Goal: Task Accomplishment & Management: Manage account settings

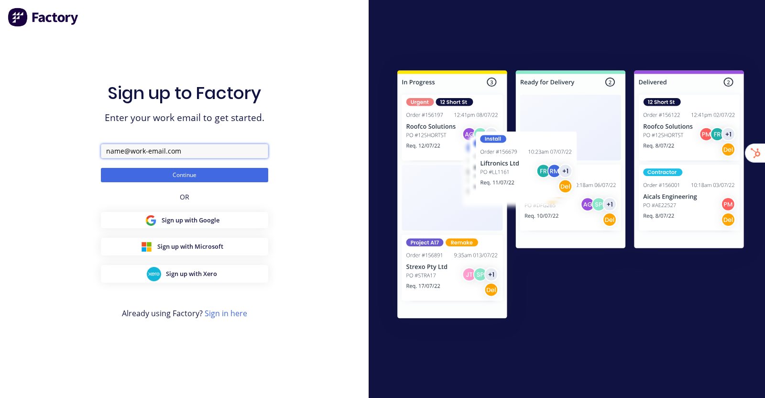
drag, startPoint x: 0, startPoint y: 0, endPoint x: 146, endPoint y: 157, distance: 214.6
click at [146, 157] on input "text" at bounding box center [184, 151] width 167 height 14
paste input "Raslarr Engineering"
click at [101, 168] on button "Continue" at bounding box center [184, 175] width 167 height 14
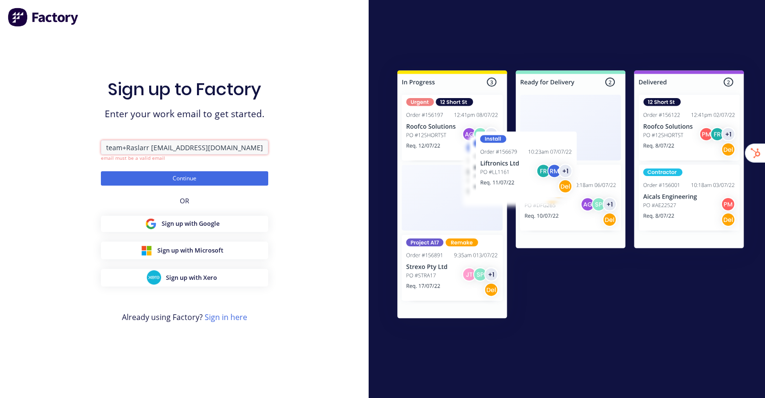
click at [151, 148] on input "team+Raslarr Engineering@factory.app" at bounding box center [184, 147] width 167 height 14
type input "team+RaslarrEngineering@factory.app"
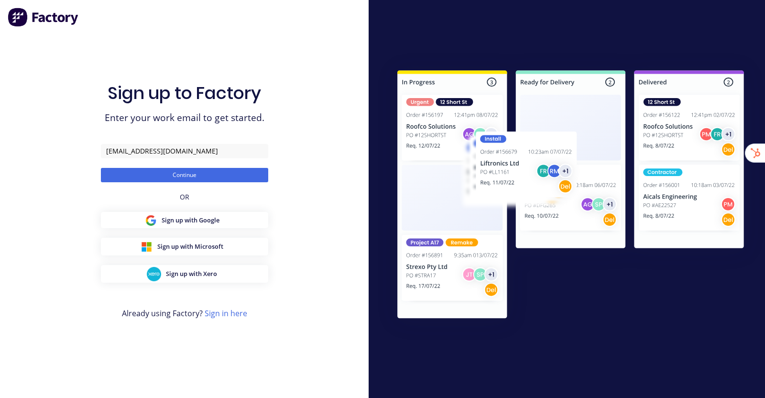
click at [330, 125] on div "Sign up to Factory Enter your work email to get started. team+RaslarrEngineerin…" at bounding box center [184, 199] width 369 height 398
click at [207, 173] on button "Continue" at bounding box center [184, 175] width 167 height 14
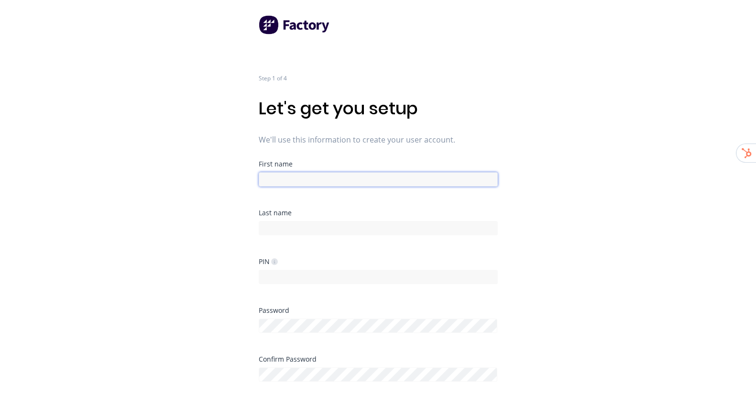
click at [352, 183] on input at bounding box center [378, 179] width 239 height 14
type input "Factory"
type input "Onboarding"
drag, startPoint x: 576, startPoint y: 113, endPoint x: 562, endPoint y: 131, distance: 22.8
click at [576, 113] on div "Step 1 of 4 Let's get you setup We'll use this information to create your user …" at bounding box center [378, 199] width 756 height 398
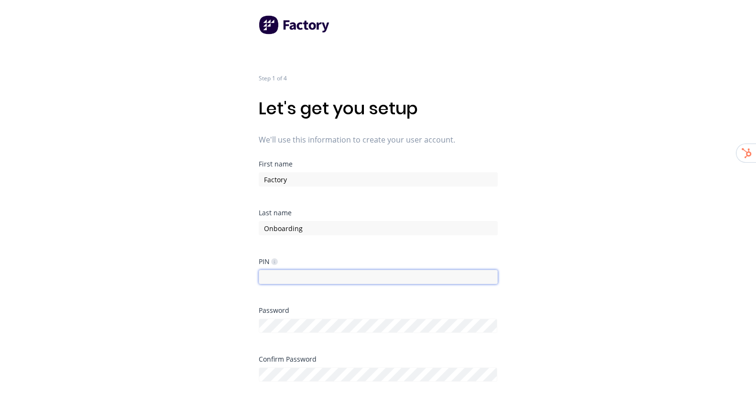
click at [277, 277] on input at bounding box center [378, 277] width 239 height 14
type input "1234"
click at [555, 185] on div "Step 1 of 4 Let's get you setup We'll use this information to create your user …" at bounding box center [378, 199] width 756 height 398
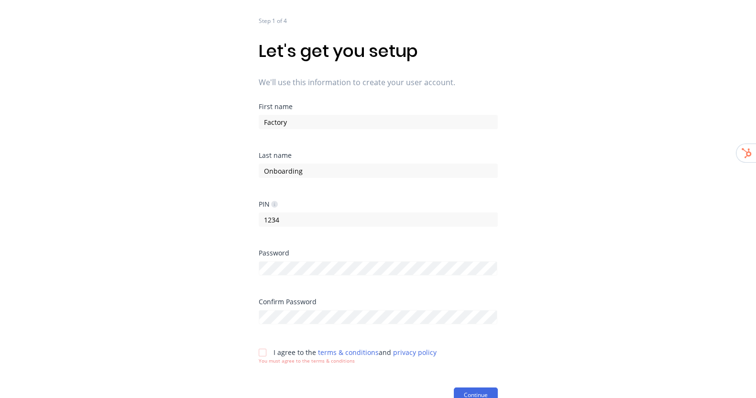
scroll to position [62, 0]
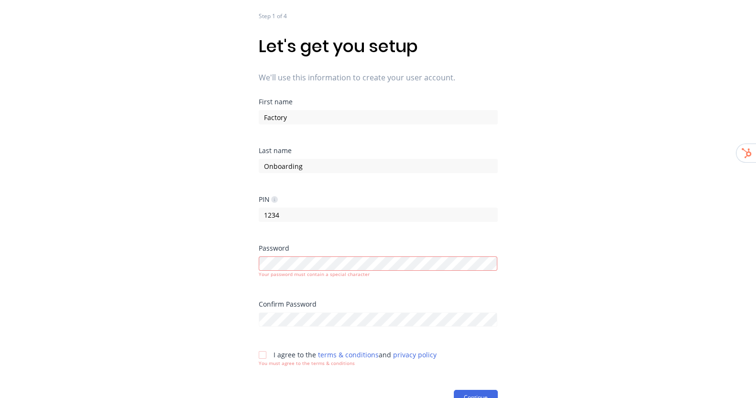
click at [540, 232] on div "Step 1 of 4 Let's get you setup We'll use this information to create your user …" at bounding box center [378, 137] width 756 height 398
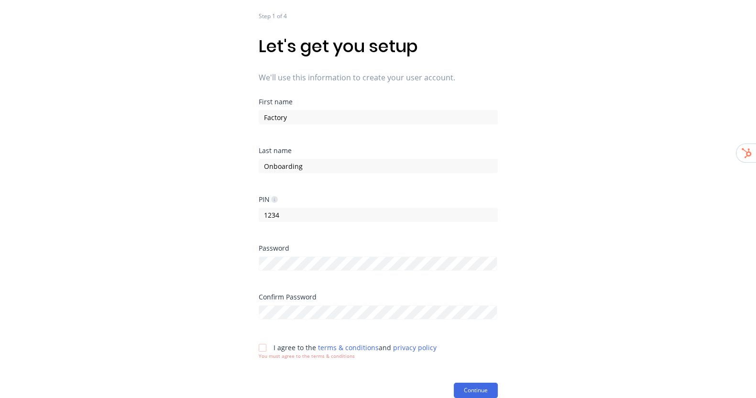
click at [589, 197] on div "Step 1 of 4 Let's get you setup We'll use this information to create your user …" at bounding box center [378, 137] width 756 height 398
click at [262, 344] on div at bounding box center [262, 347] width 19 height 19
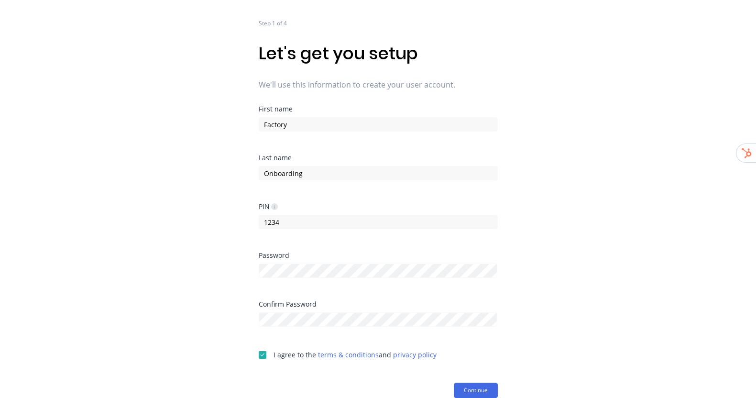
click at [490, 380] on form "First name Factory Last name Onboarding PIN 1234 Password Confirm Password I ag…" at bounding box center [378, 252] width 239 height 292
click at [483, 391] on button "Continue" at bounding box center [476, 390] width 44 height 15
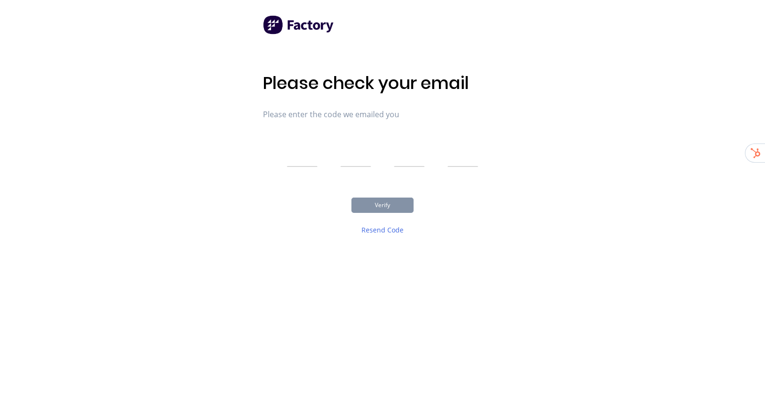
click at [294, 155] on input "text" at bounding box center [302, 155] width 31 height 24
type input "9"
type input "7"
type input "9"
type input "1"
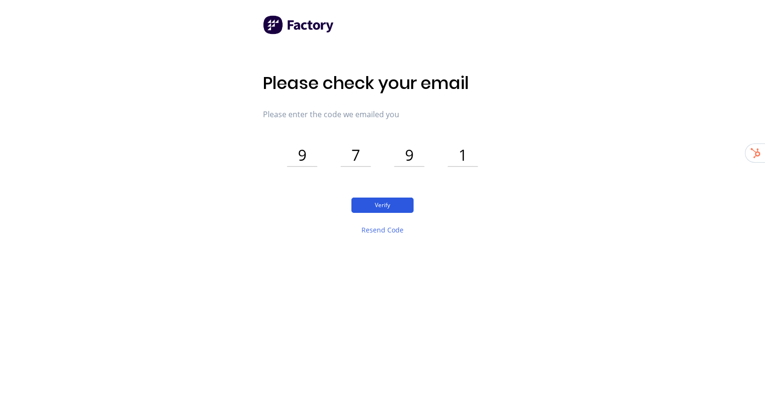
click at [380, 203] on button "Verify" at bounding box center [383, 205] width 62 height 15
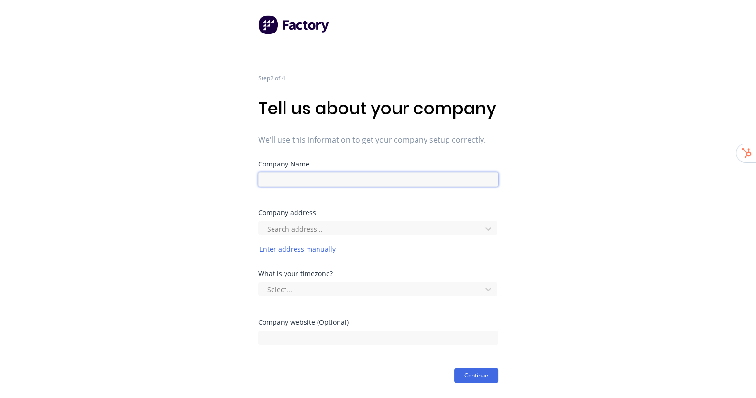
click at [308, 187] on input at bounding box center [378, 179] width 240 height 14
paste input "Raslarr Engineering"
type input "Raslarr Engineering"
click at [543, 177] on div "Step 2 of 4 Tell us about your company We'll use this information to get your c…" at bounding box center [378, 191] width 756 height 383
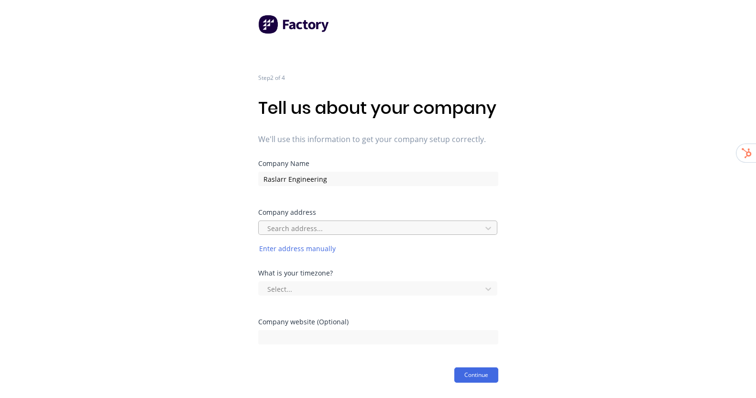
click at [392, 226] on div at bounding box center [371, 228] width 210 height 12
paste input "5 Clegg Road"
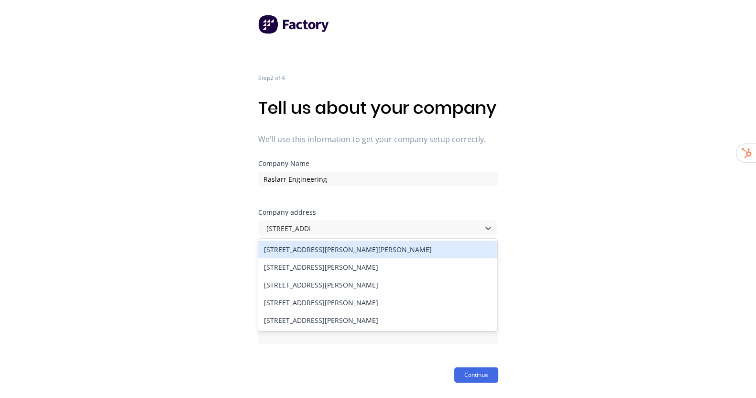
type input "5 Clegg Road"
click at [350, 253] on div "5 Clegg Road, Mount Evelyn VIC, Australia" at bounding box center [377, 250] width 239 height 18
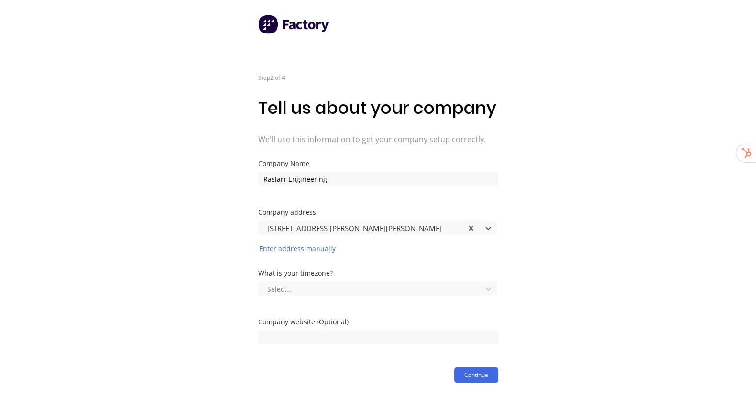
click at [592, 247] on div "Step 2 of 4 Tell us about your company We'll use this information to get your c…" at bounding box center [378, 191] width 756 height 383
click at [474, 293] on div at bounding box center [371, 289] width 210 height 12
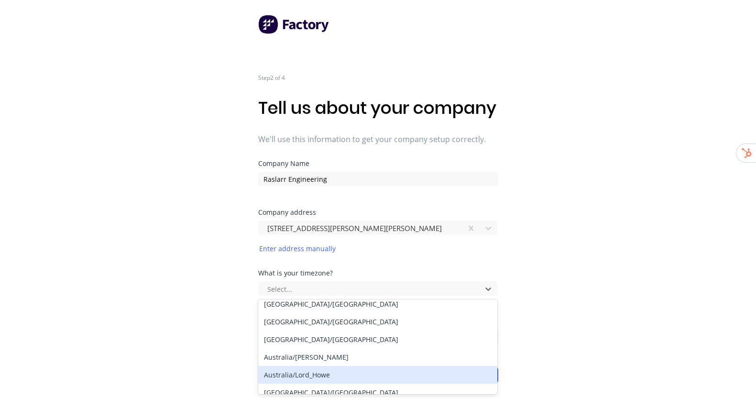
scroll to position [119, 0]
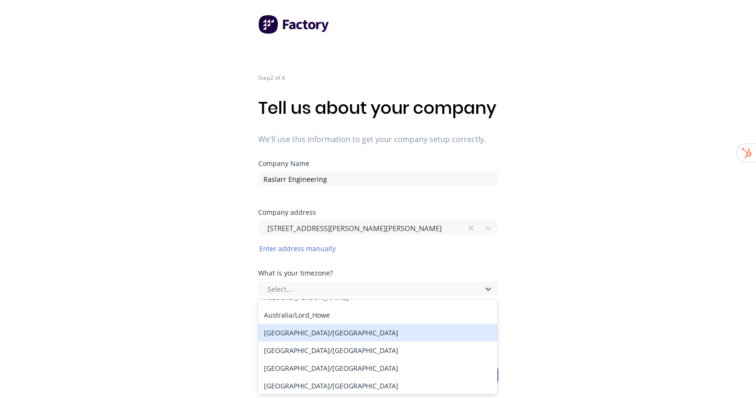
click at [338, 337] on div "Australia/Melbourne" at bounding box center [377, 333] width 239 height 18
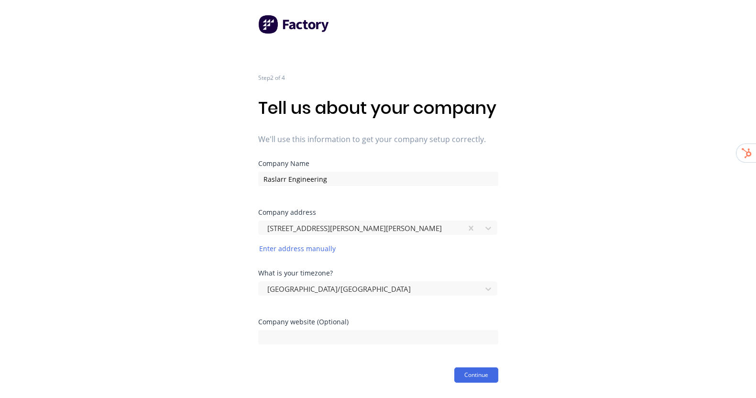
click at [661, 265] on div "Step 2 of 4 Tell us about your company We'll use this information to get your c…" at bounding box center [378, 191] width 756 height 383
click at [328, 337] on input at bounding box center [378, 337] width 240 height 14
paste input "raslarr.com.au"
type input "raslarr.com.au"
click at [487, 387] on html "Step 2 of 4 Tell us about your company We'll use this information to get your c…" at bounding box center [378, 199] width 756 height 398
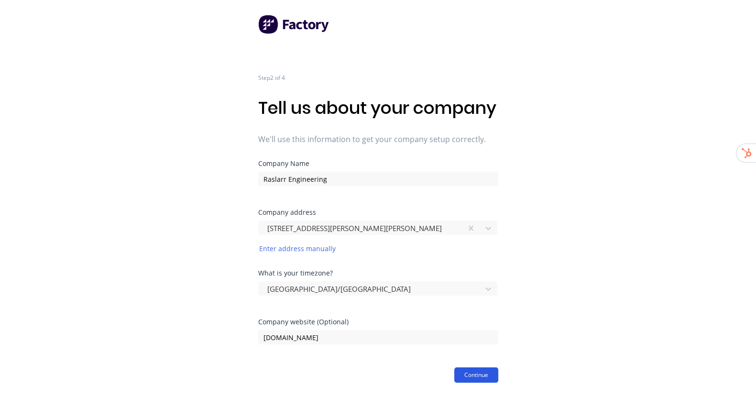
click at [491, 379] on button "Continue" at bounding box center [476, 374] width 44 height 15
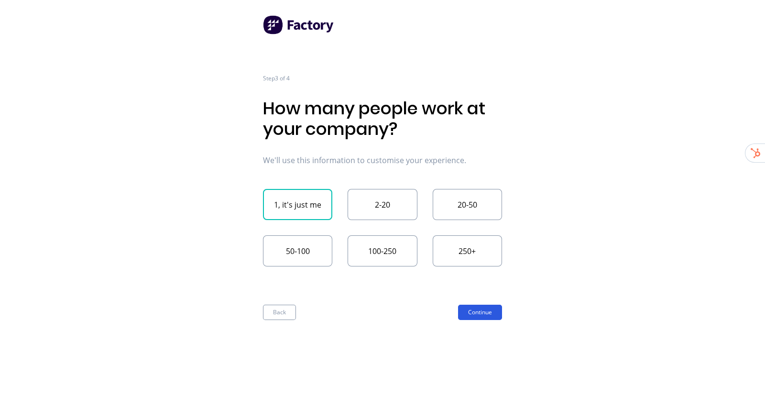
click at [479, 314] on button "Continue" at bounding box center [480, 312] width 44 height 15
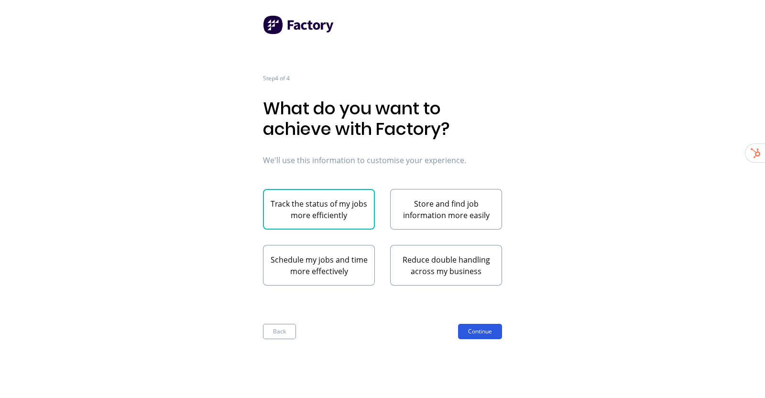
click at [483, 331] on button "Continue" at bounding box center [480, 331] width 44 height 15
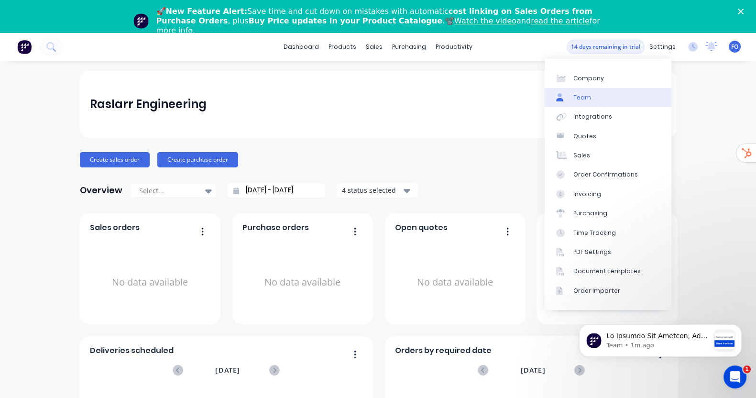
click at [605, 99] on link "Team" at bounding box center [608, 97] width 127 height 19
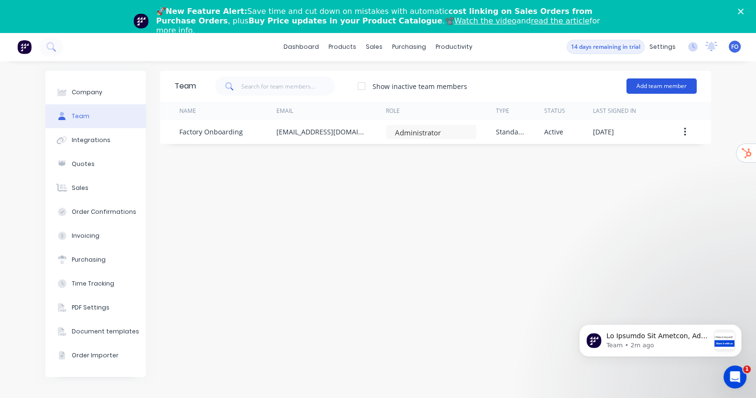
click at [677, 82] on button "Add team member" at bounding box center [662, 85] width 70 height 15
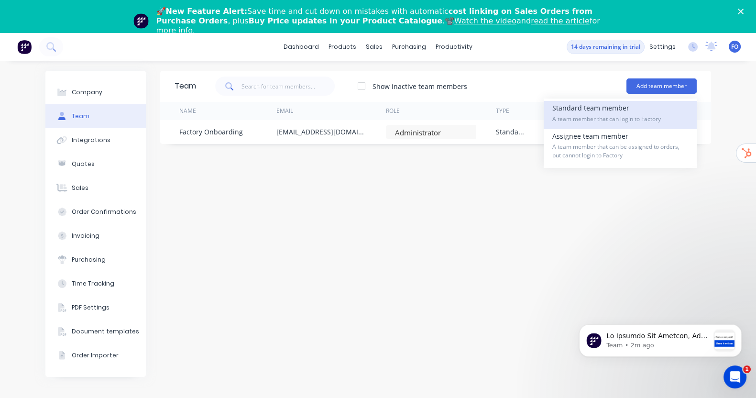
click at [642, 115] on span "A team member that can login to Factory" at bounding box center [620, 119] width 136 height 9
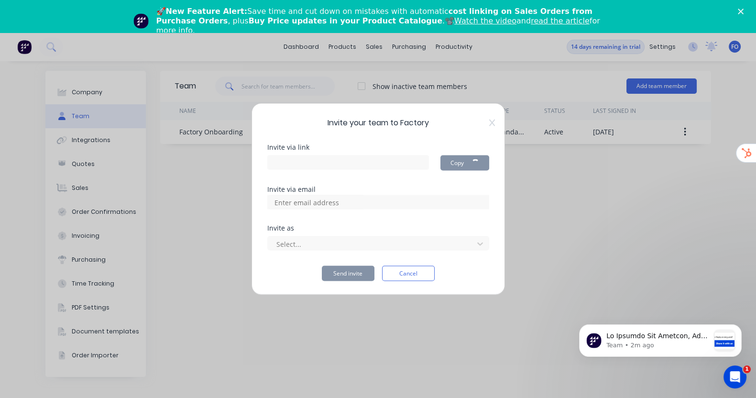
type input "https://app.factory.app/invite/AY2YawHv"
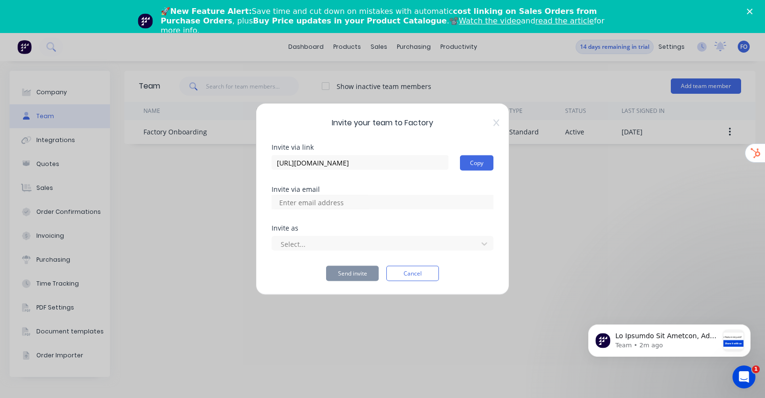
click at [306, 211] on div "Invite via link https://app.factory.app/invite/AY2YawHv Copy Invite via email I…" at bounding box center [383, 212] width 222 height 137
click at [311, 202] on input at bounding box center [322, 202] width 96 height 14
paste input "darian@raslarr.com.au"
type input "darian@raslarr.com.au"
click at [316, 240] on div at bounding box center [376, 244] width 193 height 12
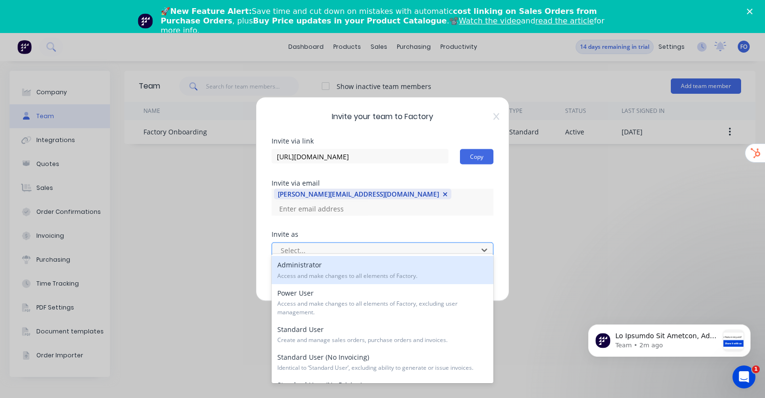
click at [314, 246] on div at bounding box center [376, 250] width 193 height 12
click at [296, 272] on span "Access and make changes to all elements of Factory." at bounding box center [382, 276] width 210 height 9
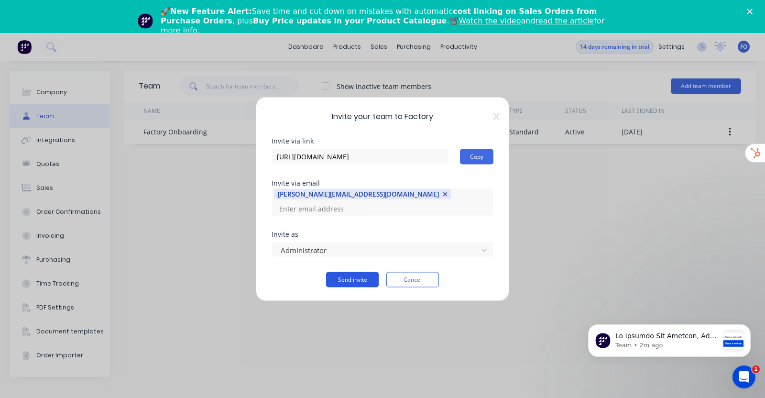
click at [349, 272] on button "Send invite" at bounding box center [352, 279] width 53 height 15
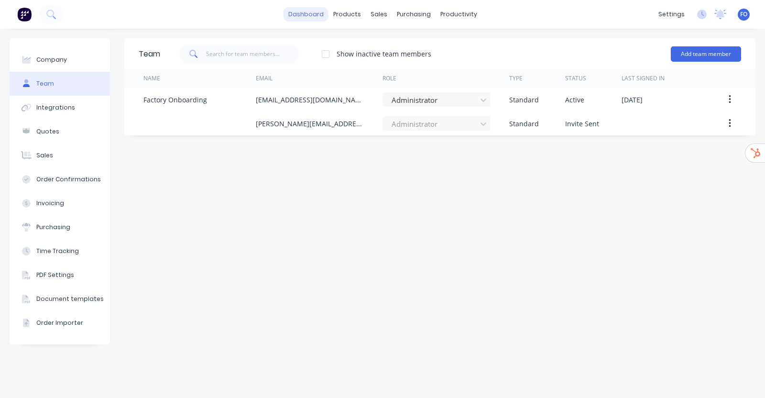
click at [316, 11] on link "dashboard" at bounding box center [306, 14] width 45 height 14
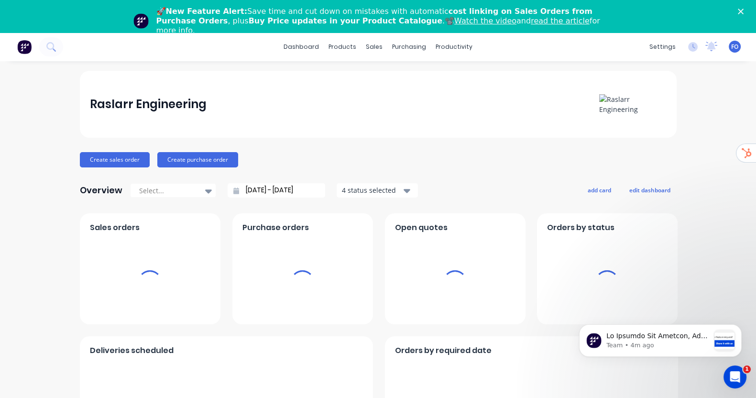
click at [729, 42] on div "FO Raslarr Engineering Factory Onboarding Administrator Profile Sign out" at bounding box center [735, 47] width 12 height 12
click at [731, 44] on span "FO" at bounding box center [734, 47] width 7 height 9
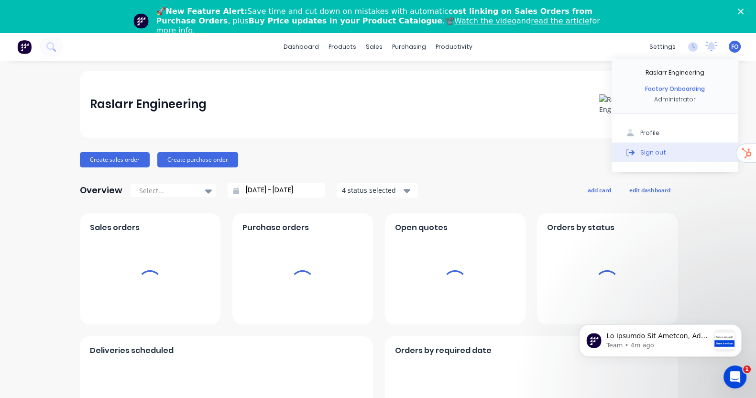
click at [640, 149] on div "Sign out" at bounding box center [653, 152] width 26 height 9
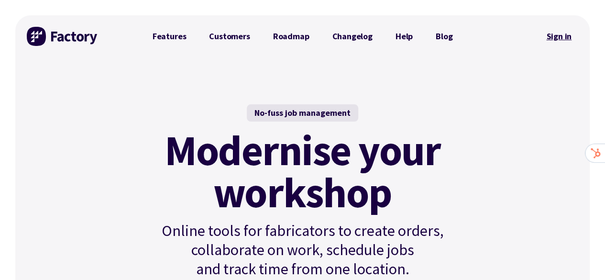
click at [552, 32] on link "Sign in" at bounding box center [559, 36] width 39 height 22
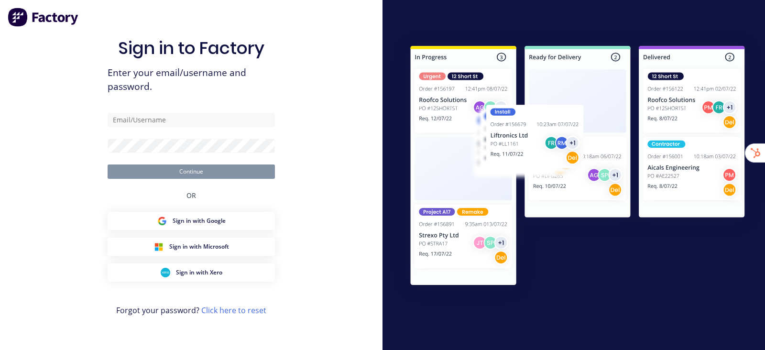
type input "stuart@factory.app"
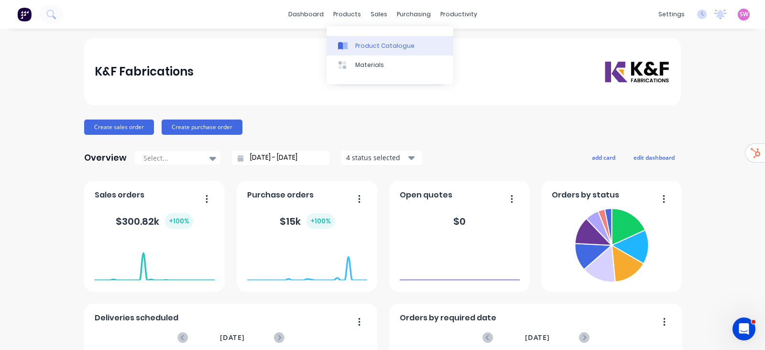
click at [368, 43] on div "Product Catalogue" at bounding box center [384, 46] width 59 height 9
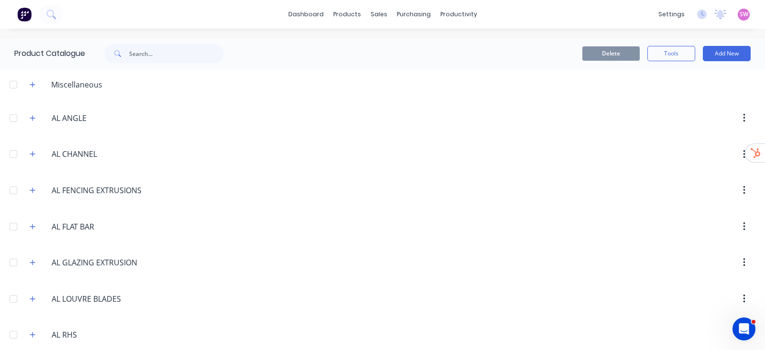
click at [15, 226] on div at bounding box center [13, 226] width 19 height 19
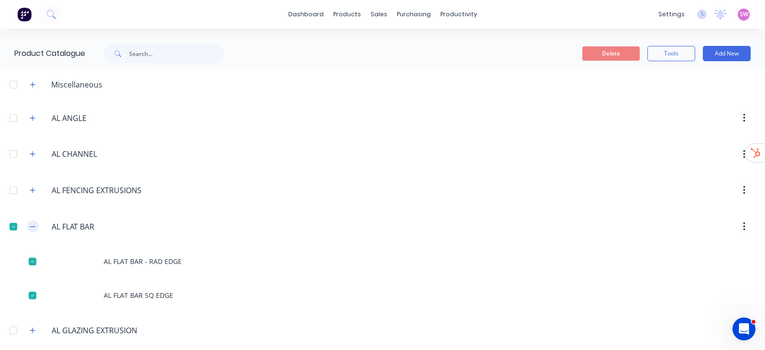
click at [34, 224] on icon "button" at bounding box center [33, 226] width 6 height 7
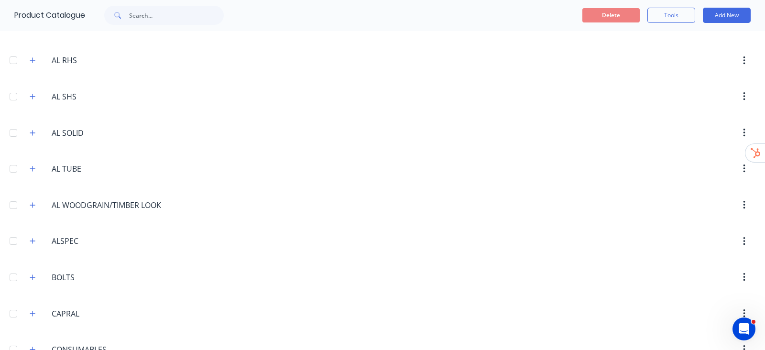
scroll to position [299, 0]
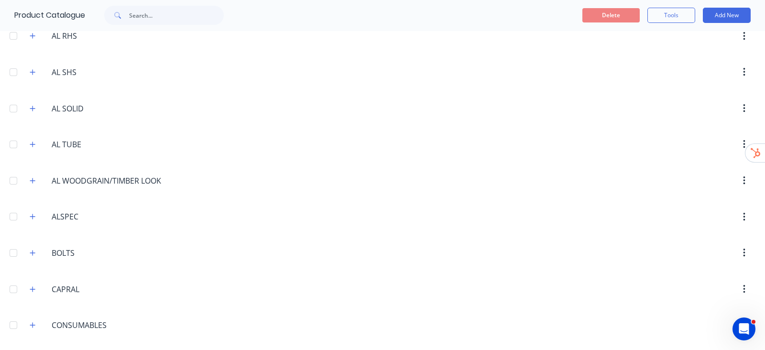
drag, startPoint x: 13, startPoint y: 103, endPoint x: 24, endPoint y: 108, distance: 11.6
click at [13, 103] on div at bounding box center [13, 108] width 19 height 19
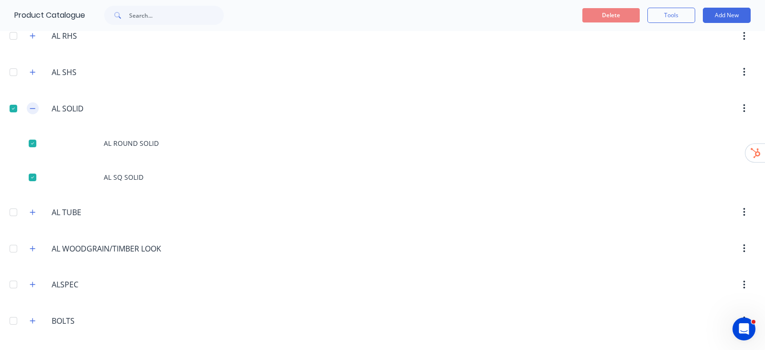
click at [36, 105] on button "button" at bounding box center [33, 108] width 12 height 12
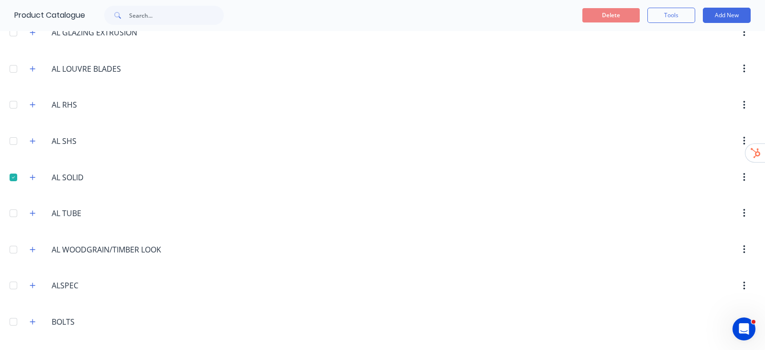
scroll to position [179, 0]
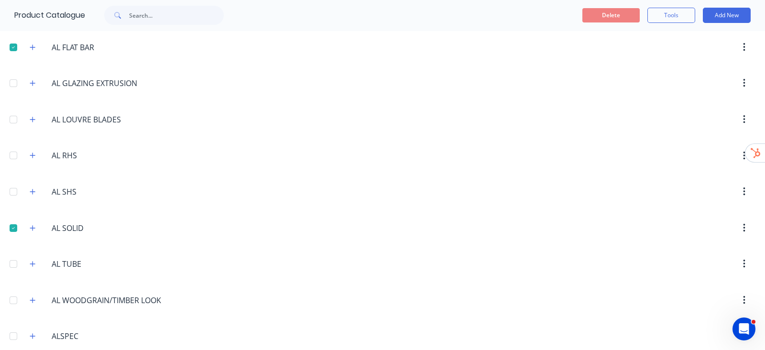
click at [12, 188] on div at bounding box center [13, 191] width 19 height 19
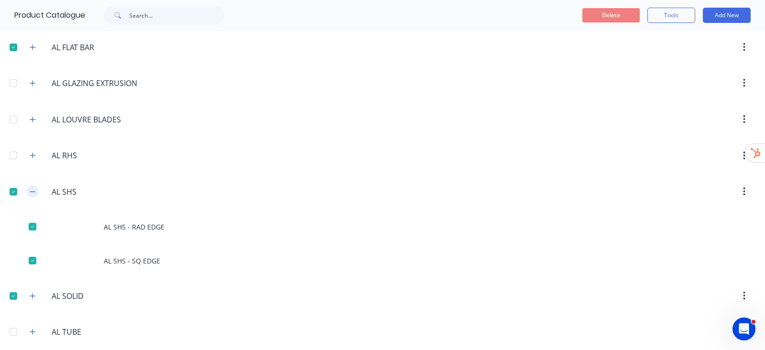
click at [36, 189] on button "button" at bounding box center [33, 192] width 12 height 12
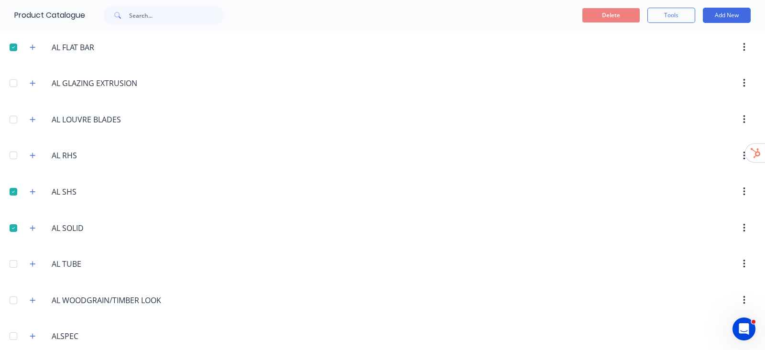
click at [16, 158] on div at bounding box center [13, 155] width 19 height 19
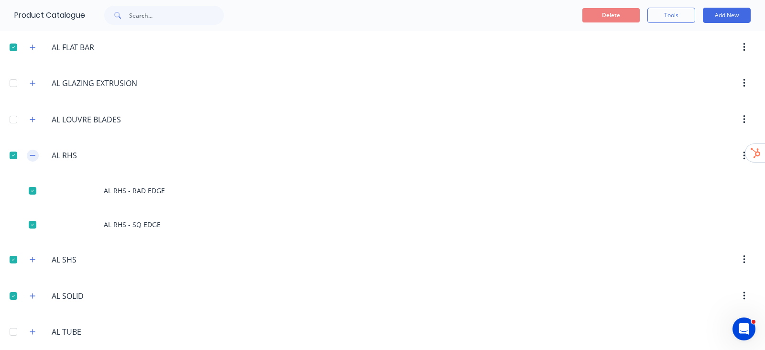
click at [33, 154] on icon "button" at bounding box center [33, 155] width 6 height 7
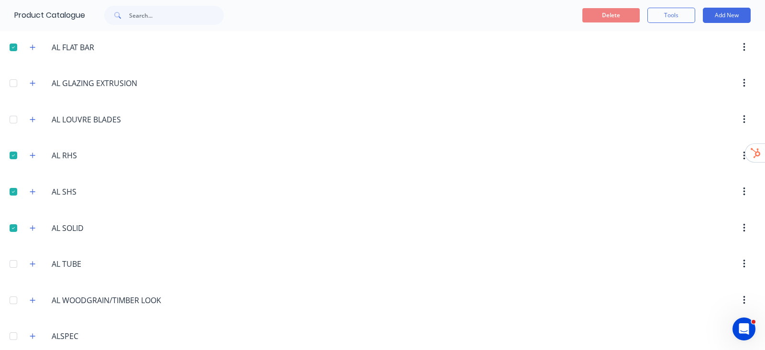
click at [15, 262] on div at bounding box center [13, 263] width 19 height 19
click at [33, 261] on icon "button" at bounding box center [33, 264] width 6 height 7
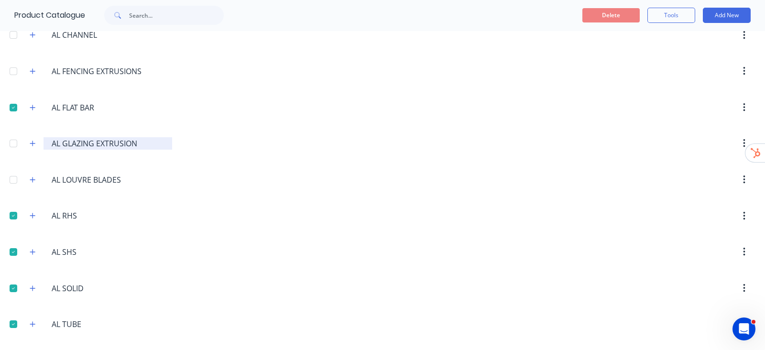
scroll to position [0, 0]
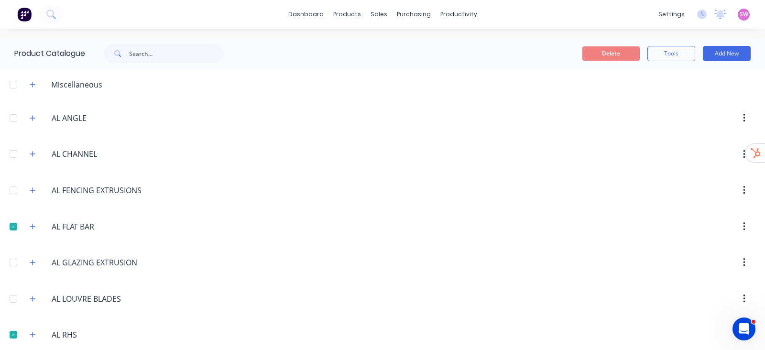
click at [15, 121] on div at bounding box center [13, 118] width 19 height 19
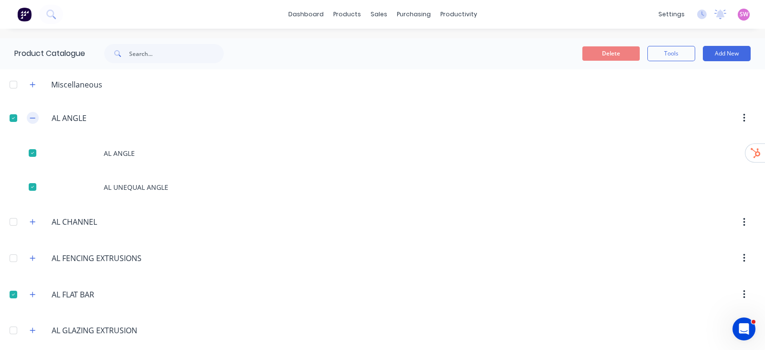
click at [34, 118] on icon "button" at bounding box center [33, 118] width 6 height 7
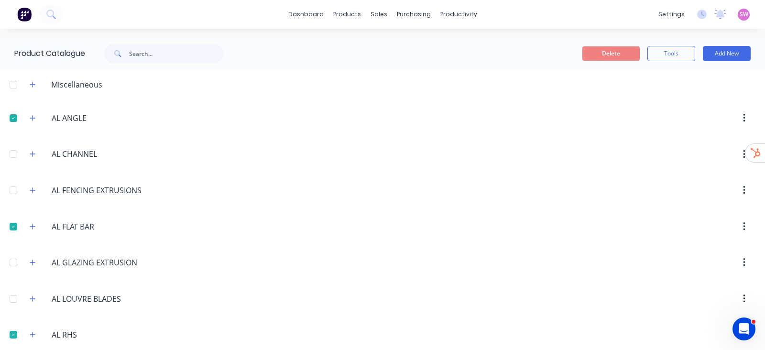
click at [17, 155] on div at bounding box center [13, 153] width 19 height 19
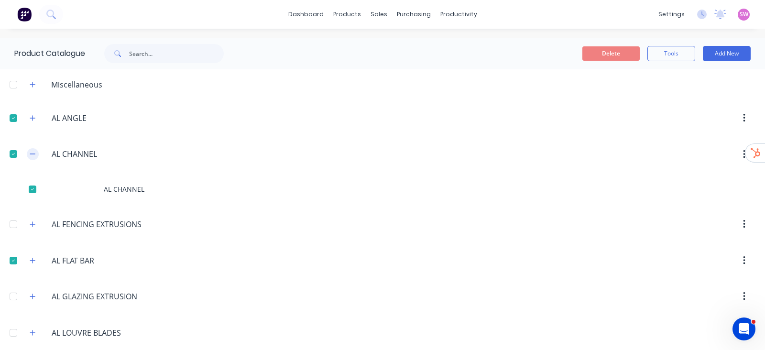
click at [33, 154] on icon "button" at bounding box center [33, 154] width 6 height 7
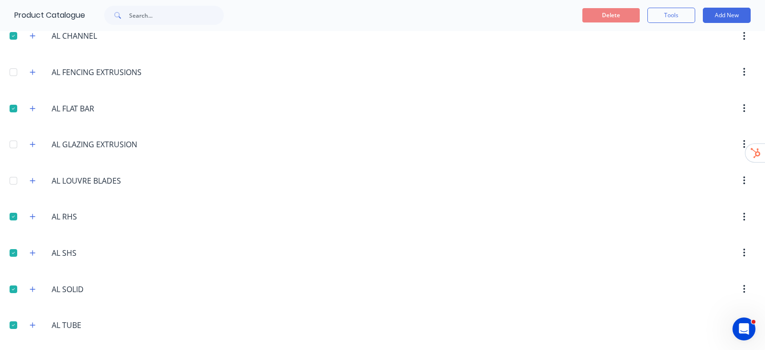
scroll to position [119, 0]
click at [16, 176] on div at bounding box center [13, 179] width 19 height 19
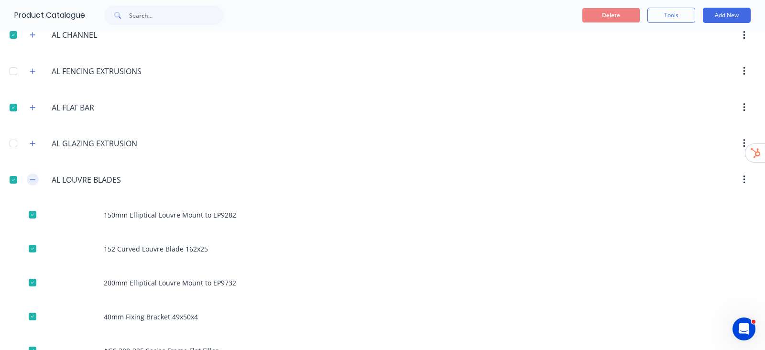
click at [30, 177] on icon "button" at bounding box center [33, 180] width 6 height 7
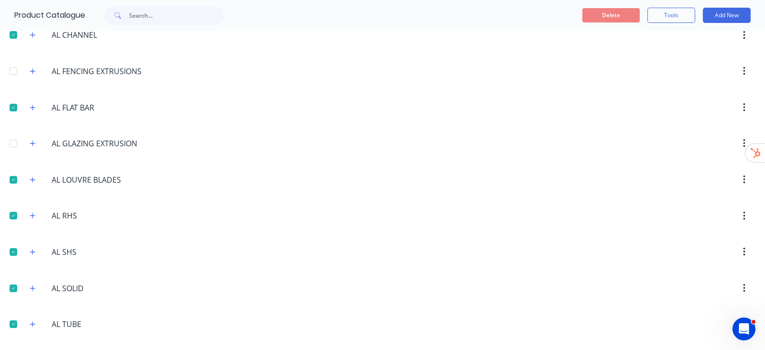
click at [12, 68] on div at bounding box center [13, 71] width 19 height 19
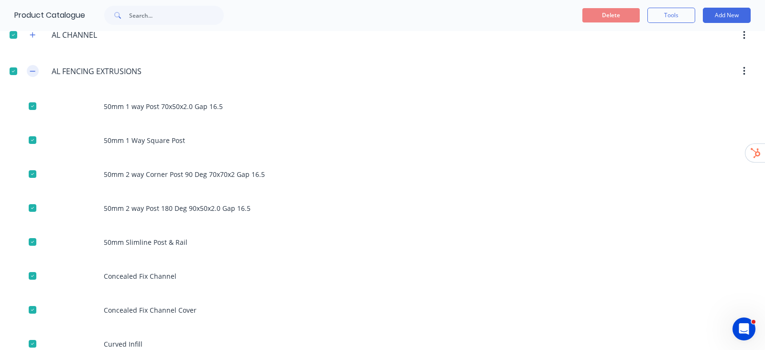
click at [34, 68] on icon "button" at bounding box center [33, 71] width 6 height 7
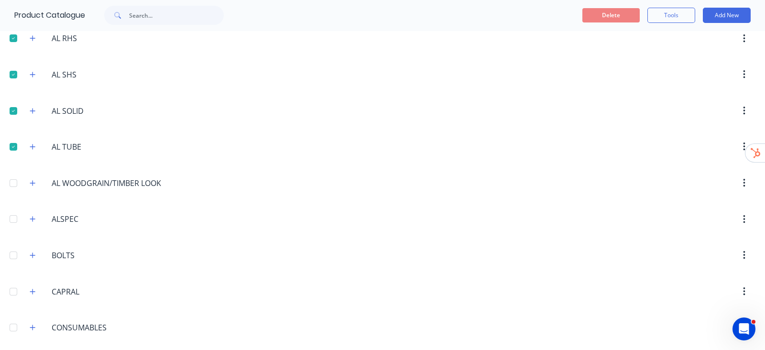
scroll to position [538, 0]
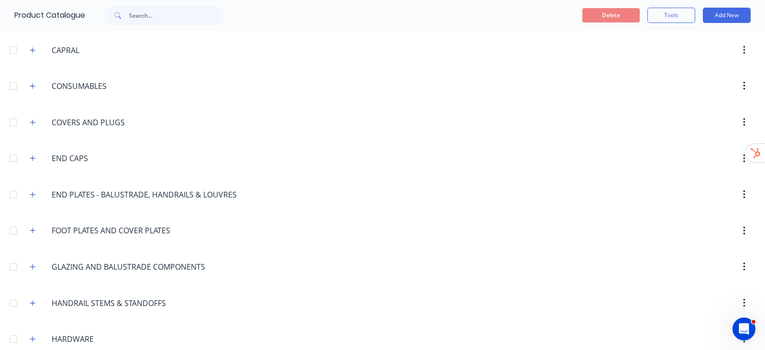
click at [14, 229] on div at bounding box center [13, 230] width 19 height 19
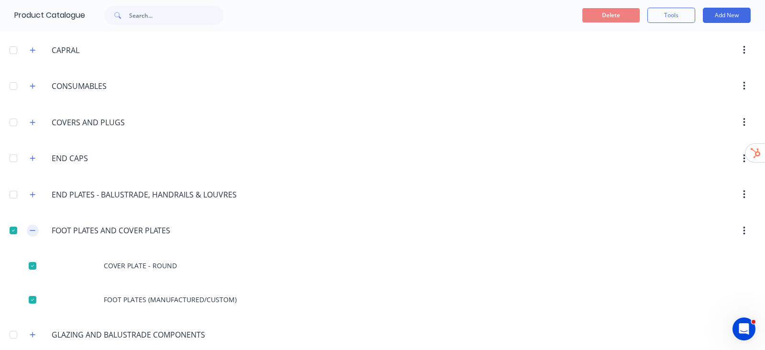
click at [31, 230] on icon "button" at bounding box center [33, 230] width 6 height 7
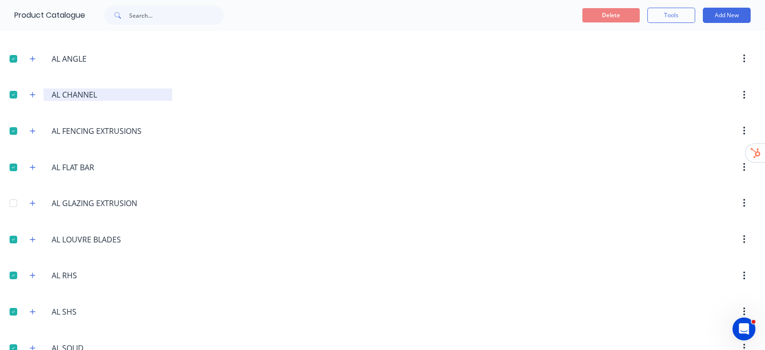
scroll to position [0, 0]
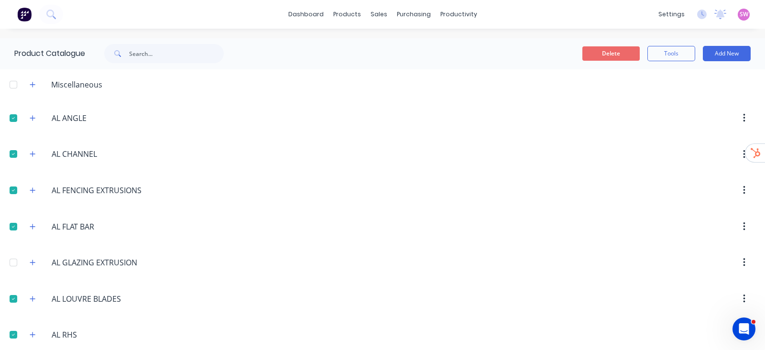
click at [605, 51] on button "Delete" at bounding box center [611, 53] width 57 height 14
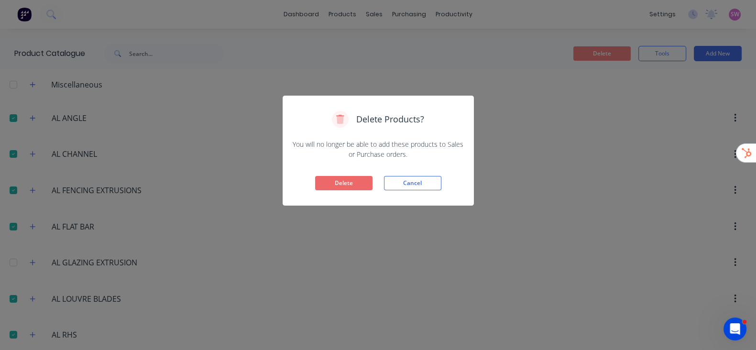
click at [341, 183] on button "Delete" at bounding box center [343, 183] width 57 height 14
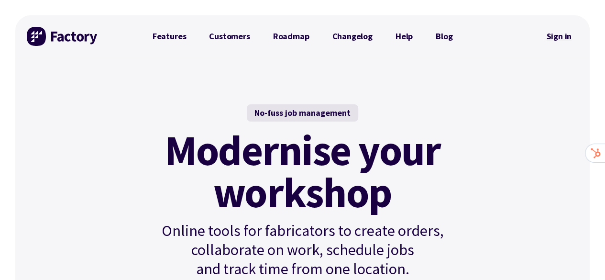
click at [573, 38] on link "Sign in" at bounding box center [559, 36] width 39 height 22
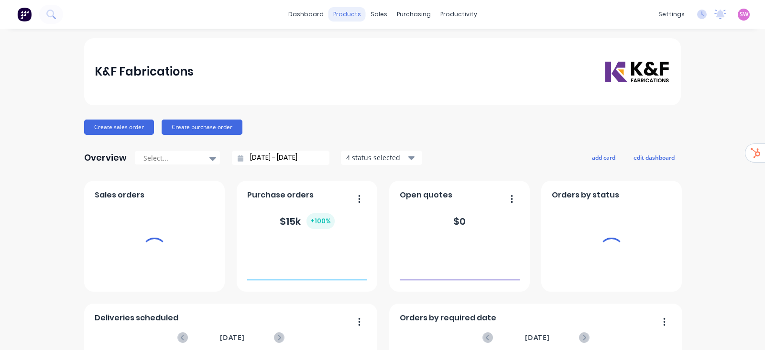
click at [346, 8] on div "products" at bounding box center [347, 14] width 37 height 14
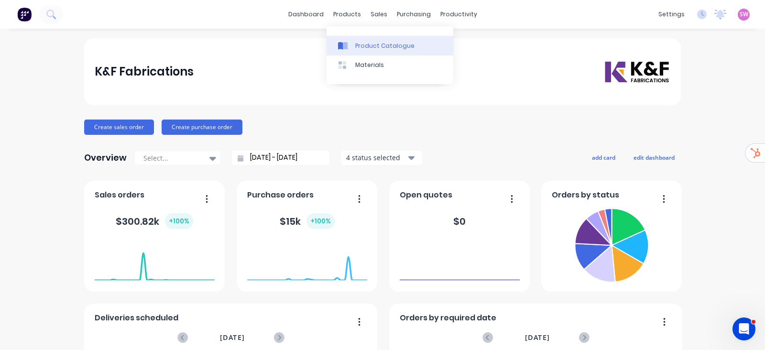
click at [364, 44] on div "Product Catalogue" at bounding box center [384, 46] width 59 height 9
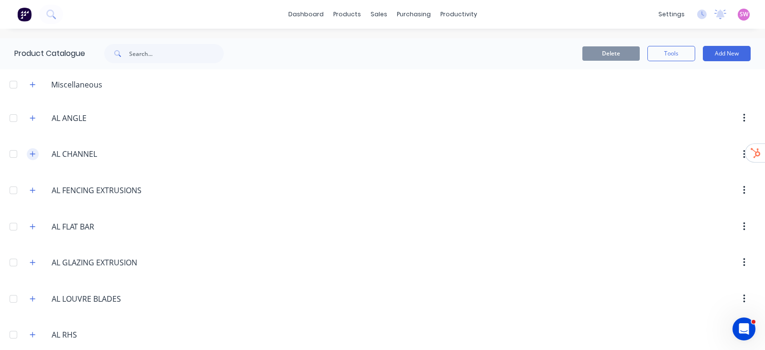
click at [27, 153] on button "button" at bounding box center [33, 154] width 12 height 12
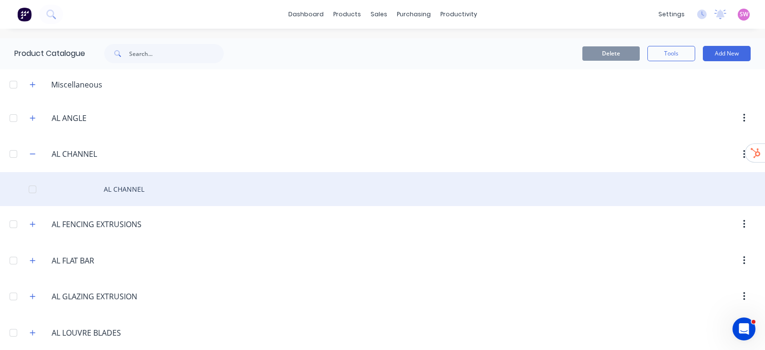
click at [129, 185] on div "AL CHANNEL" at bounding box center [382, 189] width 765 height 34
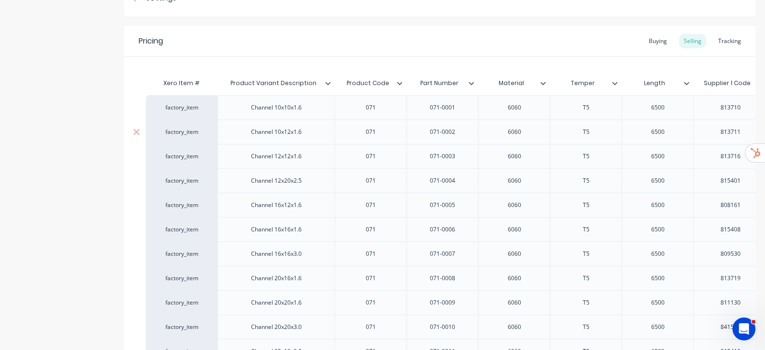
scroll to position [179, 0]
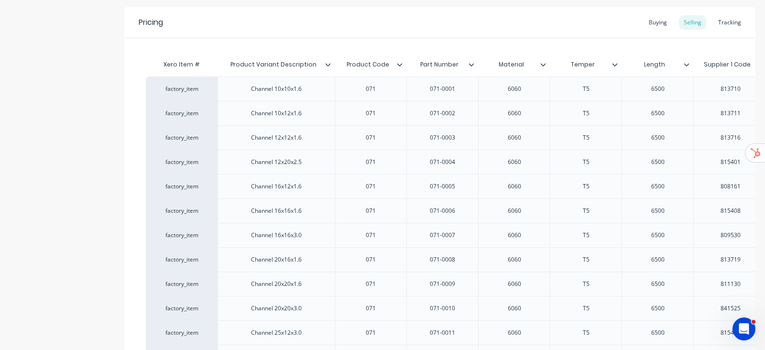
click at [399, 62] on icon at bounding box center [400, 65] width 6 height 6
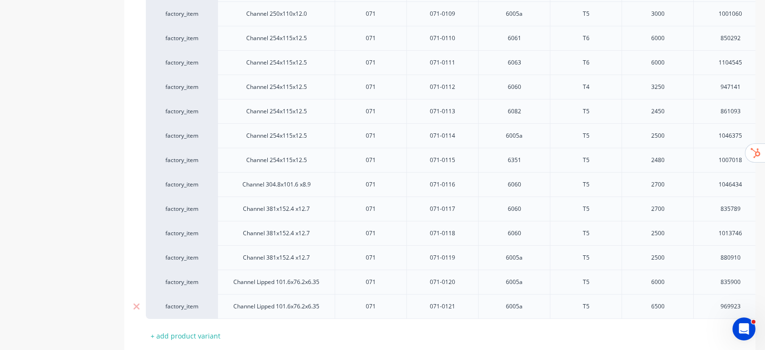
scroll to position [2952, 0]
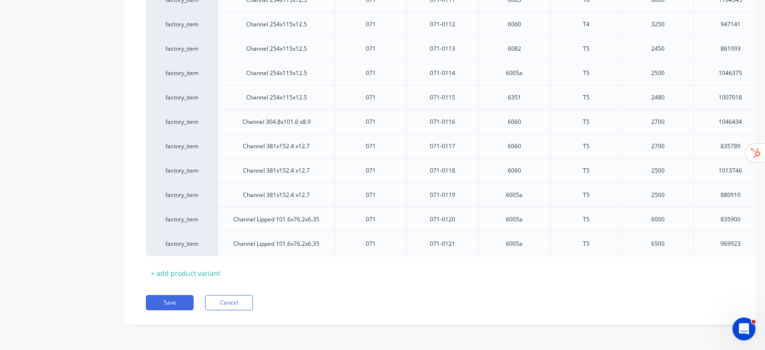
drag, startPoint x: 520, startPoint y: 269, endPoint x: 529, endPoint y: 285, distance: 18.0
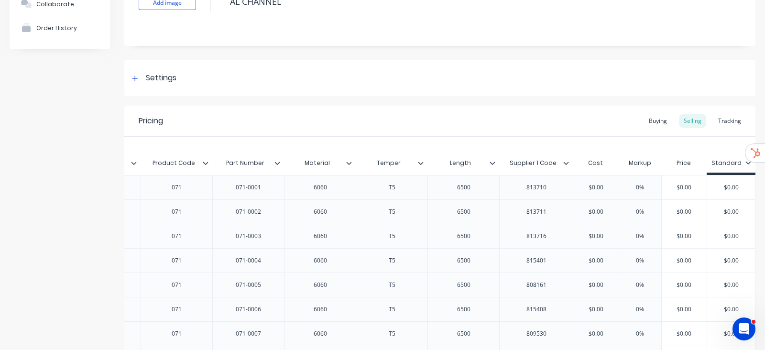
scroll to position [119, 0]
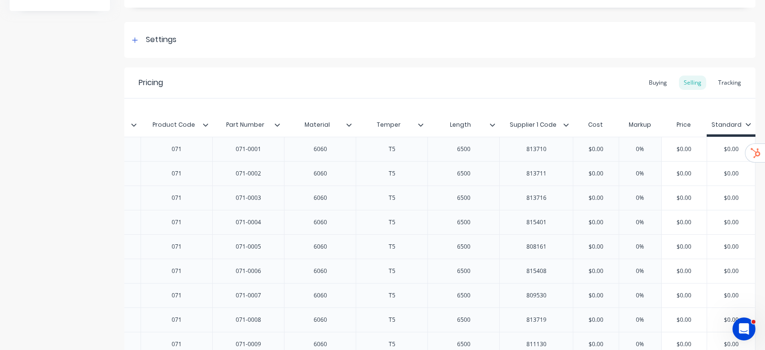
click at [567, 126] on div at bounding box center [570, 125] width 6 height 9
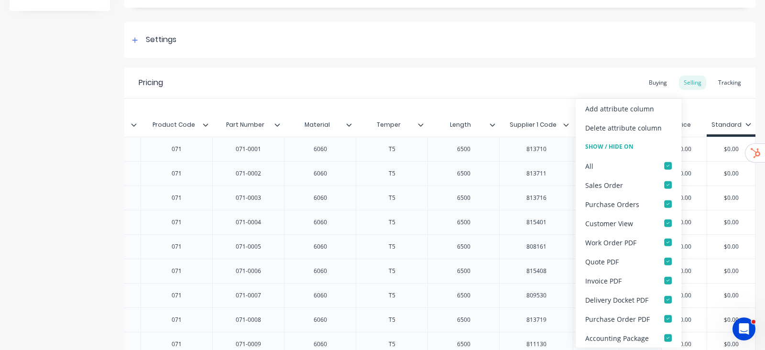
click at [547, 80] on div "Pricing Buying Selling Tracking" at bounding box center [439, 82] width 631 height 31
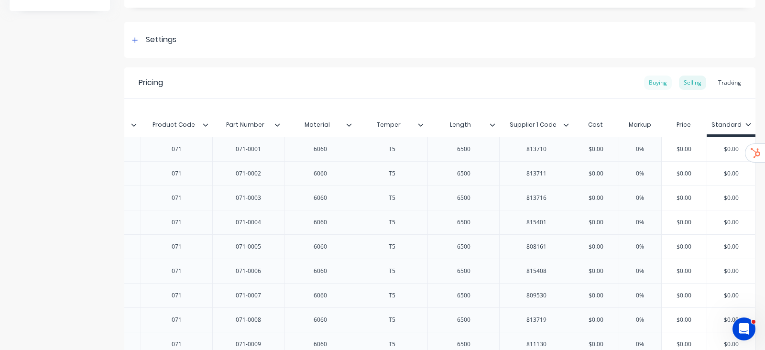
click at [645, 87] on div "Buying" at bounding box center [658, 83] width 28 height 14
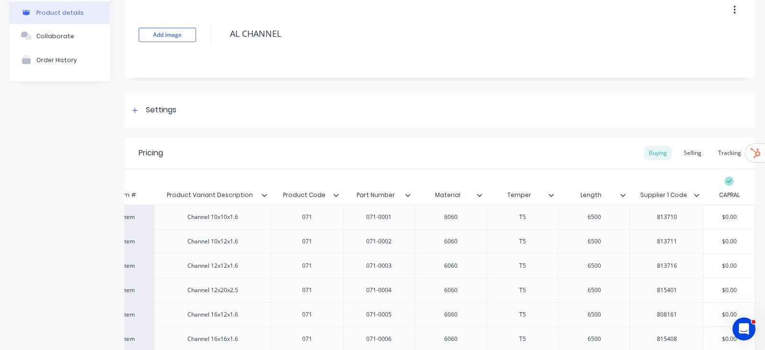
scroll to position [0, 0]
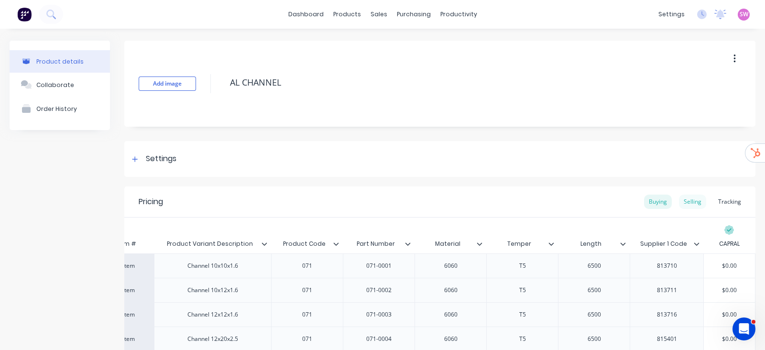
click at [686, 199] on div "Selling" at bounding box center [692, 202] width 27 height 14
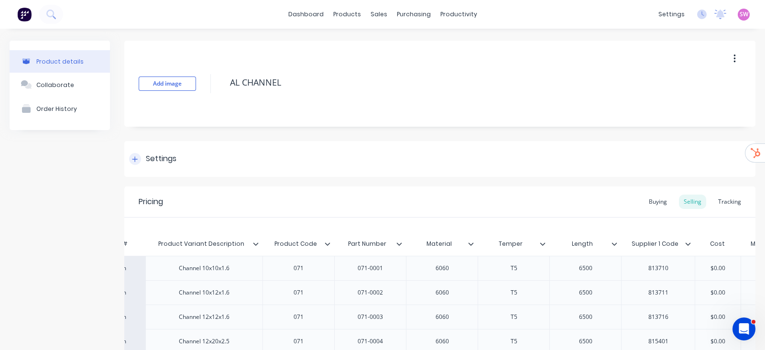
click at [143, 159] on div "Settings" at bounding box center [152, 159] width 47 height 12
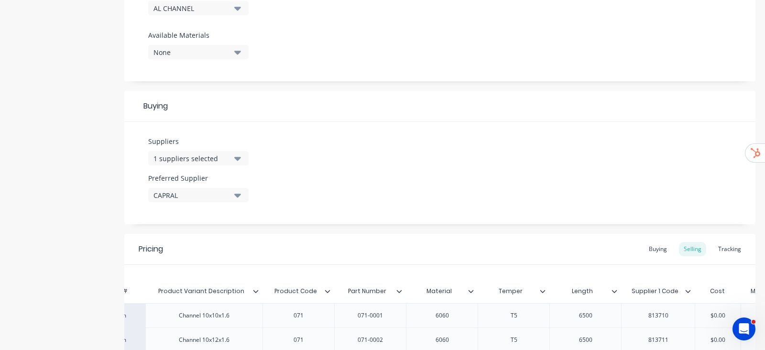
scroll to position [598, 0]
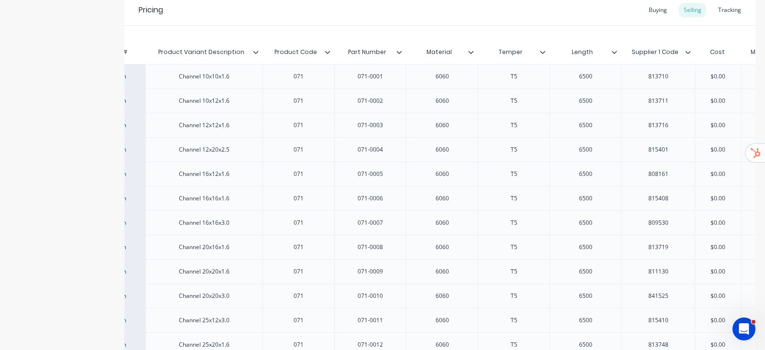
click at [401, 50] on icon at bounding box center [400, 52] width 6 height 6
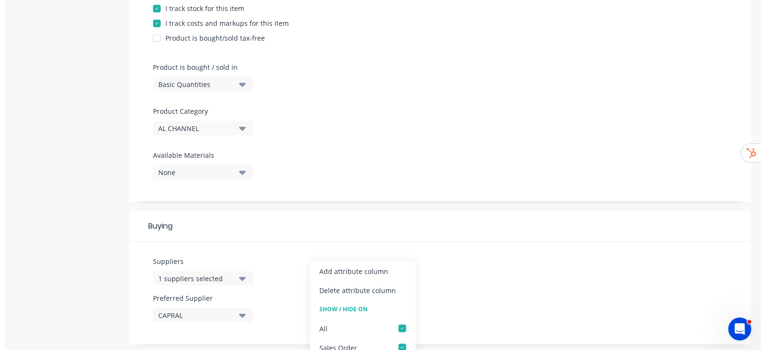
scroll to position [0, 0]
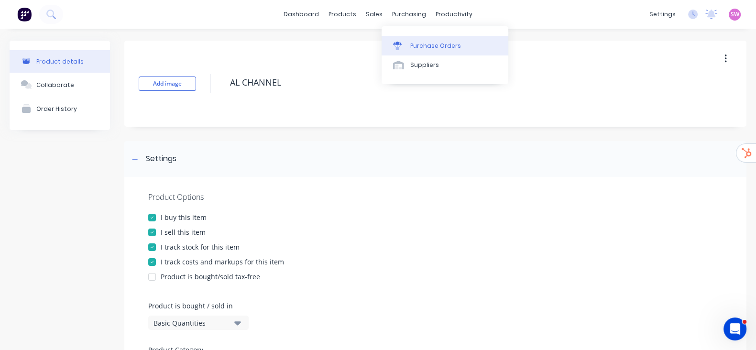
click at [409, 39] on link "Purchase Orders" at bounding box center [445, 45] width 127 height 19
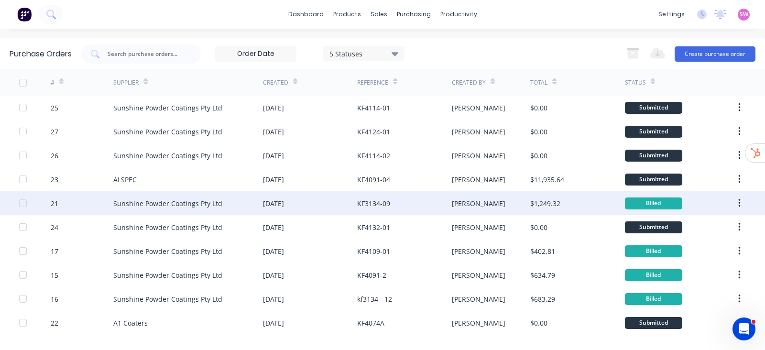
scroll to position [42, 0]
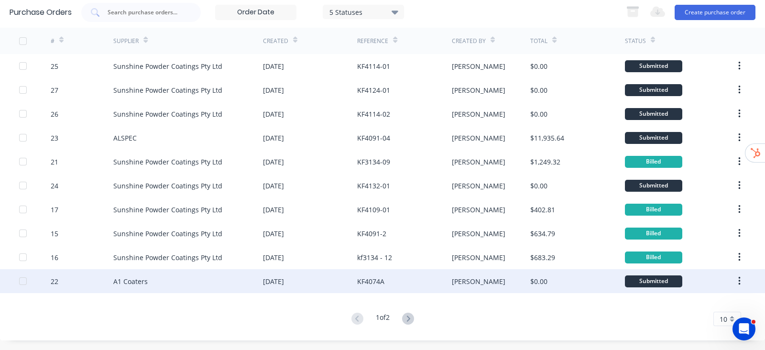
click at [445, 274] on div "KF4074A" at bounding box center [404, 281] width 94 height 24
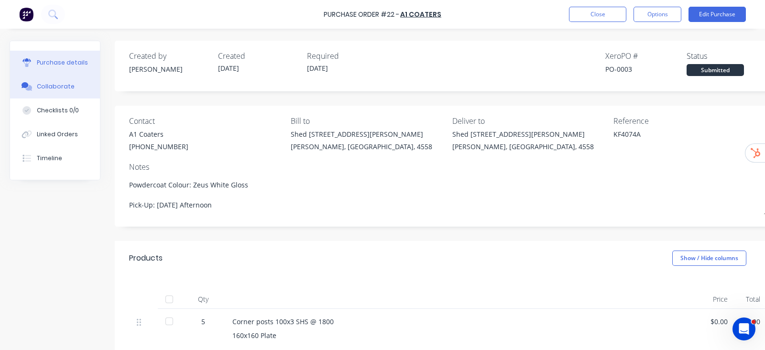
click at [60, 80] on button "Collaborate" at bounding box center [55, 87] width 90 height 24
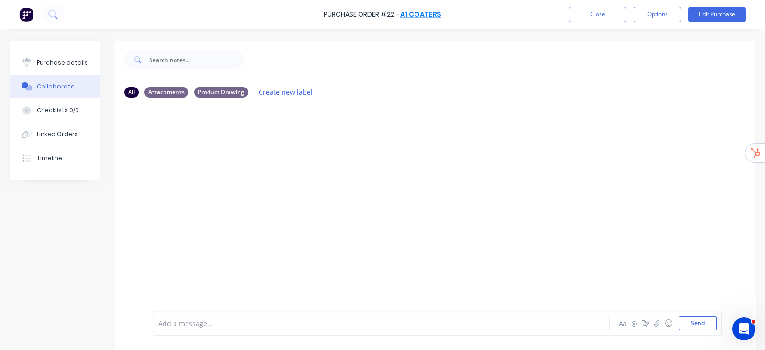
click at [435, 11] on link "A1 Coaters" at bounding box center [420, 15] width 41 height 10
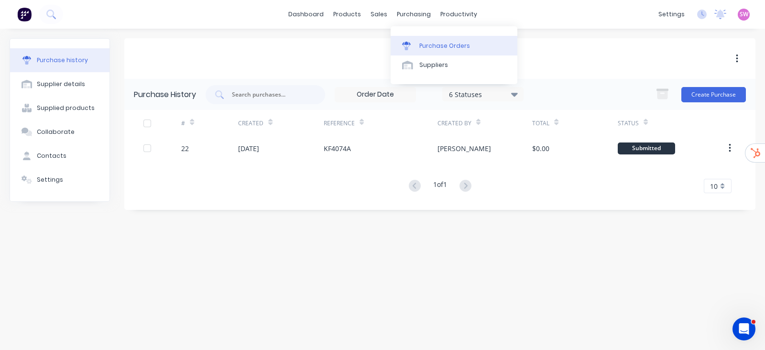
click at [436, 36] on link "Purchase Orders" at bounding box center [454, 45] width 127 height 19
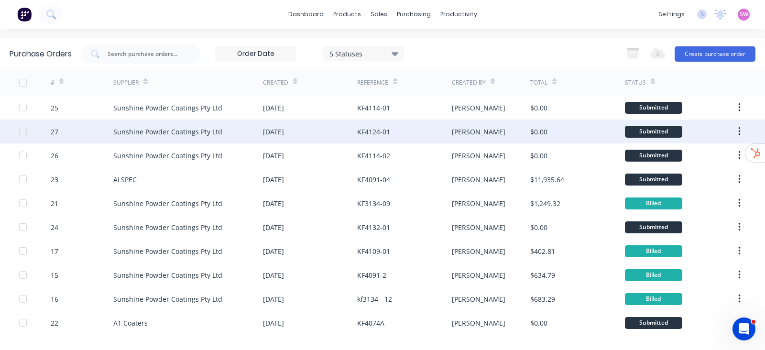
scroll to position [42, 0]
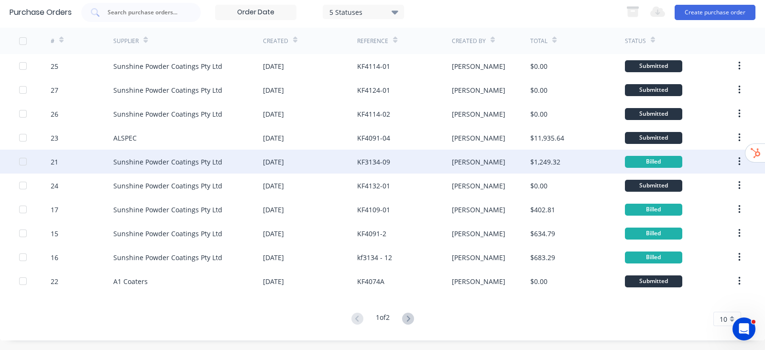
click at [506, 165] on div "Kim" at bounding box center [491, 162] width 79 height 24
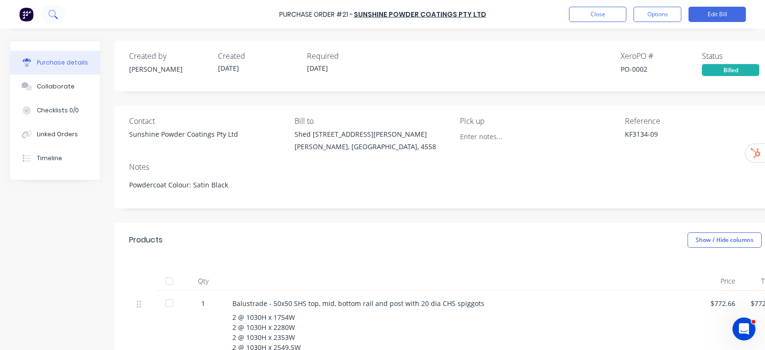
click at [53, 12] on icon at bounding box center [52, 14] width 9 height 9
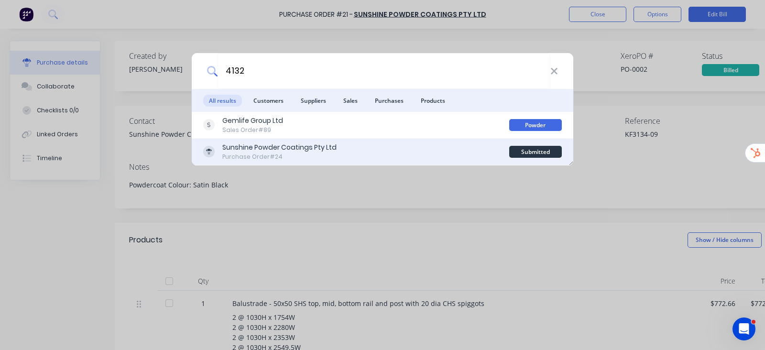
type input "4132"
click at [357, 148] on div "Sunshine Powder Coatings Pty Ltd Purchase Order #24" at bounding box center [356, 152] width 306 height 19
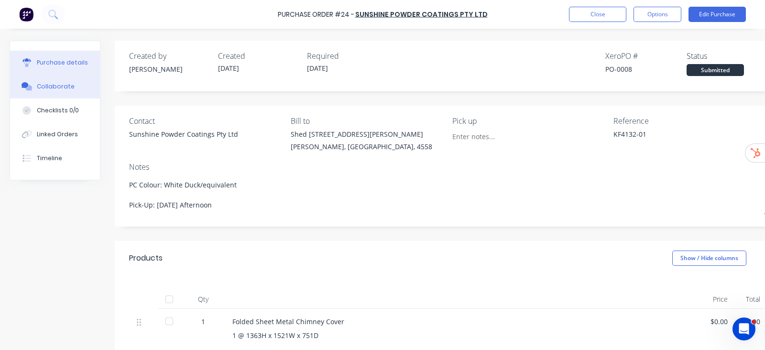
click at [41, 86] on div "Collaborate" at bounding box center [56, 86] width 38 height 9
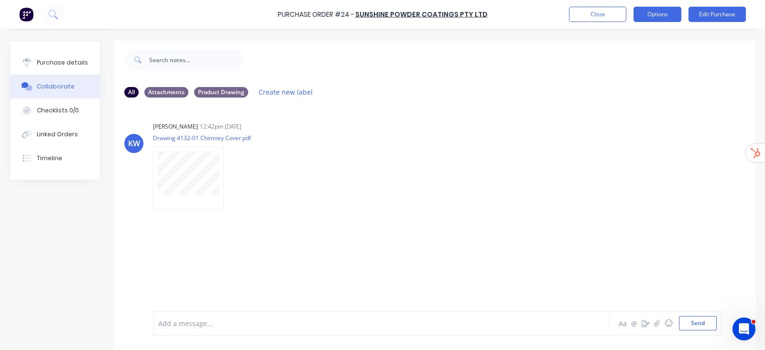
click at [664, 11] on button "Options" at bounding box center [658, 14] width 48 height 15
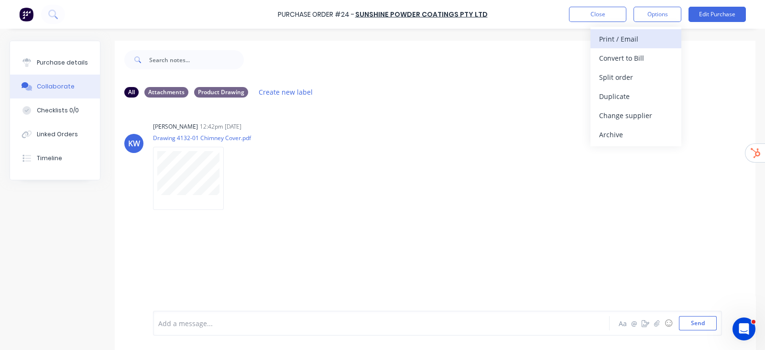
click at [646, 38] on div "Print / Email" at bounding box center [636, 39] width 74 height 14
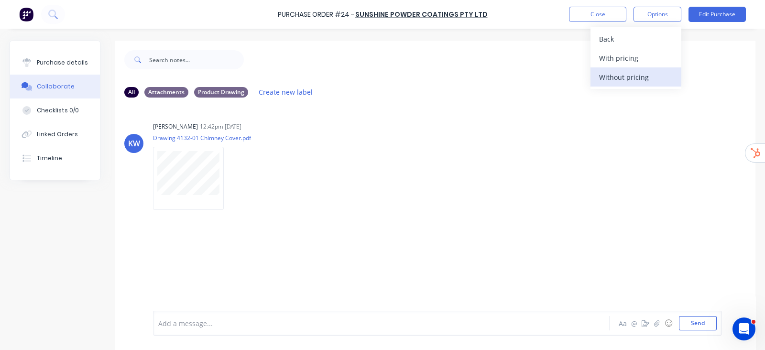
click at [629, 82] on div "Without pricing" at bounding box center [636, 77] width 74 height 14
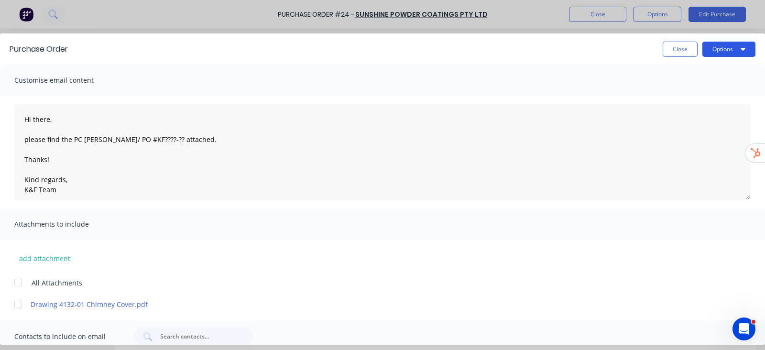
click at [718, 53] on button "Options" at bounding box center [729, 49] width 53 height 15
click at [698, 68] on div "Preview" at bounding box center [710, 73] width 74 height 14
click at [17, 302] on div at bounding box center [18, 304] width 19 height 19
click at [739, 56] on button "Options" at bounding box center [729, 49] width 53 height 15
click at [710, 76] on div "Preview" at bounding box center [710, 73] width 74 height 14
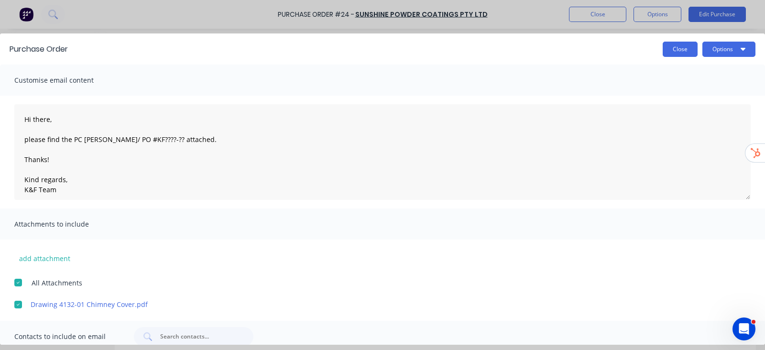
click at [674, 51] on button "Close" at bounding box center [680, 49] width 35 height 15
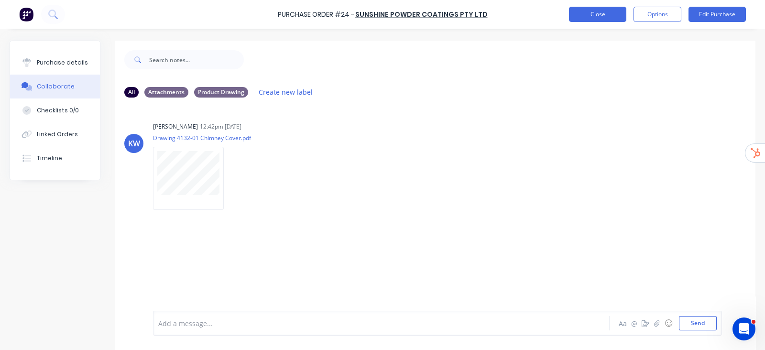
click at [598, 15] on button "Close" at bounding box center [597, 14] width 57 height 15
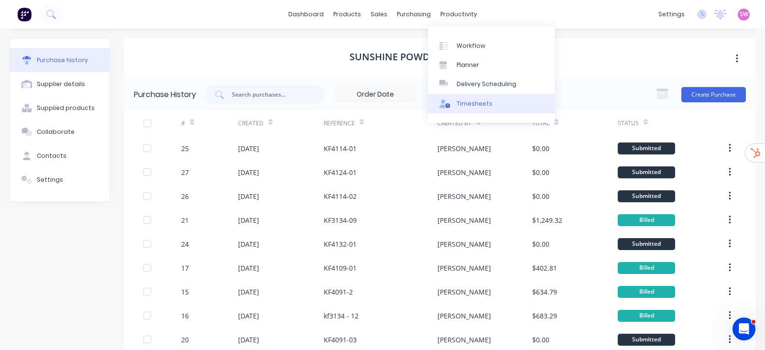
click at [461, 105] on div "Timesheets" at bounding box center [475, 103] width 36 height 9
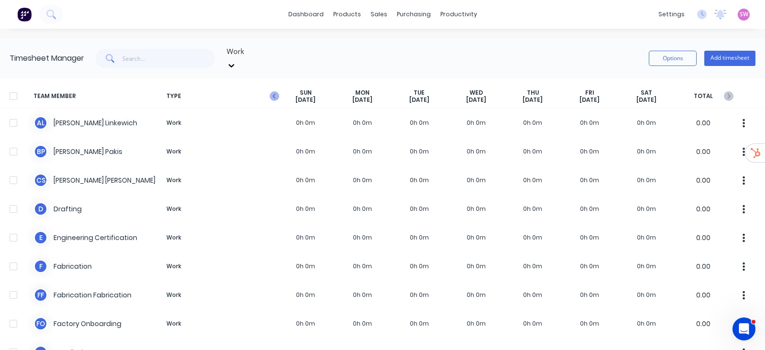
click at [270, 91] on icon "button" at bounding box center [275, 96] width 10 height 10
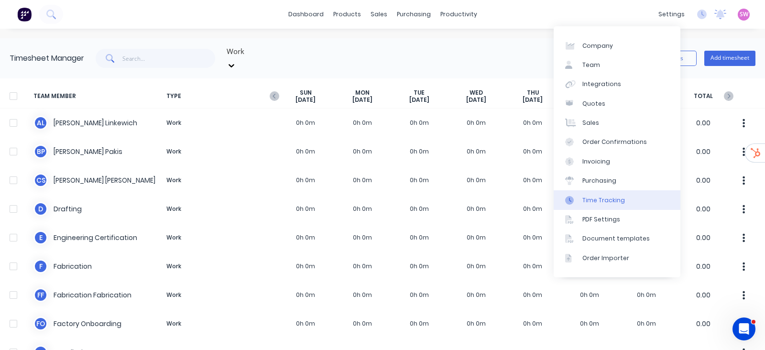
click at [605, 191] on link "Time Tracking" at bounding box center [617, 199] width 127 height 19
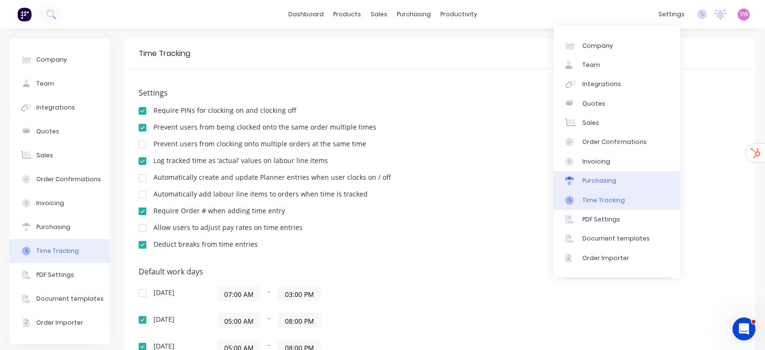
click at [612, 180] on div "Purchasing" at bounding box center [600, 181] width 34 height 9
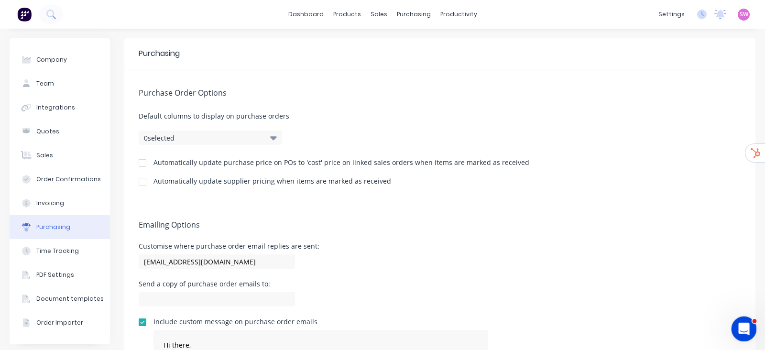
click at [739, 329] on icon "Open Intercom Messenger" at bounding box center [743, 328] width 16 height 16
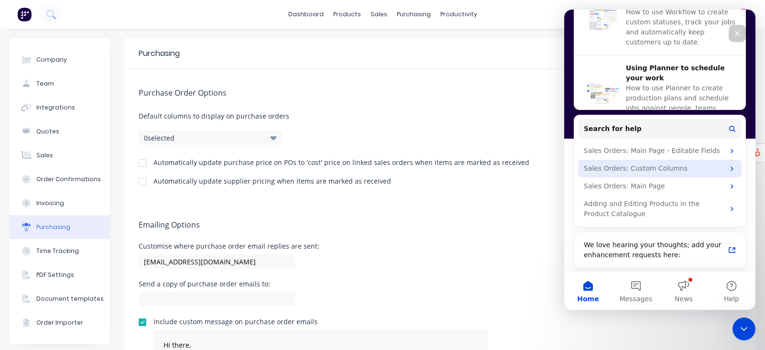
scroll to position [402, 0]
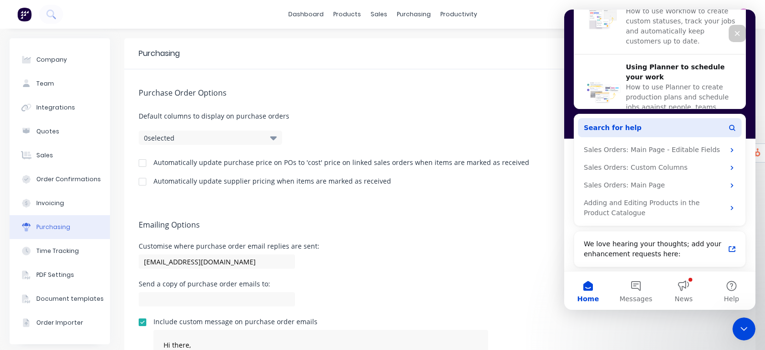
click at [628, 125] on span "Search for help" at bounding box center [613, 128] width 58 height 10
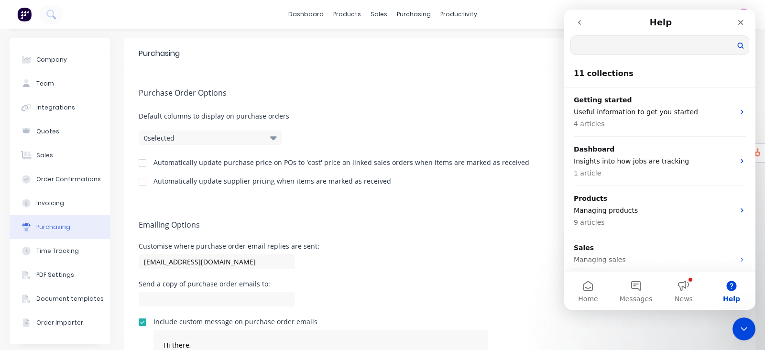
scroll to position [0, 0]
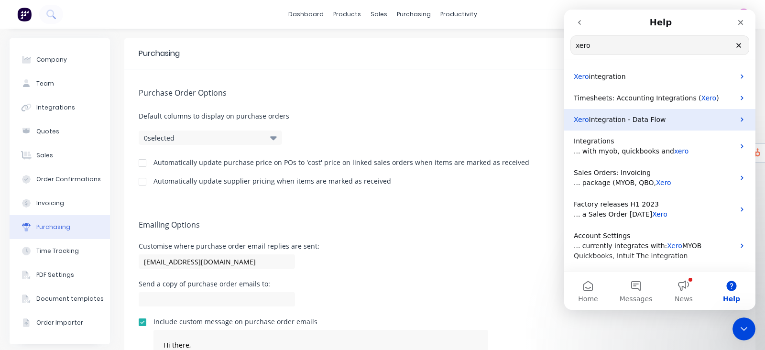
type input "xero"
click at [644, 121] on span "Integration - Data Flow" at bounding box center [627, 120] width 77 height 8
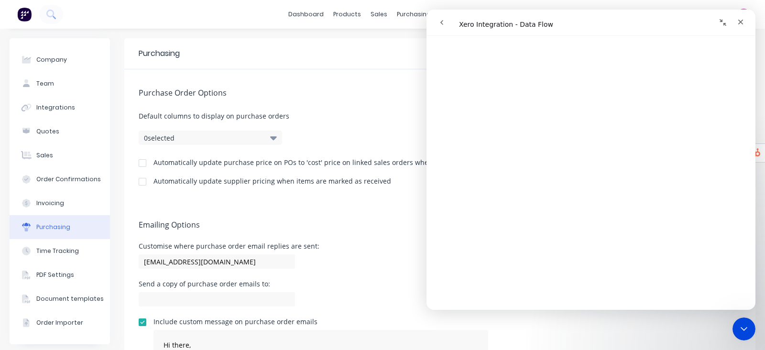
scroll to position [179, 0]
drag, startPoint x: 53, startPoint y: 108, endPoint x: 49, endPoint y: 115, distance: 7.9
click at [53, 110] on div "Integrations" at bounding box center [55, 107] width 39 height 9
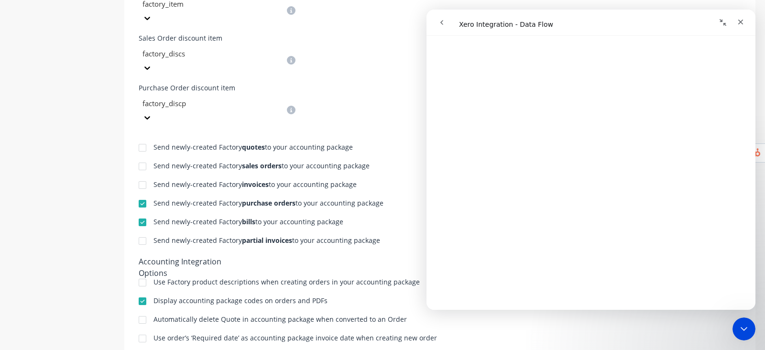
scroll to position [418, 0]
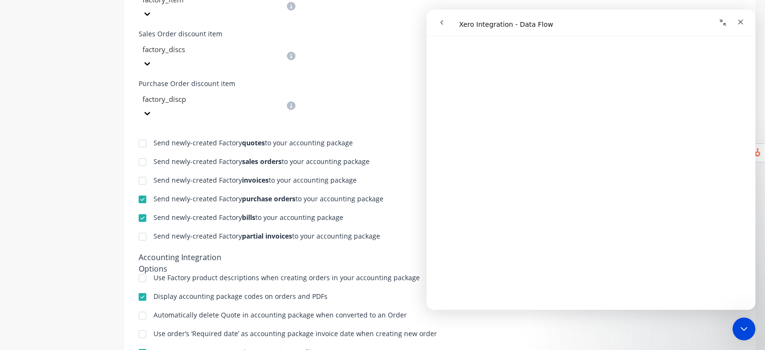
click at [149, 269] on div at bounding box center [142, 278] width 19 height 19
click at [71, 137] on div "Company Team Integrations Quotes Sales Order Confirmations Invoicing Purchasing…" at bounding box center [60, 22] width 100 height 804
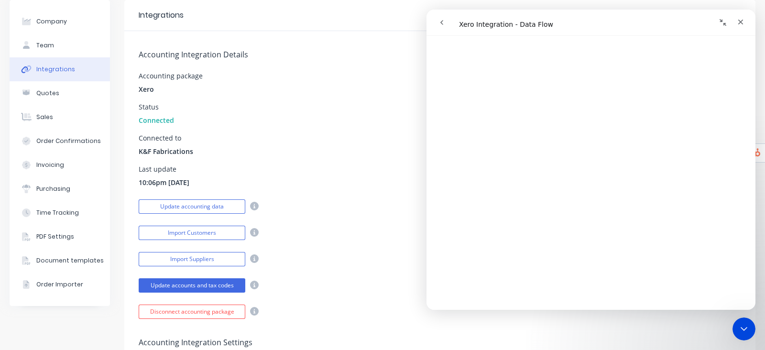
scroll to position [0, 0]
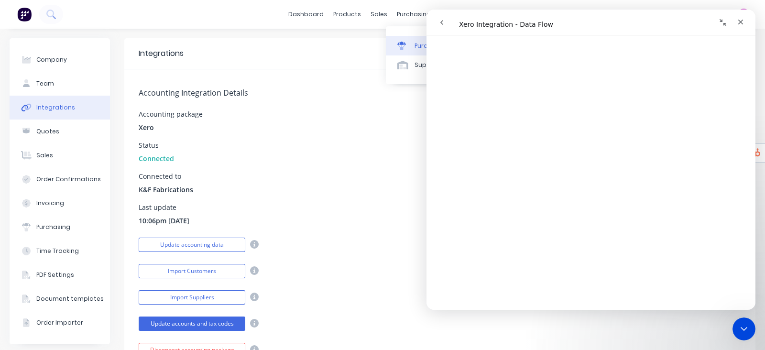
click at [412, 46] on link "Purchase Orders" at bounding box center [449, 45] width 127 height 19
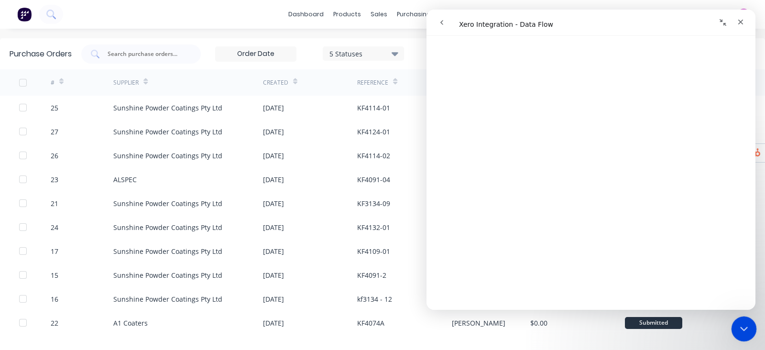
click at [739, 320] on div "Close Intercom Messenger" at bounding box center [742, 327] width 23 height 23
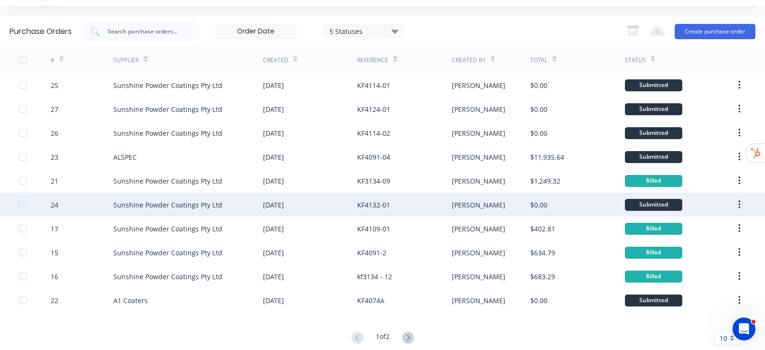
scroll to position [42, 0]
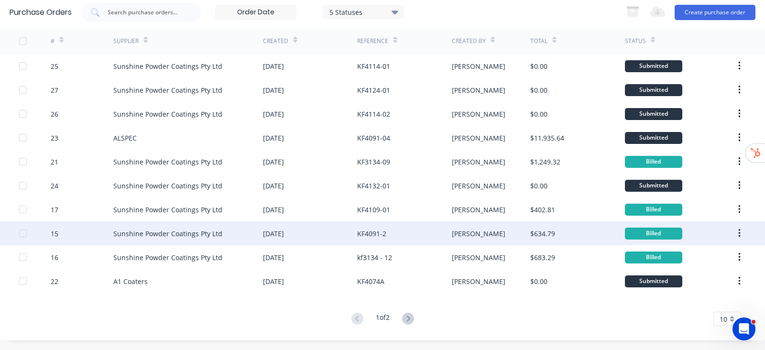
click at [461, 232] on div "Chris" at bounding box center [479, 234] width 54 height 10
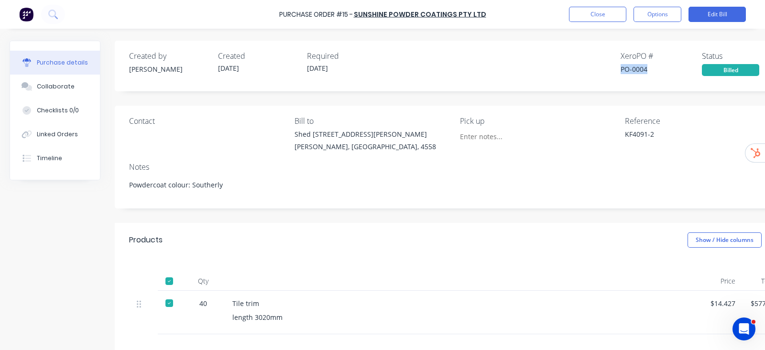
drag, startPoint x: 647, startPoint y: 68, endPoint x: 615, endPoint y: 69, distance: 32.1
click at [615, 69] on div "Created by Chris Created 11/09/25 Required 24/09/25 Xero PO # PO-0004 Status Bi…" at bounding box center [456, 63] width 654 height 26
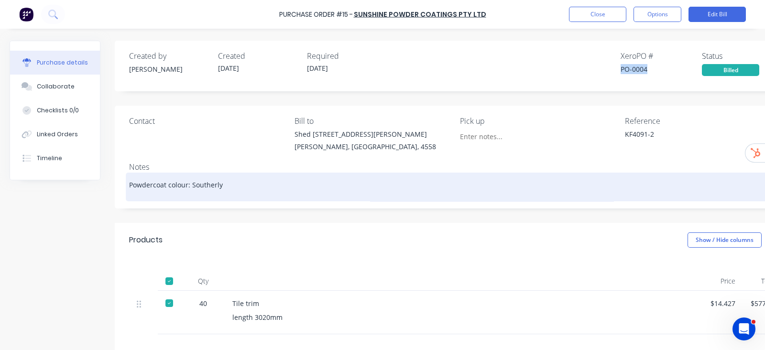
scroll to position [130, 0]
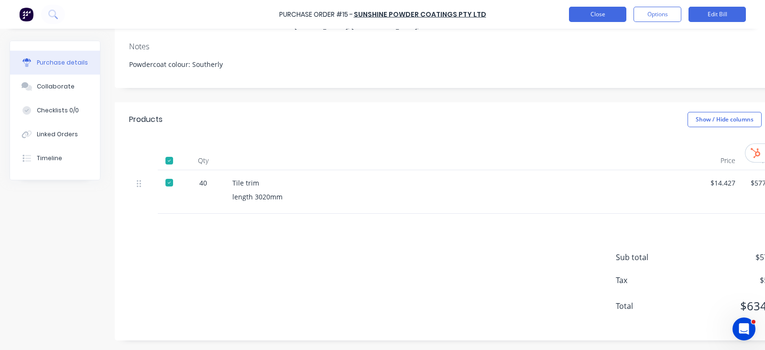
click at [592, 11] on button "Close" at bounding box center [597, 14] width 57 height 15
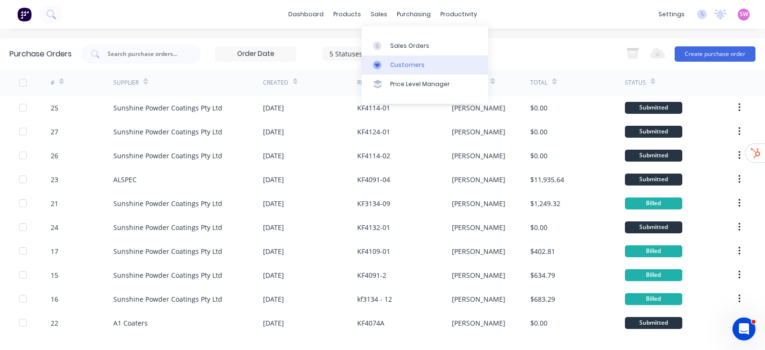
click at [391, 58] on link "Customers" at bounding box center [425, 64] width 127 height 19
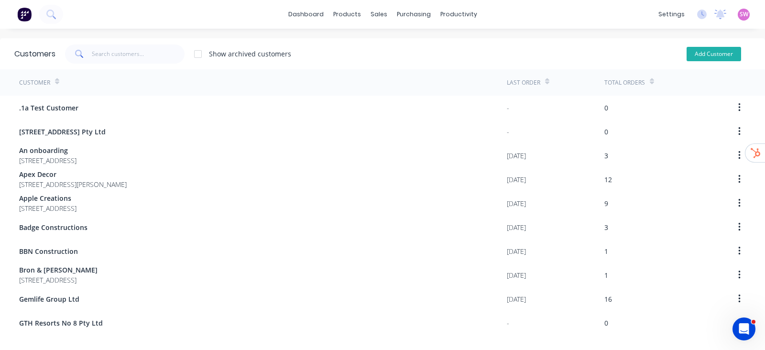
click at [725, 58] on button "Add Customer" at bounding box center [714, 54] width 55 height 14
select select "AU"
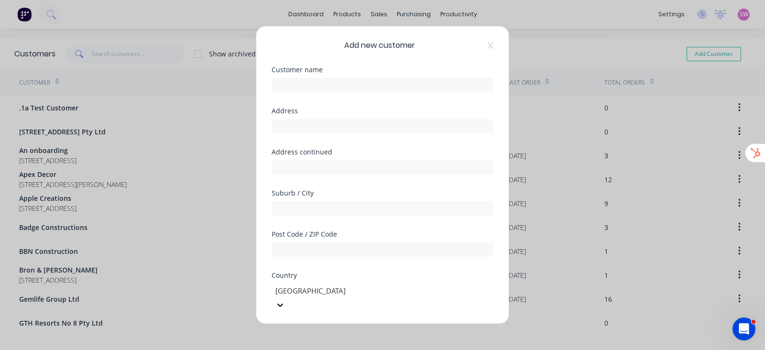
scroll to position [169, 0]
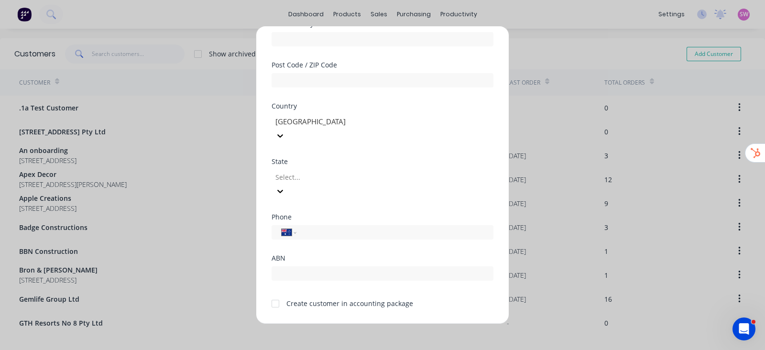
click at [274, 294] on div at bounding box center [275, 303] width 19 height 19
click at [419, 324] on button "Cancel" at bounding box center [412, 331] width 53 height 15
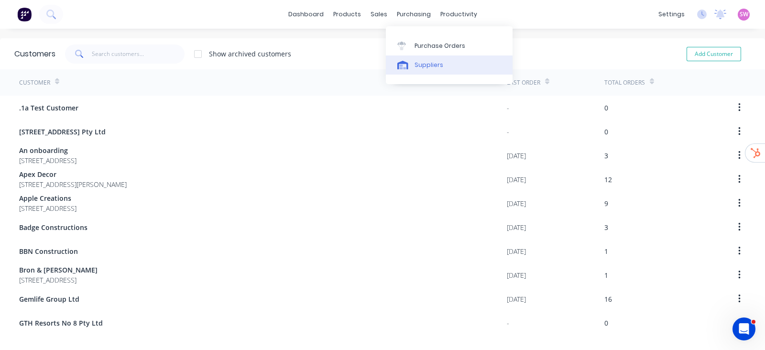
click at [431, 67] on div "Suppliers" at bounding box center [429, 65] width 29 height 9
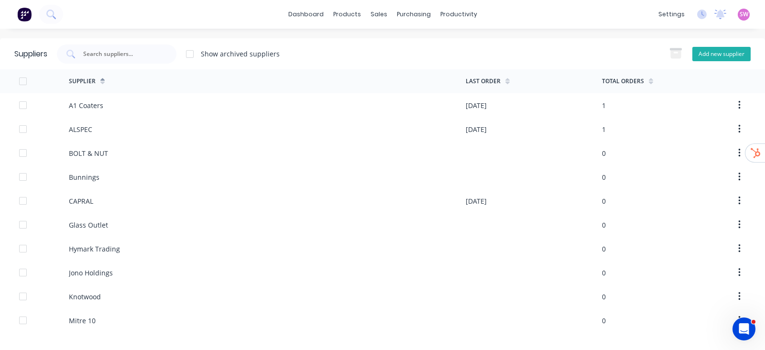
click at [717, 49] on button "Add new supplier" at bounding box center [722, 54] width 58 height 14
select select "AU"
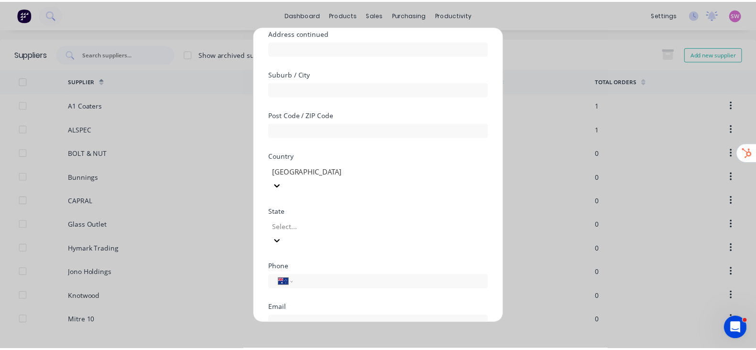
scroll to position [210, 0]
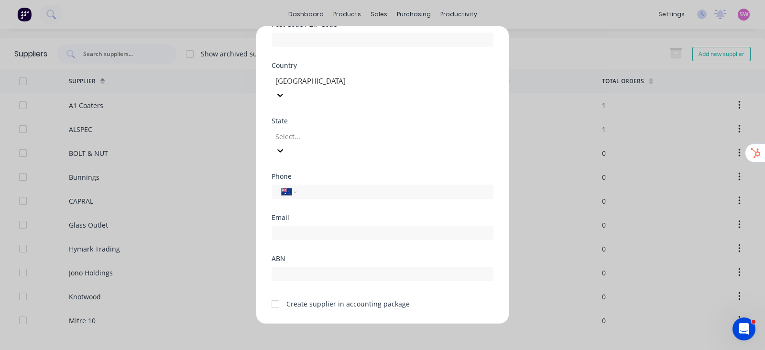
click at [419, 324] on button "Cancel" at bounding box center [412, 331] width 53 height 15
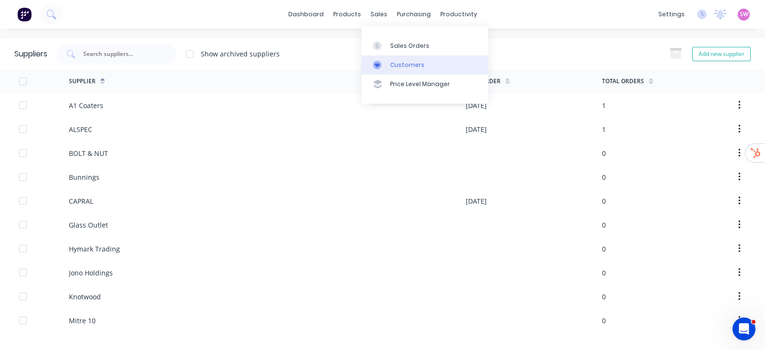
click at [405, 66] on div "Customers" at bounding box center [407, 65] width 34 height 9
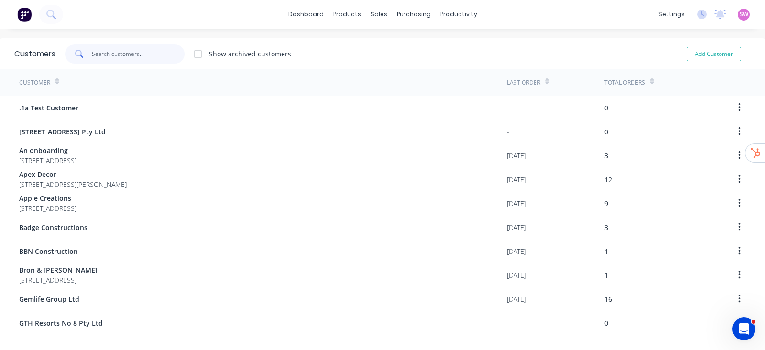
click at [144, 58] on input "text" at bounding box center [138, 53] width 93 height 19
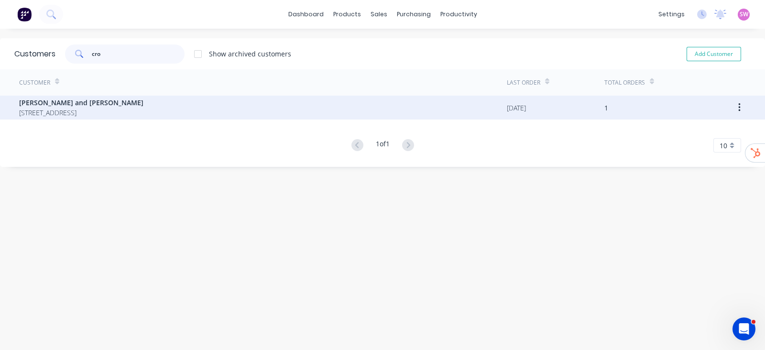
type input "cro"
click at [129, 112] on span "16 Illawong Street Buderim Queensland 4556" at bounding box center [81, 113] width 124 height 10
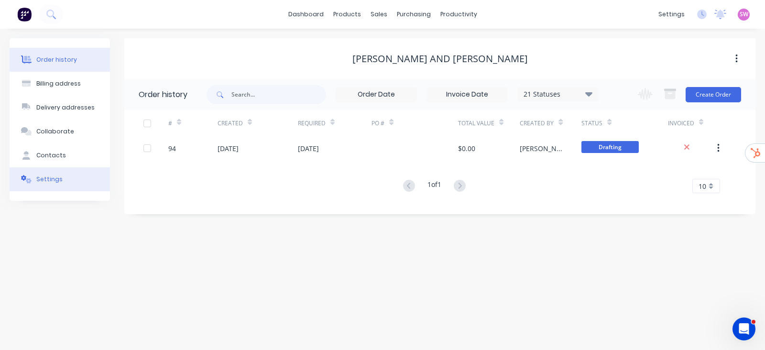
click at [40, 180] on div "Settings" at bounding box center [49, 179] width 26 height 9
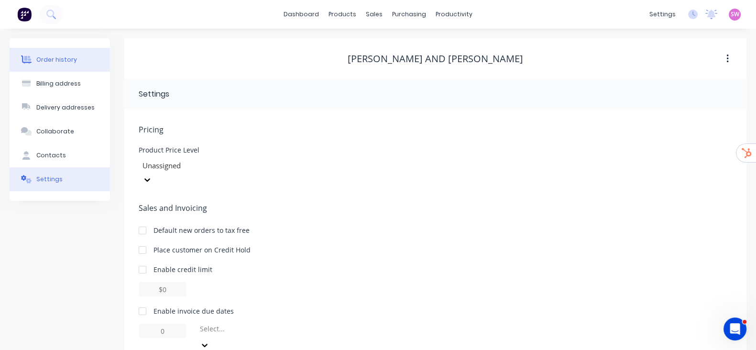
click at [51, 66] on button "Order history" at bounding box center [60, 60] width 100 height 24
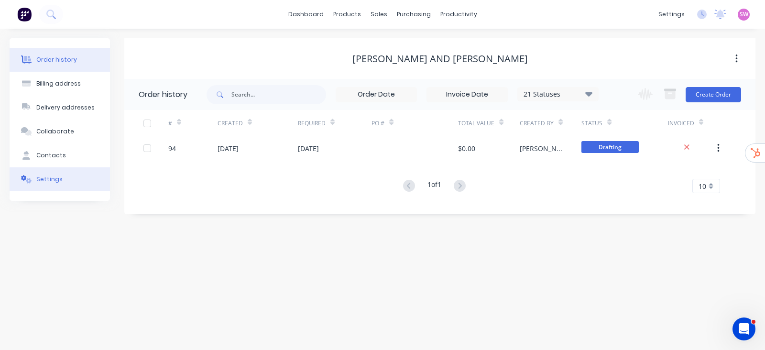
click at [63, 181] on button "Settings" at bounding box center [60, 179] width 100 height 24
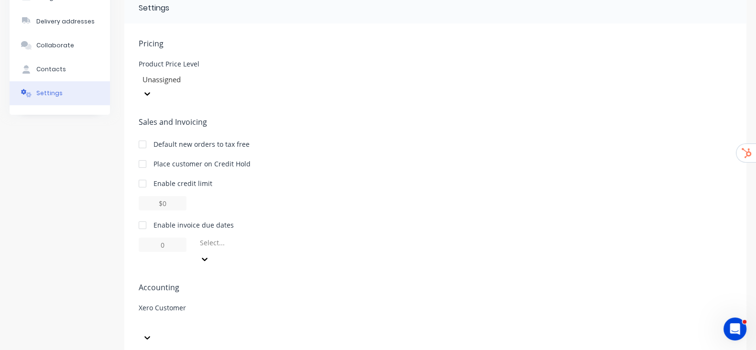
click at [243, 316] on div at bounding box center [211, 330] width 144 height 29
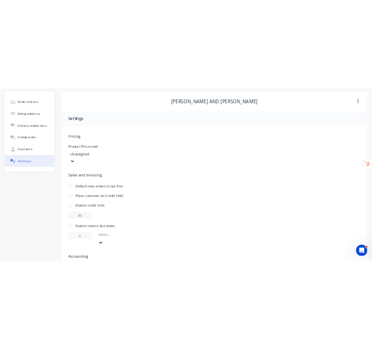
scroll to position [0, 0]
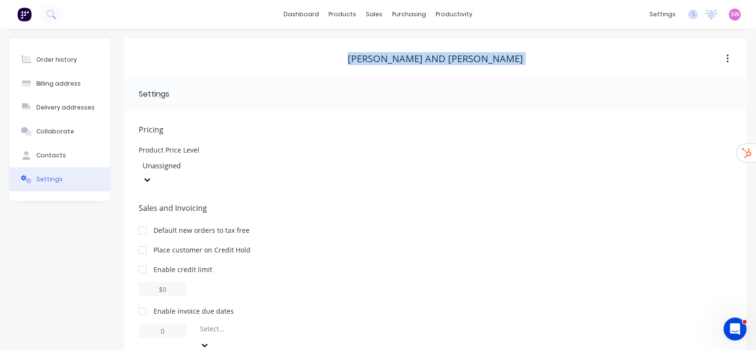
drag, startPoint x: 376, startPoint y: 60, endPoint x: 500, endPoint y: 75, distance: 125.2
click at [500, 75] on div "Wendy and Ian Crombie" at bounding box center [435, 58] width 622 height 41
copy div "Wendy and Ian Crombie"
click at [45, 77] on button "Billing address" at bounding box center [60, 84] width 100 height 24
select select "AU"
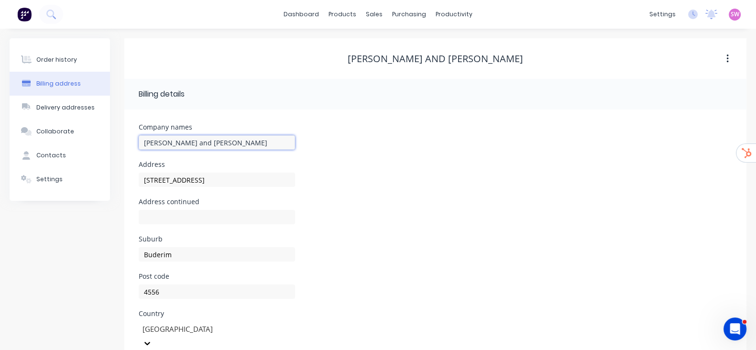
click at [144, 140] on input "Wendy and Ian Crombie" at bounding box center [217, 142] width 156 height 14
type input "zzzWendy and Ian Crombie"
click at [634, 140] on div "Company names zzzWendy and Ian Crombie" at bounding box center [436, 142] width 594 height 37
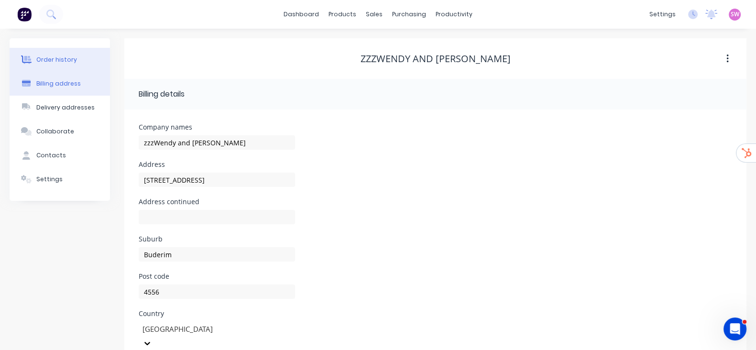
click at [74, 59] on button "Order history" at bounding box center [60, 60] width 100 height 24
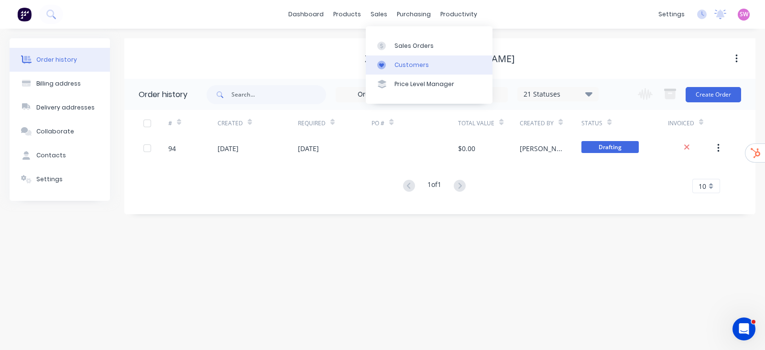
click at [399, 63] on div "Customers" at bounding box center [412, 65] width 34 height 9
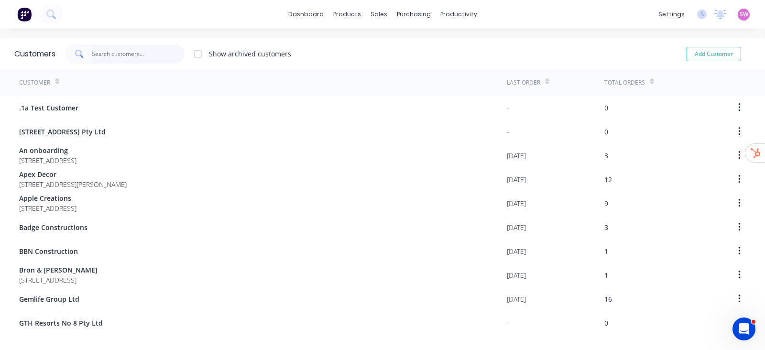
click at [132, 54] on input "text" at bounding box center [138, 53] width 93 height 19
paste input "Wendy and Ian Crombie"
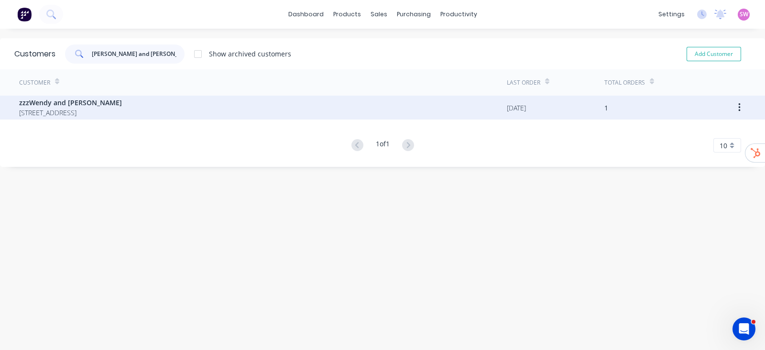
type input "Wendy and Ian Crombie"
click at [119, 105] on span "zzzWendy and Ian Crombie" at bounding box center [70, 103] width 103 height 10
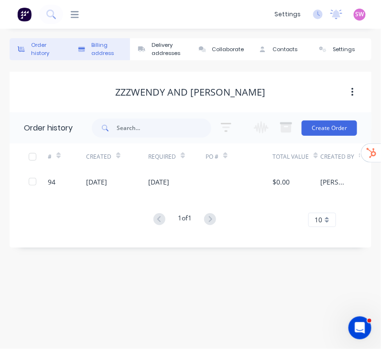
click at [112, 47] on div "Billing address" at bounding box center [108, 49] width 34 height 16
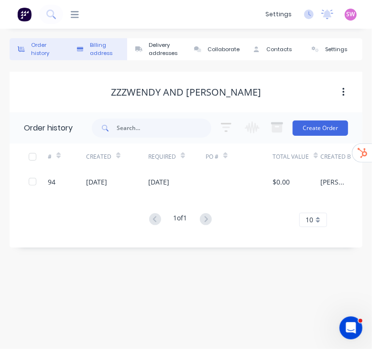
select select "AU"
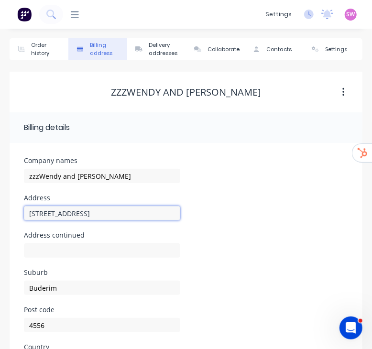
drag, startPoint x: 100, startPoint y: 219, endPoint x: -1, endPoint y: 209, distance: 101.4
click at [0, 209] on html "dashboard products sales purchasing productivity dashboard products Product Cat…" at bounding box center [186, 270] width 372 height 541
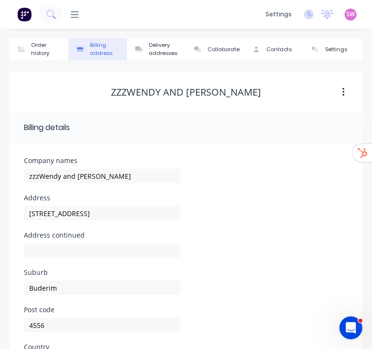
click at [261, 184] on div "Company names zzzWendy and Ian Crombie" at bounding box center [186, 175] width 324 height 37
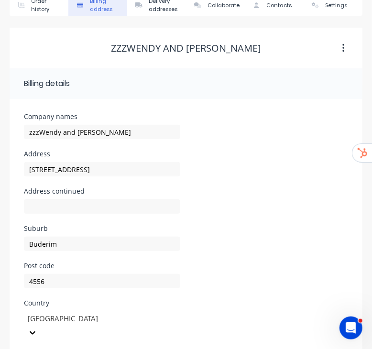
scroll to position [119, 0]
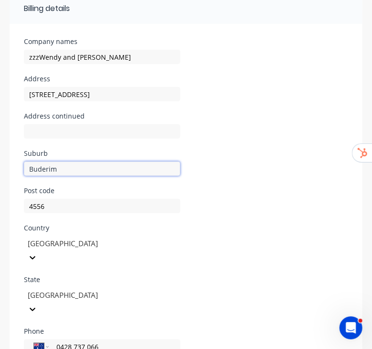
drag, startPoint x: 89, startPoint y: 171, endPoint x: -1, endPoint y: 167, distance: 90.5
click at [0, 167] on html "dashboard products sales purchasing productivity dashboard products Product Cat…" at bounding box center [186, 151] width 372 height 541
click at [287, 234] on div "Country Australia" at bounding box center [186, 251] width 324 height 52
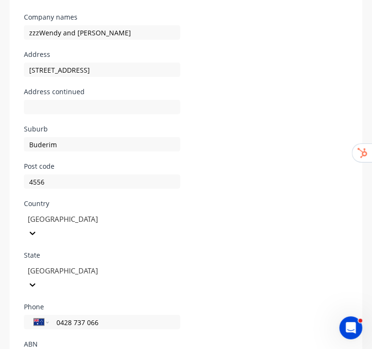
scroll to position [163, 0]
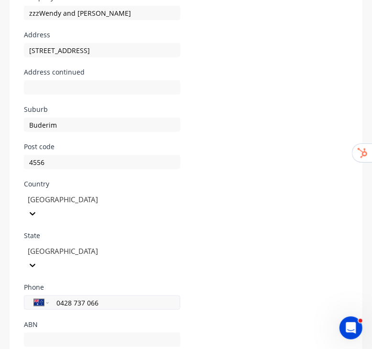
click at [104, 298] on input "0428 737 066" at bounding box center [112, 303] width 115 height 11
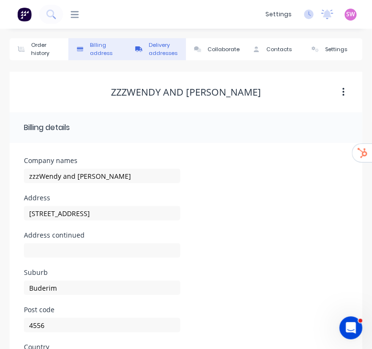
click at [152, 51] on div "Delivery addresses" at bounding box center [165, 49] width 33 height 16
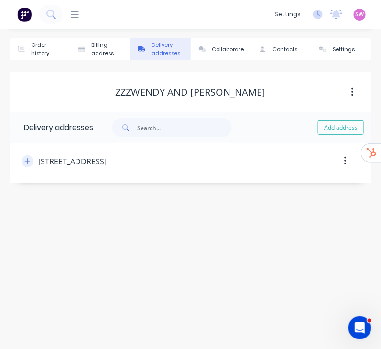
click at [26, 161] on icon "button" at bounding box center [27, 160] width 5 height 5
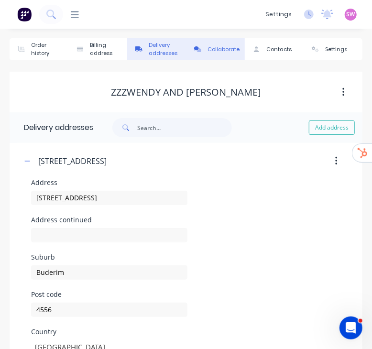
click at [226, 56] on button "Collaborate" at bounding box center [215, 49] width 59 height 22
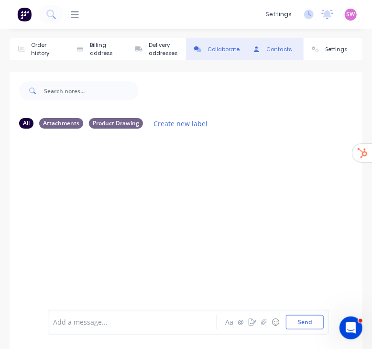
click at [278, 50] on div "Contacts" at bounding box center [278, 49] width 25 height 8
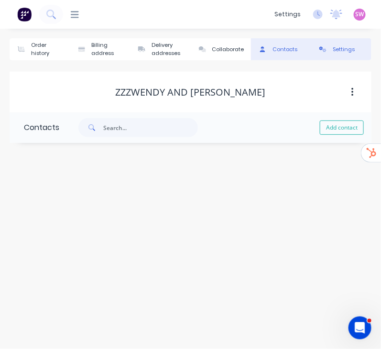
click at [344, 52] on div "Settings" at bounding box center [344, 49] width 22 height 8
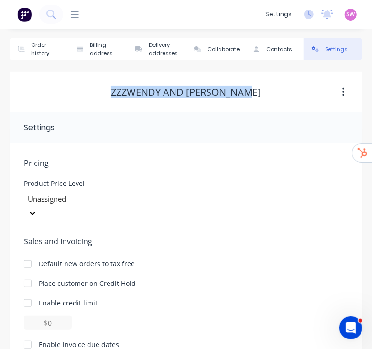
drag, startPoint x: 116, startPoint y: 91, endPoint x: 256, endPoint y: 91, distance: 140.2
click at [256, 91] on div "zzzWendy and Ian Crombie" at bounding box center [186, 92] width 353 height 11
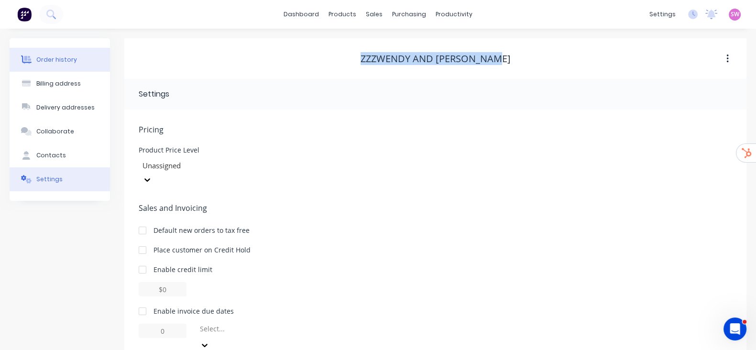
click at [49, 62] on div "Order history" at bounding box center [56, 59] width 41 height 9
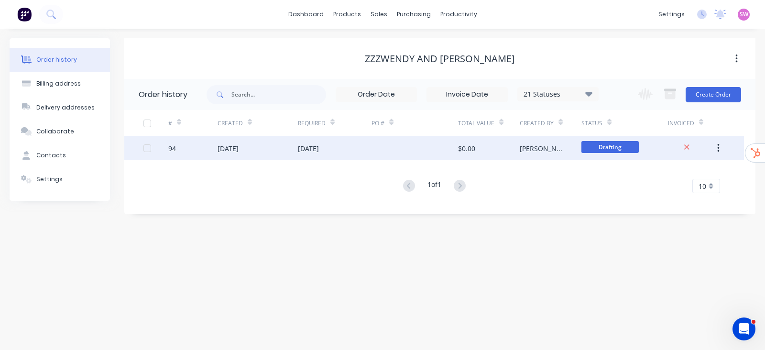
click at [483, 149] on div "$0.00" at bounding box center [489, 148] width 62 height 24
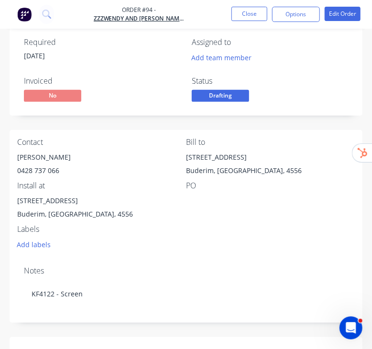
scroll to position [59, 0]
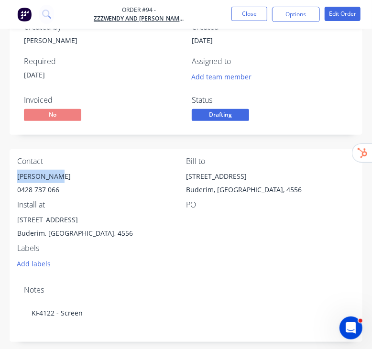
drag, startPoint x: 60, startPoint y: 174, endPoint x: 14, endPoint y: 180, distance: 45.9
click at [14, 180] on div "Contact Ian Crombie 0428 737 066 Bill to 16 Illawong Street Buderim, Queensland…" at bounding box center [186, 213] width 353 height 129
copy div "Ian Crombie"
drag, startPoint x: 60, startPoint y: 190, endPoint x: 11, endPoint y: 188, distance: 48.8
click at [11, 188] on div "Contact Ian Crombie 0428 737 066 Bill to 16 Illawong Street Buderim, Queensland…" at bounding box center [186, 213] width 353 height 129
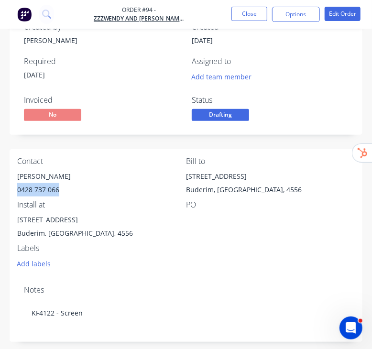
copy div "0428 737 066"
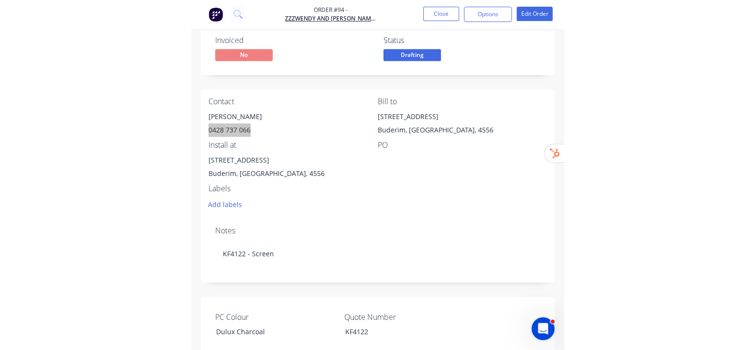
scroll to position [0, 0]
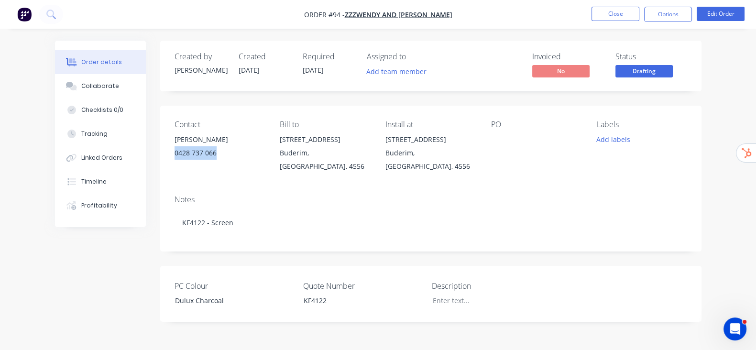
click at [55, 57] on button "Order details" at bounding box center [100, 62] width 91 height 24
click at [659, 21] on button "Options" at bounding box center [668, 14] width 48 height 15
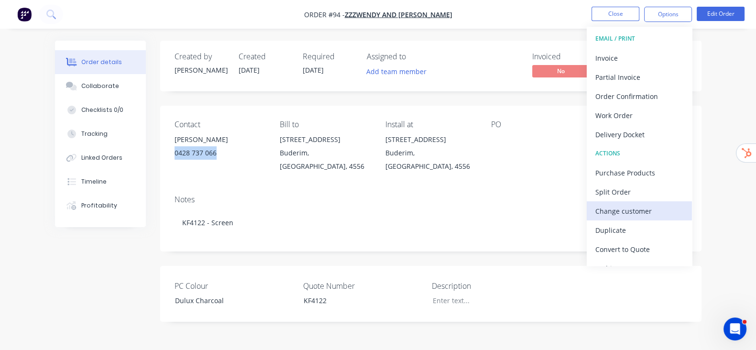
click at [645, 214] on div "Change customer" at bounding box center [640, 211] width 88 height 14
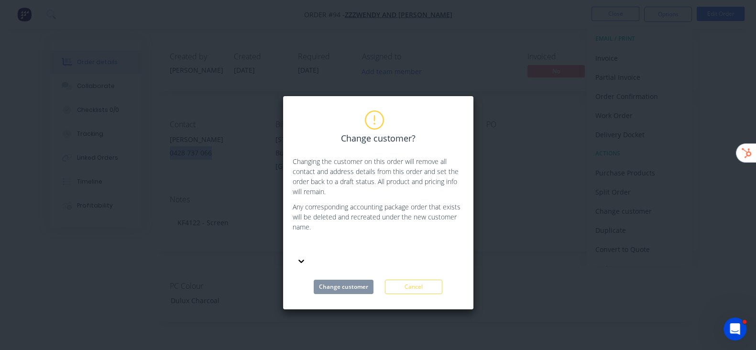
click at [378, 245] on div at bounding box center [365, 247] width 138 height 12
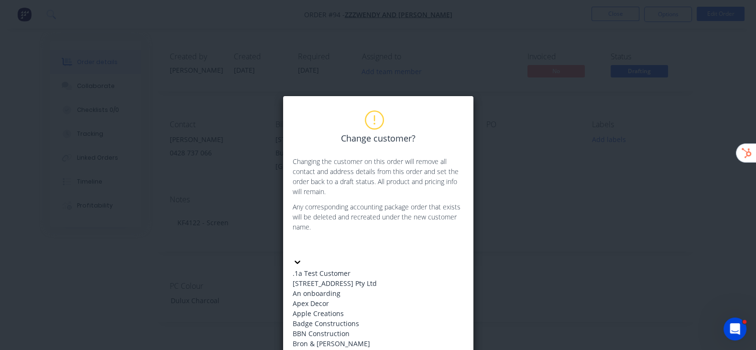
paste input "0428 737 066"
type input "0428 737 066"
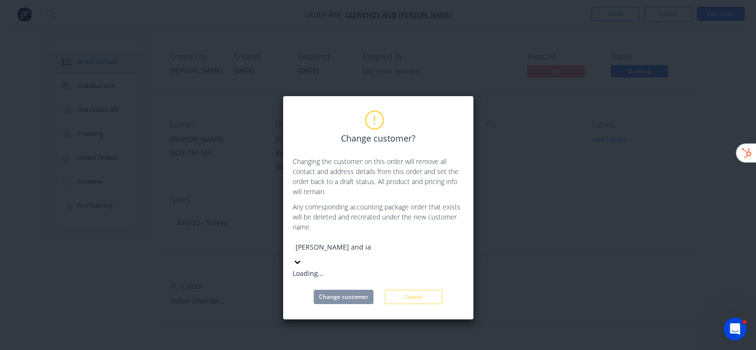
type input "wendy and ian"
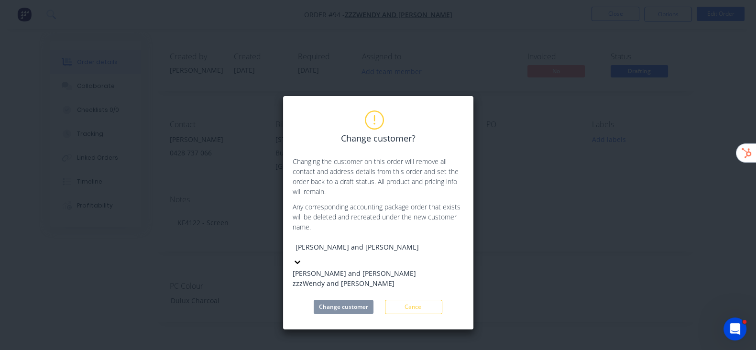
click at [370, 268] on div "Wendy and Ian Crombie" at bounding box center [365, 273] width 144 height 10
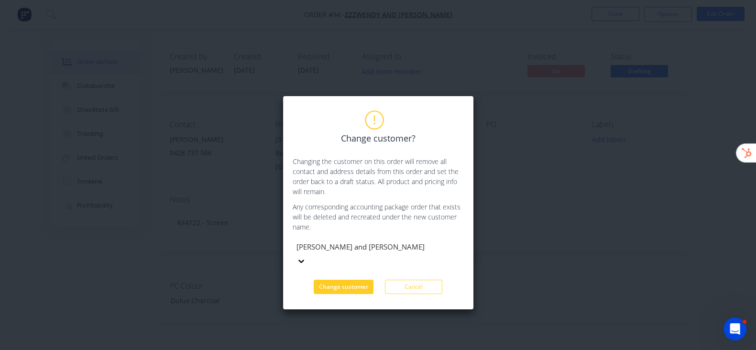
click at [349, 280] on button "Change customer" at bounding box center [344, 287] width 60 height 14
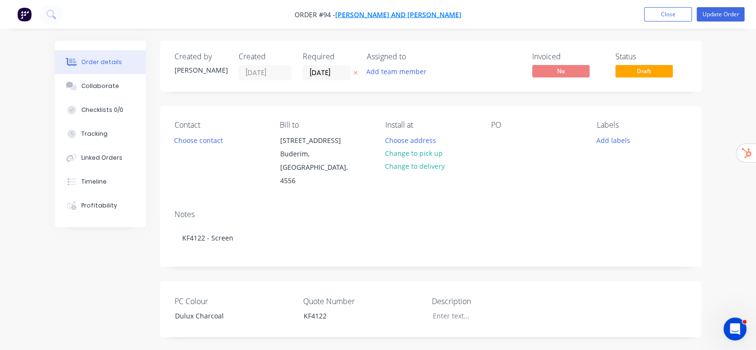
click at [420, 13] on span "Wendy and Ian Crombie" at bounding box center [398, 14] width 126 height 9
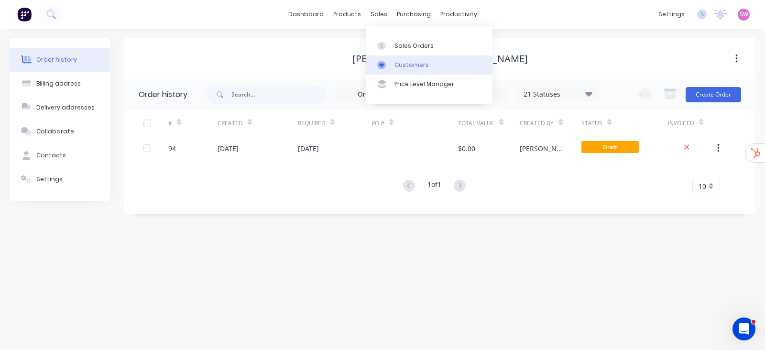
click at [398, 66] on div "Customers" at bounding box center [412, 65] width 34 height 9
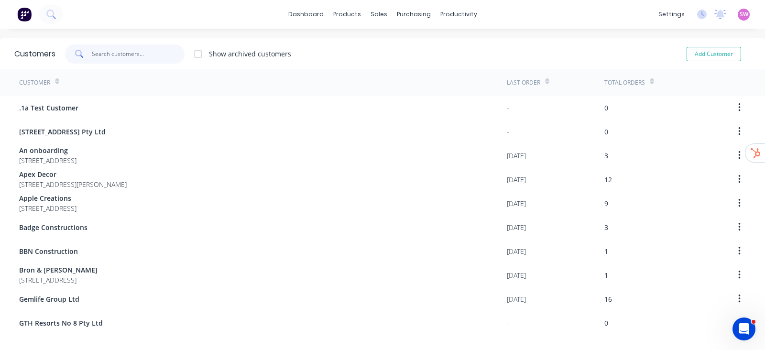
click at [133, 51] on input "text" at bounding box center [138, 53] width 93 height 19
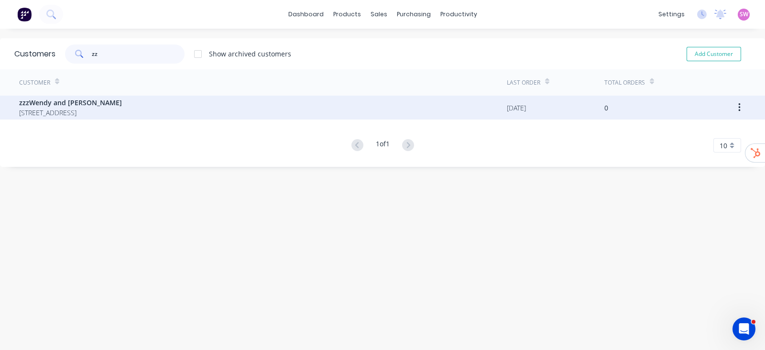
type input "zz"
click at [185, 102] on div "zzzWendy and Ian Crombie 16 Illawong Street Buderim Queensland 4556" at bounding box center [263, 108] width 488 height 24
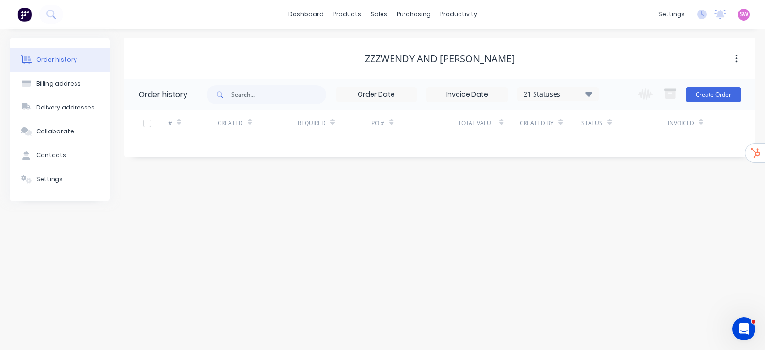
click at [461, 260] on div "Order history Billing address Delivery addresses Collaborate Contacts Settings …" at bounding box center [382, 189] width 765 height 321
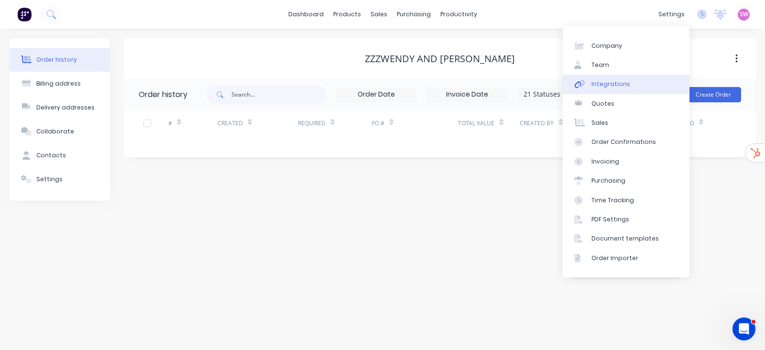
click at [609, 81] on div "Integrations" at bounding box center [611, 84] width 39 height 9
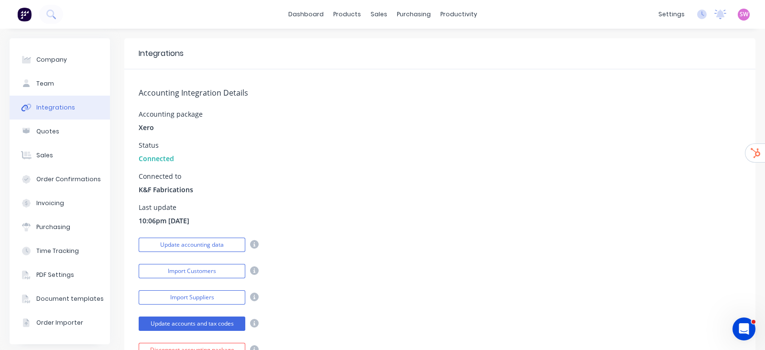
click at [375, 174] on div "Connected to K&F Fabrications" at bounding box center [440, 184] width 603 height 22
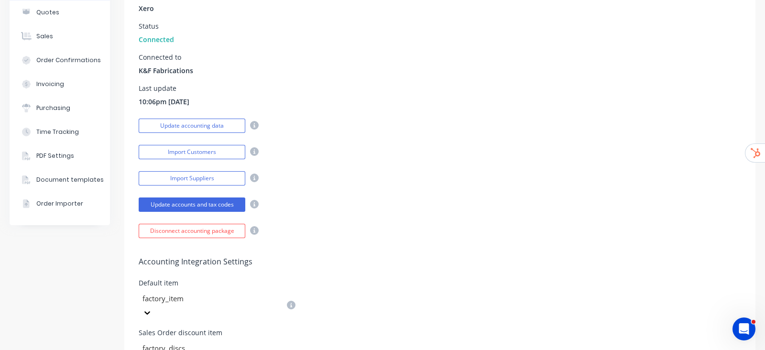
drag, startPoint x: 139, startPoint y: 103, endPoint x: 211, endPoint y: 98, distance: 72.4
click at [211, 98] on div "Last update 10:06pm 02/09/25" at bounding box center [440, 96] width 603 height 22
click at [265, 84] on div "Accounting Integration Details Accounting package Xero Status Connected Connect…" at bounding box center [439, 94] width 631 height 288
click at [201, 121] on button "Update accounting data" at bounding box center [192, 126] width 107 height 14
drag, startPoint x: 137, startPoint y: 99, endPoint x: 227, endPoint y: 109, distance: 90.4
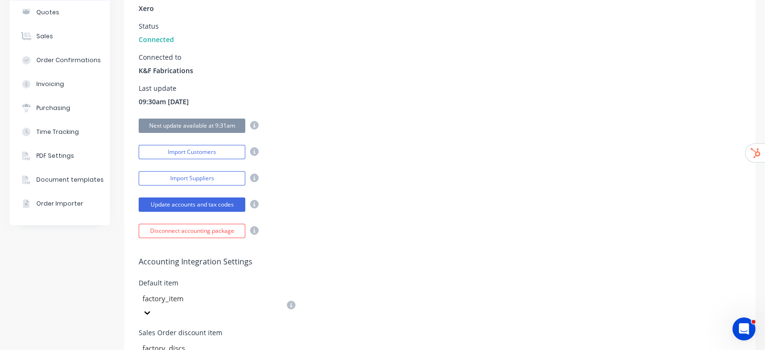
click at [227, 109] on div "Accounting Integration Details Accounting package Xero Status Connected Connect…" at bounding box center [439, 94] width 631 height 288
click at [206, 155] on button "Import Customers" at bounding box center [192, 152] width 107 height 14
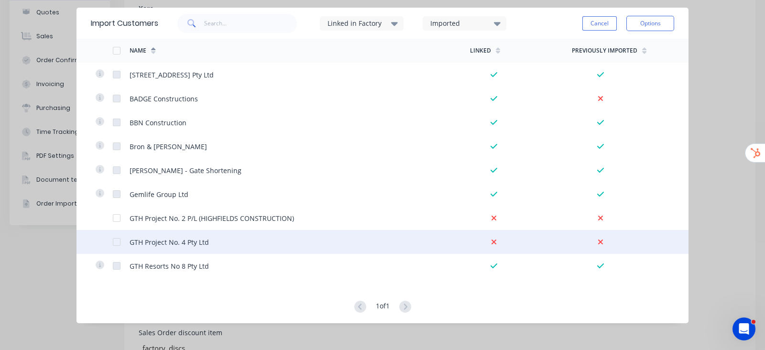
click at [117, 244] on div at bounding box center [116, 241] width 19 height 19
click at [653, 19] on button "Options" at bounding box center [651, 23] width 48 height 15
click at [552, 24] on div "Linked in Factory Imported Cancel Options" at bounding box center [416, 23] width 516 height 29
click at [594, 23] on button "Cancel" at bounding box center [600, 23] width 34 height 14
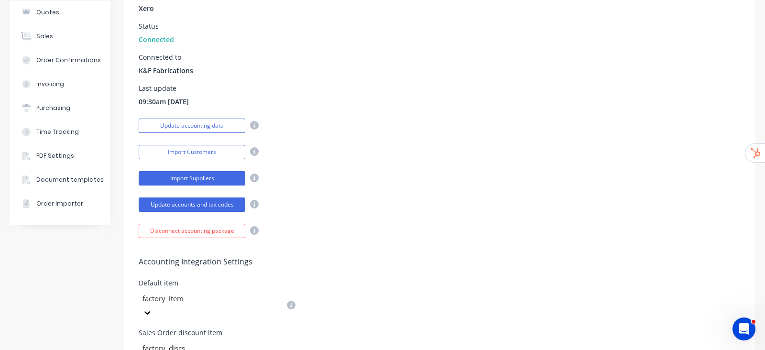
click at [179, 176] on button "Import Suppliers" at bounding box center [192, 178] width 107 height 14
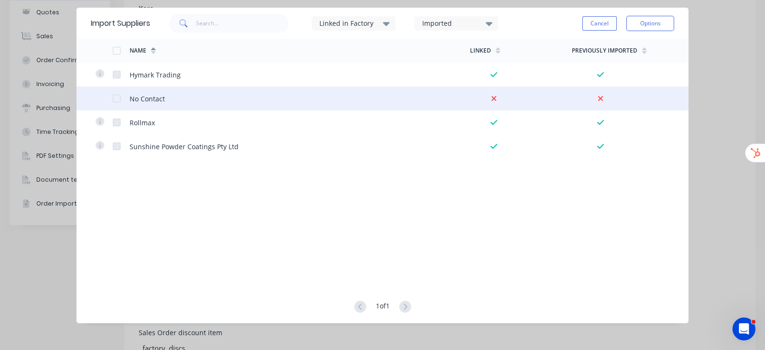
click at [119, 97] on div at bounding box center [116, 98] width 19 height 19
click at [668, 29] on button "Options" at bounding box center [651, 23] width 48 height 15
click at [601, 21] on button "Cancel" at bounding box center [600, 23] width 34 height 14
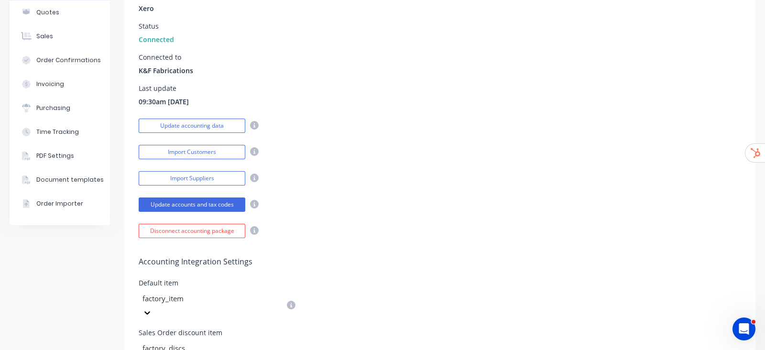
click at [432, 175] on div "Import Suppliers" at bounding box center [440, 177] width 603 height 17
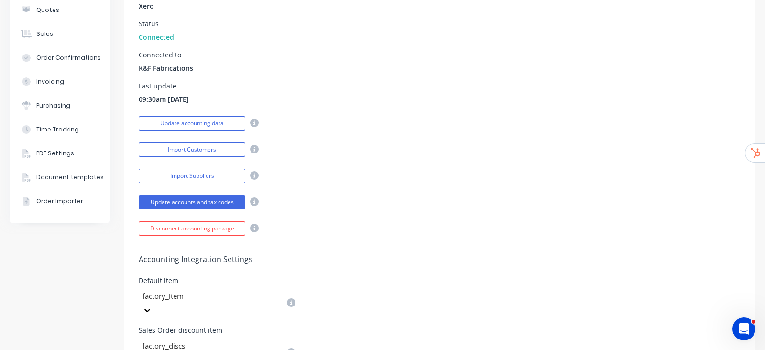
scroll to position [0, 0]
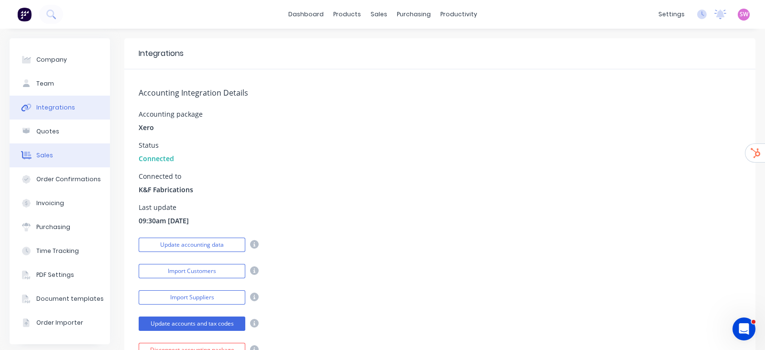
click at [44, 152] on div "Sales" at bounding box center [44, 155] width 17 height 9
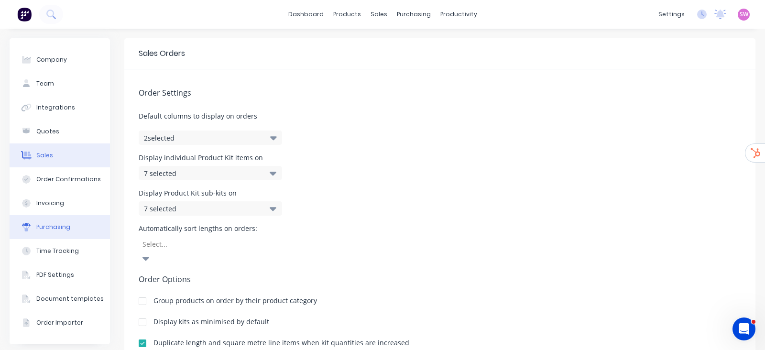
click at [84, 223] on button "Purchasing" at bounding box center [60, 227] width 100 height 24
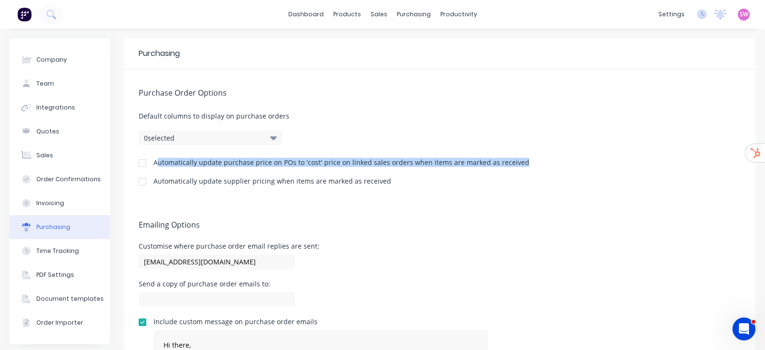
drag, startPoint x: 156, startPoint y: 162, endPoint x: 530, endPoint y: 168, distance: 374.1
click at [530, 168] on div "Automatically update purchase price on POs to 'cost' price on linked sales orde…" at bounding box center [440, 163] width 603 height 9
click at [422, 38] on link "Purchase Orders" at bounding box center [449, 45] width 127 height 19
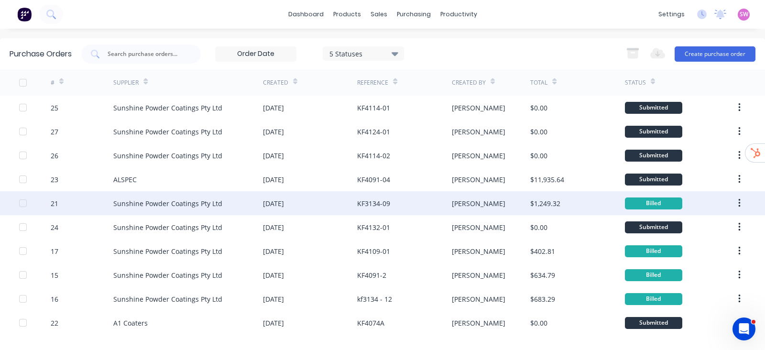
click at [569, 207] on div "$1,249.32" at bounding box center [577, 203] width 94 height 24
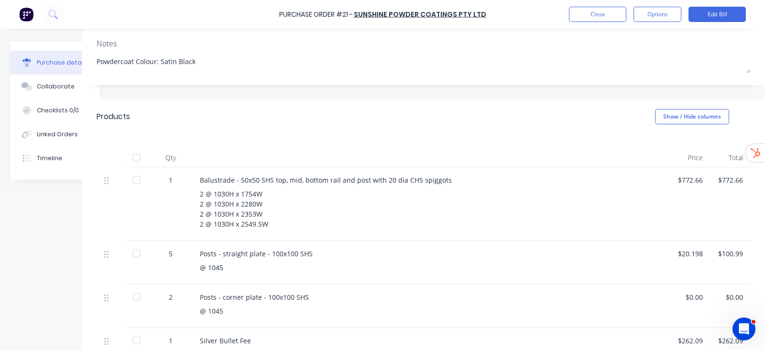
scroll to position [119, 41]
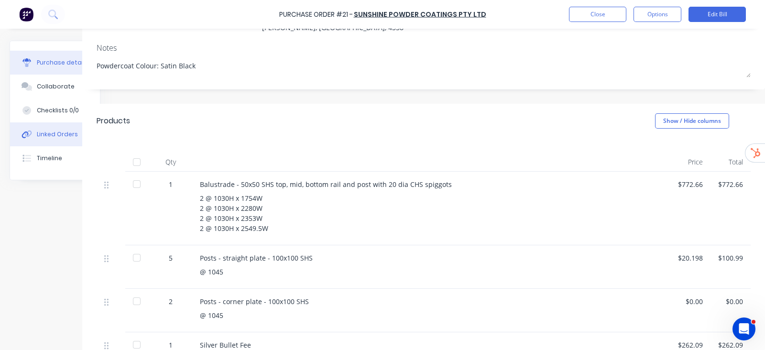
click at [47, 132] on div "Linked Orders" at bounding box center [57, 134] width 41 height 9
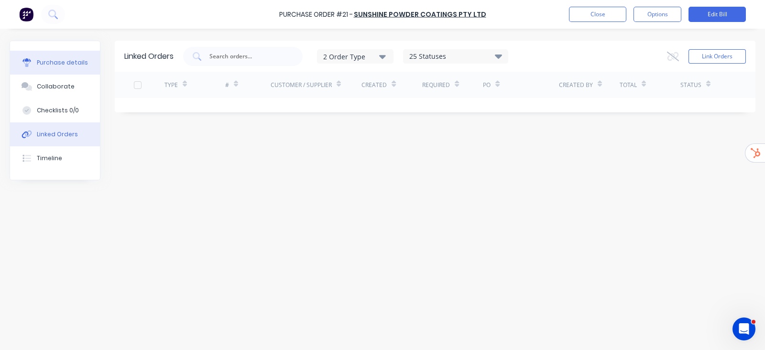
click at [55, 66] on div "Purchase details" at bounding box center [62, 62] width 51 height 9
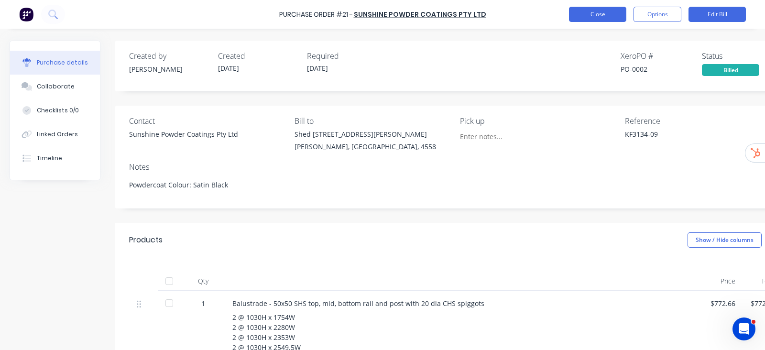
click at [619, 16] on button "Close" at bounding box center [597, 14] width 57 height 15
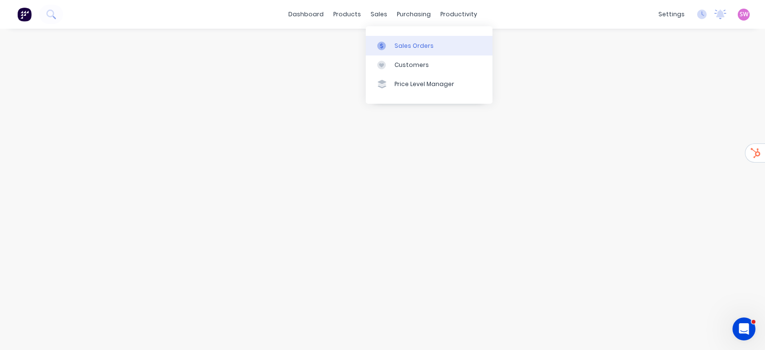
click at [399, 36] on link "Sales Orders" at bounding box center [429, 45] width 127 height 19
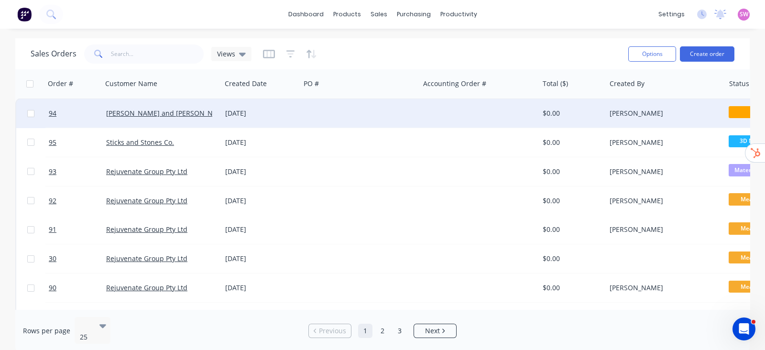
click at [394, 118] on div at bounding box center [359, 113] width 119 height 29
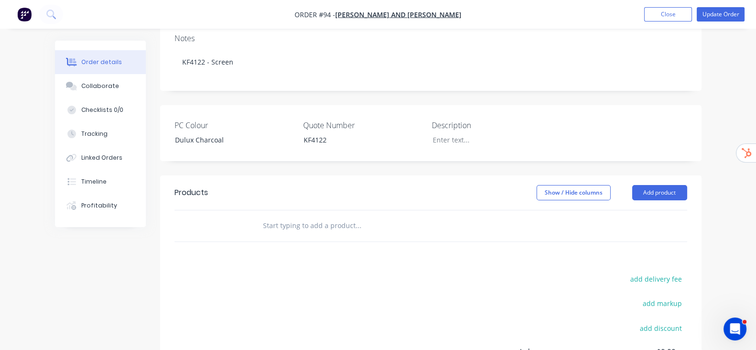
scroll to position [179, 0]
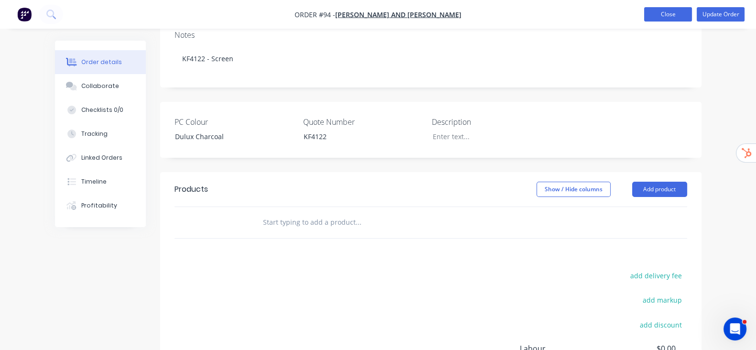
click at [680, 12] on button "Close" at bounding box center [668, 14] width 48 height 14
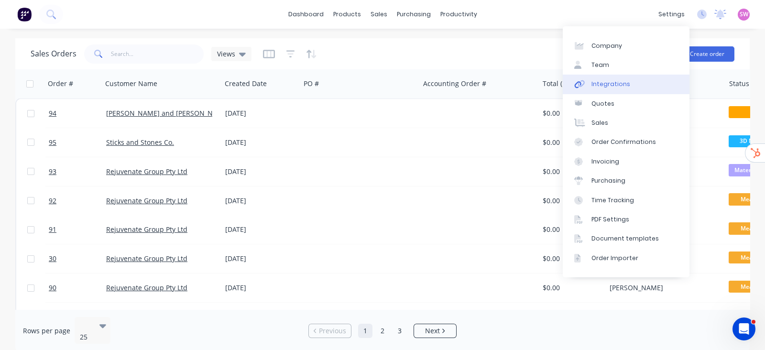
click at [622, 88] on div "Integrations" at bounding box center [611, 84] width 39 height 9
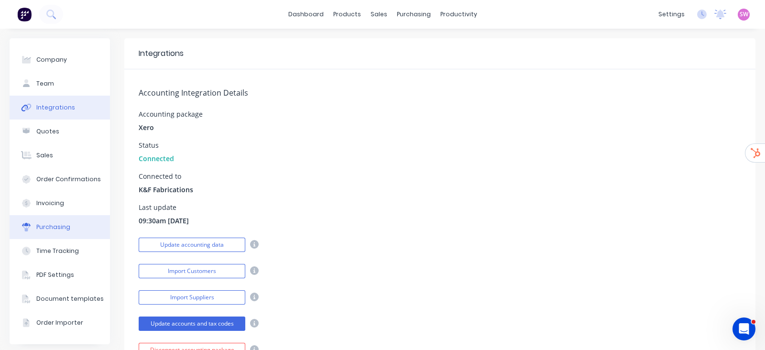
click at [51, 233] on button "Purchasing" at bounding box center [60, 227] width 100 height 24
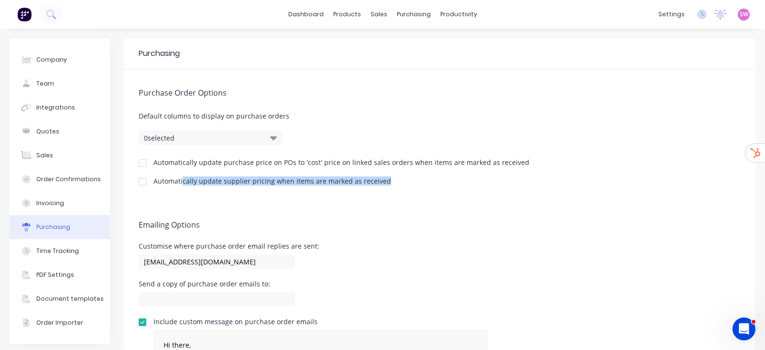
drag, startPoint x: 182, startPoint y: 183, endPoint x: 388, endPoint y: 180, distance: 206.7
click at [388, 180] on div "Automatically update supplier pricing when items are marked as received" at bounding box center [440, 182] width 603 height 9
click at [354, 42] on link "Product Catalogue" at bounding box center [390, 45] width 127 height 19
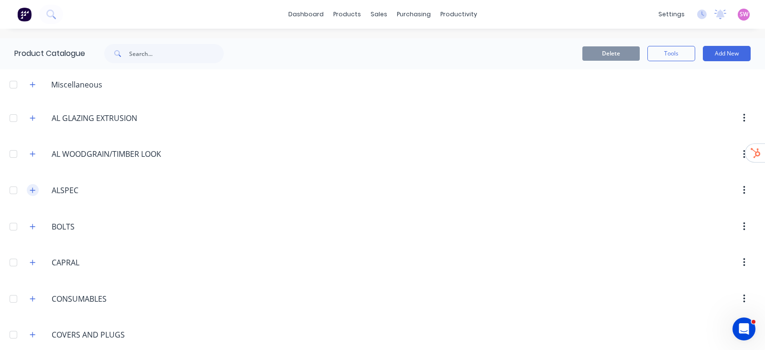
click at [35, 187] on icon "button" at bounding box center [33, 190] width 6 height 7
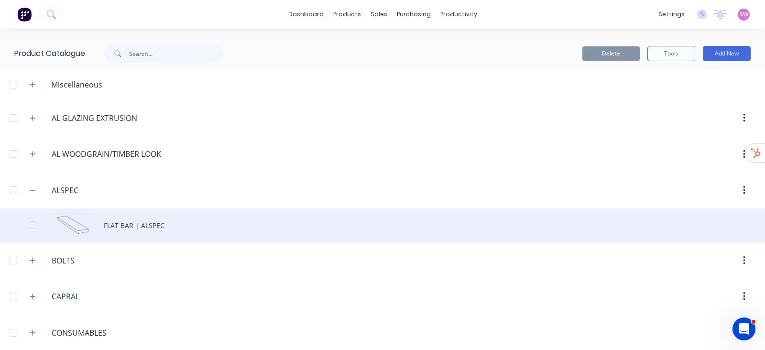
click at [138, 217] on div "FLAT BAR | ALSPEC" at bounding box center [382, 226] width 765 height 34
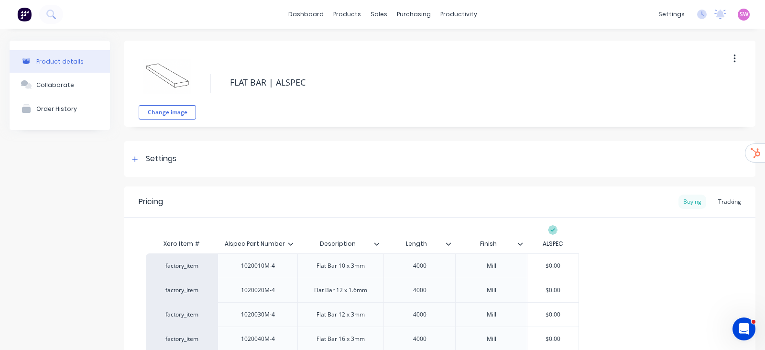
click at [689, 200] on div "Buying" at bounding box center [693, 202] width 28 height 14
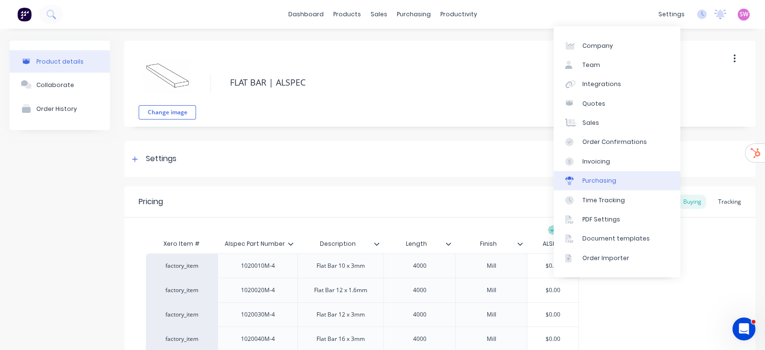
click at [618, 181] on link "Purchasing" at bounding box center [617, 180] width 127 height 19
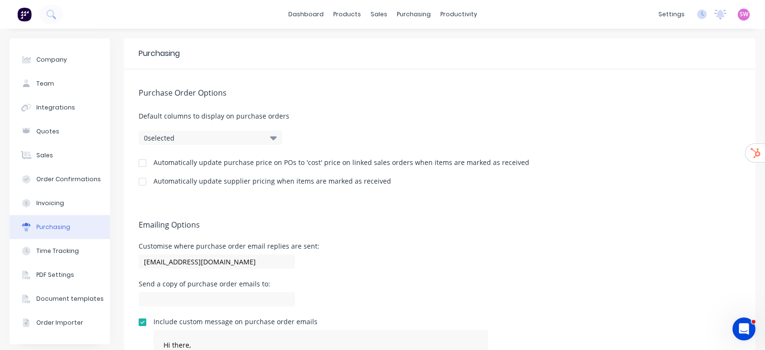
click at [142, 184] on div at bounding box center [142, 181] width 19 height 19
click at [622, 177] on div "Purchase Order Options Default columns to display on purchase orders 0 selected…" at bounding box center [439, 135] width 631 height 132
click at [65, 62] on button "Company" at bounding box center [60, 60] width 100 height 24
select select "AU"
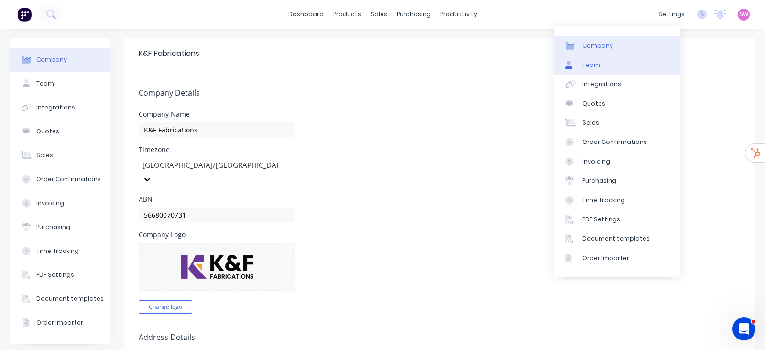
click at [615, 63] on link "Team" at bounding box center [617, 64] width 127 height 19
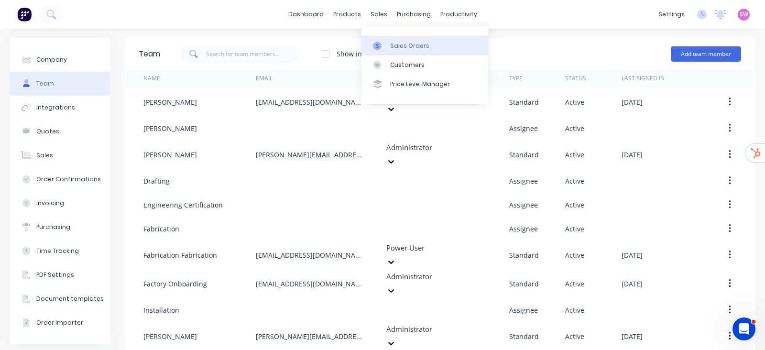
click at [404, 51] on link "Sales Orders" at bounding box center [425, 45] width 127 height 19
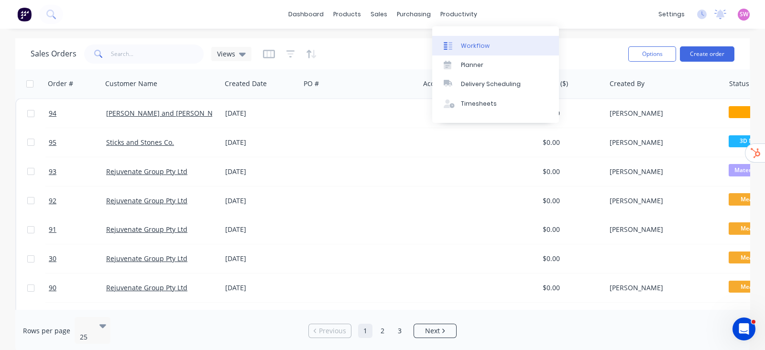
click at [462, 43] on div "Workflow" at bounding box center [475, 46] width 29 height 9
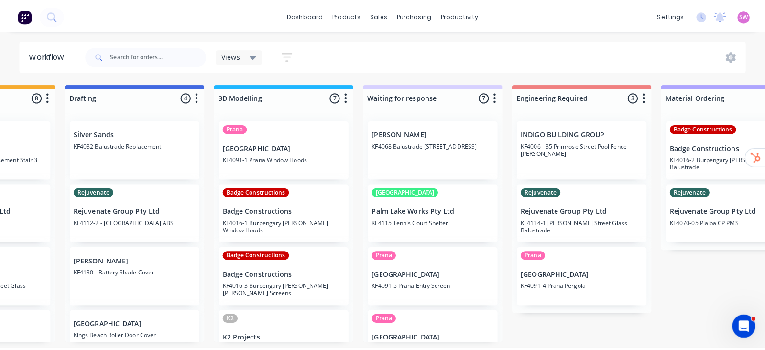
scroll to position [0, 408]
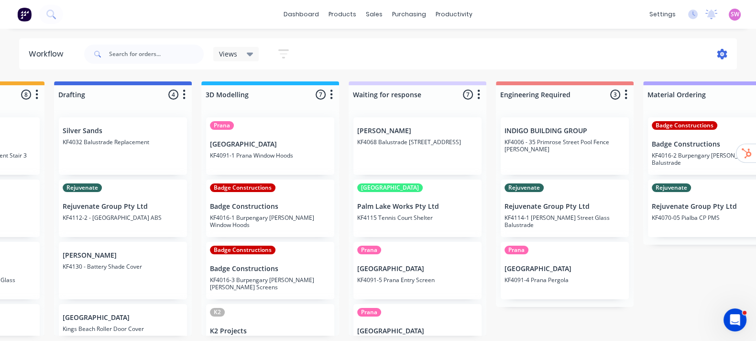
click at [725, 55] on icon at bounding box center [723, 54] width 10 height 11
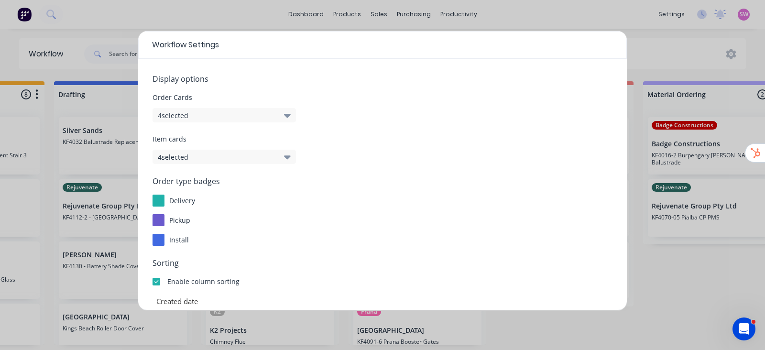
click at [720, 294] on div "Workflow Settings Display options Order Cards 4 selected Item cards 4 selected …" at bounding box center [382, 175] width 765 height 350
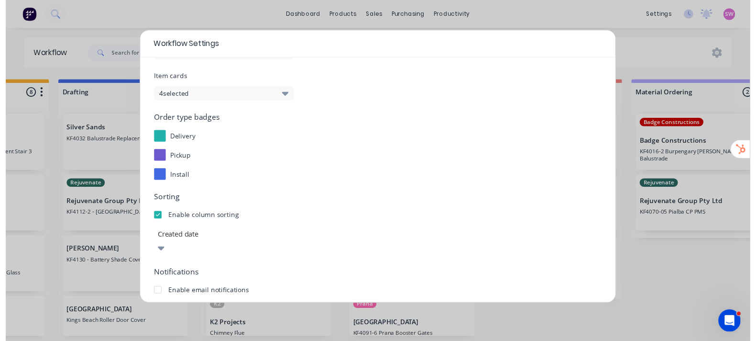
scroll to position [171, 0]
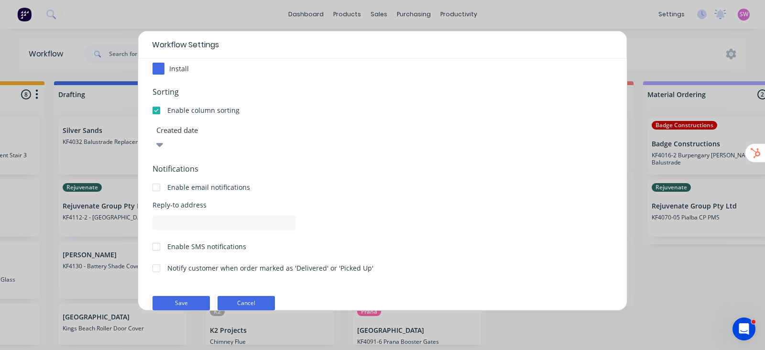
click at [256, 296] on button "Cancel" at bounding box center [246, 303] width 57 height 14
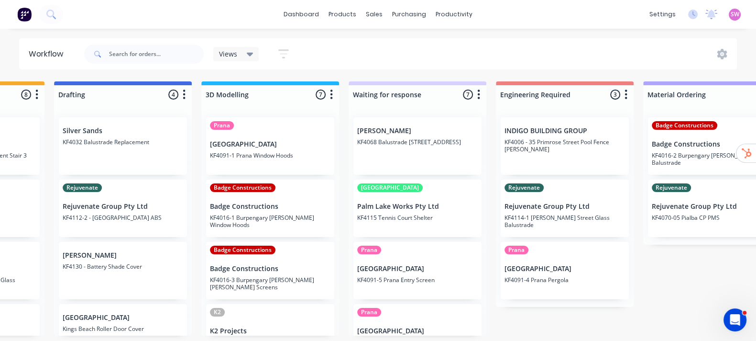
click at [481, 91] on button "button" at bounding box center [478, 94] width 11 height 11
click at [433, 132] on button "Notifications" at bounding box center [437, 131] width 96 height 16
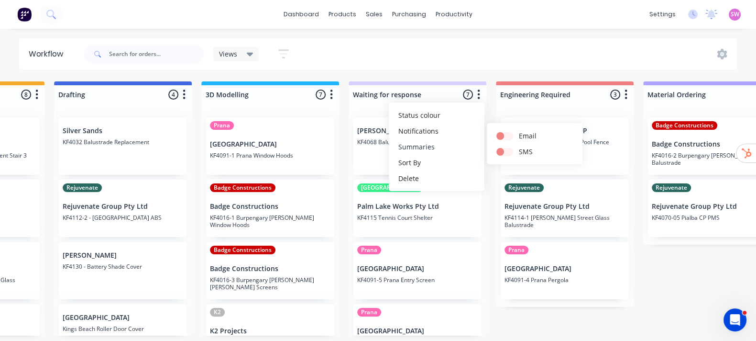
click at [408, 149] on button "Summaries" at bounding box center [437, 147] width 96 height 16
click at [519, 146] on label at bounding box center [519, 146] width 0 height 0
click at [504, 153] on input "checkbox" at bounding box center [501, 150] width 8 height 9
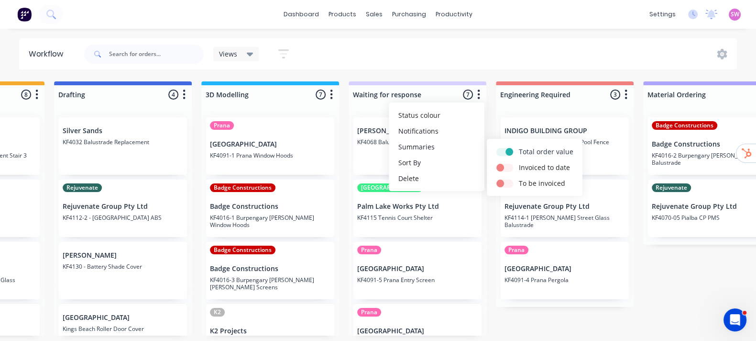
checkbox input "true"
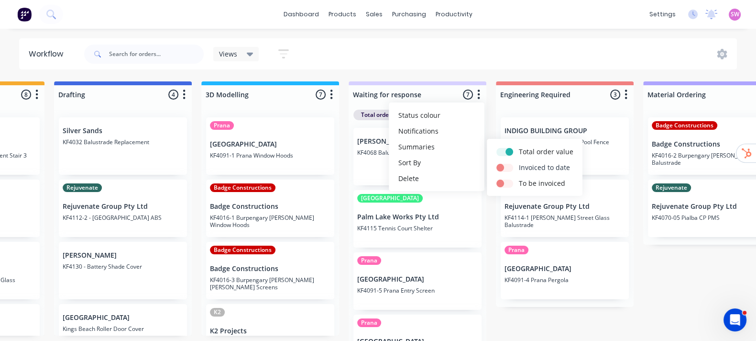
click at [519, 162] on label at bounding box center [519, 162] width 0 height 0
click at [504, 167] on input "checkbox" at bounding box center [501, 166] width 8 height 9
checkbox input "true"
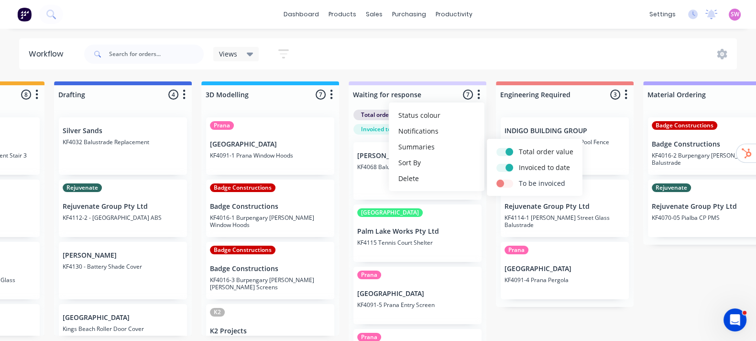
click at [503, 188] on button "To be invoiced" at bounding box center [535, 183] width 96 height 16
click at [504, 188] on button "To be invoiced" at bounding box center [535, 183] width 96 height 16
click at [519, 178] on label at bounding box center [519, 178] width 0 height 0
click at [504, 186] on input "checkbox" at bounding box center [501, 182] width 8 height 9
checkbox input "true"
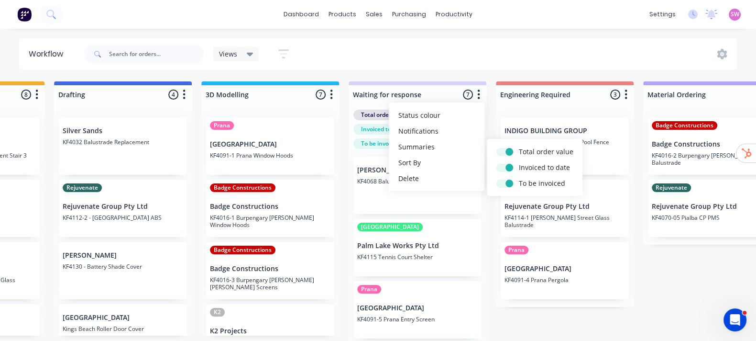
click at [477, 58] on div "Views Save new view None (Default) edit Open Jobs edit Show/Hide statuses Show …" at bounding box center [409, 54] width 655 height 29
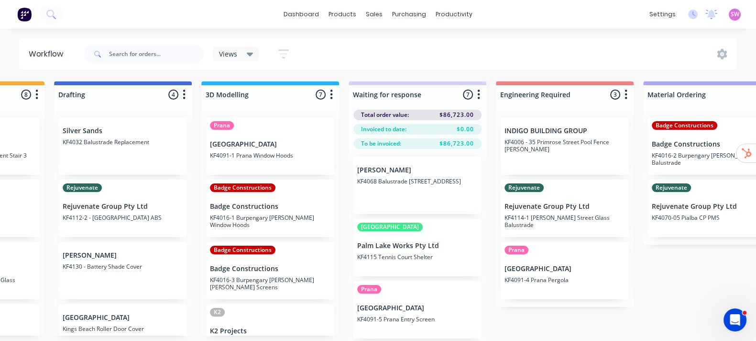
click at [477, 89] on icon "button" at bounding box center [478, 94] width 3 height 12
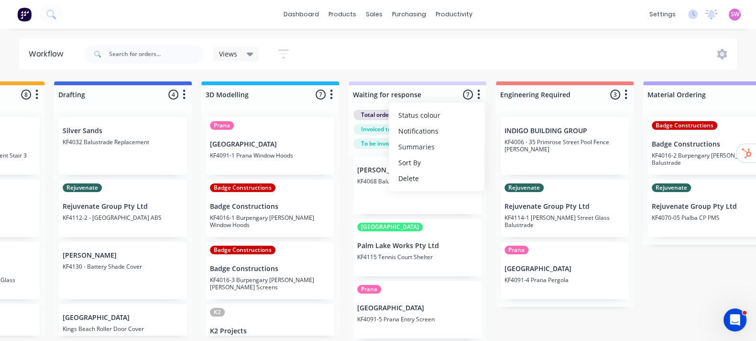
click at [431, 147] on button "Summaries" at bounding box center [437, 147] width 96 height 16
drag, startPoint x: 506, startPoint y: 148, endPoint x: 521, endPoint y: 166, distance: 23.5
click at [519, 146] on label at bounding box center [519, 146] width 0 height 0
click at [504, 148] on input "checkbox" at bounding box center [501, 150] width 8 height 9
checkbox input "false"
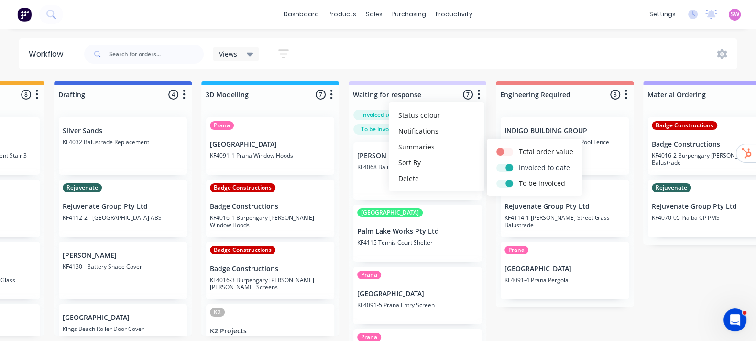
click at [519, 162] on label at bounding box center [519, 162] width 0 height 0
click at [504, 167] on input "checkbox" at bounding box center [501, 166] width 8 height 9
checkbox input "false"
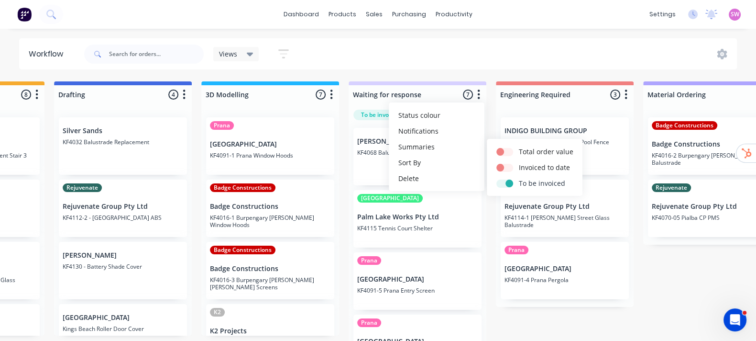
click at [519, 178] on label at bounding box center [519, 178] width 0 height 0
click at [504, 181] on input "checkbox" at bounding box center [501, 182] width 8 height 9
checkbox input "false"
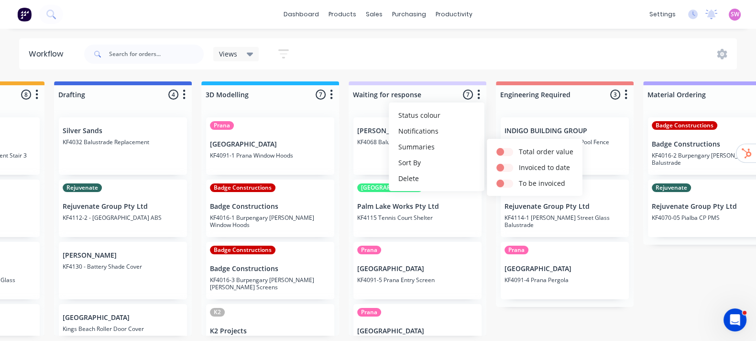
click at [535, 49] on div "Views Save new view None (Default) edit Open Jobs edit Show/Hide statuses Show …" at bounding box center [409, 54] width 655 height 29
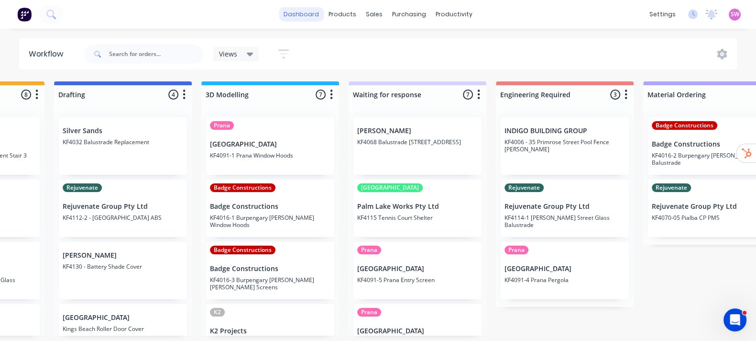
click at [304, 9] on link "dashboard" at bounding box center [301, 14] width 45 height 14
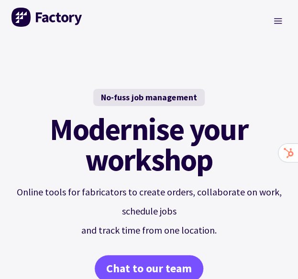
click at [280, 24] on icon "Toggle Menu" at bounding box center [278, 21] width 10 height 10
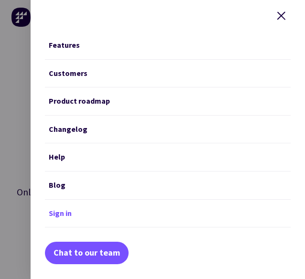
click at [68, 206] on link "Sign in" at bounding box center [168, 214] width 246 height 28
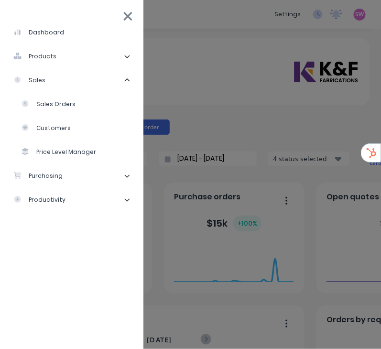
click at [64, 130] on div "Customers" at bounding box center [46, 128] width 50 height 9
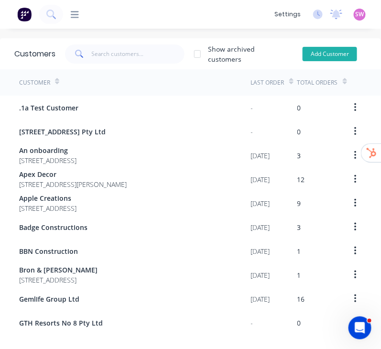
click at [337, 51] on button "Add Customer" at bounding box center [330, 54] width 55 height 14
select select "AU"
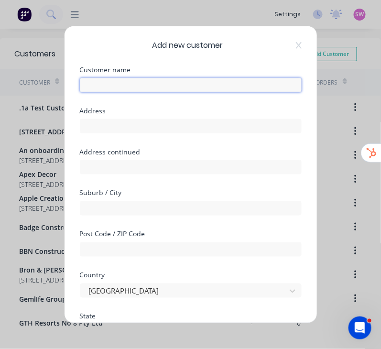
click at [152, 84] on input "text" at bounding box center [191, 85] width 222 height 14
paste input "[PERSON_NAME] and [PERSON_NAME]"
type input "[PERSON_NAME] and [PERSON_NAME]"
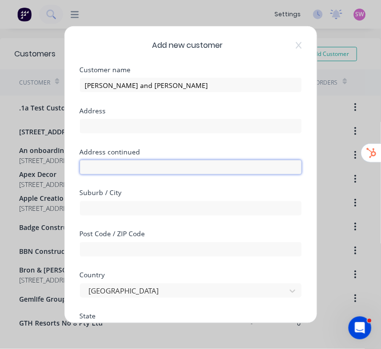
click at [144, 166] on input "text" at bounding box center [191, 167] width 222 height 14
paste input "[STREET_ADDRESS]"
type input "[STREET_ADDRESS]"
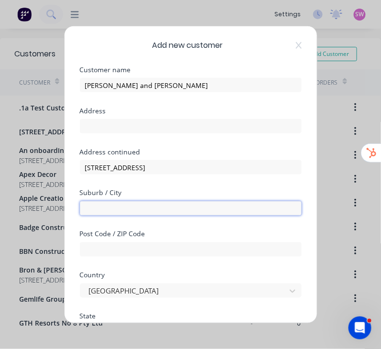
click at [171, 210] on input "text" at bounding box center [191, 208] width 222 height 14
paste input "Buderim"
type input "Buderim"
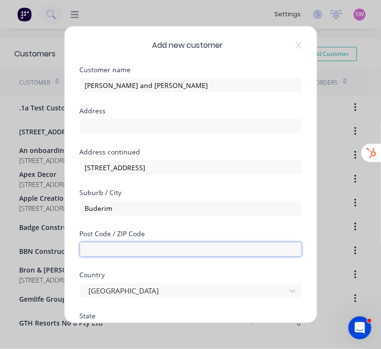
click at [154, 251] on input "text" at bounding box center [191, 250] width 222 height 14
type input "4556"
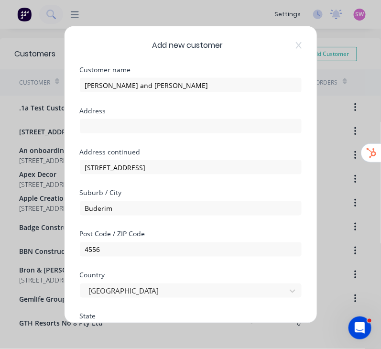
click at [253, 219] on div "Suburb / City Buderim" at bounding box center [191, 210] width 222 height 41
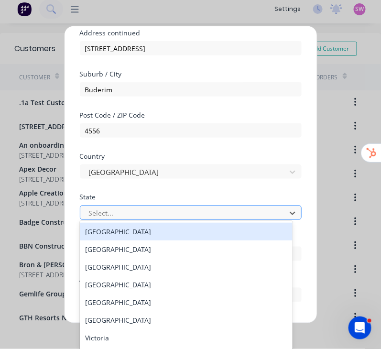
click at [153, 211] on div at bounding box center [184, 213] width 193 height 12
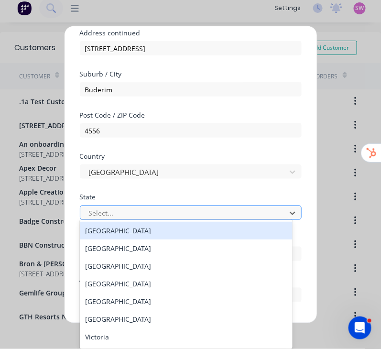
scroll to position [7, 0]
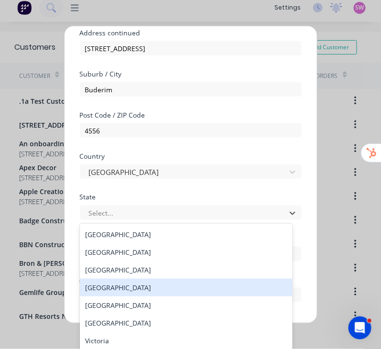
click at [102, 286] on div "[GEOGRAPHIC_DATA]" at bounding box center [186, 288] width 213 height 18
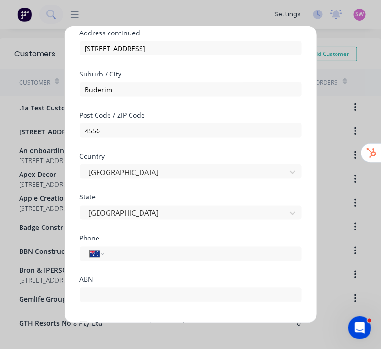
click at [172, 192] on div "Country [GEOGRAPHIC_DATA]" at bounding box center [191, 173] width 222 height 41
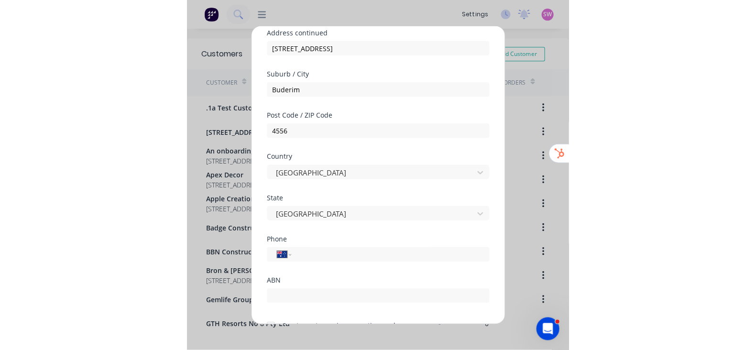
scroll to position [170, 0]
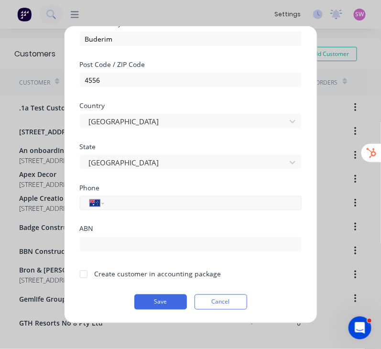
click at [163, 201] on input "tel" at bounding box center [201, 203] width 180 height 11
paste input "0428 737 066"
type input "0428 737 066"
click at [199, 186] on div "Phone" at bounding box center [191, 188] width 222 height 7
click at [88, 270] on div at bounding box center [83, 274] width 19 height 19
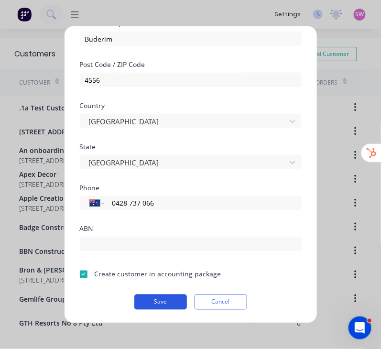
click at [166, 296] on button "Save" at bounding box center [160, 302] width 53 height 15
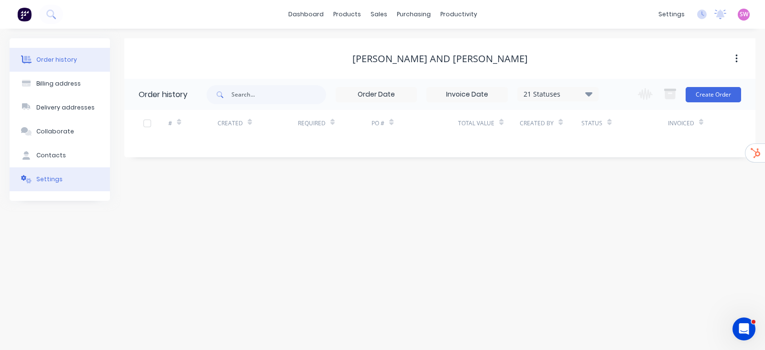
click at [53, 187] on button "Settings" at bounding box center [60, 179] width 100 height 24
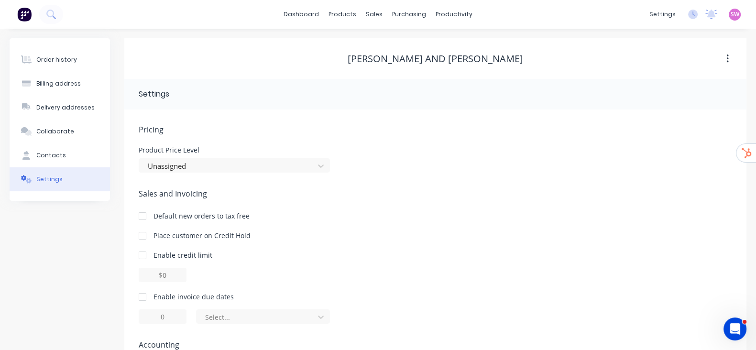
scroll to position [86, 0]
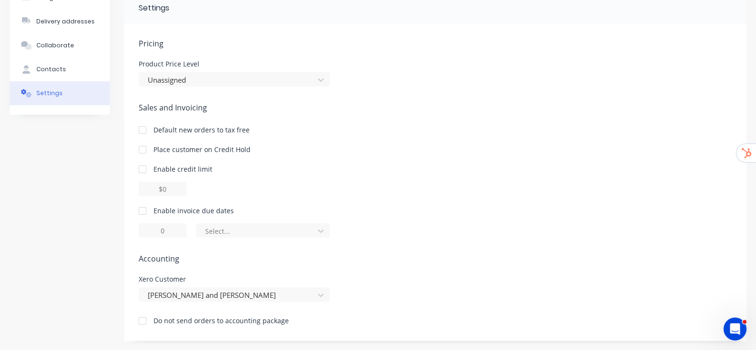
click at [381, 235] on div "Select..." at bounding box center [436, 230] width 594 height 14
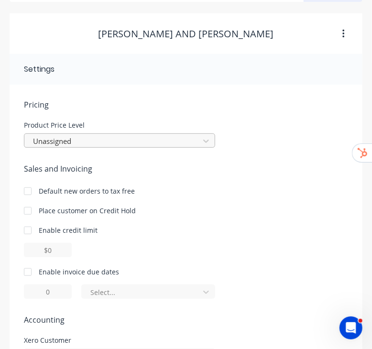
scroll to position [0, 0]
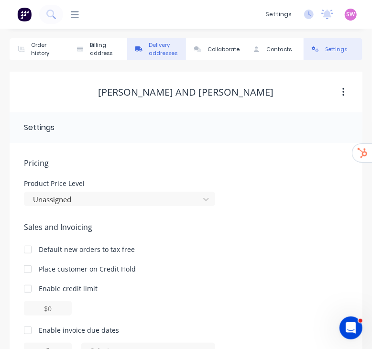
click at [158, 50] on div "Delivery addresses" at bounding box center [165, 49] width 33 height 16
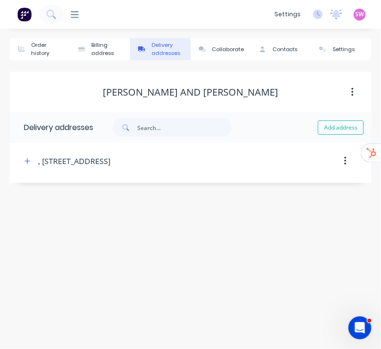
click at [41, 159] on div ", [STREET_ADDRESS]" at bounding box center [74, 160] width 72 height 11
click at [28, 162] on icon "button" at bounding box center [27, 161] width 6 height 7
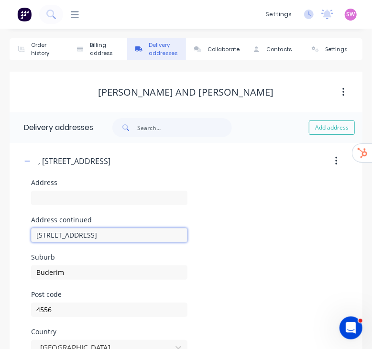
drag, startPoint x: 108, startPoint y: 233, endPoint x: -55, endPoint y: 237, distance: 162.7
click at [0, 237] on html "dashboard products sales purchasing productivity dashboard products Product Cat…" at bounding box center [186, 213] width 372 height 426
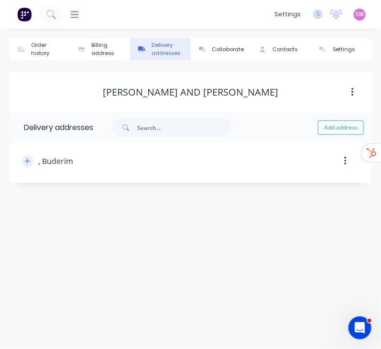
click at [29, 164] on icon "button" at bounding box center [27, 161] width 6 height 7
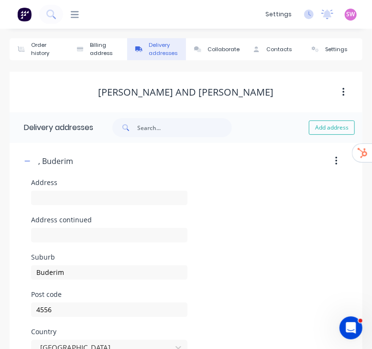
click at [59, 190] on div at bounding box center [109, 202] width 156 height 28
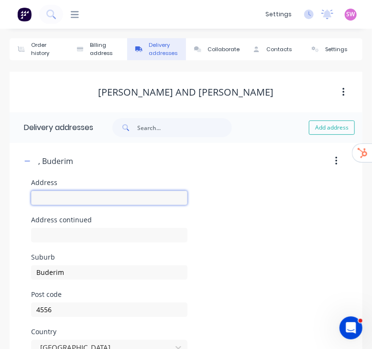
click at [57, 195] on input "text" at bounding box center [109, 198] width 156 height 14
paste input "[STREET_ADDRESS]"
type input "[STREET_ADDRESS]"
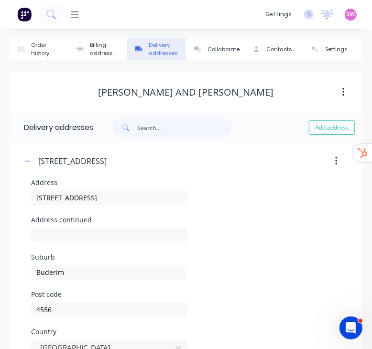
click at [230, 195] on div "Address [STREET_ADDRESS]" at bounding box center [186, 197] width 310 height 37
click at [219, 57] on button "Collaborate" at bounding box center [215, 49] width 59 height 22
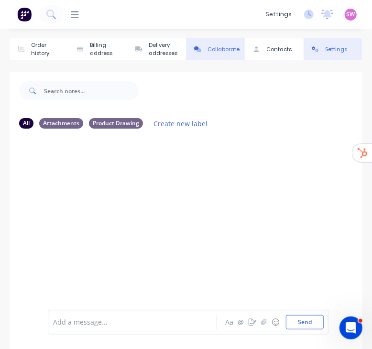
click at [327, 44] on button "Settings" at bounding box center [333, 49] width 59 height 22
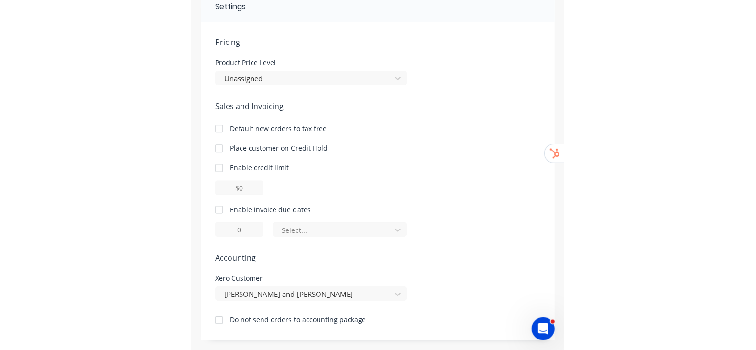
scroll to position [86, 0]
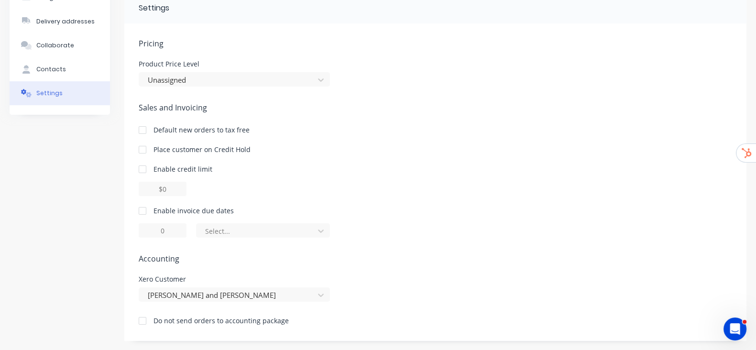
click at [381, 129] on div "Default new orders to tax free" at bounding box center [436, 130] width 594 height 10
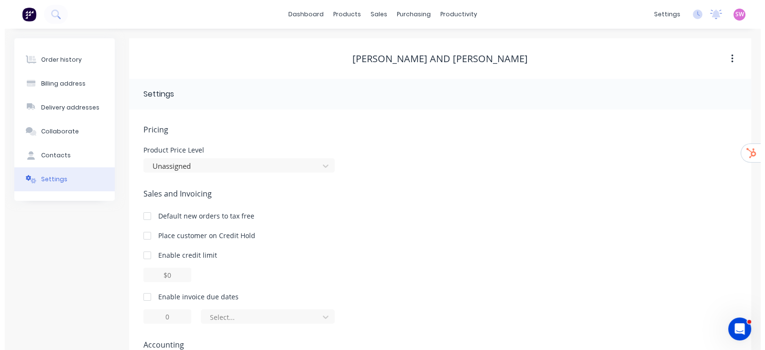
scroll to position [0, 0]
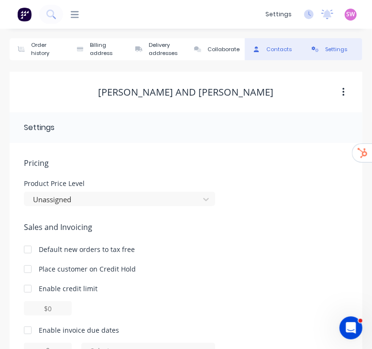
click at [281, 52] on div "Contacts" at bounding box center [278, 49] width 25 height 8
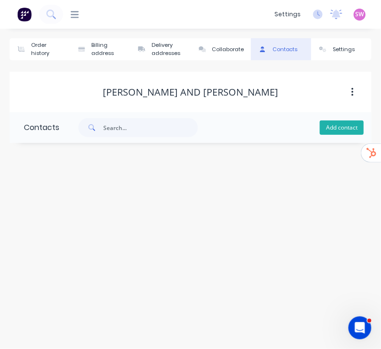
click at [345, 125] on button "Add contact" at bounding box center [342, 128] width 44 height 14
select select "AU"
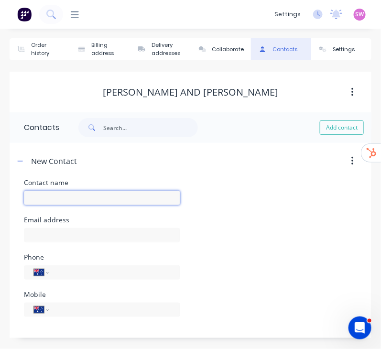
click at [72, 195] on input "text" at bounding box center [102, 198] width 156 height 14
paste input "[PERSON_NAME]"
type input "[PERSON_NAME]"
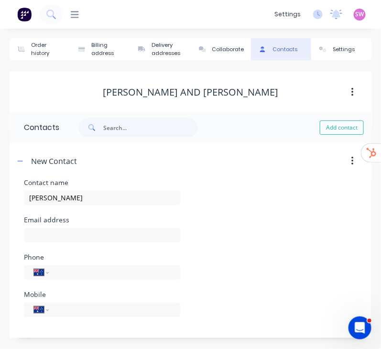
select select "AU"
click at [101, 313] on input "tel" at bounding box center [112, 309] width 115 height 11
paste input "0428 737 066"
type input "0428 737 066"
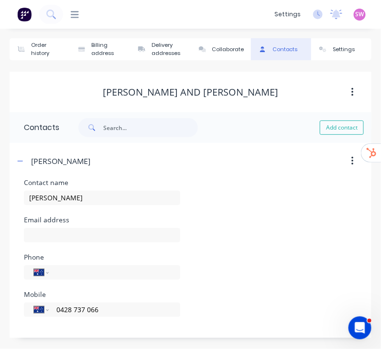
drag, startPoint x: 251, startPoint y: 276, endPoint x: 228, endPoint y: 275, distance: 23.0
click at [251, 276] on div "Phone International [GEOGRAPHIC_DATA] [GEOGRAPHIC_DATA] [GEOGRAPHIC_DATA] [GEOG…" at bounding box center [190, 272] width 333 height 37
click at [20, 161] on icon "button" at bounding box center [20, 161] width 5 height 0
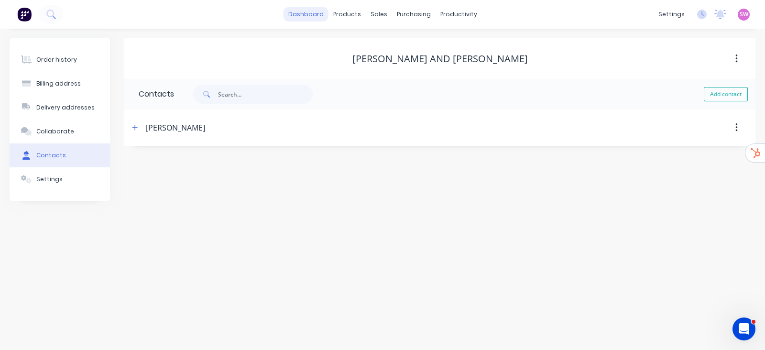
click at [301, 11] on link "dashboard" at bounding box center [306, 14] width 45 height 14
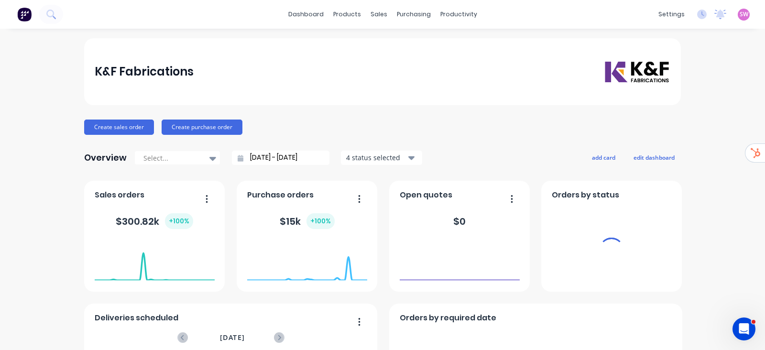
click at [381, 15] on span "SW" at bounding box center [744, 14] width 9 height 9
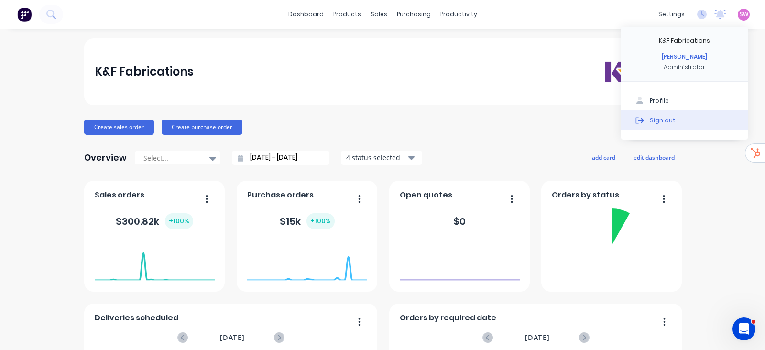
click at [381, 118] on button "Sign out" at bounding box center [684, 119] width 127 height 19
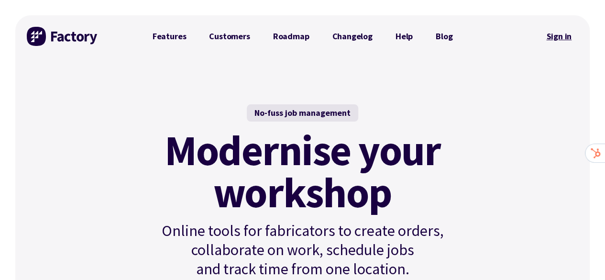
click at [574, 34] on link "Sign in" at bounding box center [559, 36] width 39 height 22
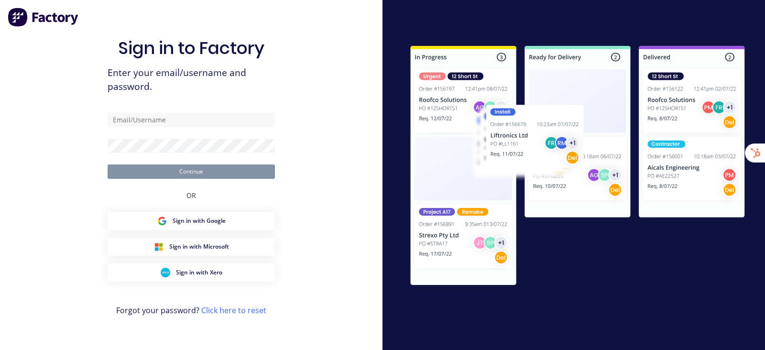
type input "stuart@factory.app"
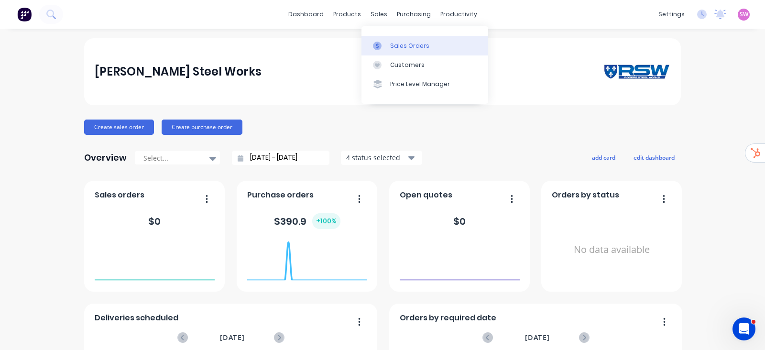
click at [408, 42] on div "Sales Orders" at bounding box center [409, 46] width 39 height 9
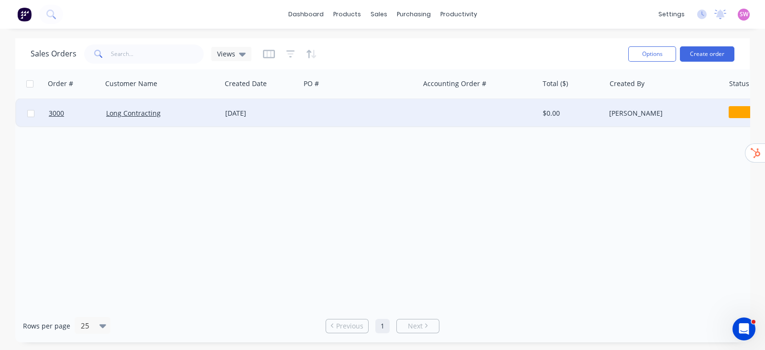
click at [412, 113] on div at bounding box center [359, 113] width 119 height 29
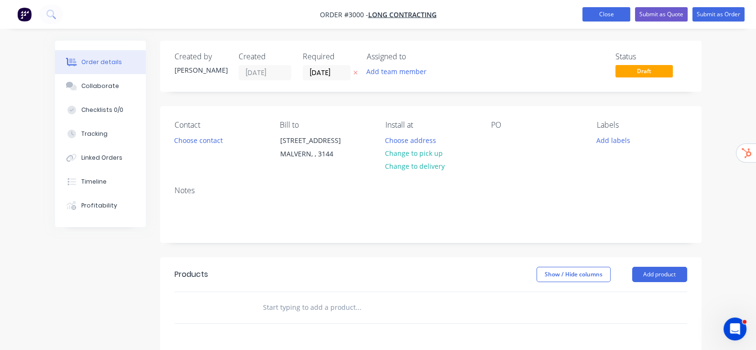
click at [601, 15] on button "Close" at bounding box center [607, 14] width 48 height 14
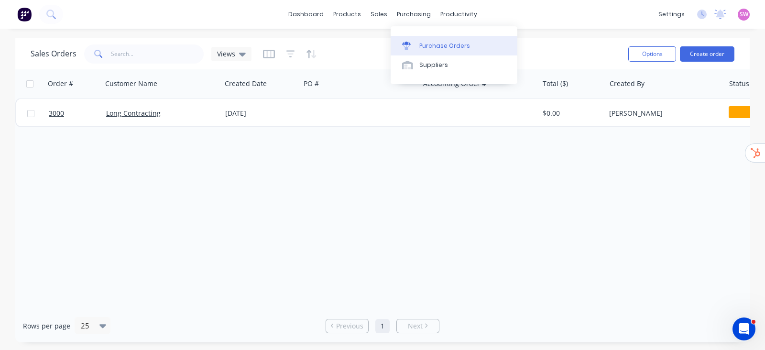
click at [428, 44] on div "Purchase Orders" at bounding box center [445, 46] width 51 height 9
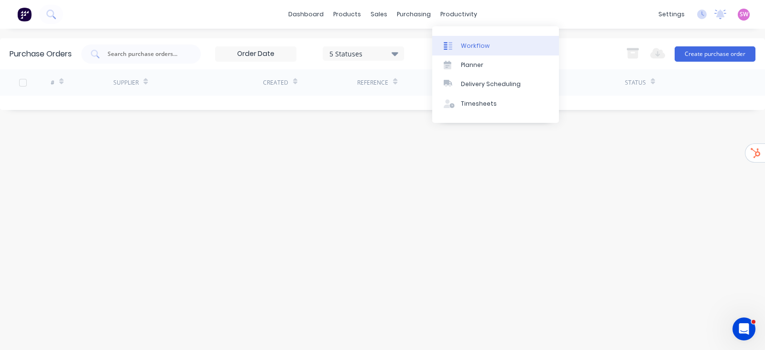
click at [464, 49] on div "Workflow" at bounding box center [475, 46] width 29 height 9
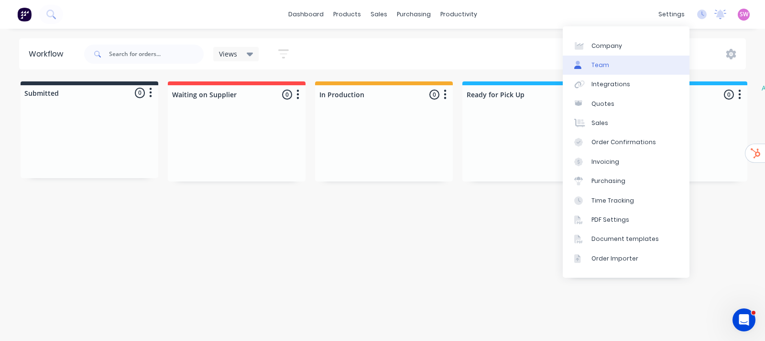
click at [665, 64] on link "Team" at bounding box center [626, 64] width 127 height 19
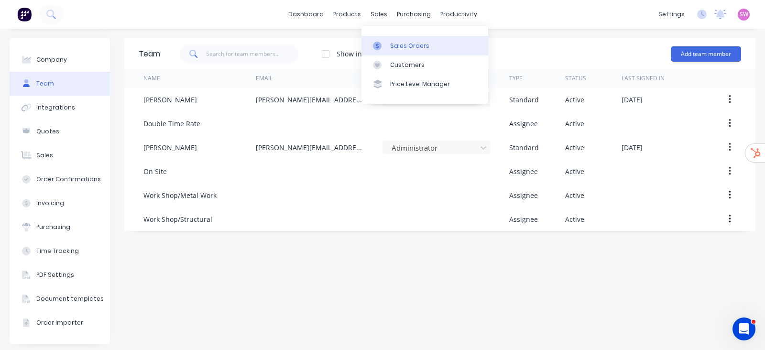
click at [414, 45] on div "Sales Orders" at bounding box center [409, 46] width 39 height 9
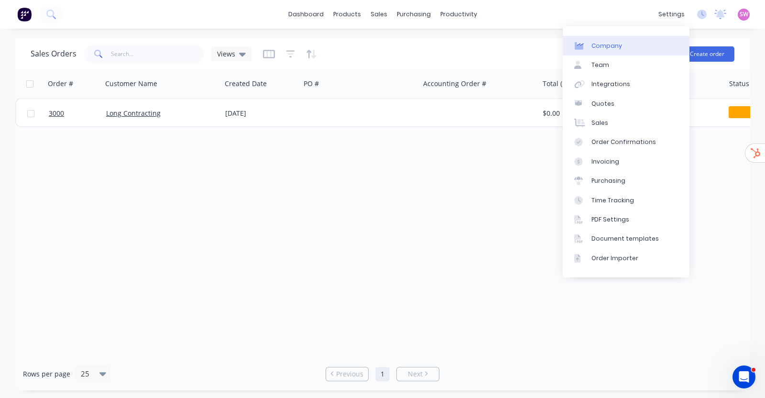
click at [611, 47] on div "Company" at bounding box center [607, 46] width 31 height 9
select select "AU"
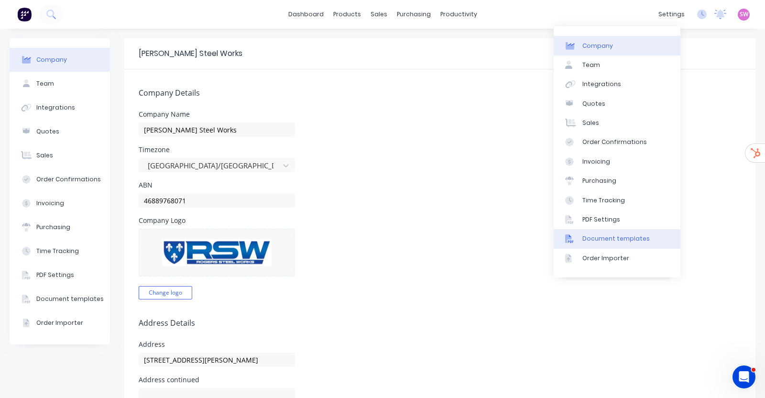
click at [619, 241] on div "Document templates" at bounding box center [616, 238] width 67 height 9
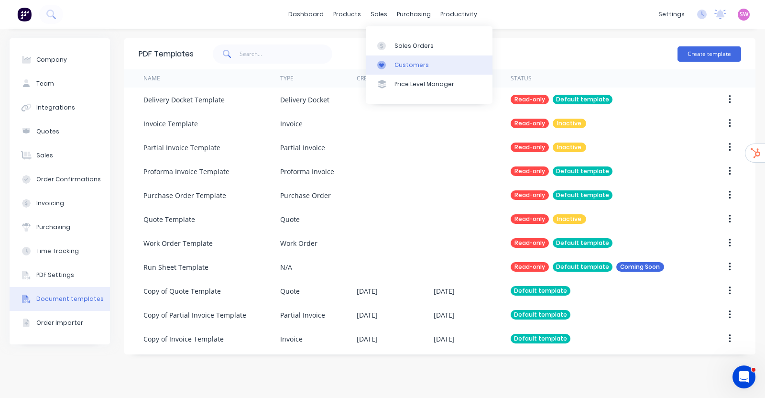
click at [391, 62] on div at bounding box center [384, 65] width 14 height 9
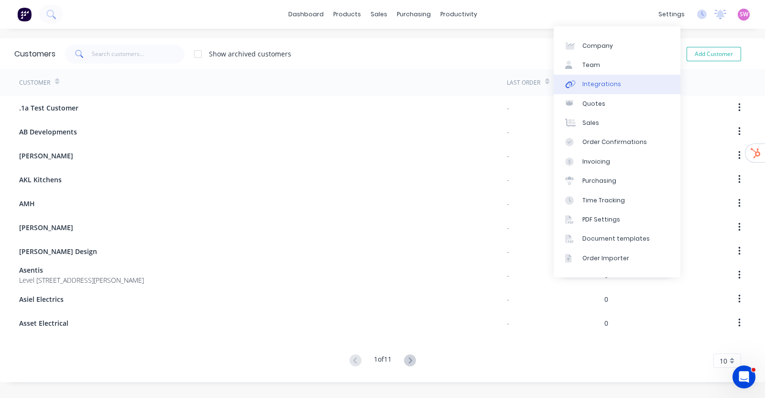
click at [618, 77] on link "Integrations" at bounding box center [617, 84] width 127 height 19
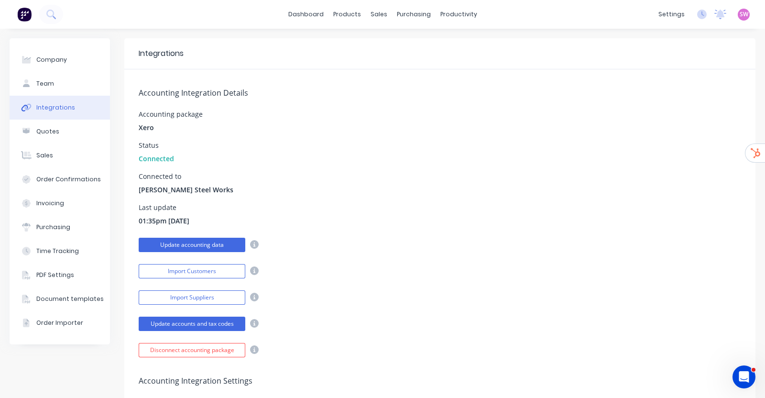
click at [187, 243] on button "Update accounting data" at bounding box center [192, 245] width 107 height 14
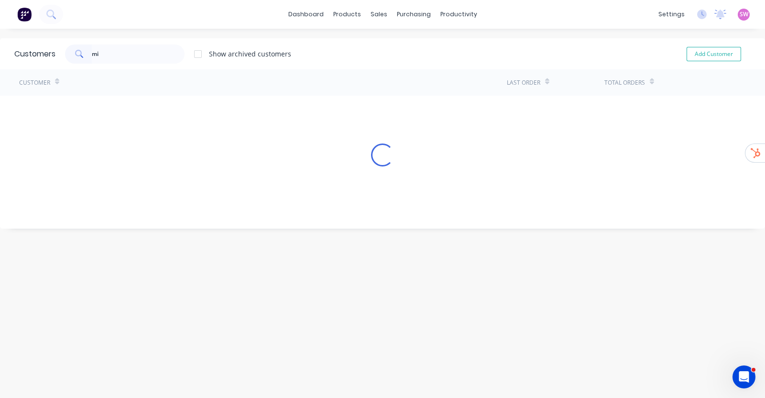
type input "m"
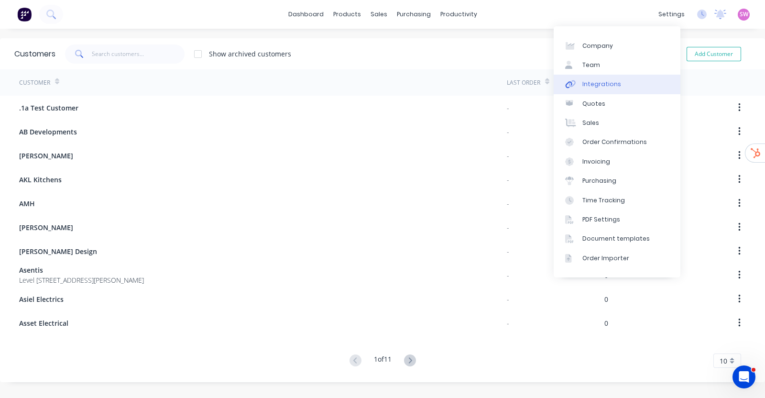
click at [600, 80] on div "Integrations" at bounding box center [602, 84] width 39 height 9
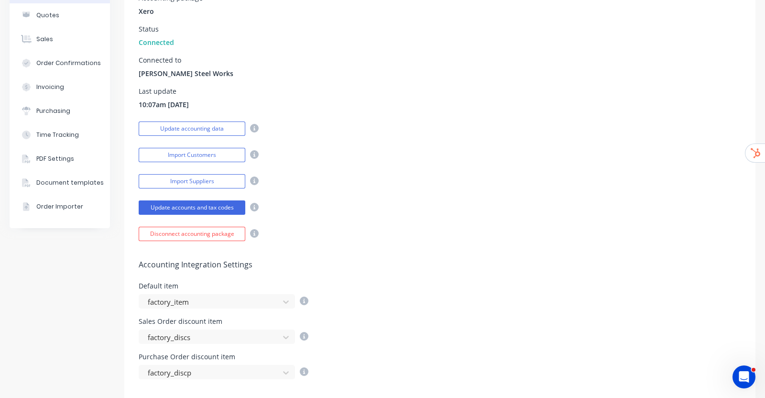
scroll to position [119, 0]
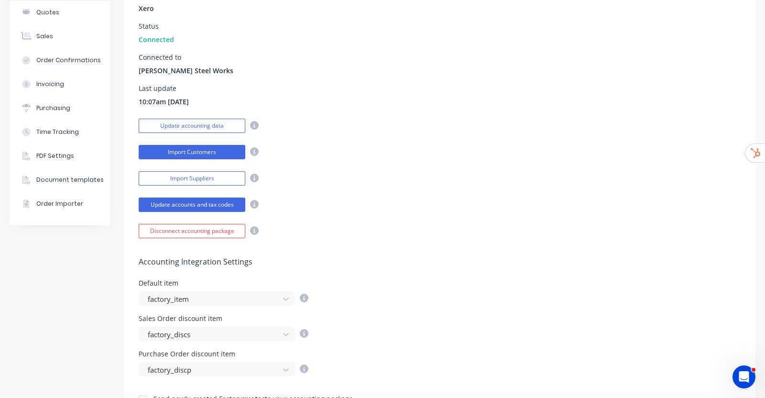
click at [203, 150] on button "Import Customers" at bounding box center [192, 152] width 107 height 14
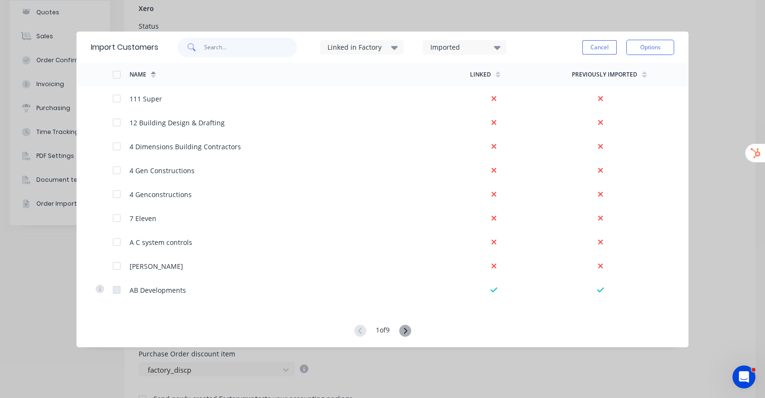
click at [274, 51] on input "text" at bounding box center [250, 47] width 93 height 19
type input "formed"
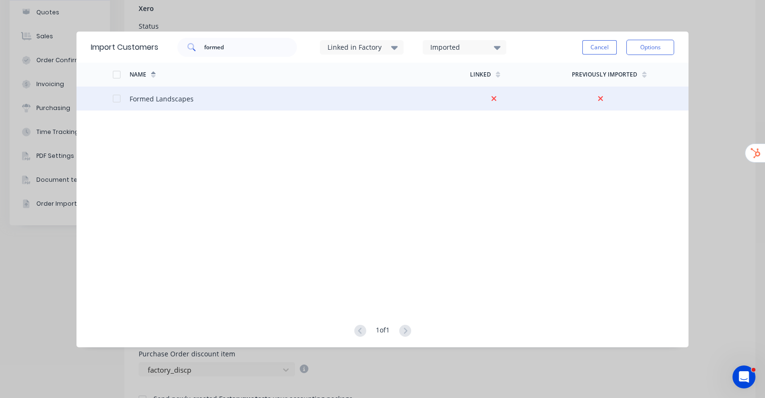
click at [116, 96] on div at bounding box center [116, 98] width 19 height 19
click at [668, 50] on button "Options" at bounding box center [651, 47] width 48 height 15
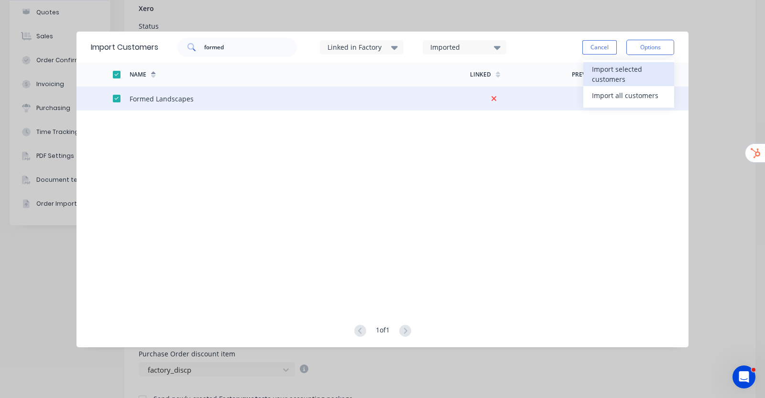
click at [640, 70] on div "Import selected customers" at bounding box center [629, 74] width 74 height 24
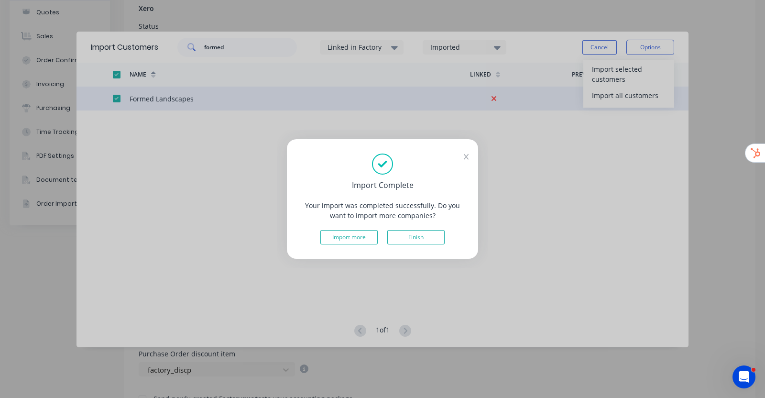
click at [419, 241] on button "Finish" at bounding box center [415, 237] width 57 height 14
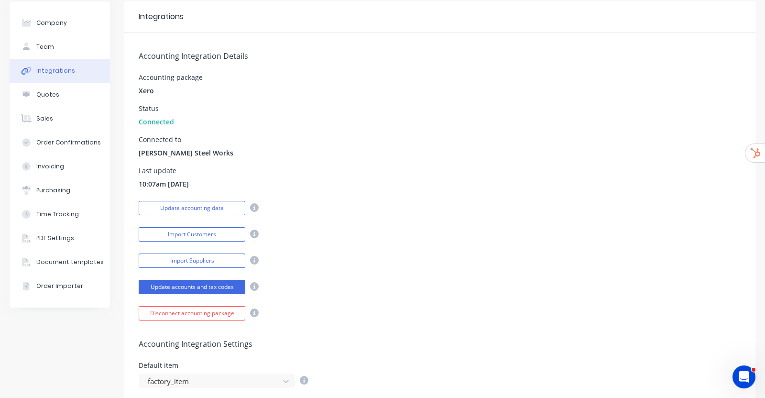
scroll to position [0, 0]
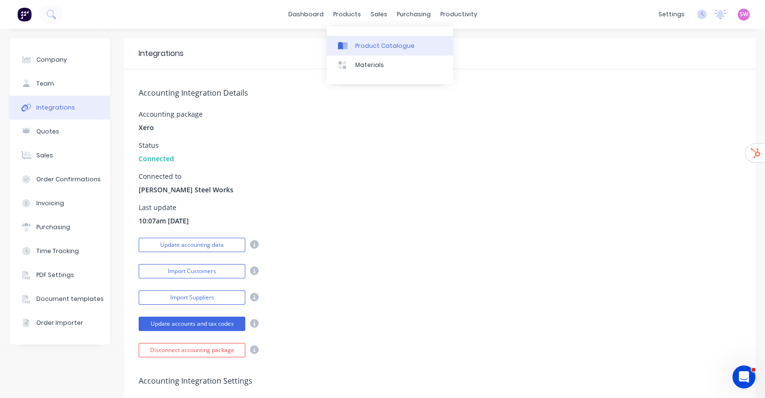
drag, startPoint x: 356, startPoint y: 21, endPoint x: 374, endPoint y: 46, distance: 30.6
click at [374, 46] on div "Product Catalogue" at bounding box center [384, 46] width 59 height 9
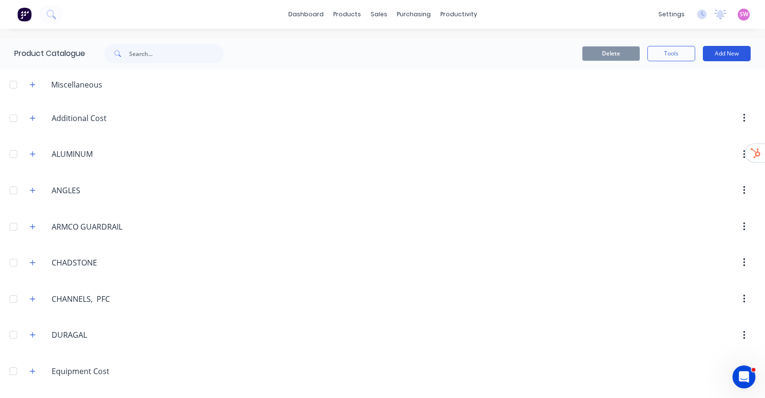
click at [737, 47] on button "Add New" at bounding box center [727, 53] width 48 height 15
click at [671, 74] on div "Category" at bounding box center [706, 78] width 74 height 14
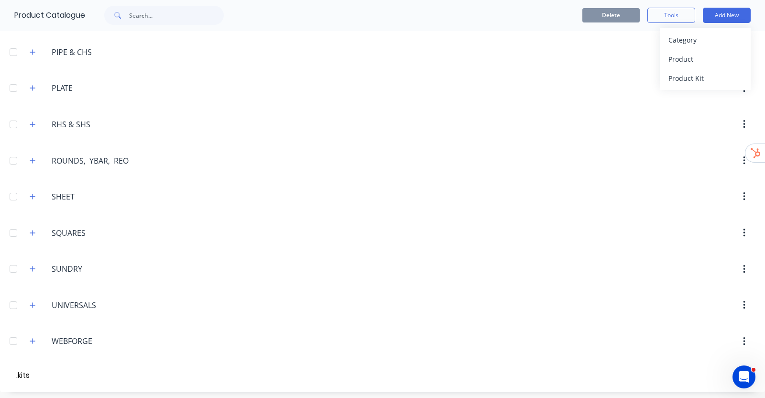
type input ".kits"
click at [706, 80] on div "Product Kit" at bounding box center [706, 78] width 74 height 14
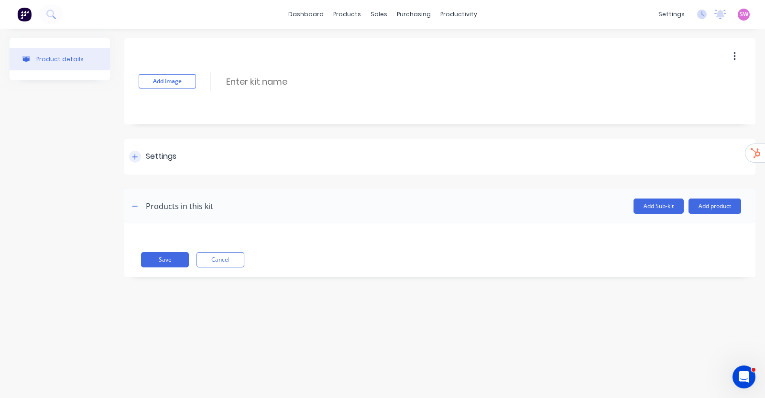
click at [141, 154] on div "Settings" at bounding box center [152, 157] width 47 height 12
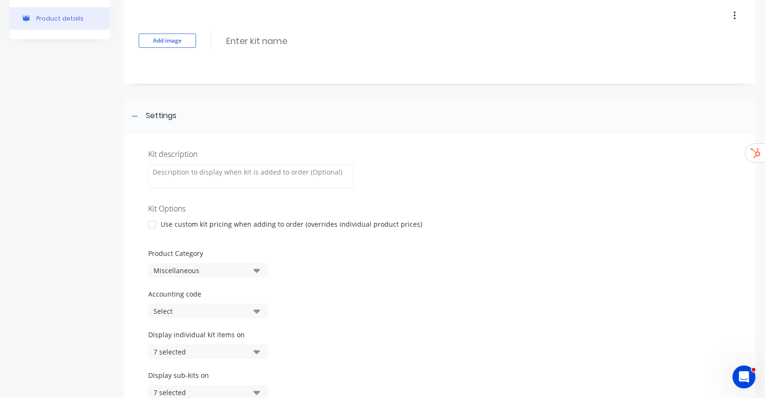
scroll to position [59, 0]
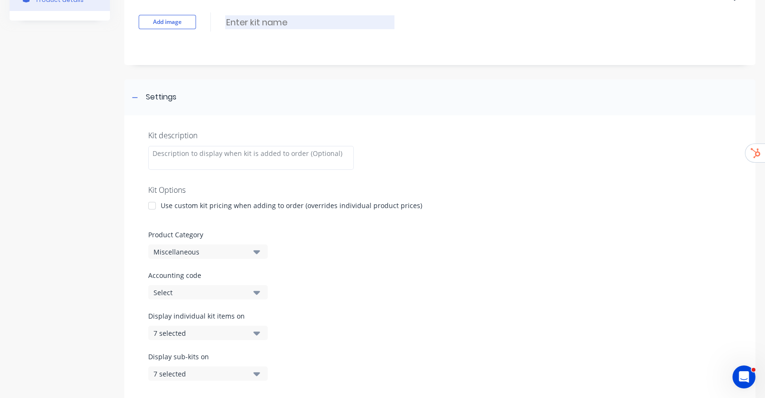
click at [283, 19] on input at bounding box center [309, 22] width 169 height 14
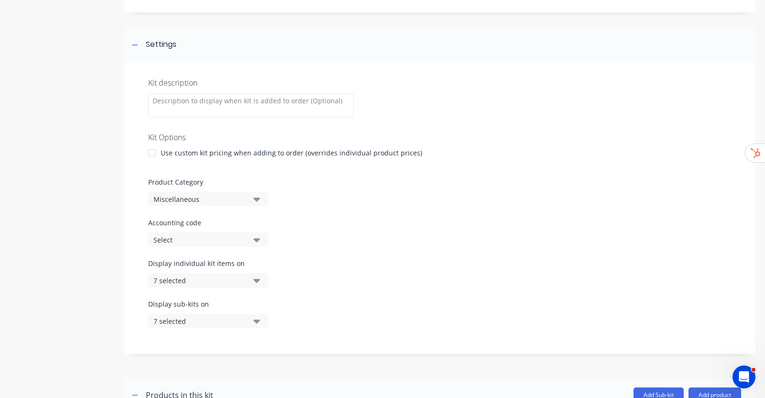
scroll to position [179, 0]
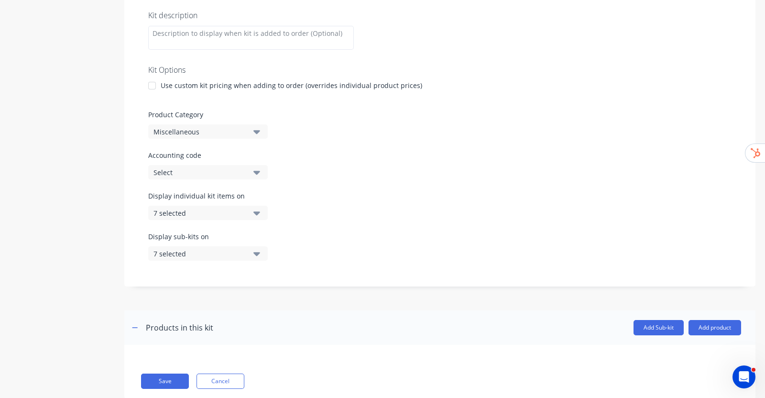
type input "Job Template Kit"
click at [253, 203] on div "Display individual kit items on 7 selected" at bounding box center [208, 205] width 120 height 29
click at [253, 210] on button "7 selected" at bounding box center [208, 213] width 120 height 14
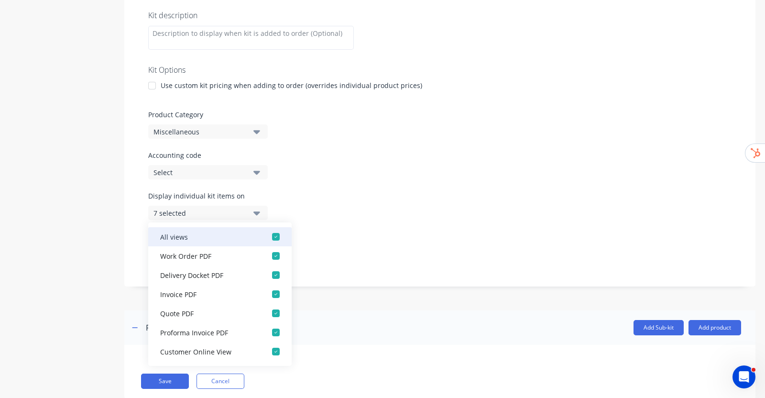
click at [274, 240] on div "button" at bounding box center [275, 236] width 19 height 19
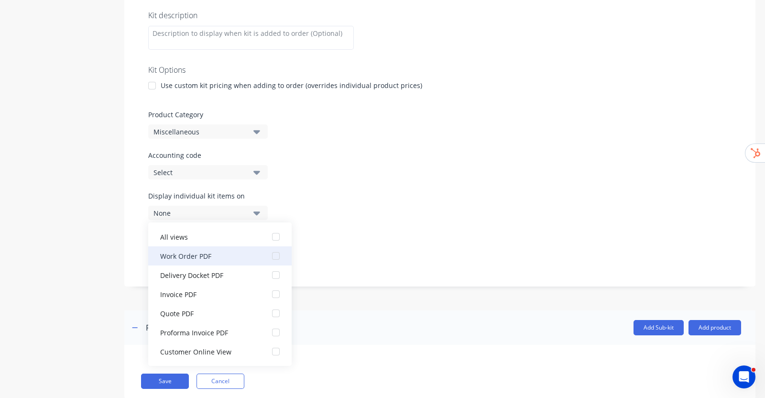
click at [267, 254] on div "button" at bounding box center [275, 255] width 19 height 19
click at [361, 195] on div "Display individual kit items on 1 selected" at bounding box center [440, 211] width 584 height 41
click at [250, 215] on button "1 selected" at bounding box center [208, 213] width 120 height 14
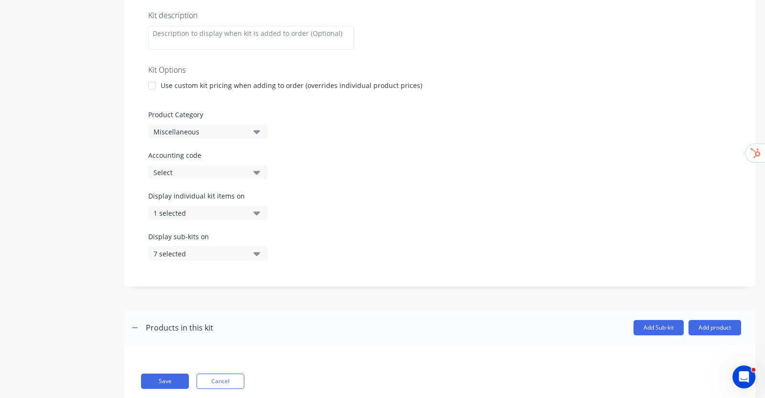
click at [253, 257] on button "7 selected" at bounding box center [208, 253] width 120 height 14
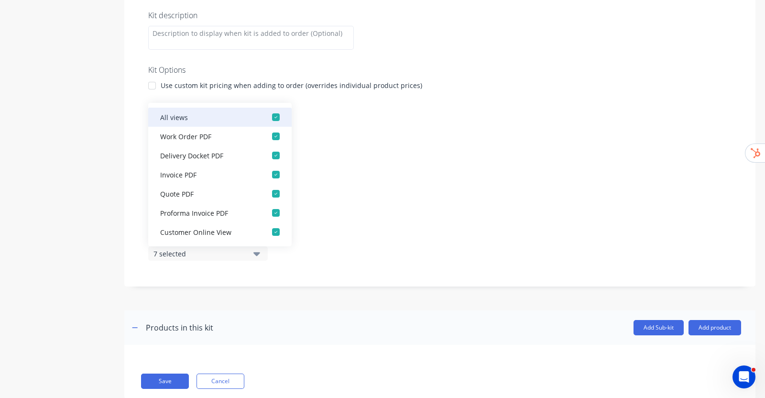
click at [269, 116] on div "button" at bounding box center [275, 117] width 19 height 19
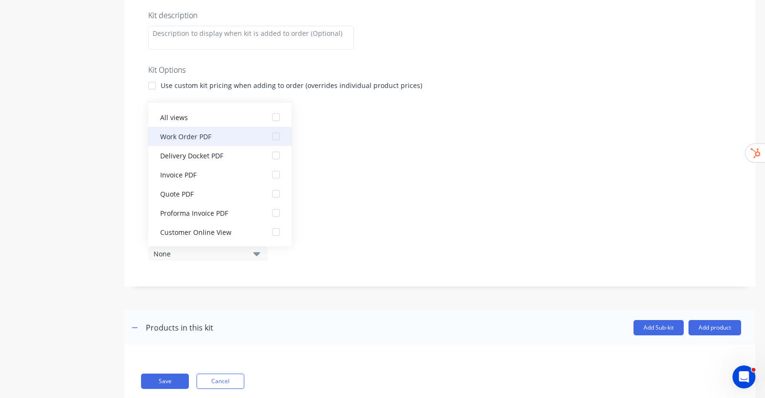
click at [272, 138] on div "button" at bounding box center [275, 136] width 19 height 19
click at [367, 207] on div "Display individual kit items on 1 selected" at bounding box center [440, 211] width 584 height 41
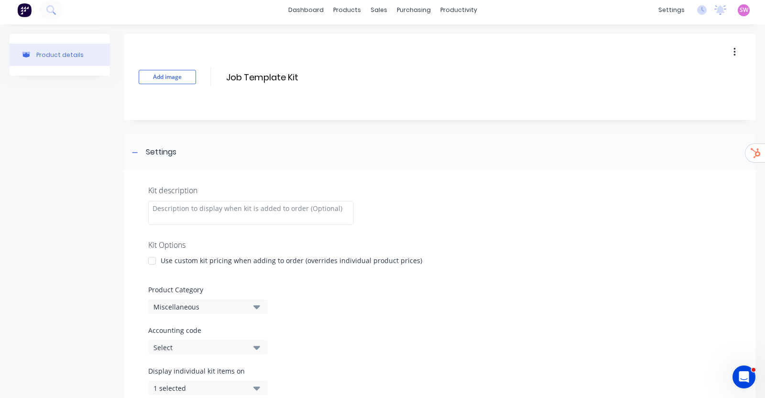
scroll to position [0, 0]
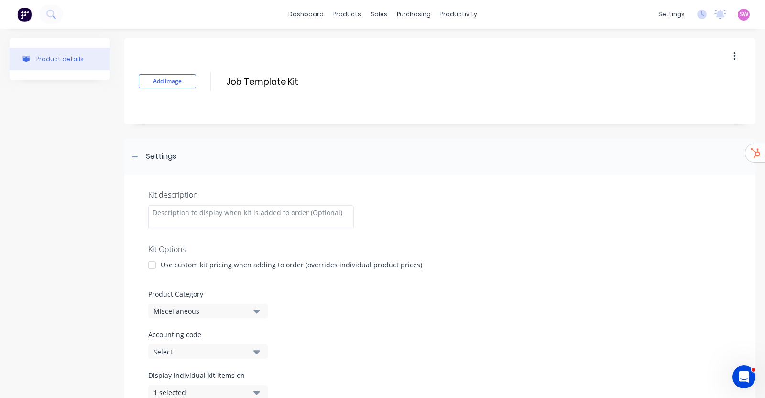
click at [224, 310] on div "Miscellaneous" at bounding box center [200, 311] width 93 height 10
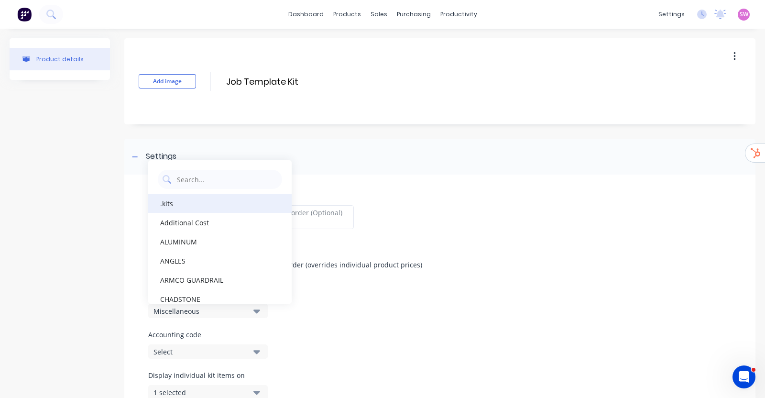
click at [188, 206] on div ".kits" at bounding box center [220, 203] width 144 height 19
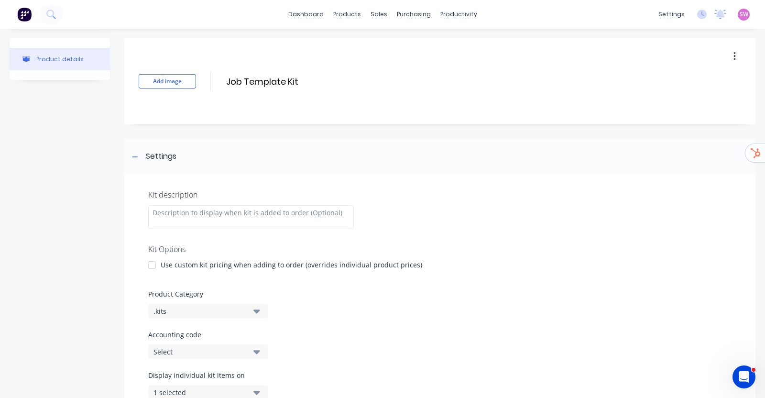
click at [480, 275] on div at bounding box center [440, 282] width 584 height 14
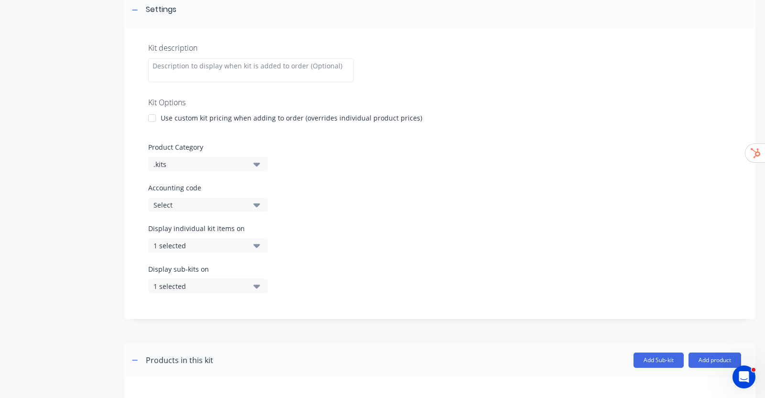
scroll to position [203, 0]
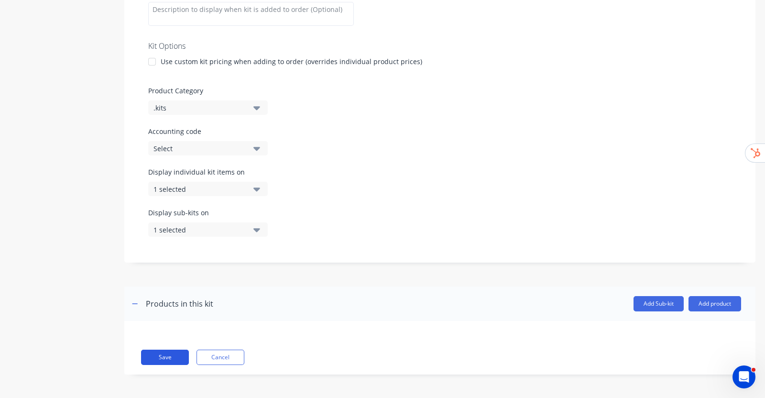
click at [168, 353] on button "Save" at bounding box center [165, 357] width 48 height 15
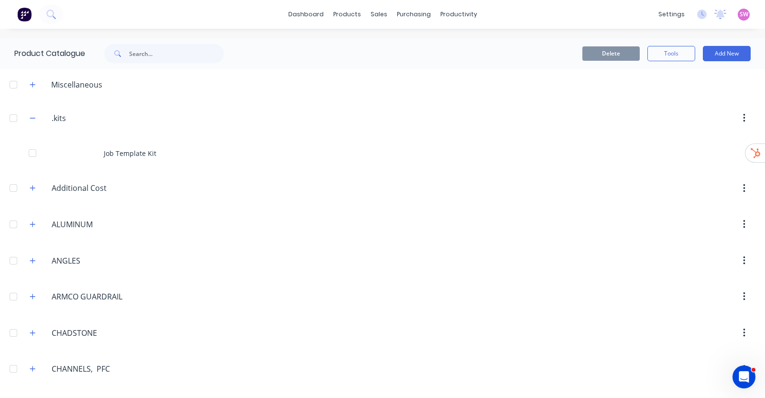
click at [120, 31] on div "dashboard products sales purchasing productivity dashboard products Product Cat…" at bounding box center [382, 199] width 765 height 398
drag, startPoint x: 156, startPoint y: 44, endPoint x: 160, endPoint y: 56, distance: 12.1
click at [157, 45] on input "text" at bounding box center [176, 53] width 95 height 19
type input "50"
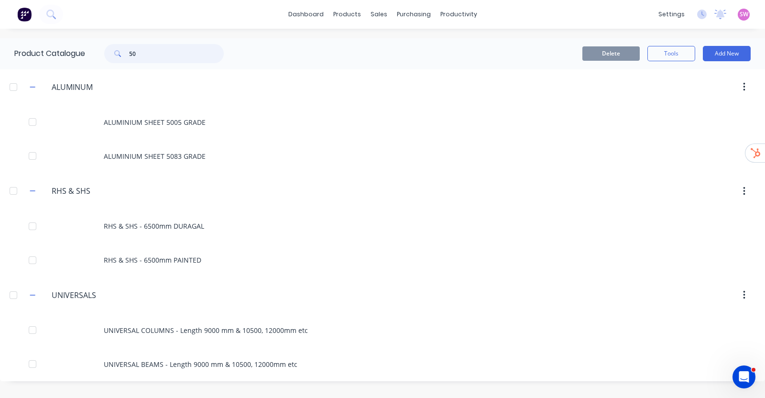
drag, startPoint x: 159, startPoint y: 56, endPoint x: 98, endPoint y: 48, distance: 61.7
click at [98, 48] on div "50" at bounding box center [159, 53] width 129 height 19
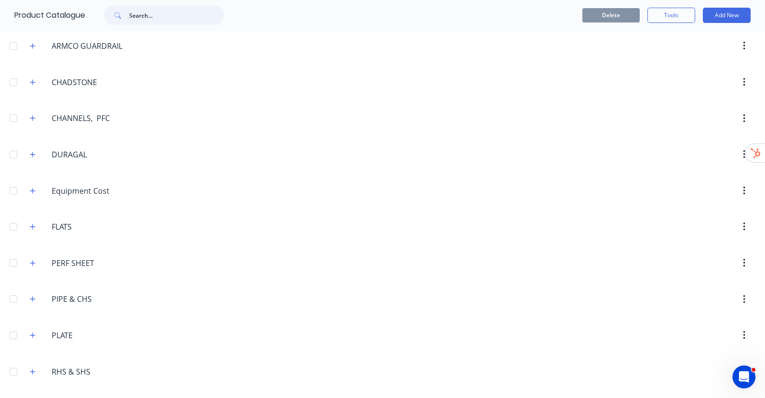
scroll to position [192, 0]
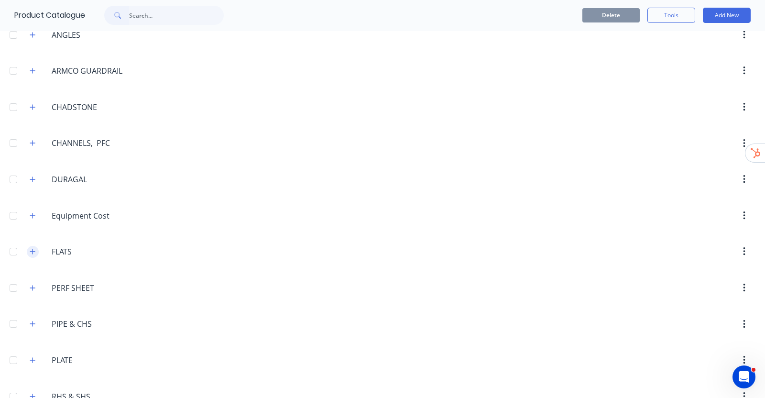
click at [32, 248] on icon "button" at bounding box center [33, 251] width 6 height 7
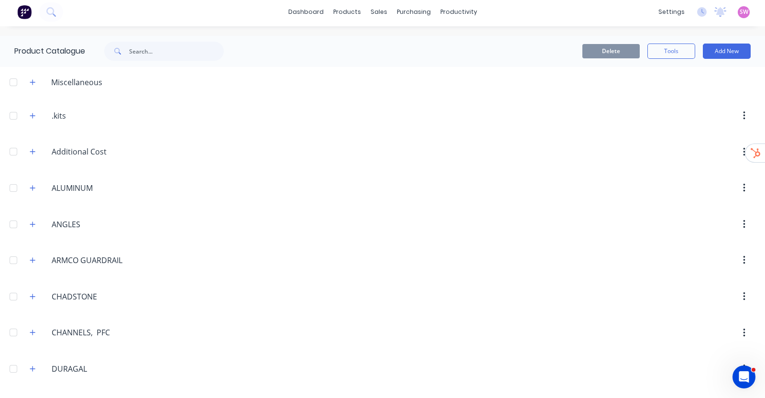
scroll to position [0, 0]
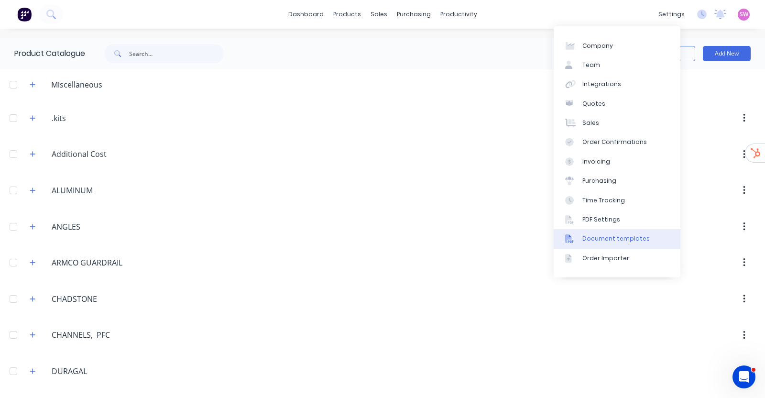
click at [602, 236] on div "Document templates" at bounding box center [616, 238] width 67 height 9
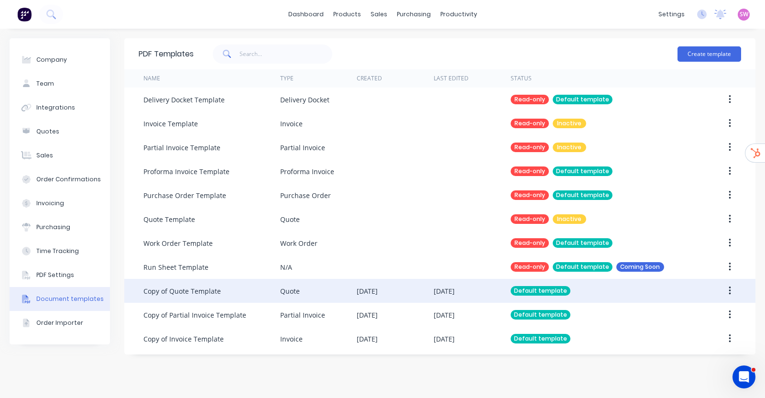
click at [340, 290] on div "Quote" at bounding box center [318, 291] width 77 height 24
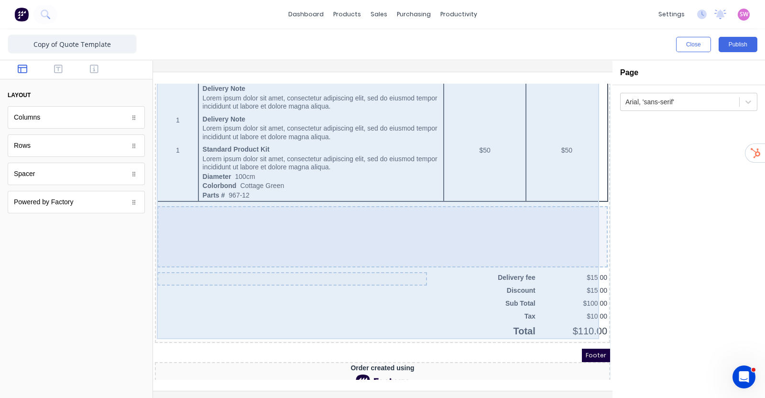
scroll to position [585, 0]
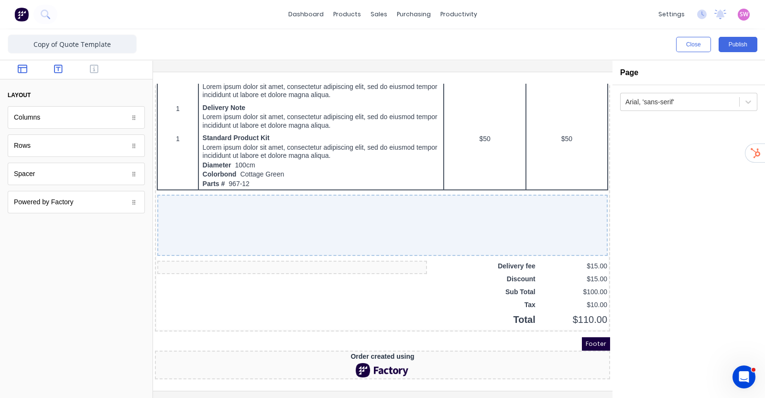
click at [59, 71] on icon "button" at bounding box center [58, 69] width 9 height 10
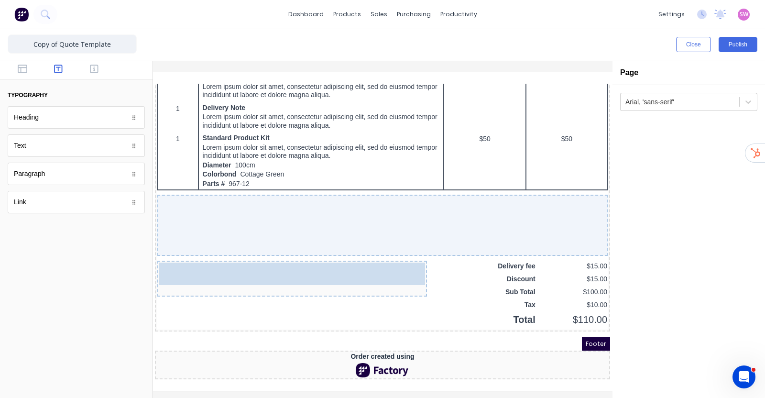
drag, startPoint x: 30, startPoint y: 144, endPoint x: 33, endPoint y: 162, distance: 17.6
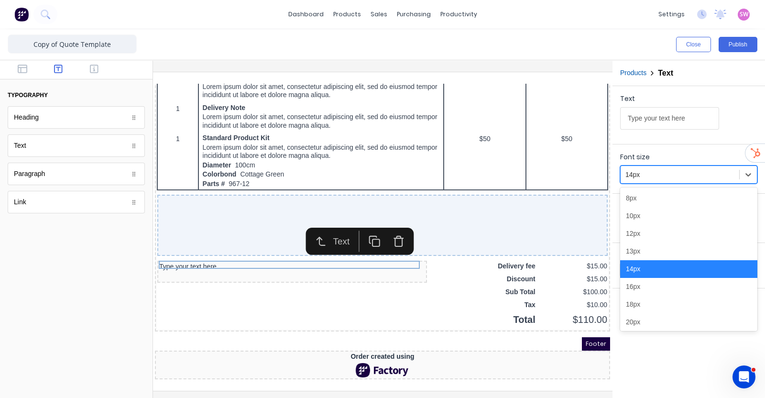
click at [658, 176] on div at bounding box center [680, 175] width 109 height 12
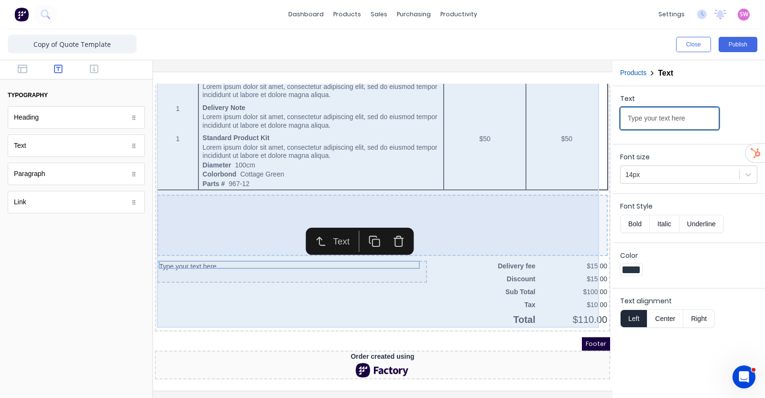
drag, startPoint x: 837, startPoint y: 190, endPoint x: 453, endPoint y: 106, distance: 393.7
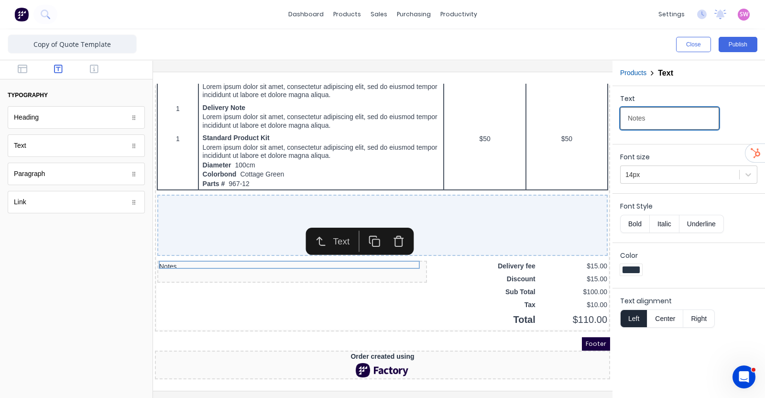
type input "Notes"
click at [639, 222] on button "Bold" at bounding box center [634, 224] width 29 height 18
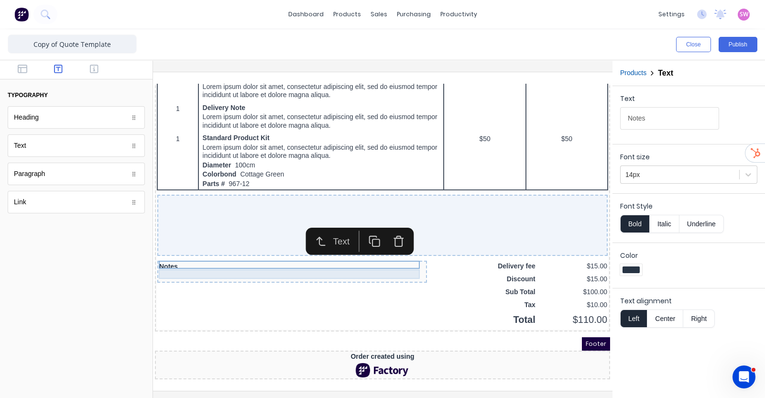
click at [186, 260] on div at bounding box center [281, 265] width 266 height 10
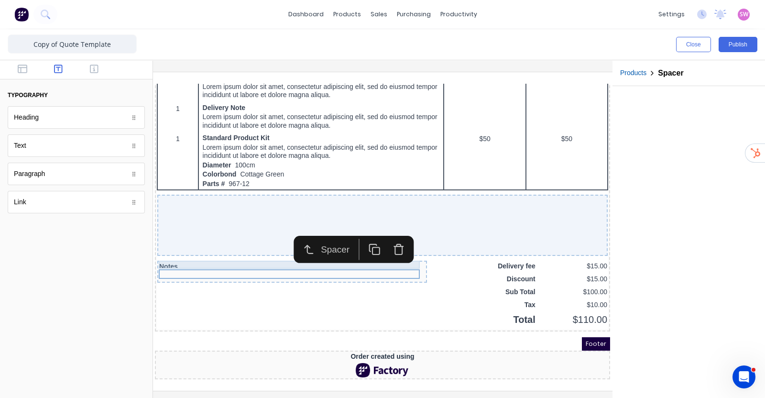
click at [203, 251] on div "Notes" at bounding box center [281, 255] width 266 height 9
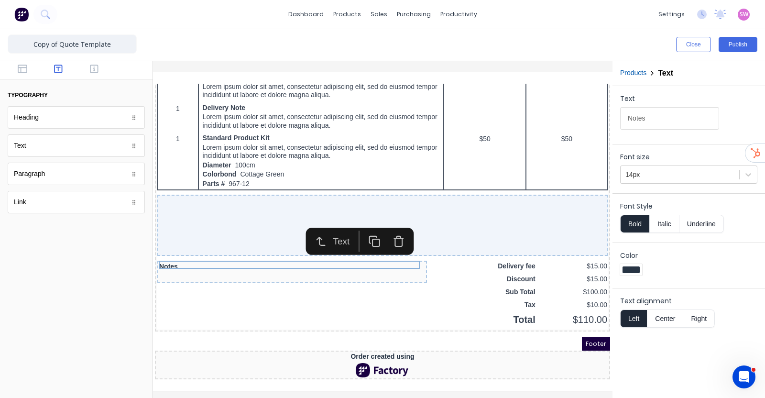
click at [365, 223] on icon "button" at bounding box center [363, 229] width 12 height 12
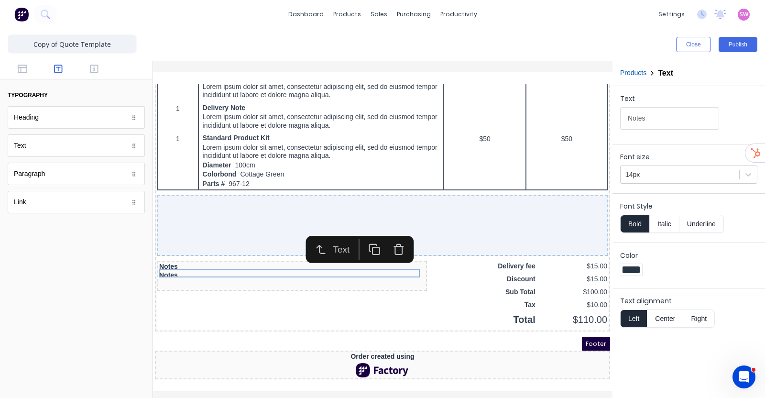
click at [638, 221] on button "Bold" at bounding box center [634, 224] width 29 height 18
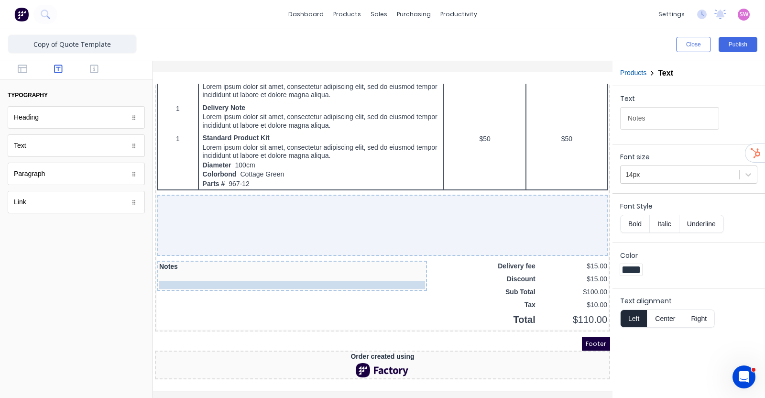
drag, startPoint x: 316, startPoint y: 254, endPoint x: 314, endPoint y: 269, distance: 14.9
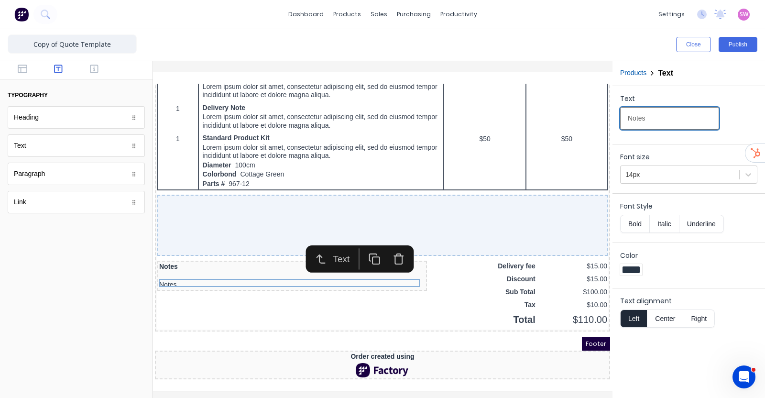
drag, startPoint x: 806, startPoint y: 198, endPoint x: 589, endPoint y: 109, distance: 234.2
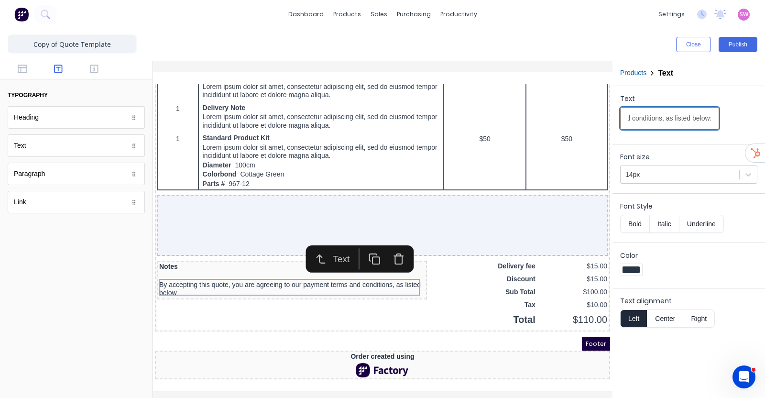
scroll to position [0, 205]
type input "By accepting this quote, you are agreeing to our payment terms and conditions, …"
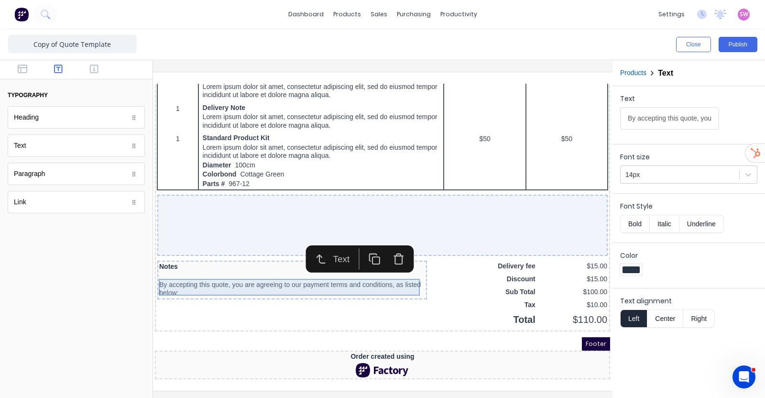
click at [196, 269] on div "By accepting this quote, you are agreeing to our payment terms and conditions, …" at bounding box center [281, 277] width 266 height 17
click at [86, 152] on div "Text" at bounding box center [76, 145] width 137 height 22
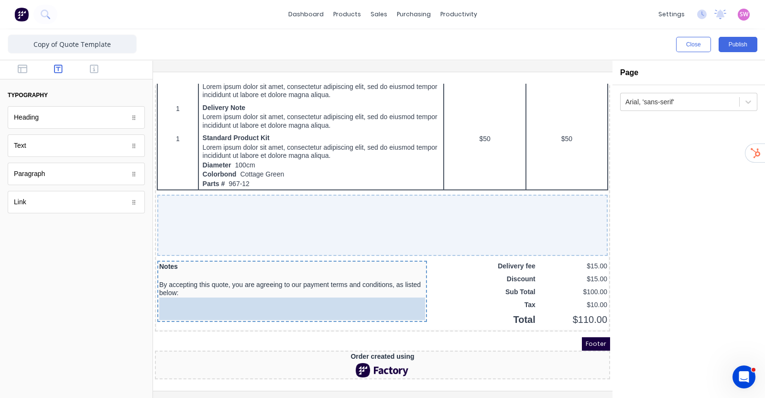
drag, startPoint x: 78, startPoint y: 152, endPoint x: 225, endPoint y: 294, distance: 204.0
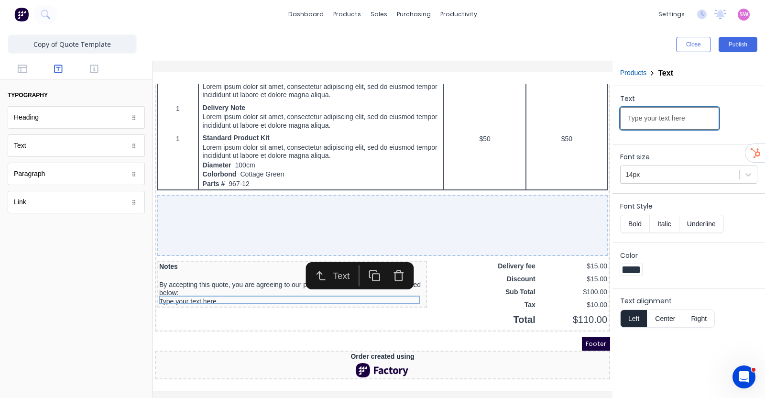
drag, startPoint x: 800, startPoint y: 192, endPoint x: 533, endPoint y: 101, distance: 282.1
click at [48, 269] on div at bounding box center [76, 312] width 153 height 171
click at [198, 286] on div "Type your text here" at bounding box center [281, 290] width 266 height 9
click at [364, 262] on rect "button" at bounding box center [364, 265] width 7 height 7
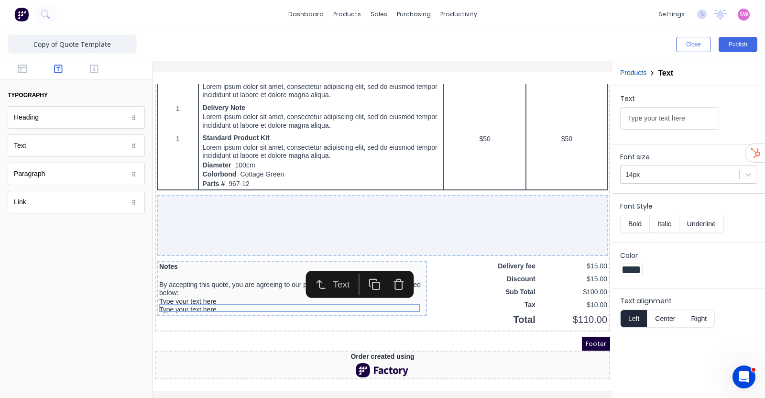
click at [364, 267] on icon "button" at bounding box center [361, 270] width 7 height 7
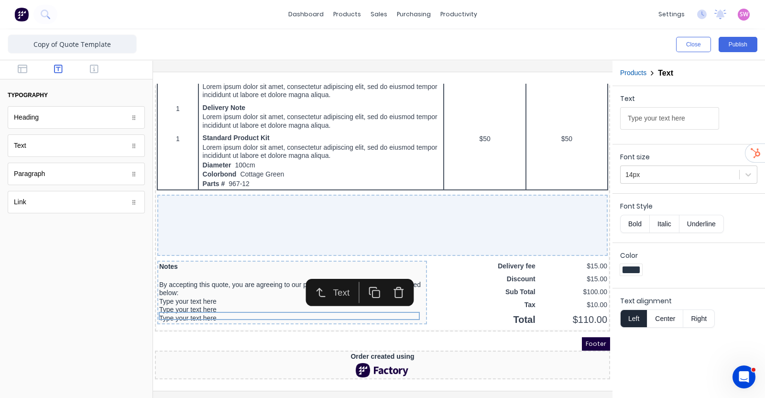
click at [364, 275] on icon "button" at bounding box center [363, 281] width 12 height 12
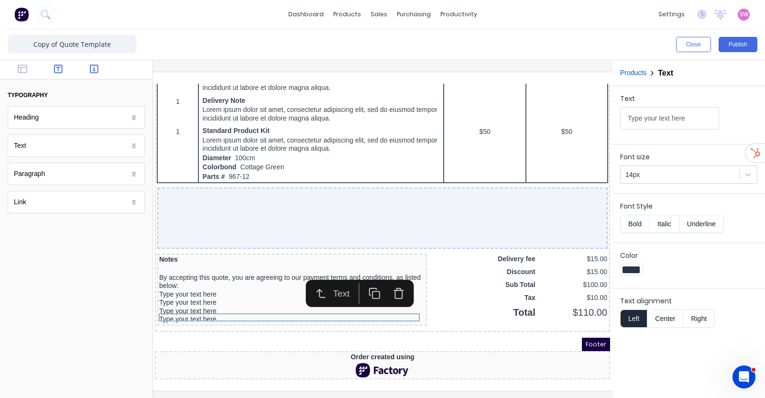
click at [92, 70] on icon "button" at bounding box center [94, 69] width 9 height 10
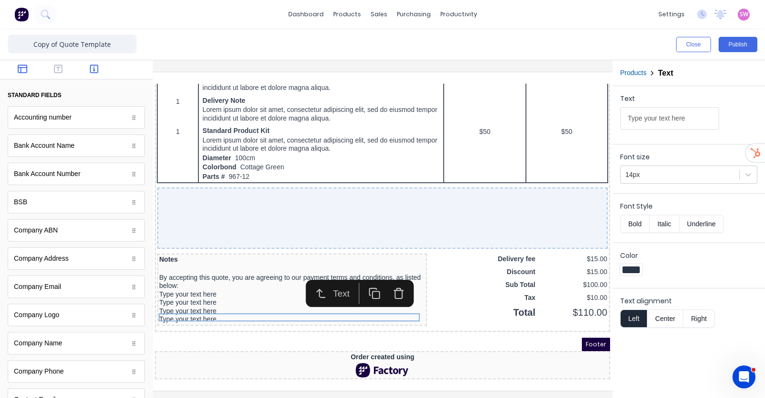
click at [18, 73] on icon "button" at bounding box center [23, 69] width 10 height 9
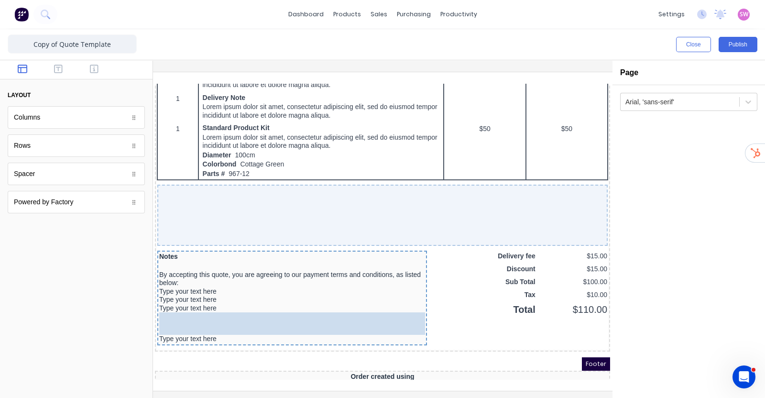
drag, startPoint x: 34, startPoint y: 174, endPoint x: 199, endPoint y: 302, distance: 208.9
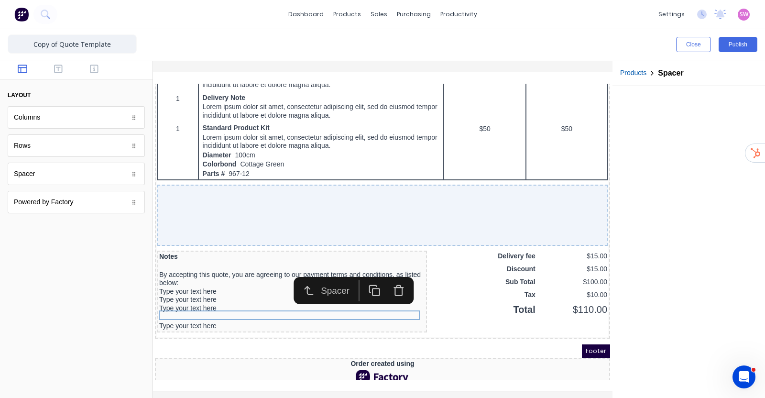
click at [75, 292] on div at bounding box center [76, 312] width 153 height 171
click at [172, 276] on div "Type your text here" at bounding box center [281, 280] width 266 height 9
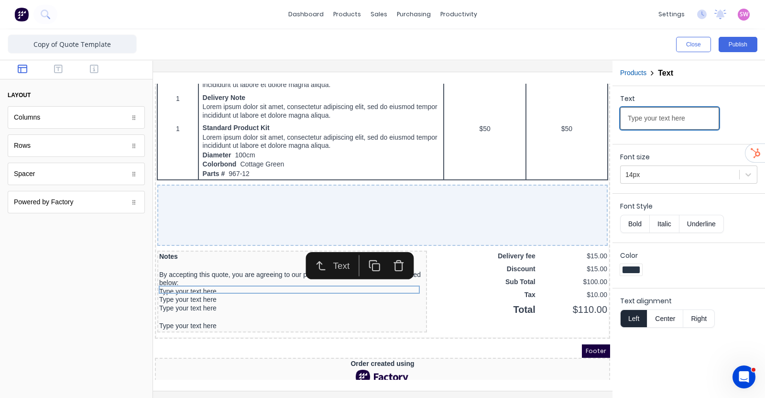
click at [691, 116] on input "Type your text here" at bounding box center [669, 118] width 99 height 22
type input "1. 50% deposit due to begin works / order materials."
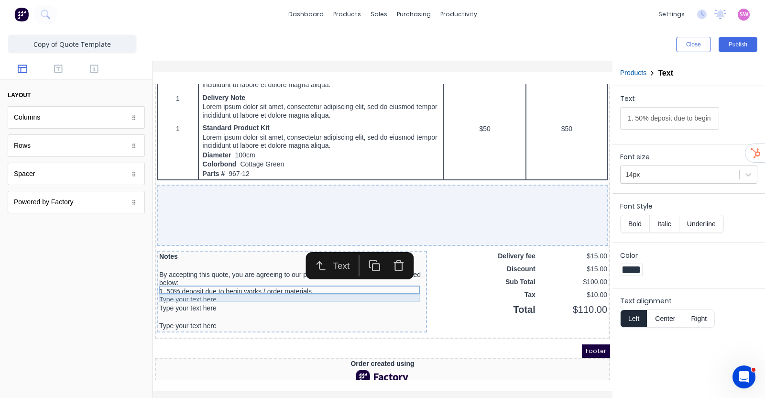
click at [191, 286] on div "Type your text here" at bounding box center [281, 288] width 266 height 9
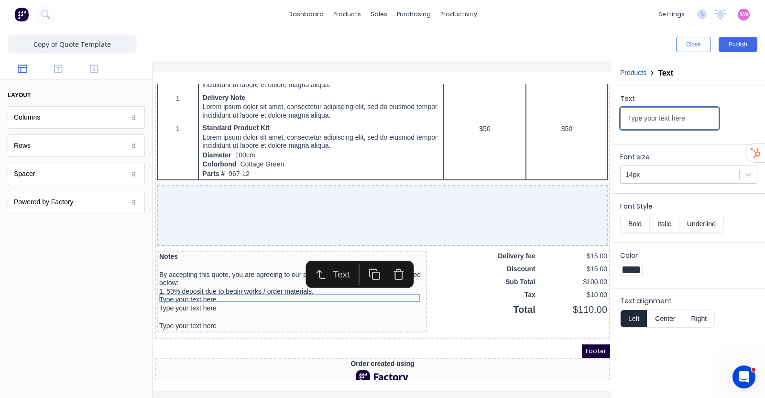
click at [692, 119] on input "Type your text here" at bounding box center [669, 118] width 99 height 22
paste input "2. Balance due on completion of the job."
type input "2. Balance due on completion of the job."
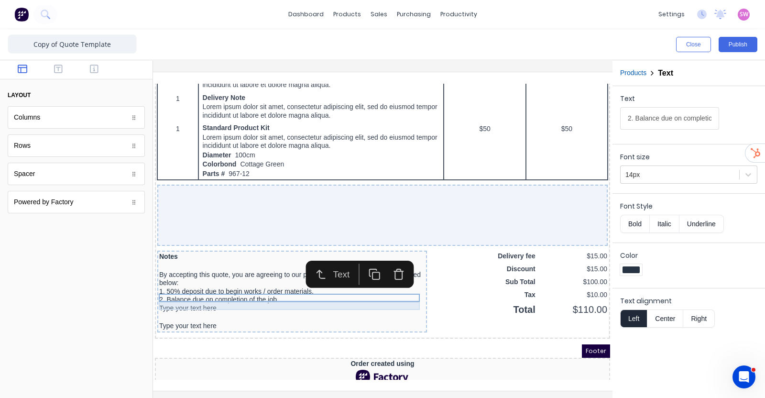
click at [194, 293] on div "Type your text here" at bounding box center [281, 297] width 266 height 9
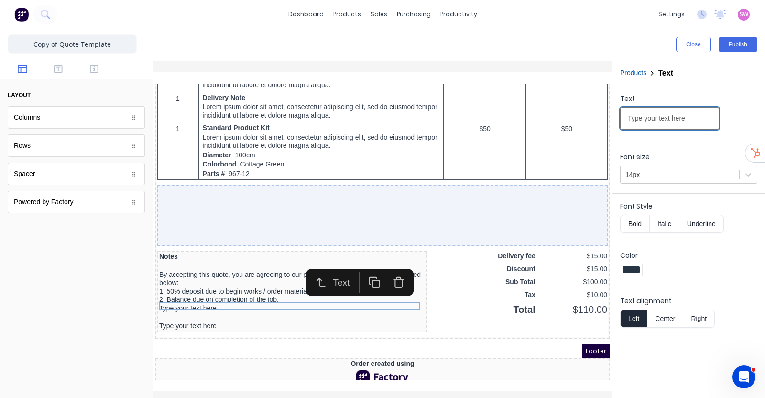
click at [701, 120] on input "Type your text here" at bounding box center [669, 118] width 99 height 22
click at [696, 118] on input "3. If payment is not made within the terms specified then a collection agency" at bounding box center [669, 118] width 99 height 22
paste input "will be engaged. All costs associated with the collection of outstanding money"
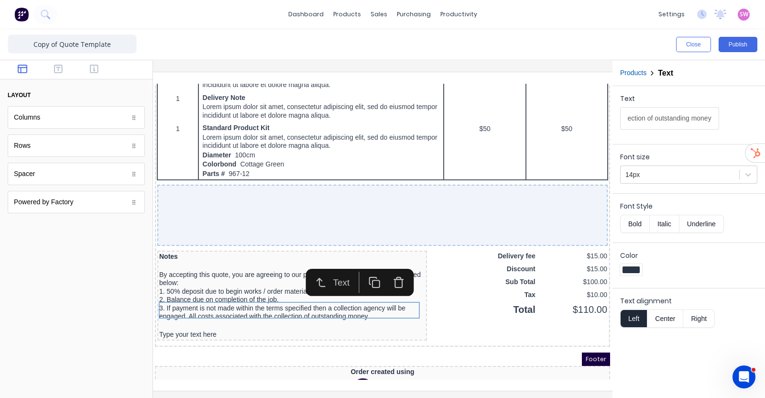
scroll to position [0, 0]
click at [660, 124] on input "3. If payment is not made within the terms specified then a collection agency w…" at bounding box center [669, 118] width 99 height 22
paste input "will be the responsibility of the company or person named on this quote."
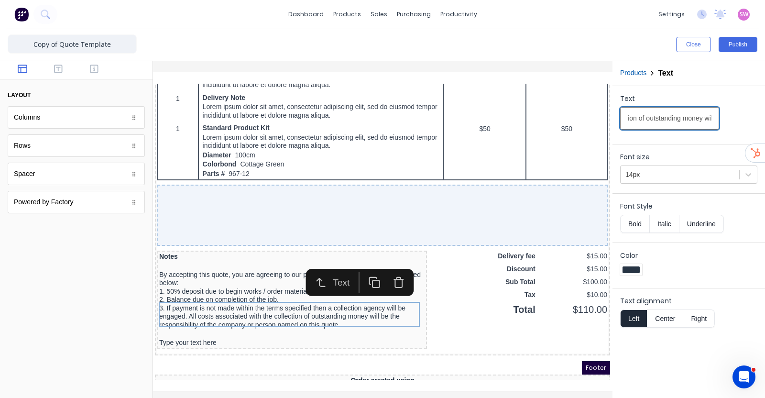
scroll to position [0, 597]
type input "3. If payment is not made within the terms specified then a collection agency w…"
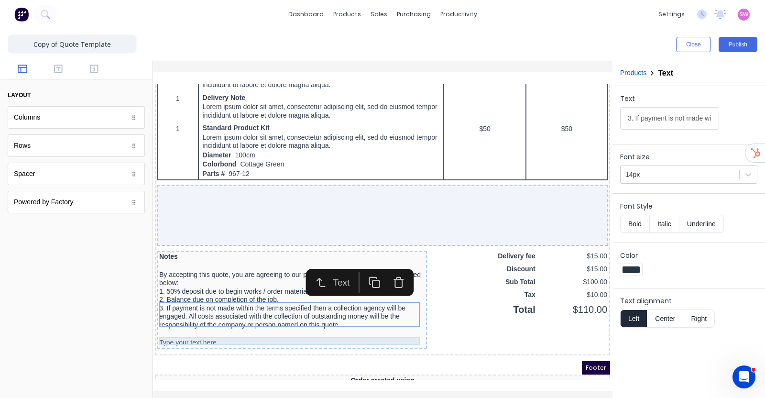
click at [193, 331] on div "Type your text here" at bounding box center [281, 331] width 266 height 9
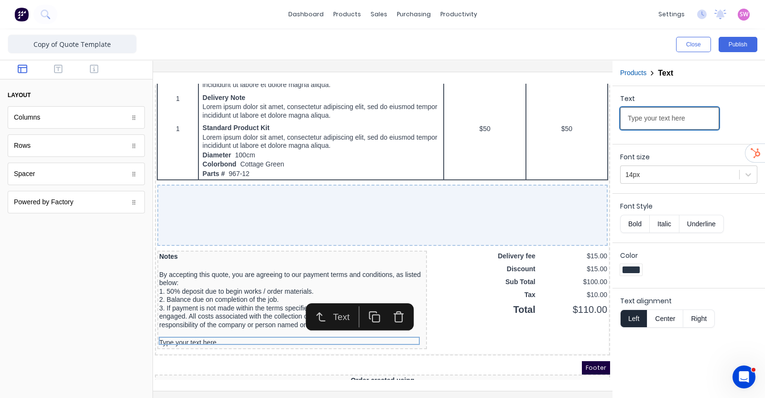
click at [697, 117] on input "Type your text here" at bounding box center [669, 118] width 99 height 22
paste input "his invoice is governed by the Victorian Building and Construction Industry Sec…"
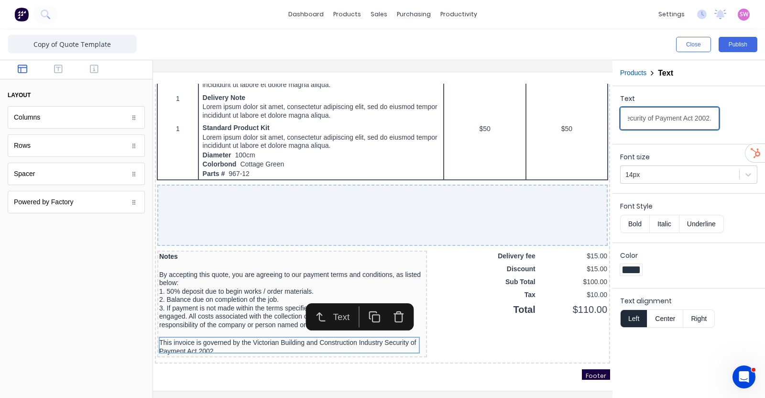
type input "This invoice is governed by the Victorian Building and Construction Industry Se…"
click at [89, 254] on div at bounding box center [76, 312] width 153 height 171
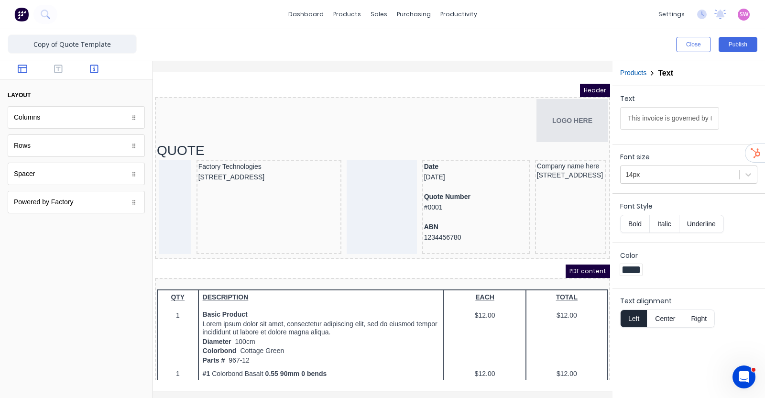
click at [97, 68] on icon "button" at bounding box center [94, 69] width 9 height 10
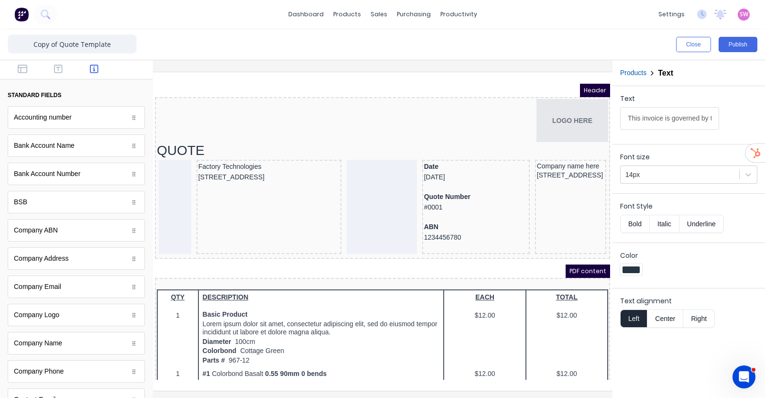
click at [55, 62] on div at bounding box center [76, 69] width 153 height 19
click at [55, 67] on icon "button" at bounding box center [58, 69] width 9 height 9
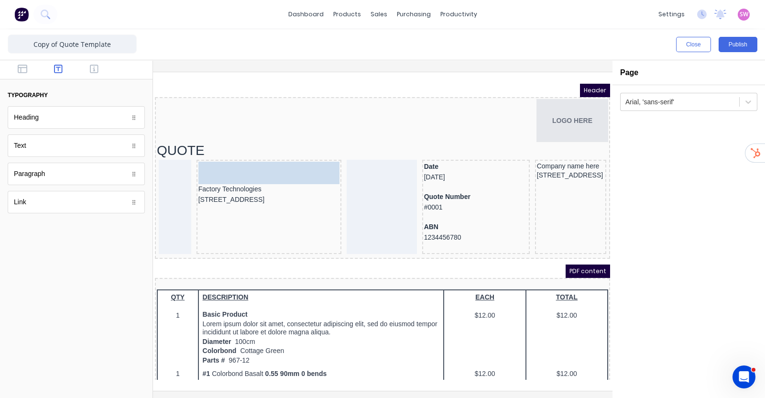
drag, startPoint x: 25, startPoint y: 144, endPoint x: 88, endPoint y: 76, distance: 92.8
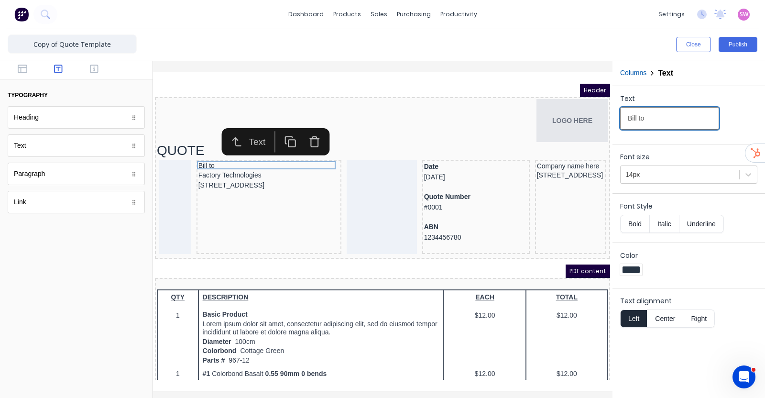
type input "Bill to"
click at [633, 218] on button "Bold" at bounding box center [634, 224] width 29 height 18
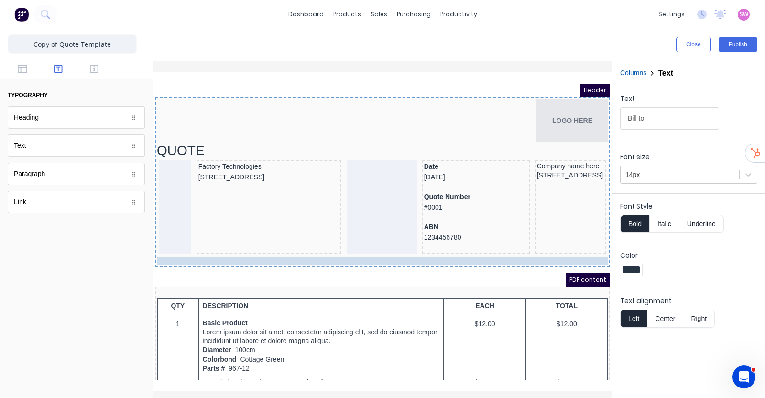
drag, startPoint x: 221, startPoint y: 156, endPoint x: 208, endPoint y: 243, distance: 87.5
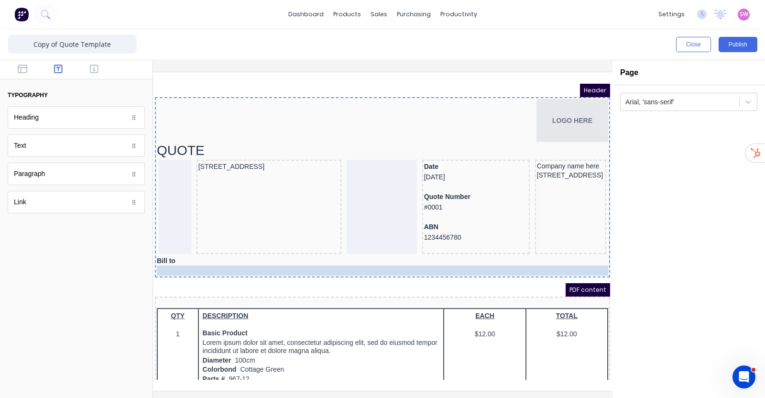
drag, startPoint x: 225, startPoint y: 150, endPoint x: 296, endPoint y: 248, distance: 120.9
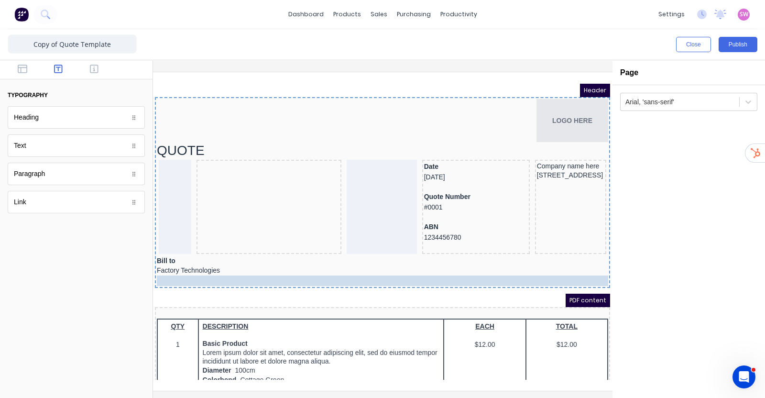
drag, startPoint x: 257, startPoint y: 159, endPoint x: 249, endPoint y: 266, distance: 107.4
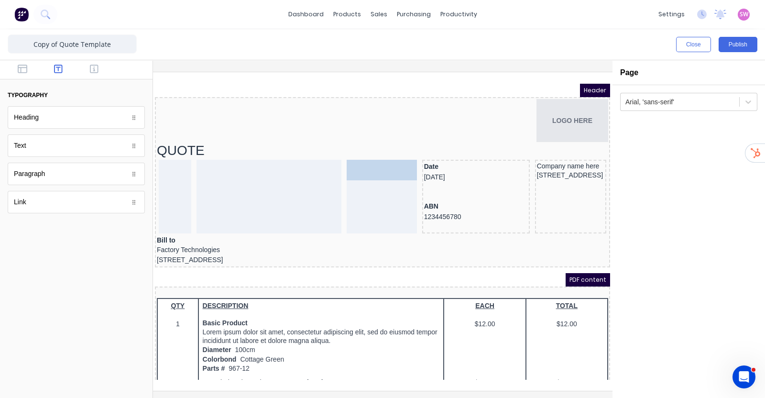
drag, startPoint x: 439, startPoint y: 185, endPoint x: 368, endPoint y: 168, distance: 72.7
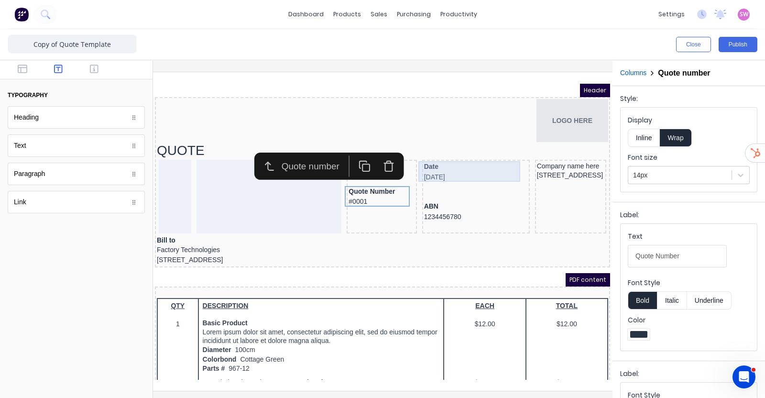
click at [438, 167] on div "Date 29/10/2024" at bounding box center [465, 160] width 104 height 21
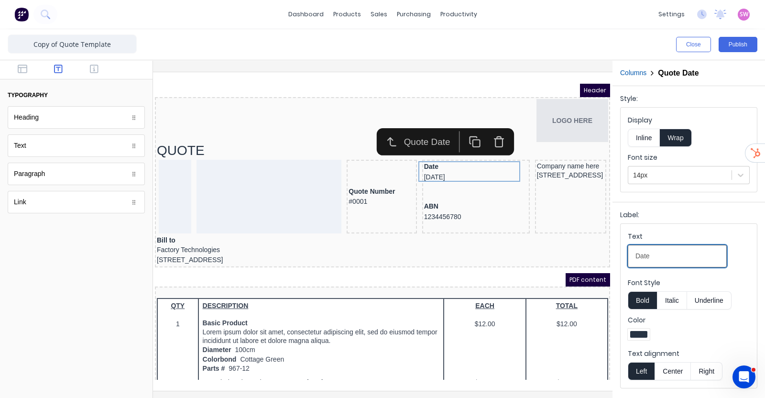
drag, startPoint x: 758, startPoint y: 325, endPoint x: 592, endPoint y: 242, distance: 185.5
type input "Issue Date"
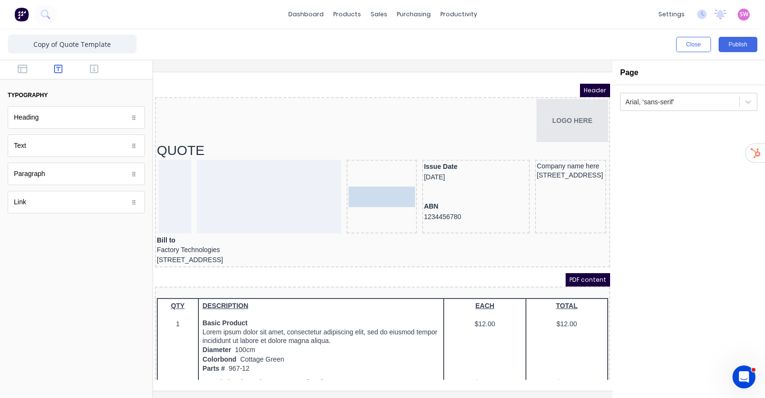
drag, startPoint x: 349, startPoint y: 176, endPoint x: 347, endPoint y: 150, distance: 25.9
click at [347, 150] on body "Header LOGO HERE QUOTE Quote Number #0001 Quote Number #0001 Issue Date 29/10/2…" at bounding box center [371, 220] width 455 height 296
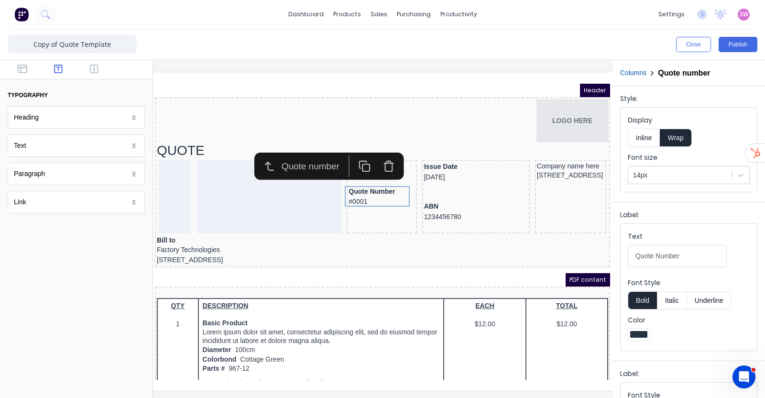
click at [380, 167] on div "Quote number" at bounding box center [317, 154] width 149 height 27
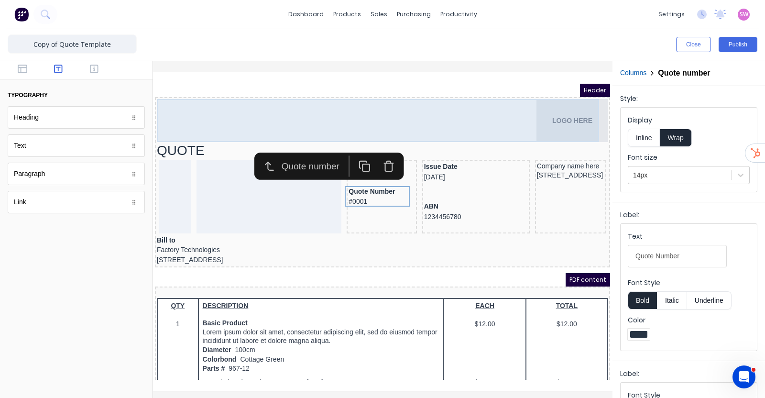
click at [428, 123] on div "LOGO HERE" at bounding box center [371, 109] width 452 height 43
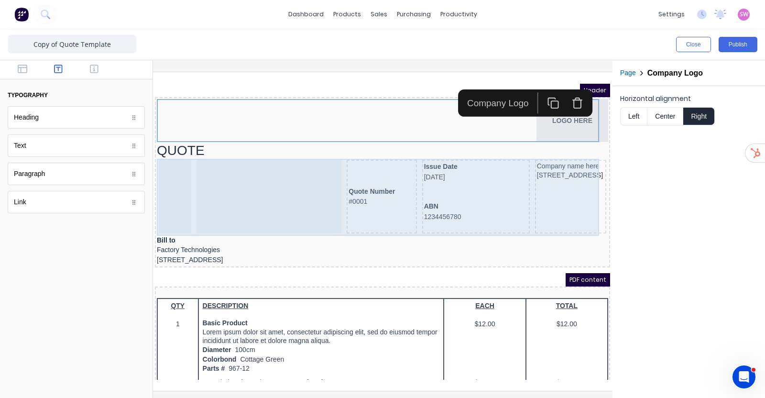
click at [378, 160] on div "Quote Number #0001" at bounding box center [370, 185] width 70 height 74
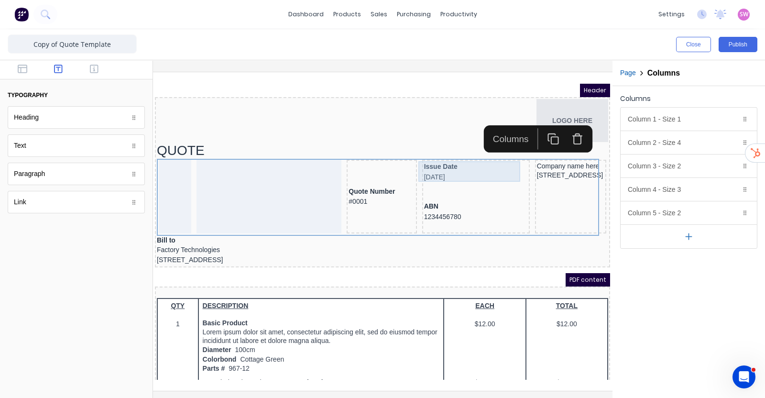
click at [437, 161] on div "Issue Date 29/10/2024" at bounding box center [465, 160] width 104 height 21
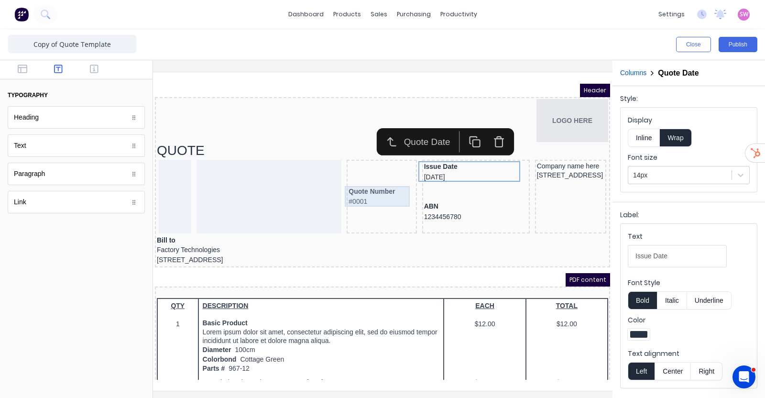
drag, startPoint x: 369, startPoint y: 182, endPoint x: 376, endPoint y: 184, distance: 7.3
click at [369, 183] on div "Quote Number #0001" at bounding box center [370, 185] width 66 height 21
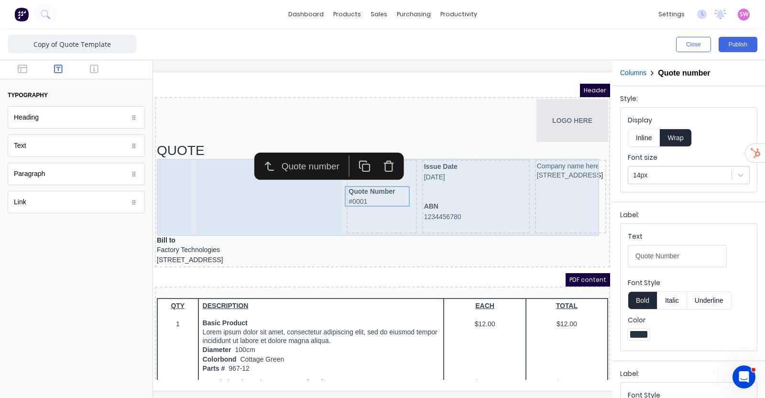
click at [230, 182] on div at bounding box center [257, 185] width 145 height 74
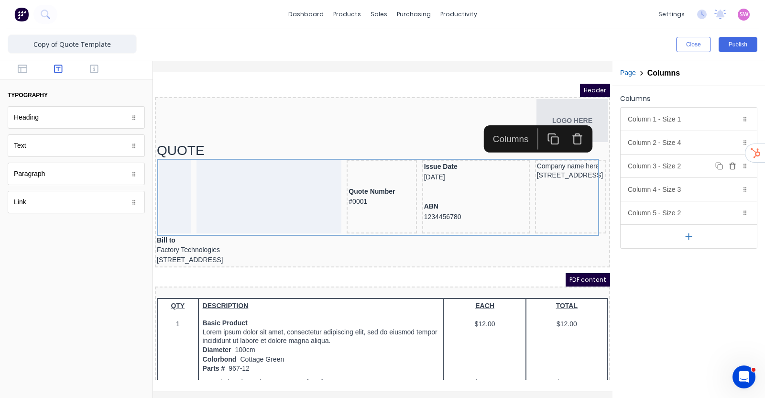
click at [677, 166] on div "Column 3 - Size 2 Duplicate Delete" at bounding box center [689, 166] width 136 height 23
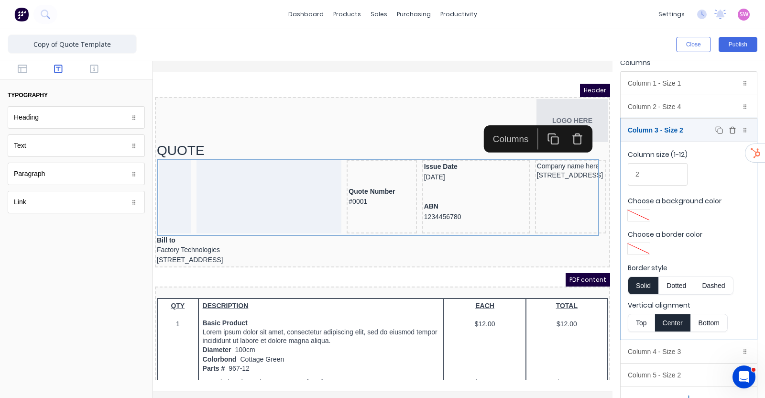
scroll to position [54, 0]
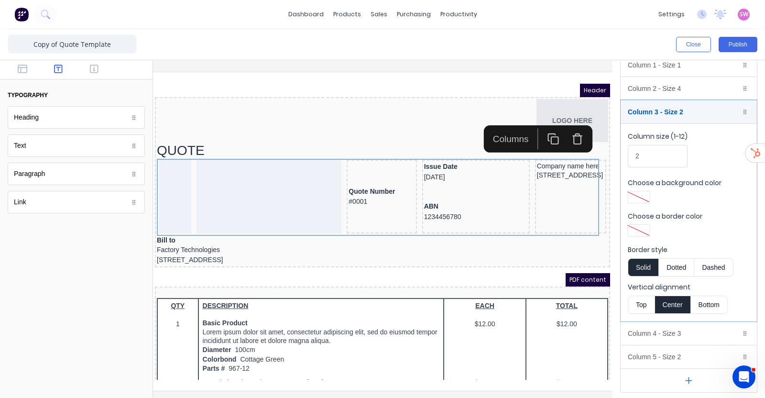
click at [639, 298] on button "Top" at bounding box center [641, 305] width 27 height 18
click at [90, 70] on icon "button" at bounding box center [94, 69] width 9 height 9
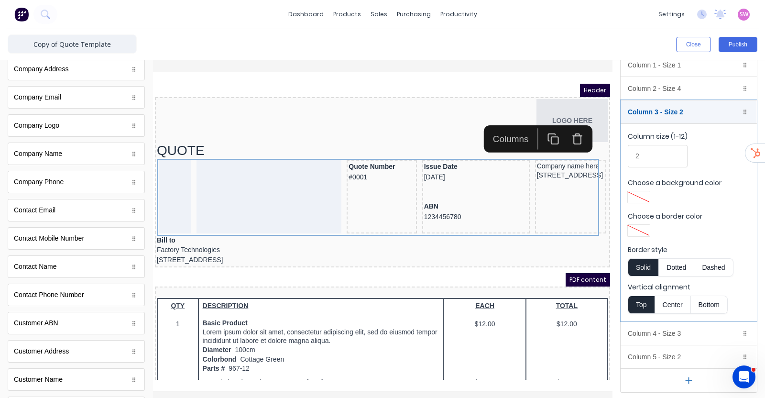
scroll to position [0, 0]
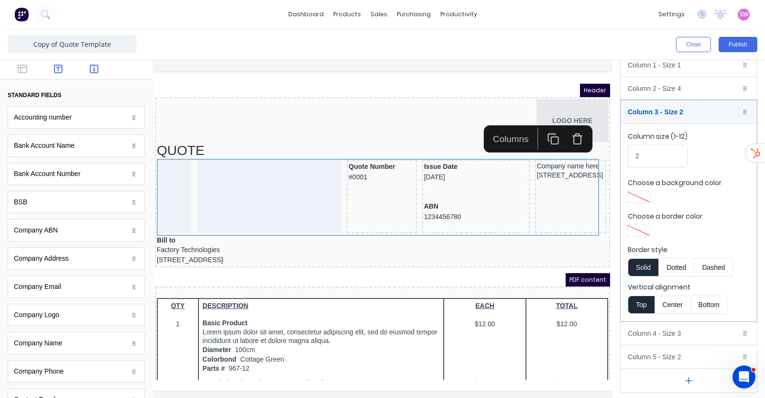
click at [54, 72] on icon "button" at bounding box center [58, 69] width 9 height 10
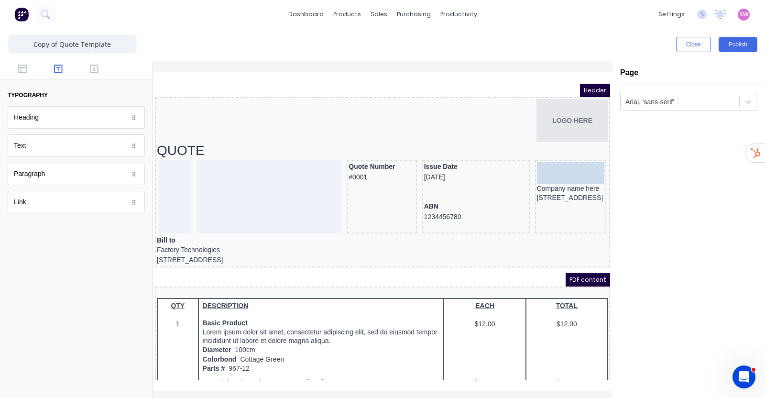
drag, startPoint x: 31, startPoint y: 144, endPoint x: 416, endPoint y: 78, distance: 390.8
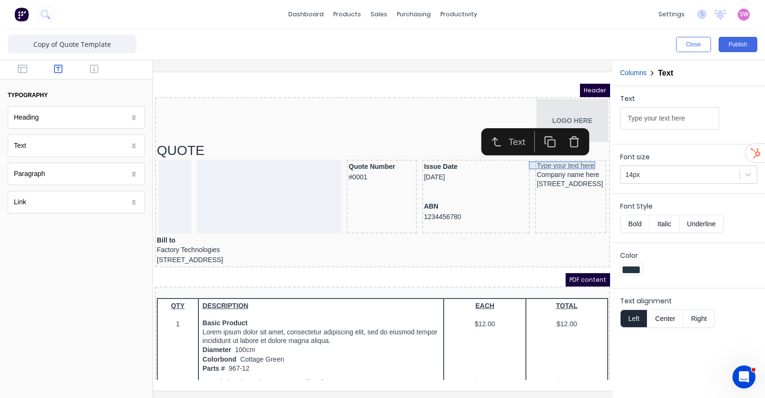
click at [564, 151] on div "Type your text here" at bounding box center [559, 154] width 67 height 9
click at [636, 44] on div "Close Publish" at bounding box center [573, 44] width 367 height 15
click at [26, 68] on icon "button" at bounding box center [23, 69] width 10 height 9
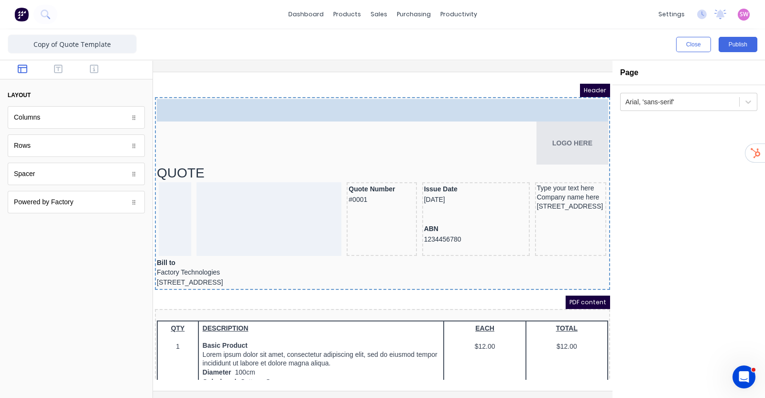
drag, startPoint x: 83, startPoint y: 119, endPoint x: 199, endPoint y: 31, distance: 145.4
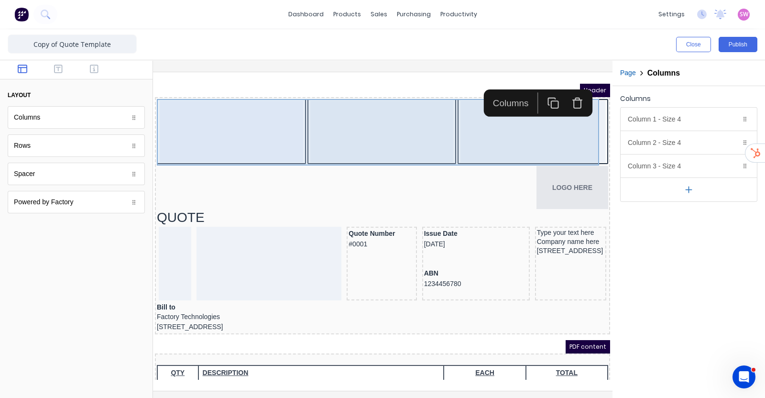
click at [377, 120] on div at bounding box center [371, 119] width 144 height 61
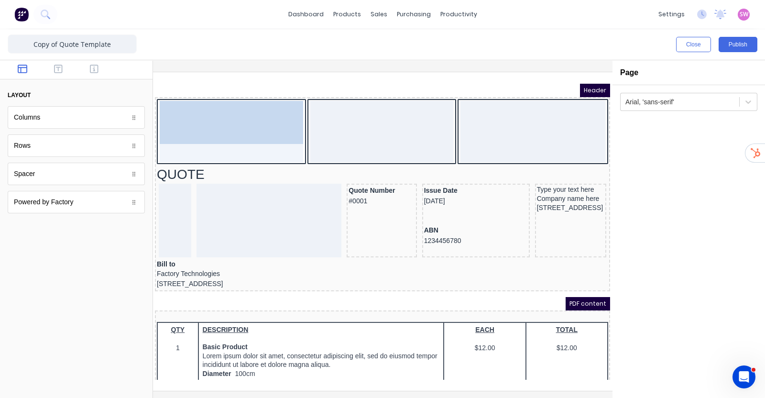
drag, startPoint x: 550, startPoint y: 172, endPoint x: 234, endPoint y: 136, distance: 317.7
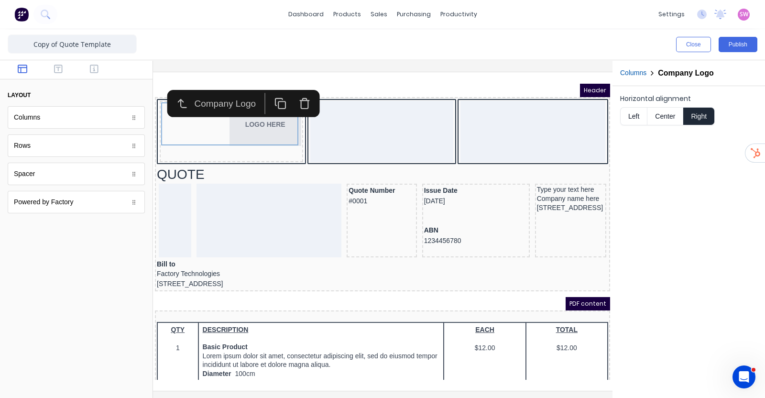
click at [642, 111] on button "Left" at bounding box center [633, 116] width 27 height 18
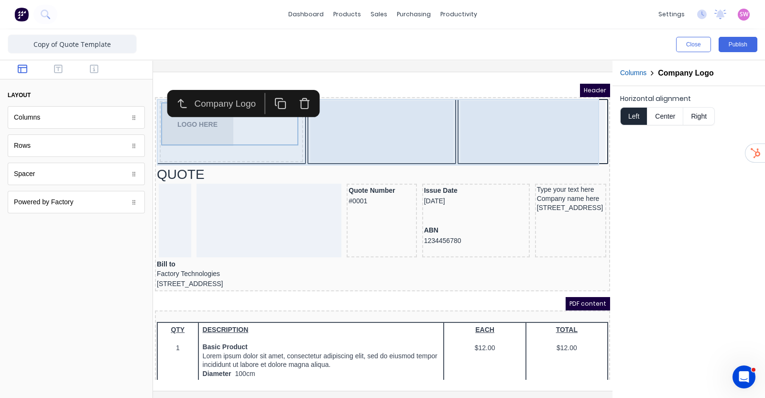
click at [429, 138] on div at bounding box center [371, 119] width 144 height 61
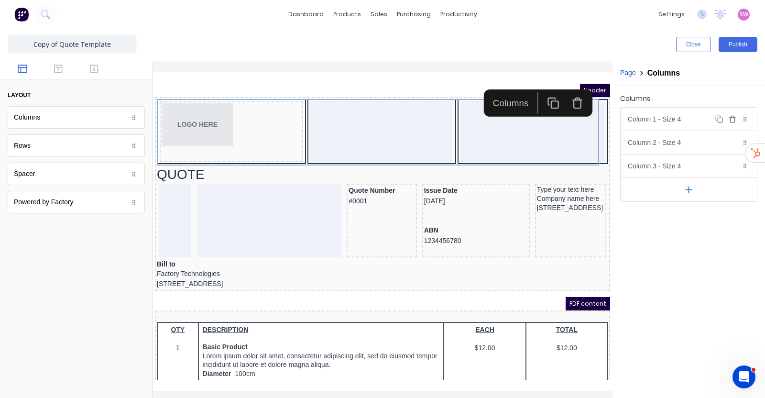
click at [700, 120] on div "Column 1 - Size 4 Duplicate Delete" at bounding box center [689, 119] width 136 height 23
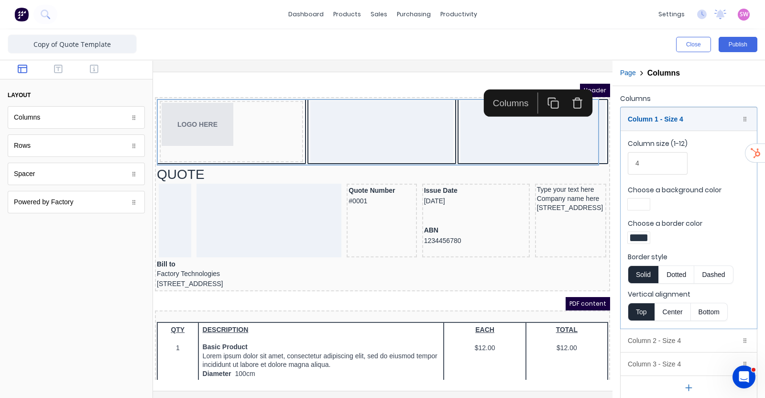
click at [633, 238] on div at bounding box center [638, 237] width 17 height 7
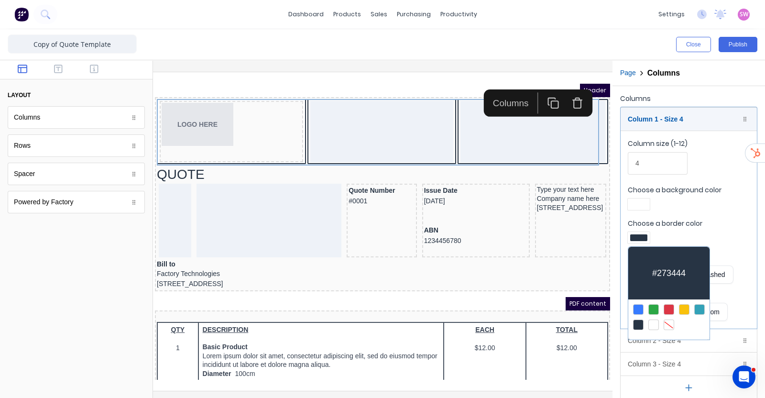
drag, startPoint x: 667, startPoint y: 325, endPoint x: 658, endPoint y: 325, distance: 9.1
click at [667, 324] on div at bounding box center [669, 325] width 11 height 11
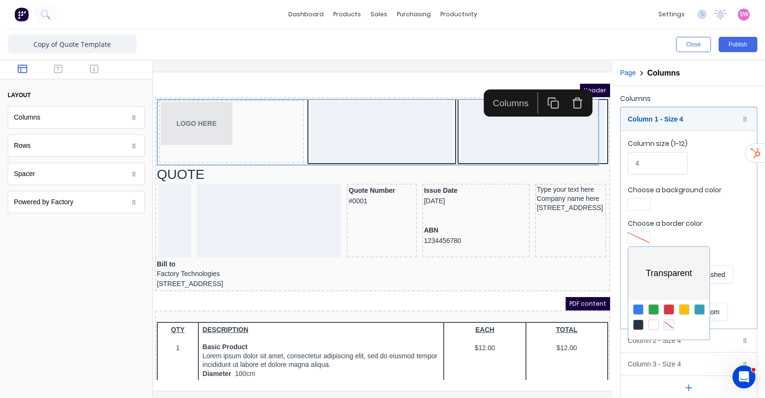
click at [354, 142] on div at bounding box center [382, 199] width 765 height 398
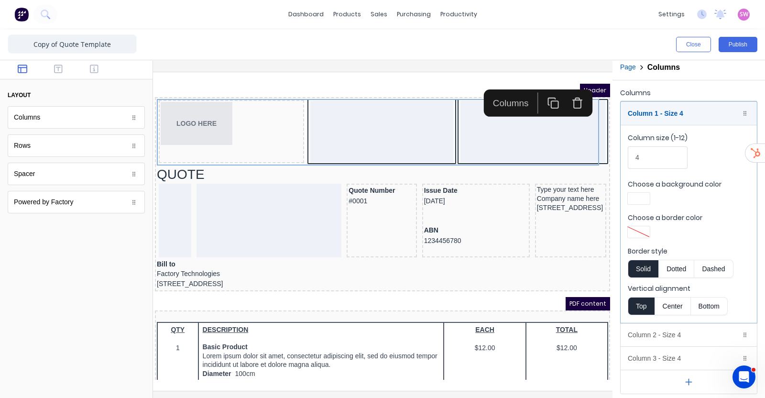
scroll to position [7, 0]
click at [682, 332] on div "Column 2 - Size 4 Duplicate Delete" at bounding box center [689, 333] width 136 height 23
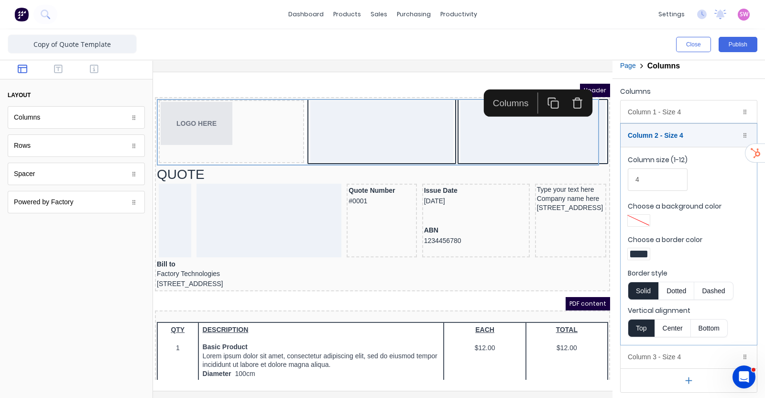
click at [640, 255] on div at bounding box center [638, 254] width 17 height 7
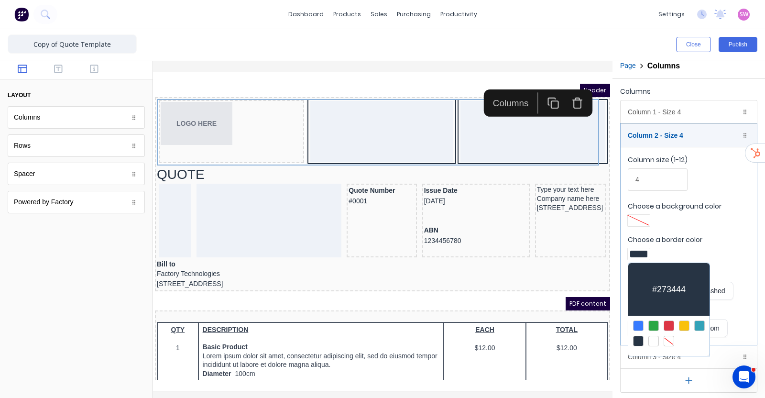
click at [669, 338] on div at bounding box center [669, 341] width 11 height 11
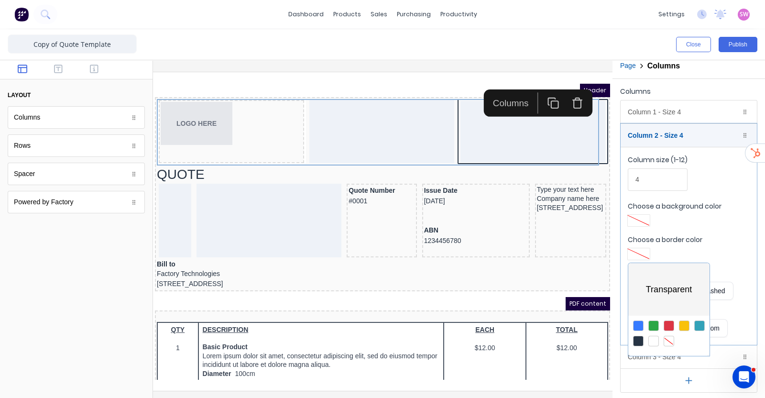
drag, startPoint x: 512, startPoint y: 142, endPoint x: 422, endPoint y: 77, distance: 110.7
click at [512, 142] on div at bounding box center [382, 199] width 765 height 398
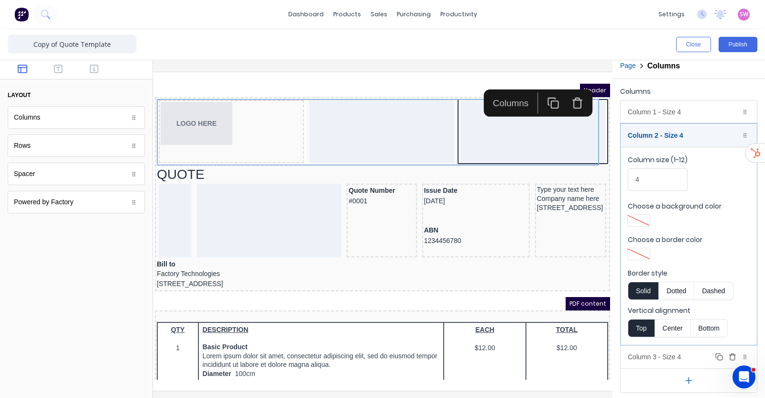
click at [658, 357] on div "Column 3 - Size 4 Duplicate Delete" at bounding box center [689, 356] width 136 height 23
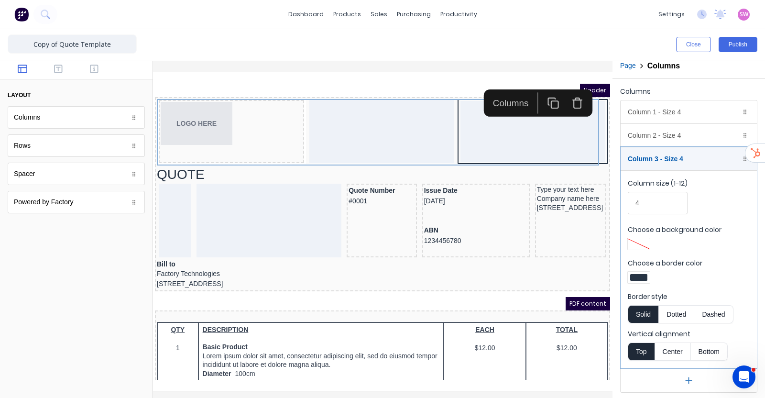
click at [644, 274] on div at bounding box center [638, 277] width 17 height 7
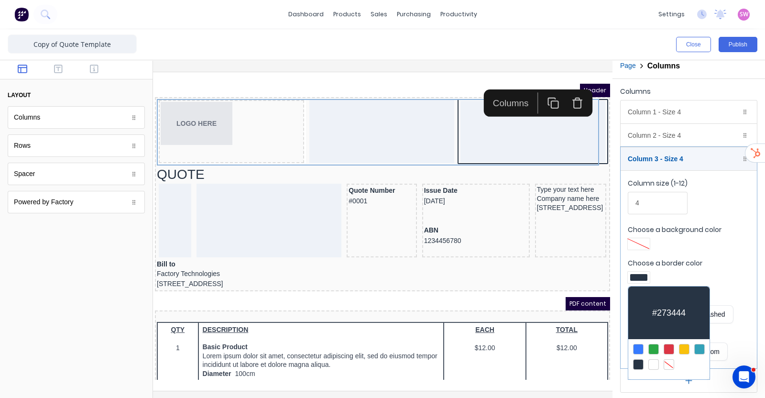
click at [670, 359] on div at bounding box center [669, 364] width 11 height 11
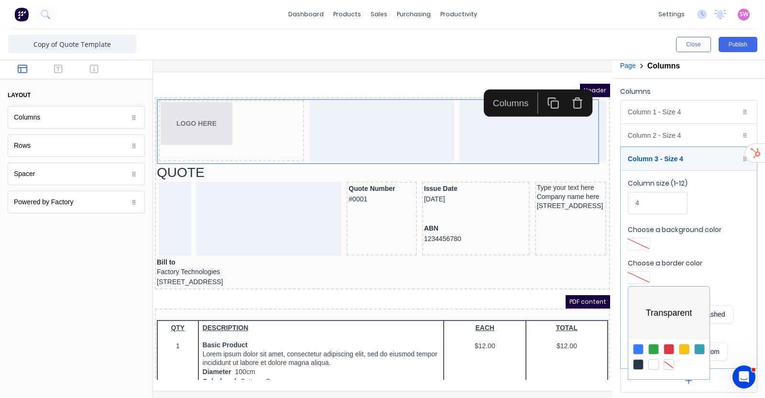
click at [587, 197] on div at bounding box center [382, 199] width 765 height 398
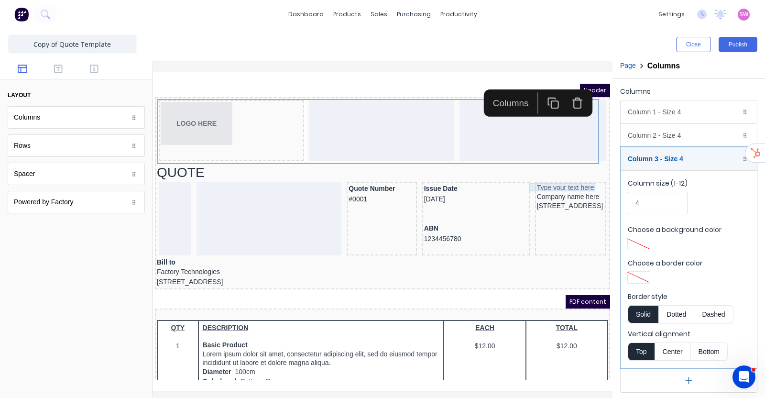
click at [555, 177] on div "Type your text here" at bounding box center [559, 176] width 67 height 9
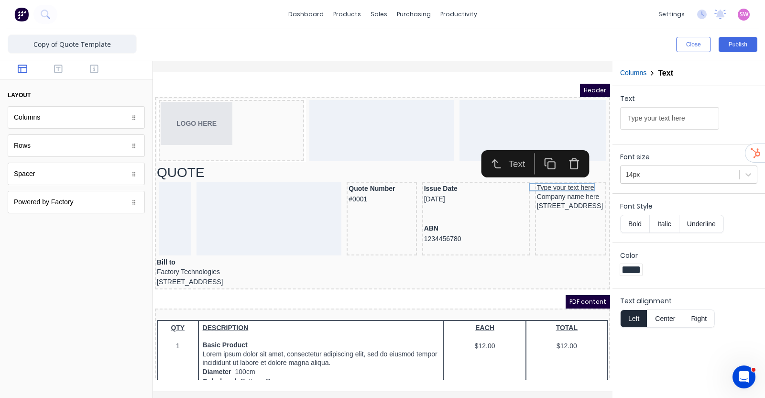
click at [567, 157] on icon "button" at bounding box center [563, 152] width 12 height 12
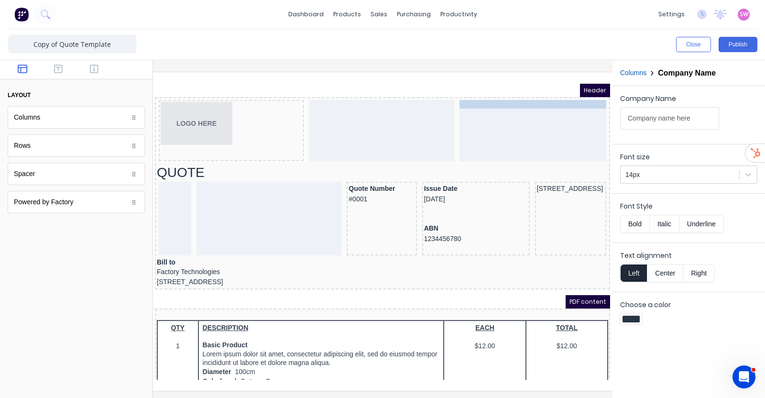
drag, startPoint x: 564, startPoint y: 177, endPoint x: 555, endPoint y: 114, distance: 62.8
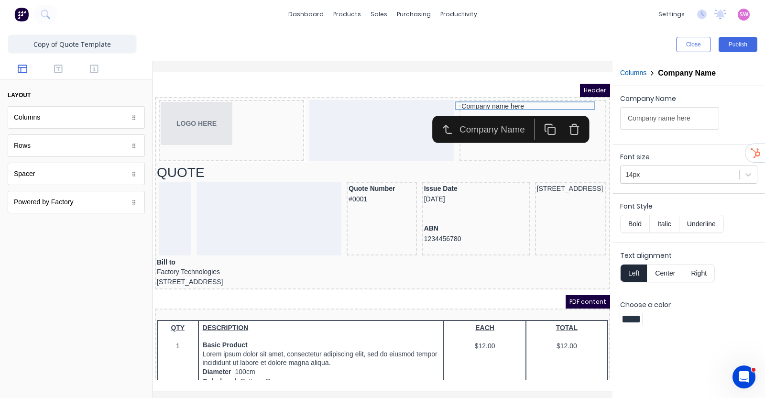
click at [706, 275] on button "Right" at bounding box center [700, 273] width 32 height 18
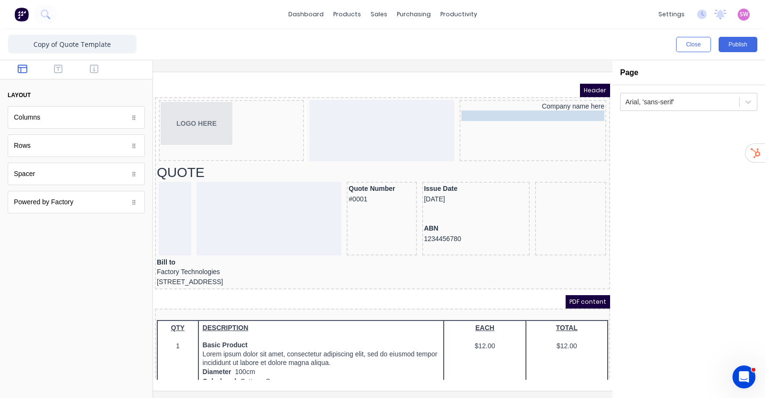
drag, startPoint x: 563, startPoint y: 184, endPoint x: 577, endPoint y: 111, distance: 74.5
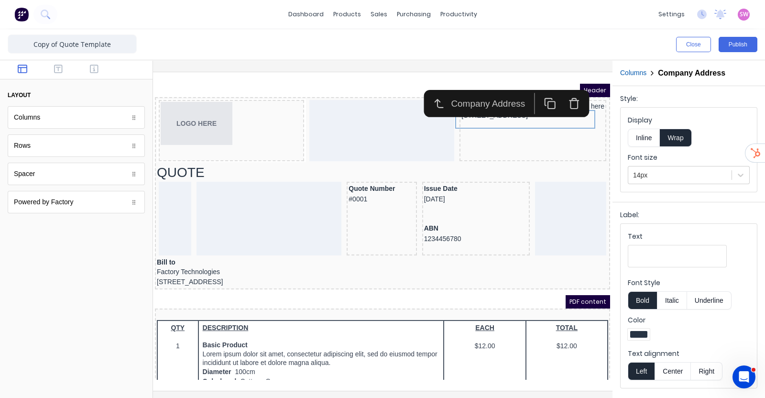
click at [700, 368] on button "Right" at bounding box center [707, 371] width 32 height 18
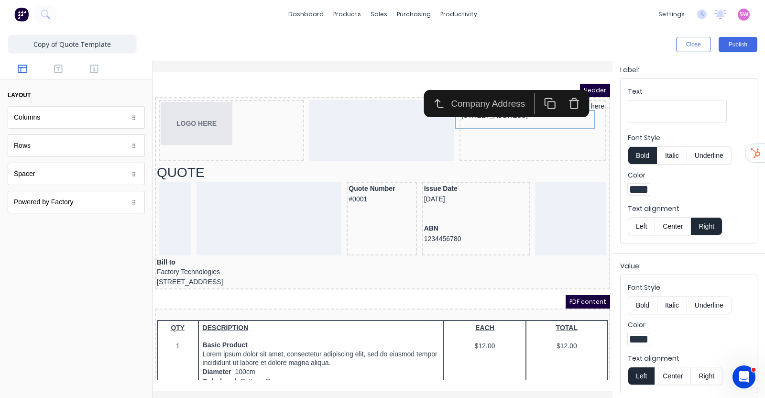
click at [715, 368] on button "Right" at bounding box center [707, 376] width 32 height 18
click at [590, 52] on div "Close Publish" at bounding box center [382, 44] width 765 height 31
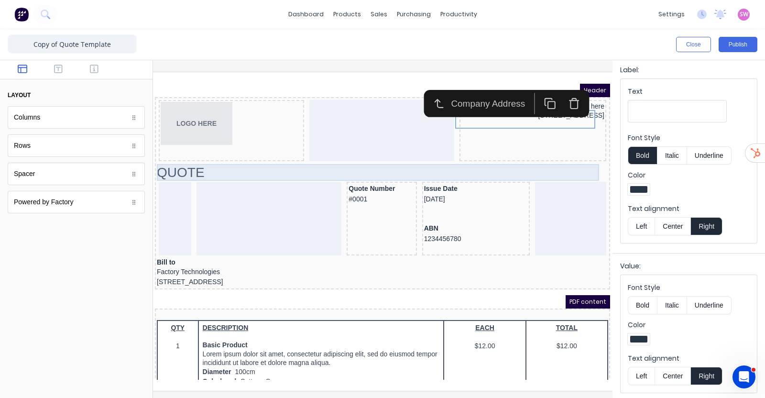
click at [357, 161] on div "QUOTE" at bounding box center [371, 161] width 452 height 17
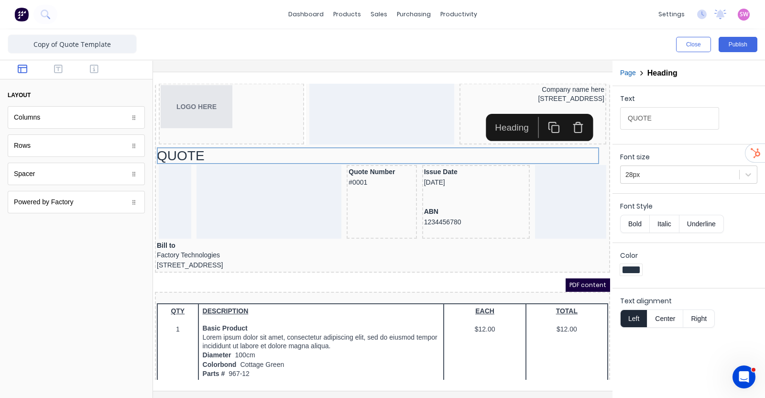
scroll to position [0, 0]
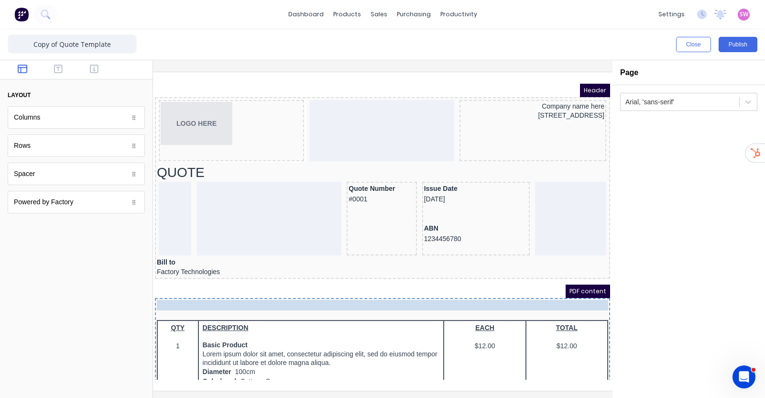
drag, startPoint x: 327, startPoint y: 273, endPoint x: 328, endPoint y: 293, distance: 20.1
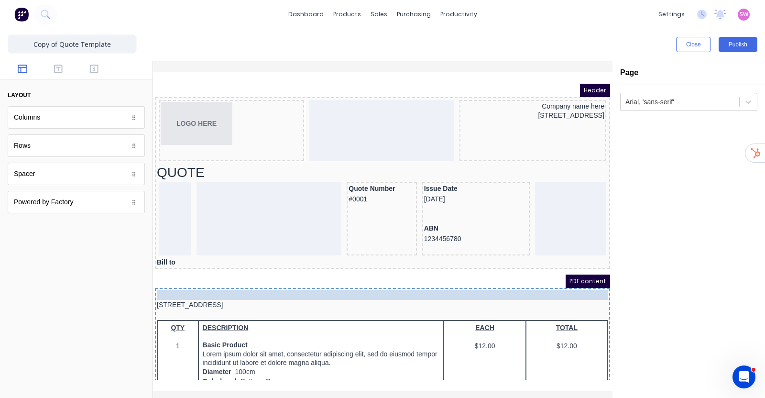
drag, startPoint x: 235, startPoint y: 258, endPoint x: 242, endPoint y: 284, distance: 26.8
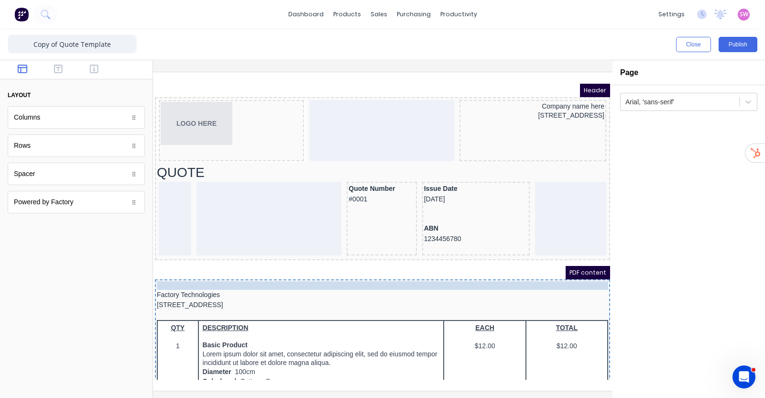
drag, startPoint x: 237, startPoint y: 249, endPoint x: 234, endPoint y: 270, distance: 21.2
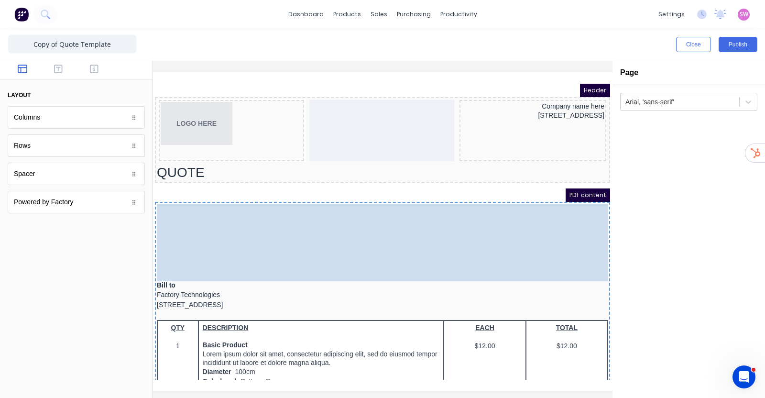
drag, startPoint x: 332, startPoint y: 181, endPoint x: 326, endPoint y: 193, distance: 13.5
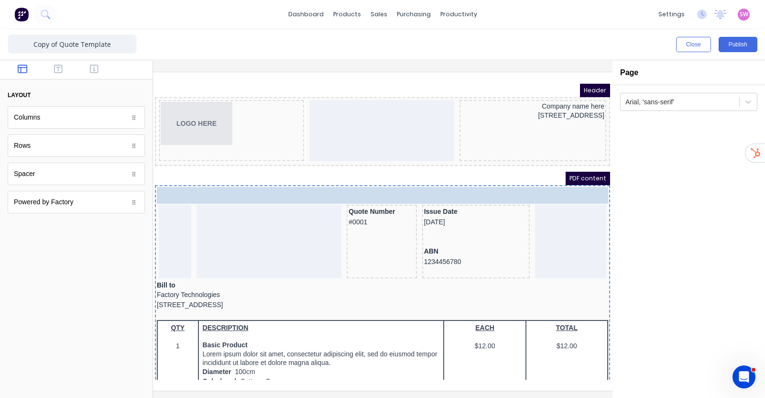
drag, startPoint x: 175, startPoint y: 160, endPoint x: 175, endPoint y: 190, distance: 30.6
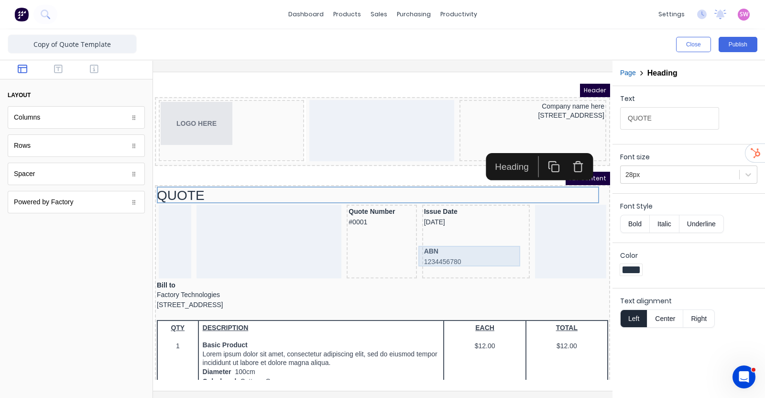
click at [432, 251] on div "ABN 1234456780" at bounding box center [465, 245] width 104 height 21
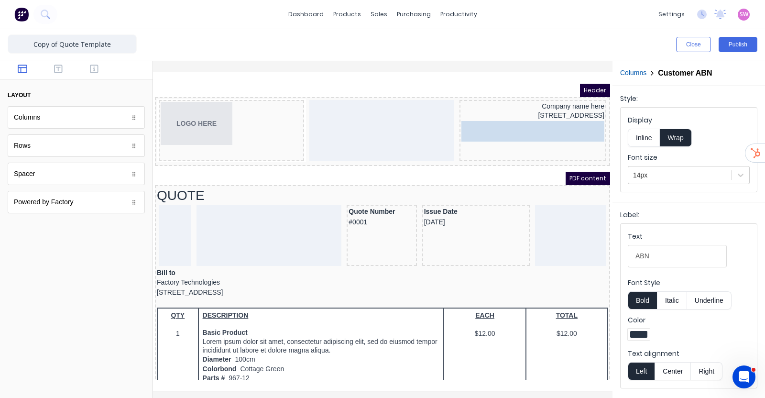
drag, startPoint x: 438, startPoint y: 243, endPoint x: 563, endPoint y: 135, distance: 165.5
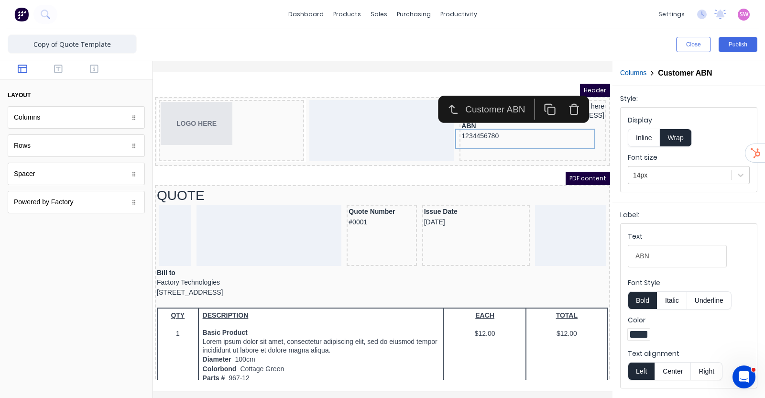
click at [641, 135] on button "Inline" at bounding box center [644, 138] width 32 height 18
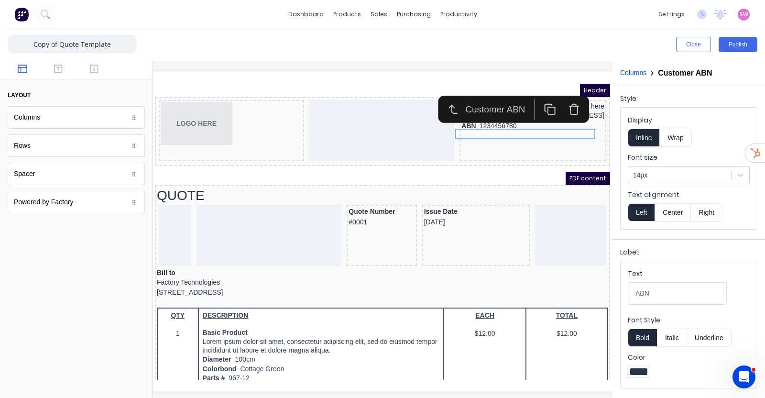
click at [640, 335] on button "Bold" at bounding box center [642, 338] width 29 height 18
click at [706, 211] on button "Right" at bounding box center [707, 212] width 32 height 18
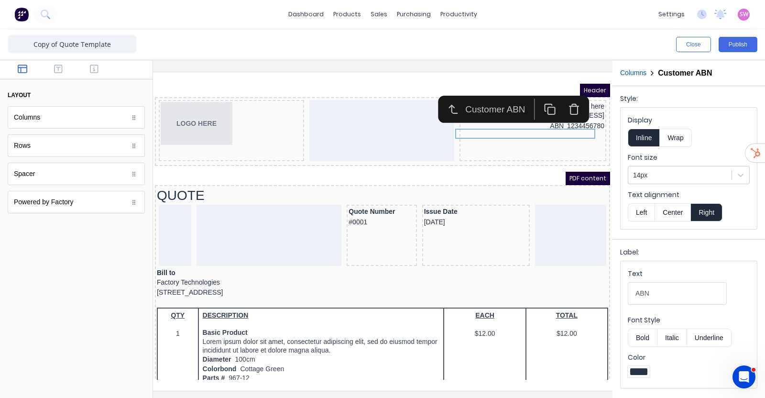
click at [494, 44] on div "Close Publish" at bounding box center [573, 44] width 367 height 15
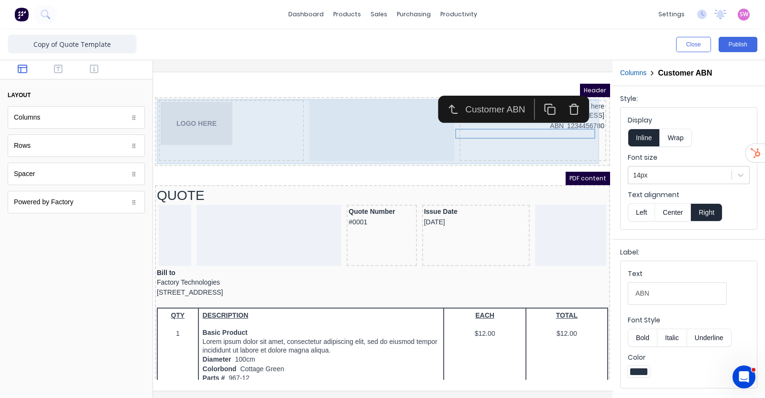
click at [364, 142] on div at bounding box center [370, 118] width 145 height 61
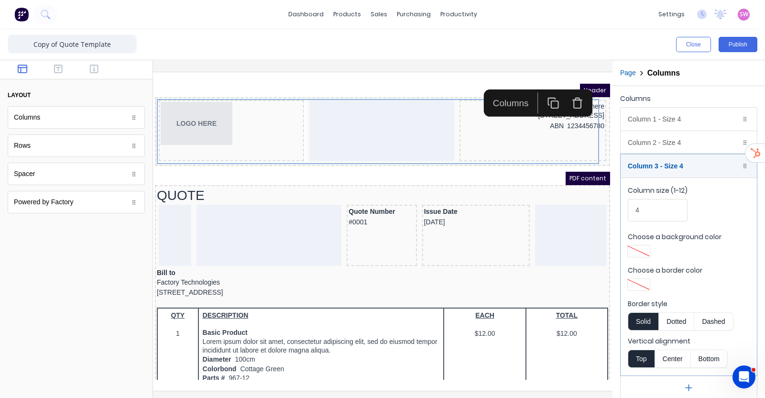
click at [362, 166] on div "PDF content" at bounding box center [371, 166] width 455 height 13
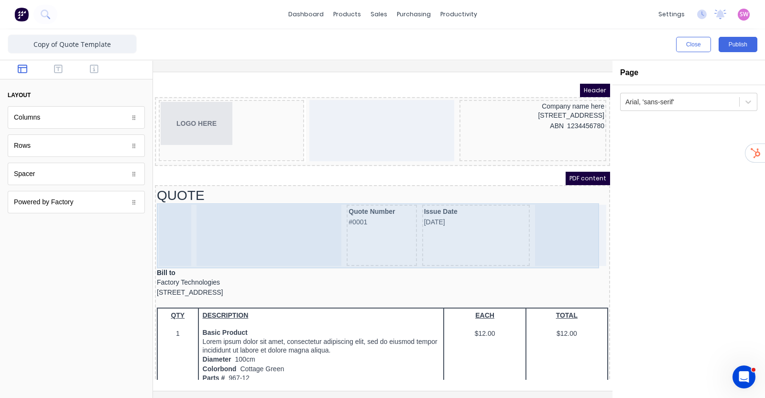
scroll to position [59, 0]
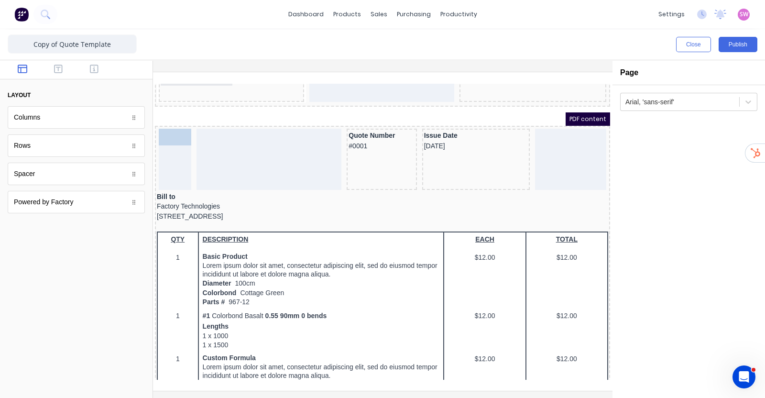
drag, startPoint x: 173, startPoint y: 124, endPoint x: 170, endPoint y: 145, distance: 20.8
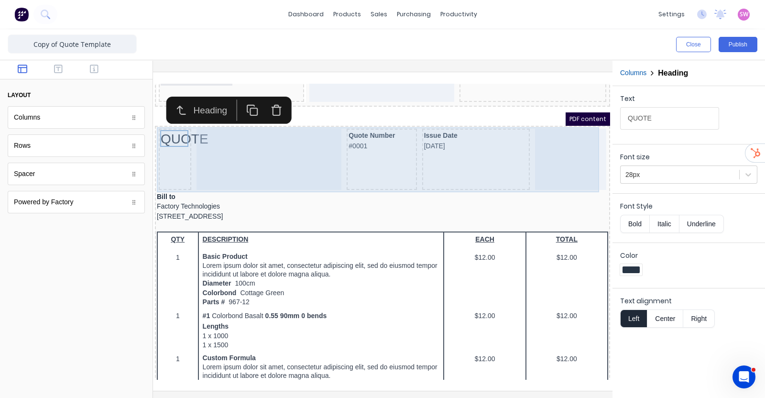
click at [265, 130] on div at bounding box center [257, 147] width 145 height 61
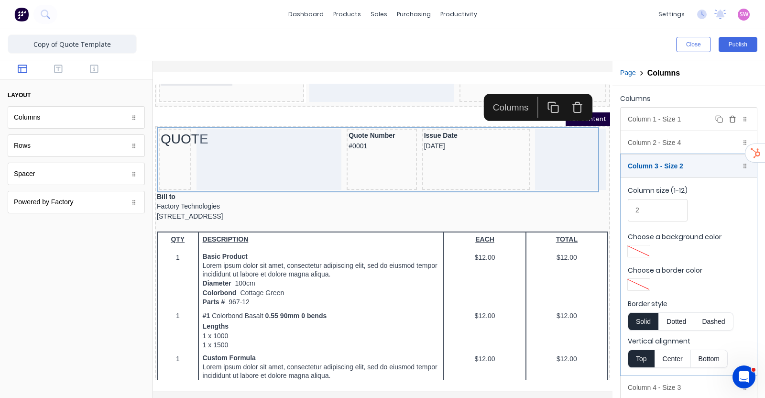
click at [688, 123] on div "Column 1 - Size 1 Duplicate Delete" at bounding box center [689, 119] width 136 height 23
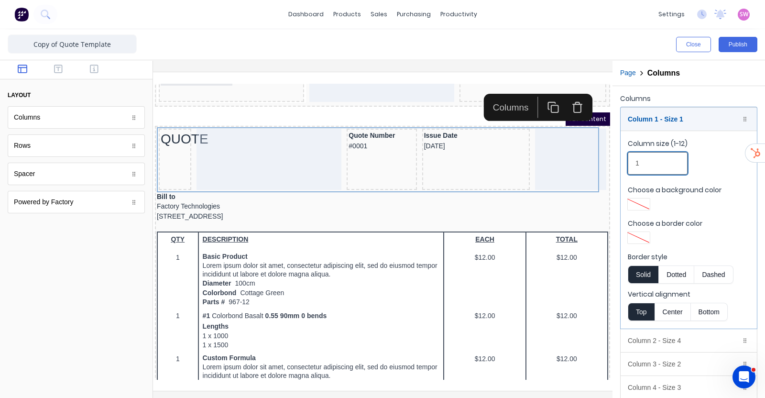
drag, startPoint x: 650, startPoint y: 159, endPoint x: 628, endPoint y: 161, distance: 21.6
click at [628, 161] on input "1" at bounding box center [658, 163] width 60 height 22
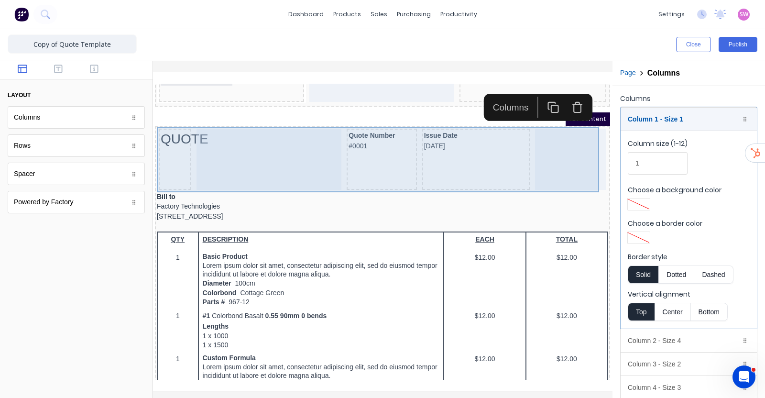
click at [361, 150] on div "Quote Number #0001" at bounding box center [370, 147] width 70 height 61
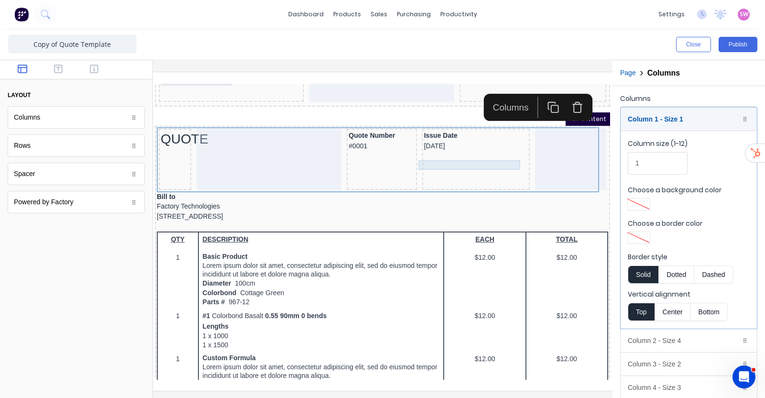
click at [442, 153] on div at bounding box center [465, 154] width 104 height 10
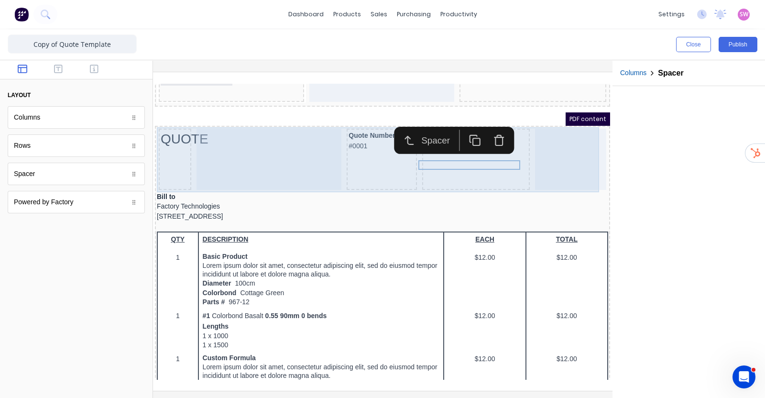
click at [279, 155] on div at bounding box center [257, 147] width 145 height 61
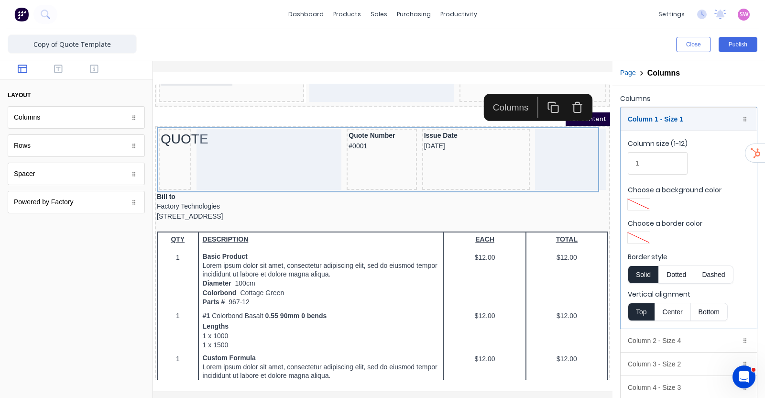
scroll to position [54, 0]
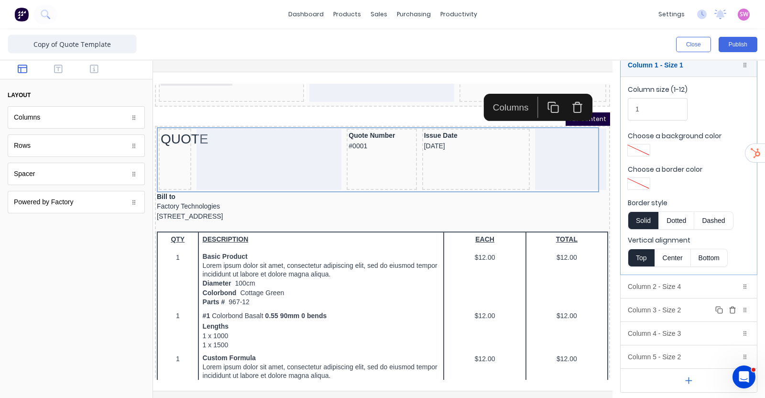
click at [682, 308] on div "Column 3 - Size 2 Duplicate Delete" at bounding box center [689, 309] width 136 height 23
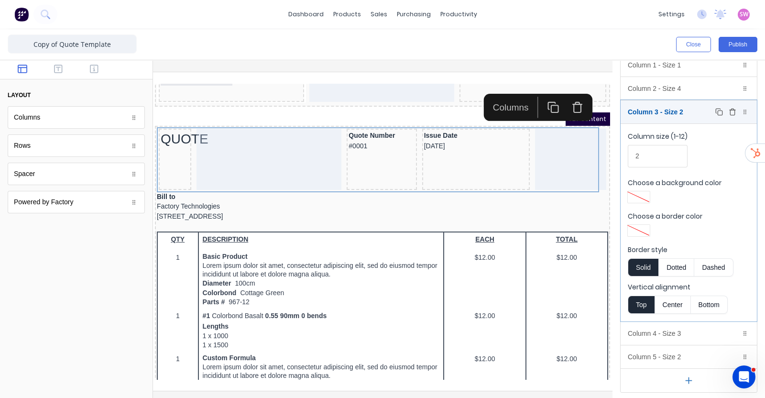
scroll to position [0, 0]
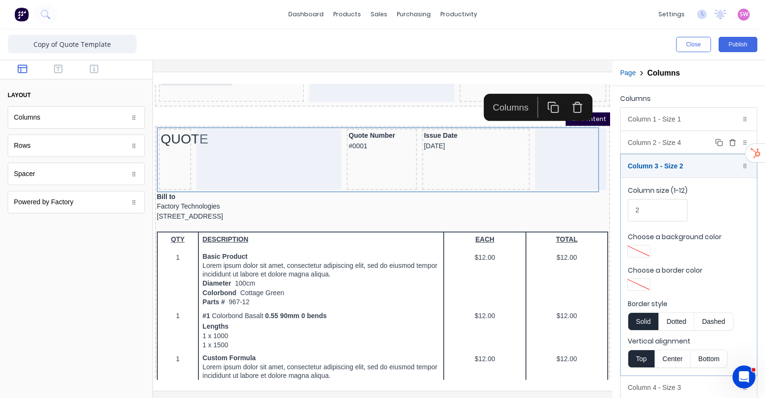
click at [658, 139] on div "Column 2 - Size 4 Duplicate Delete" at bounding box center [689, 142] width 136 height 23
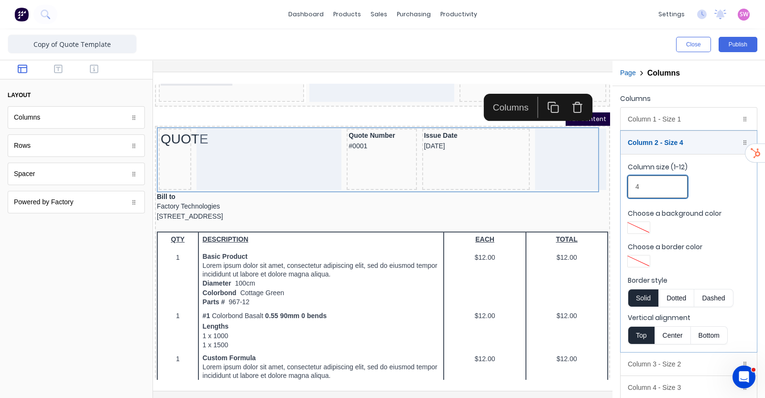
drag, startPoint x: 661, startPoint y: 188, endPoint x: 615, endPoint y: 187, distance: 46.4
click at [615, 187] on div "Columns Column 1 - Size 1 Duplicate Delete Column size (1-12) 1 Choose a backgr…" at bounding box center [689, 269] width 153 height 366
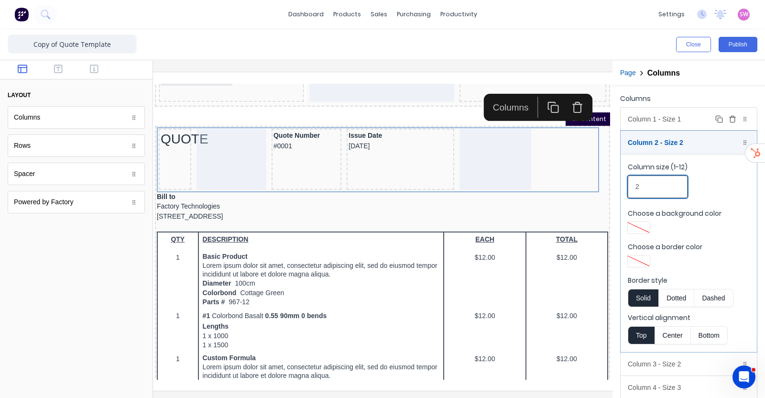
type input "2"
click at [666, 124] on div "Column 1 - Size 1 Duplicate Delete" at bounding box center [689, 119] width 136 height 23
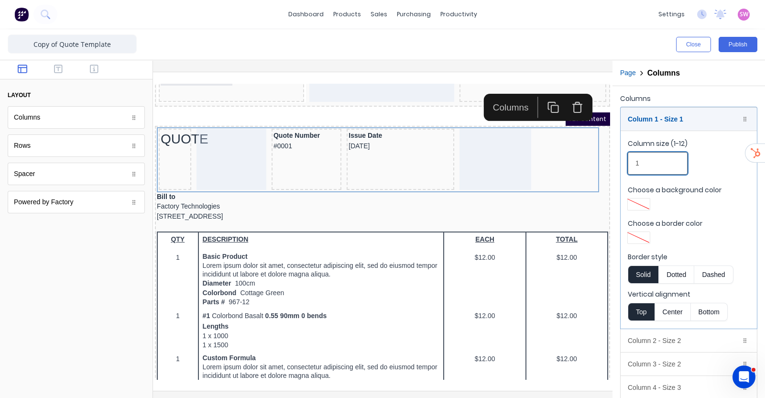
drag, startPoint x: 655, startPoint y: 159, endPoint x: 620, endPoint y: 162, distance: 35.1
click at [620, 162] on div "Column 1 - Size 1 Duplicate Delete Column size (1-12) 1 Choose a background col…" at bounding box center [688, 277] width 137 height 340
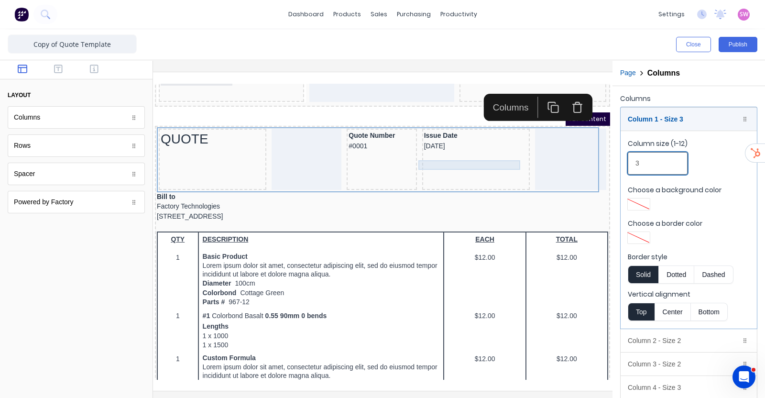
type input "3"
click at [478, 159] on div at bounding box center [465, 164] width 104 height 10
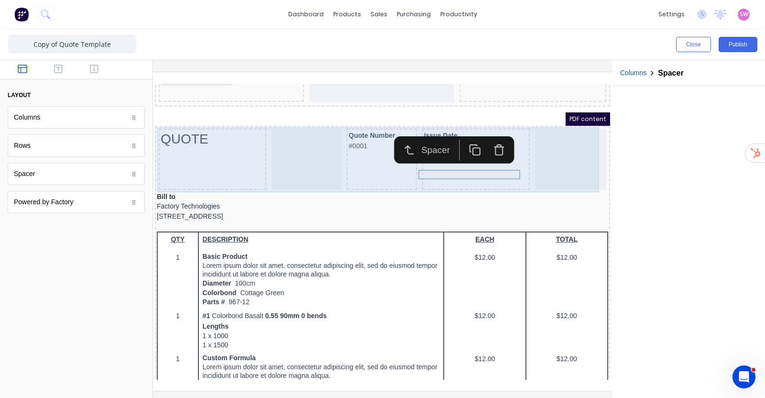
click at [270, 157] on div at bounding box center [295, 147] width 70 height 61
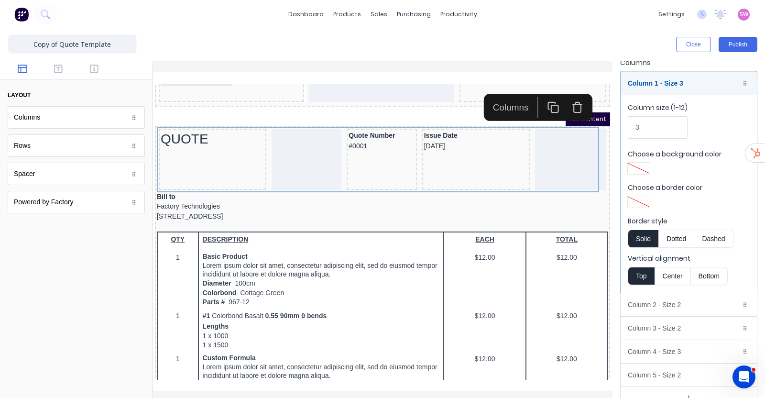
scroll to position [54, 0]
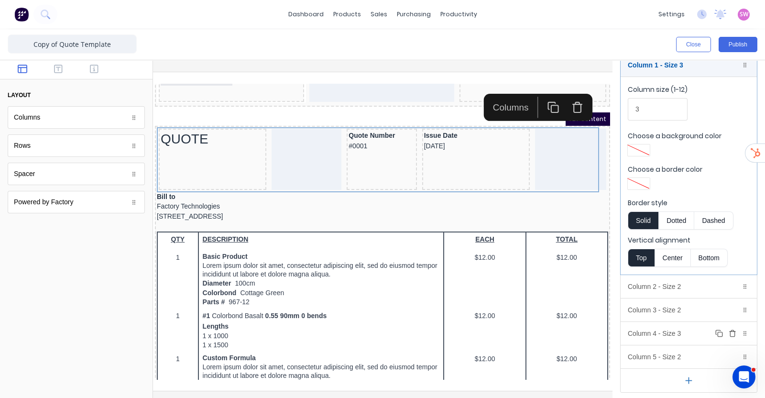
click at [682, 333] on div "Column 4 - Size 3 Duplicate Delete" at bounding box center [689, 333] width 136 height 23
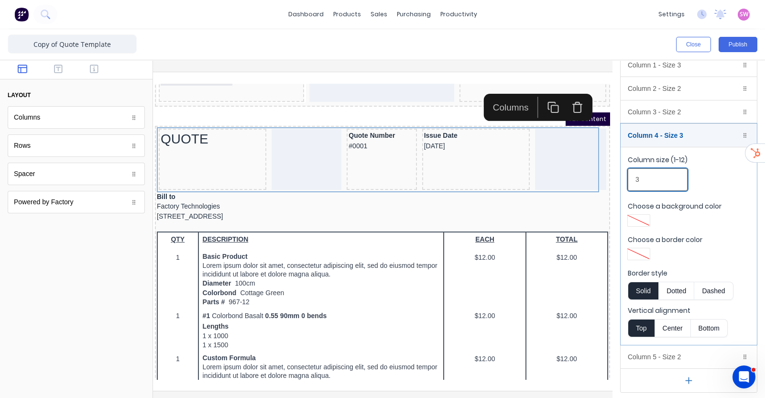
drag, startPoint x: 664, startPoint y: 183, endPoint x: 621, endPoint y: 186, distance: 43.2
click at [621, 186] on fieldset "Column size (1-12) 3 Choose a background color Choose a border color Border sty…" at bounding box center [689, 246] width 136 height 198
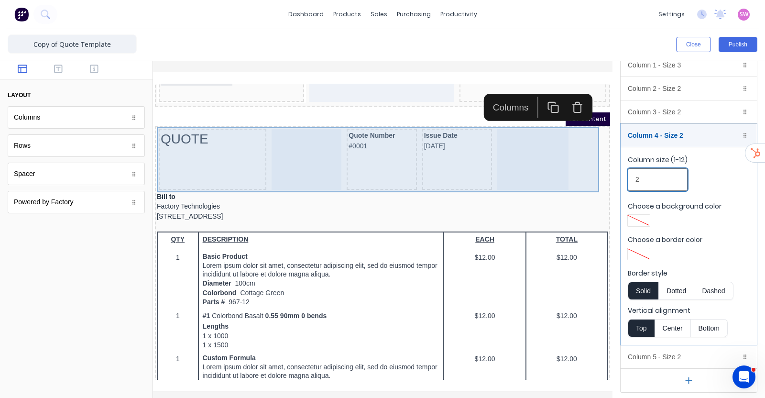
type input "2"
click at [293, 153] on div at bounding box center [295, 147] width 70 height 61
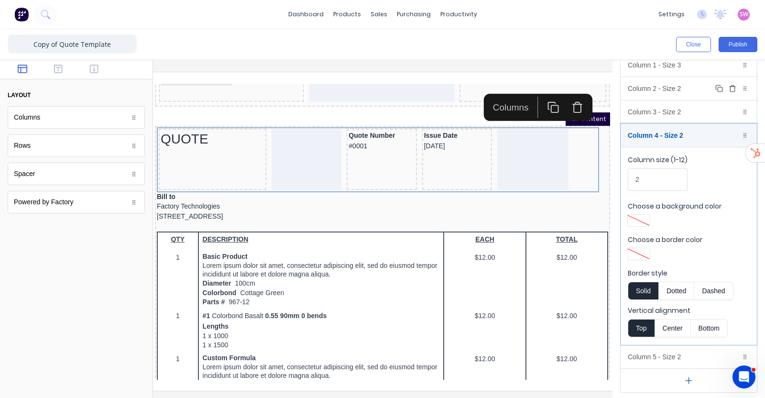
click at [682, 91] on div "Column 2 - Size 2 Duplicate Delete" at bounding box center [689, 88] width 136 height 23
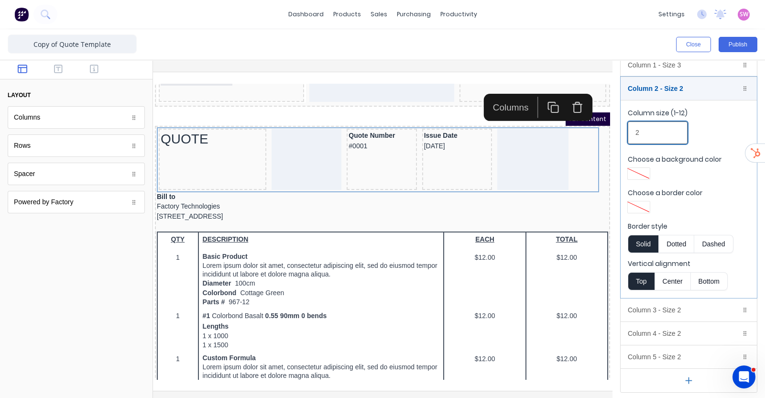
drag, startPoint x: 760, startPoint y: 205, endPoint x: 584, endPoint y: 121, distance: 195.3
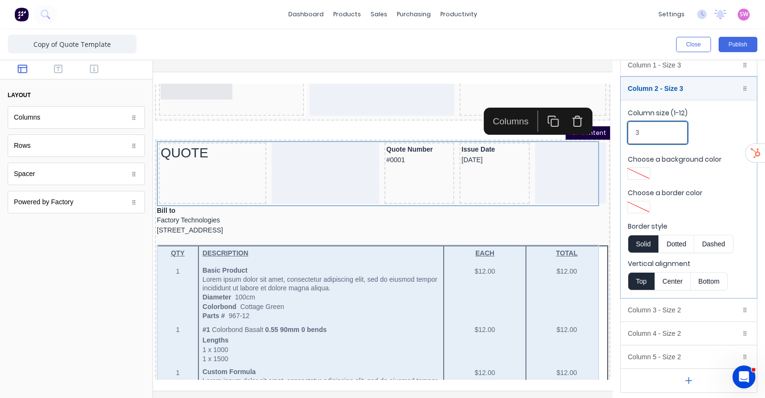
scroll to position [0, 0]
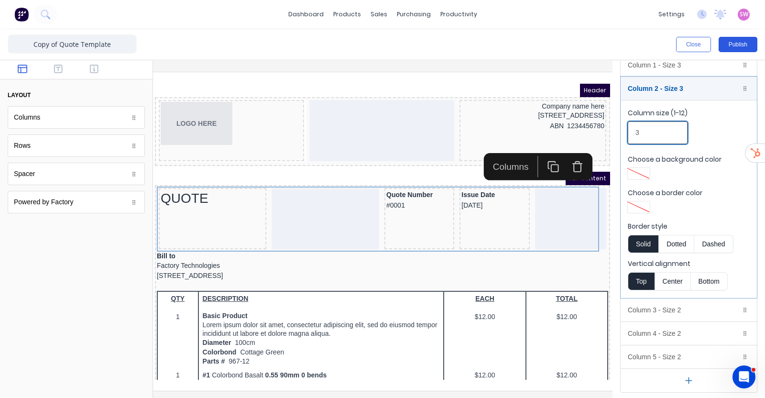
type input "3"
click at [748, 46] on button "Publish" at bounding box center [738, 44] width 39 height 15
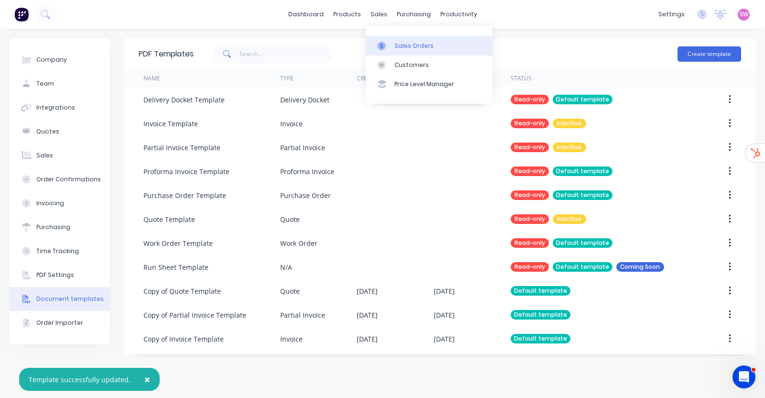
click at [403, 45] on div "Sales Orders" at bounding box center [414, 46] width 39 height 9
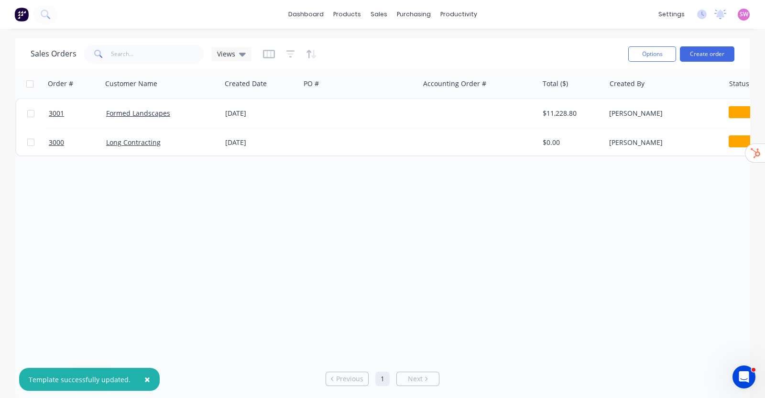
click at [271, 61] on button "button" at bounding box center [269, 53] width 12 height 15
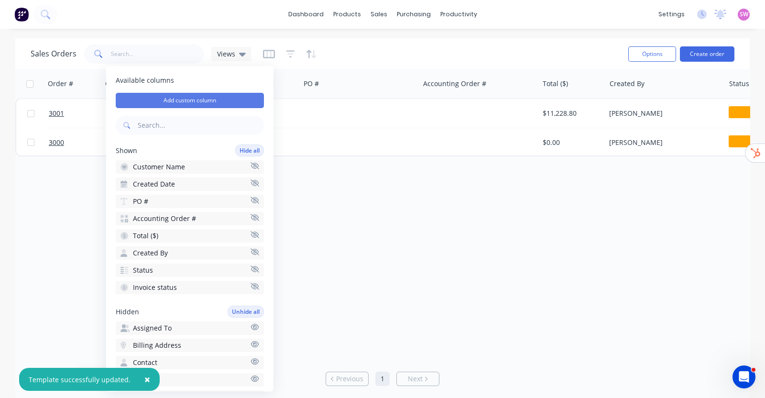
click at [218, 99] on button "Add custom column" at bounding box center [190, 100] width 148 height 15
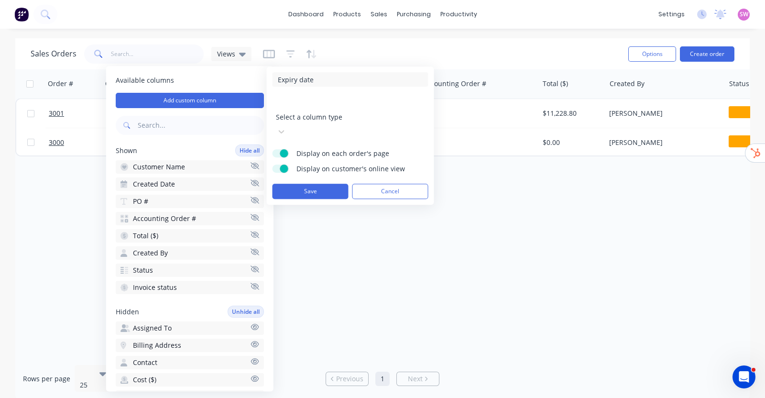
type input "Expiry date"
click at [325, 110] on div at bounding box center [345, 104] width 138 height 12
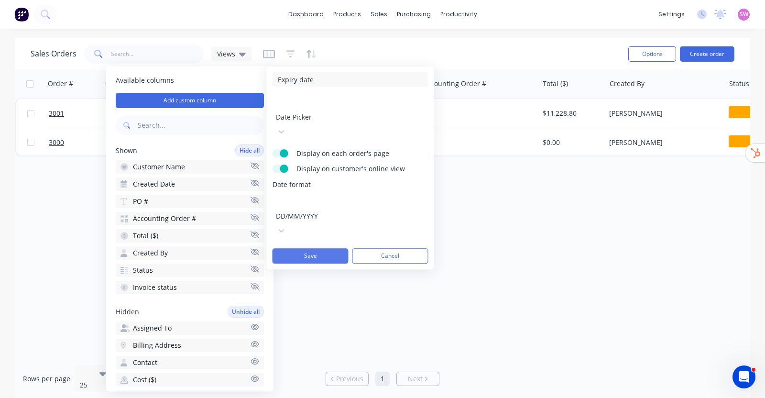
click at [315, 248] on button "Save" at bounding box center [311, 255] width 76 height 15
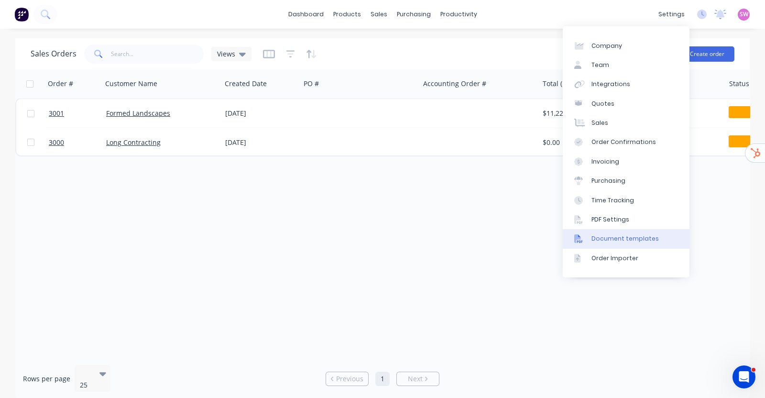
click at [604, 236] on div "Document templates" at bounding box center [625, 238] width 67 height 9
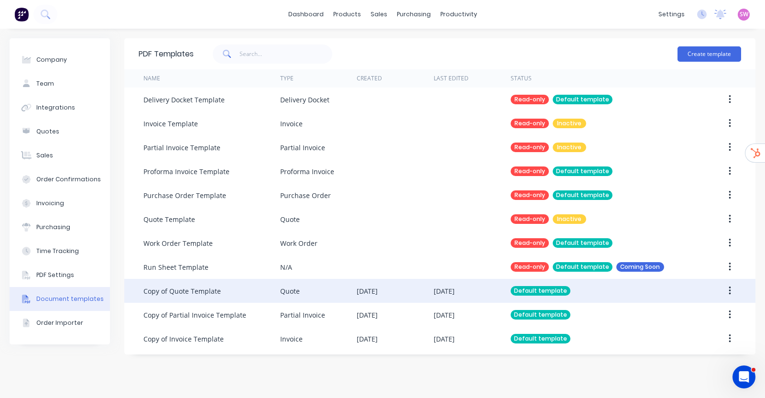
click at [455, 288] on div "01 Oct 2025" at bounding box center [444, 291] width 21 height 10
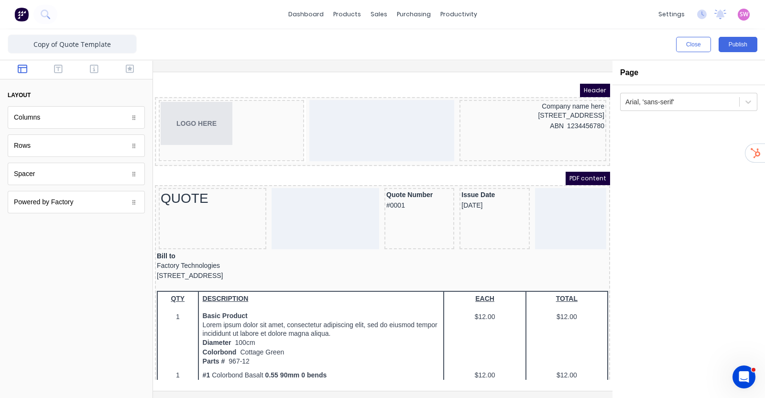
click at [136, 63] on div at bounding box center [76, 69] width 153 height 19
click at [134, 65] on icon "button" at bounding box center [130, 69] width 9 height 10
drag, startPoint x: 154, startPoint y: 124, endPoint x: 566, endPoint y: 197, distance: 418.3
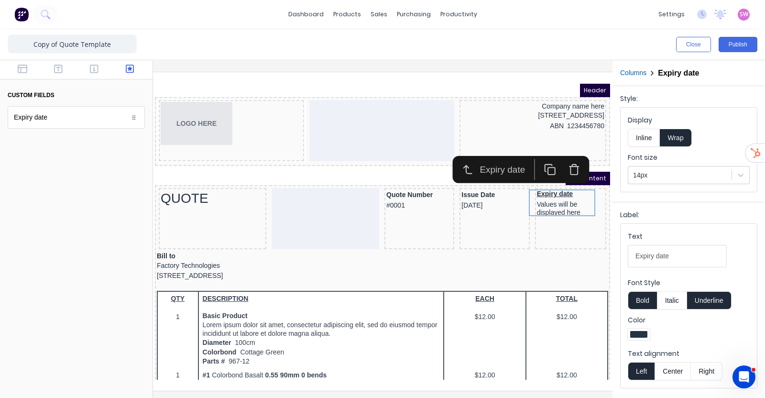
click at [713, 301] on button "Underline" at bounding box center [709, 300] width 44 height 18
click at [723, 50] on button "Publish" at bounding box center [738, 44] width 39 height 15
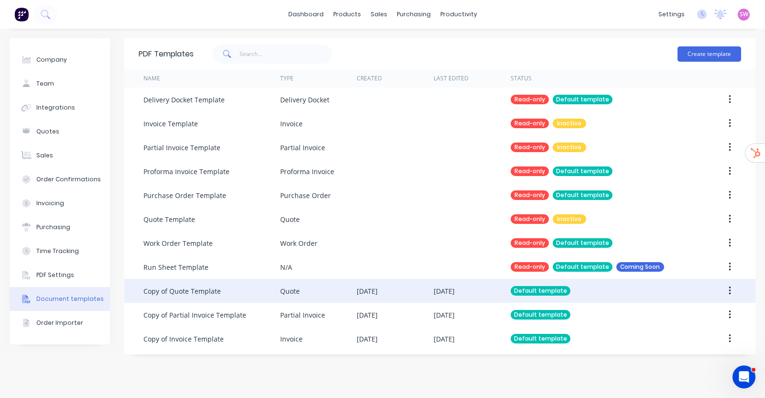
click at [465, 285] on div "[DATE]" at bounding box center [472, 291] width 77 height 24
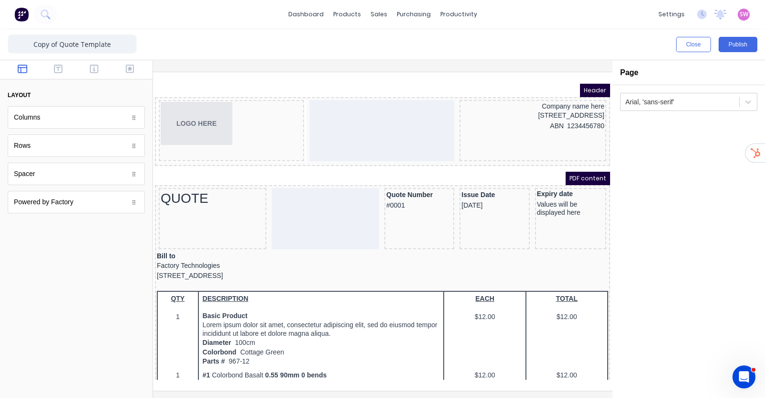
click at [112, 312] on div at bounding box center [76, 312] width 153 height 171
click at [561, 119] on div "ABN 1234456780" at bounding box center [521, 115] width 143 height 11
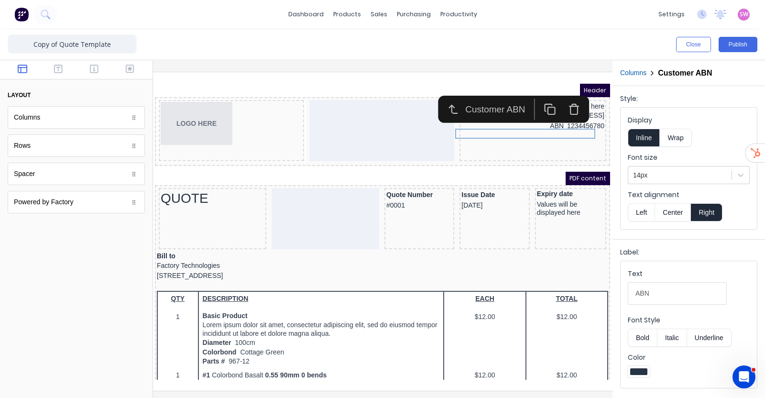
click at [567, 99] on icon "button" at bounding box center [563, 98] width 12 height 12
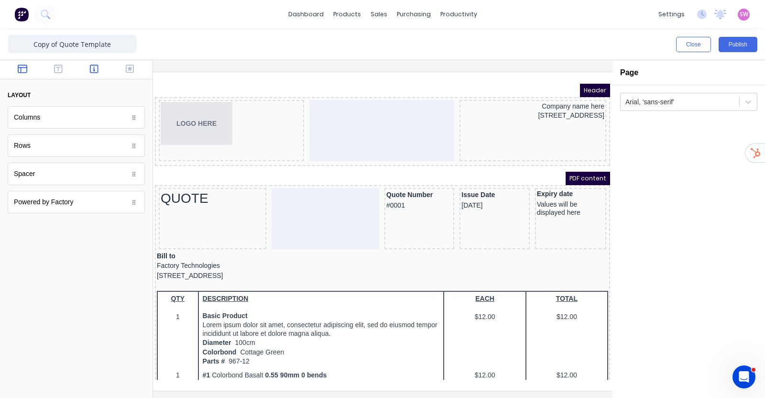
click at [88, 65] on button "button" at bounding box center [94, 69] width 30 height 11
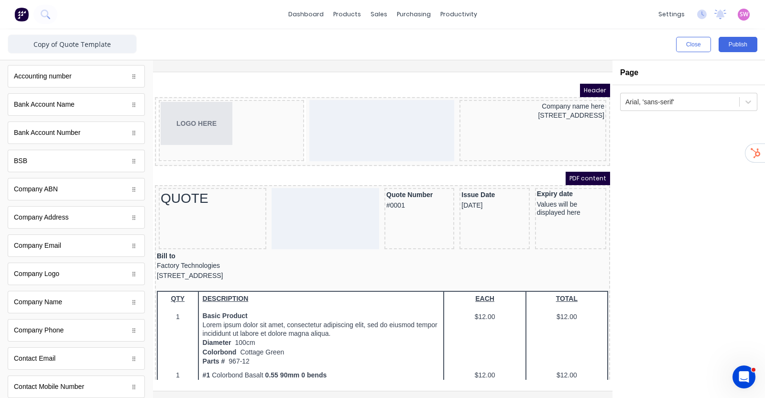
scroll to position [59, 0]
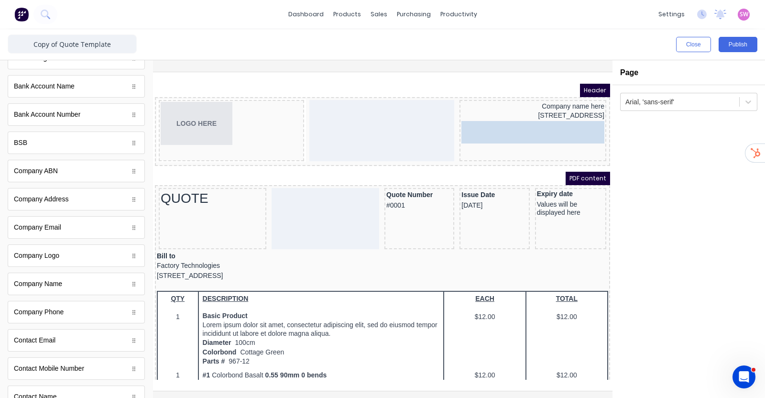
drag, startPoint x: 63, startPoint y: 173, endPoint x: 382, endPoint y: 46, distance: 343.8
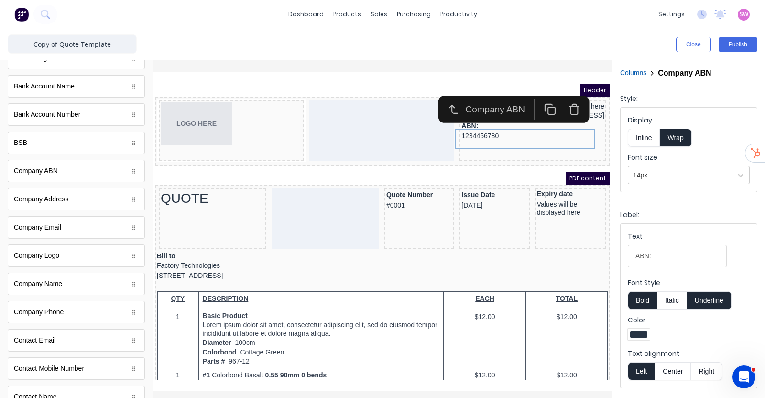
click at [648, 141] on button "Inline" at bounding box center [644, 138] width 32 height 18
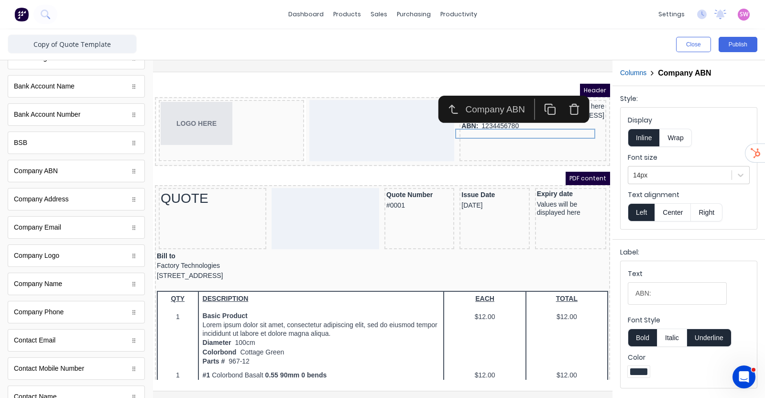
click at [710, 338] on button "Underline" at bounding box center [709, 338] width 44 height 18
click at [644, 330] on button "Bold" at bounding box center [642, 338] width 29 height 18
click at [706, 210] on button "Right" at bounding box center [707, 212] width 32 height 18
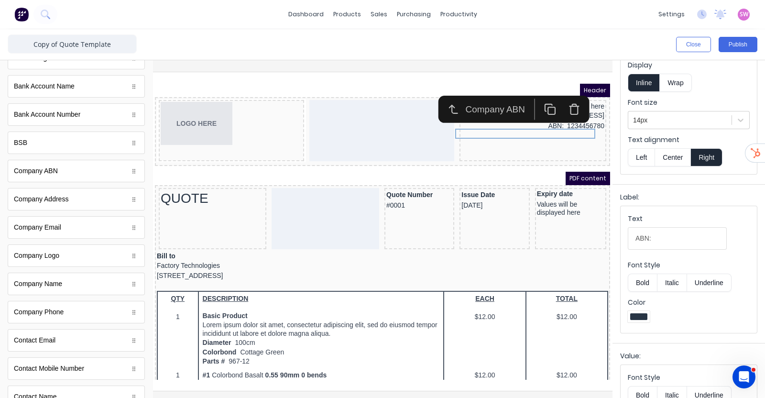
scroll to position [108, 0]
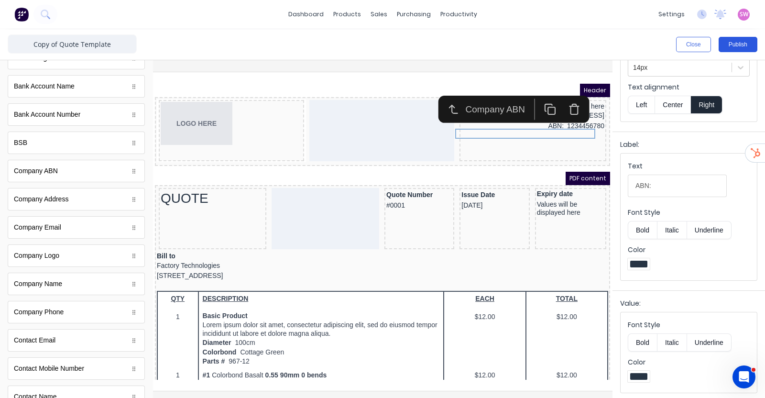
click at [740, 48] on button "Publish" at bounding box center [738, 44] width 39 height 15
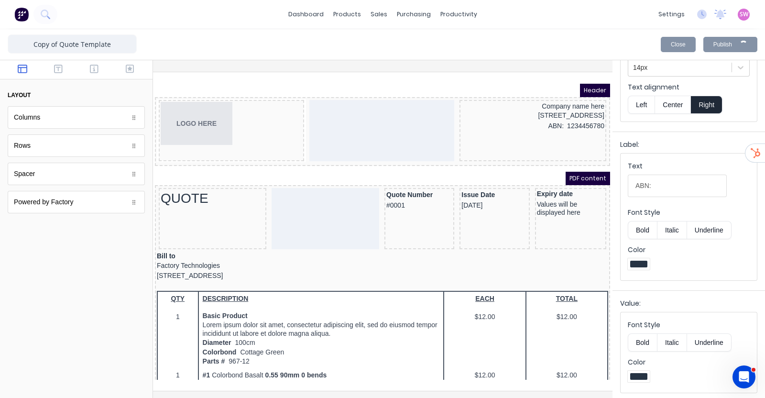
scroll to position [0, 0]
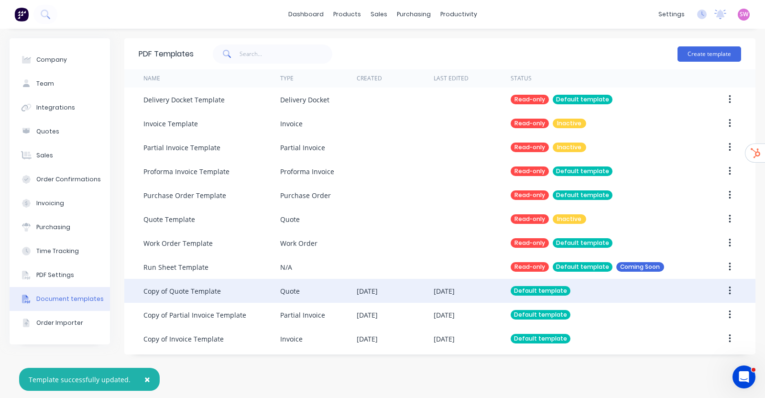
click at [474, 286] on div "[DATE]" at bounding box center [472, 291] width 77 height 24
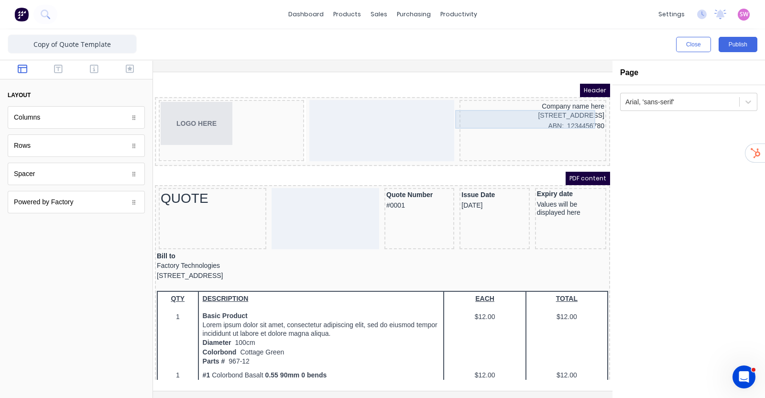
click at [560, 103] on div "[STREET_ADDRESS]" at bounding box center [521, 104] width 143 height 11
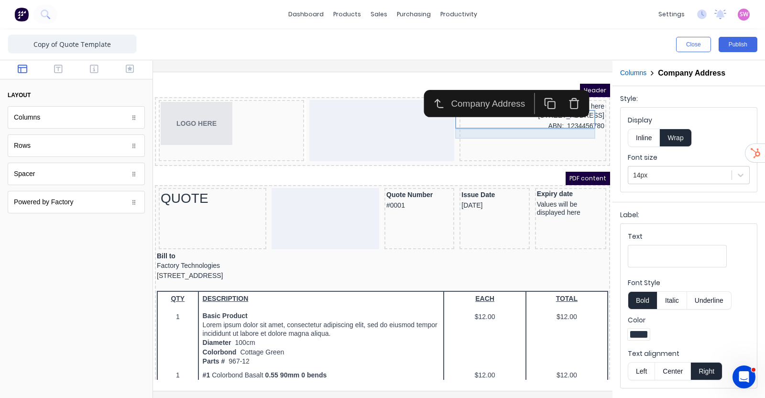
click at [558, 118] on div "ABN: 1234456780" at bounding box center [521, 115] width 143 height 11
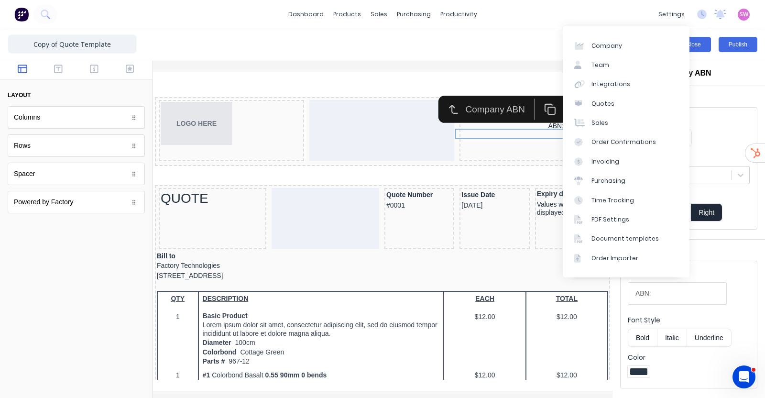
click at [696, 50] on button "Close" at bounding box center [693, 44] width 35 height 15
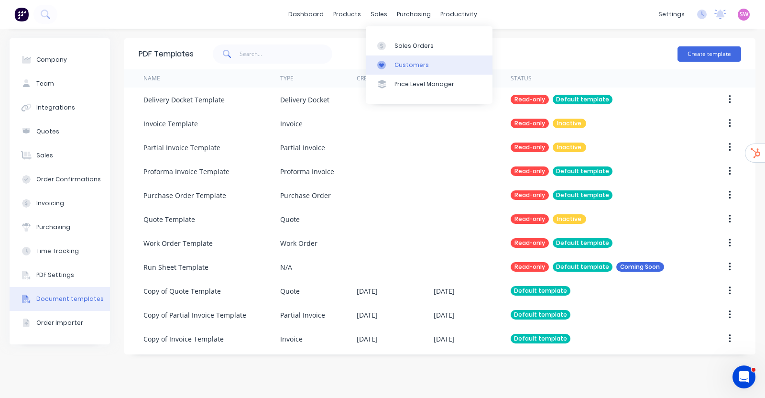
click at [410, 65] on div "Customers" at bounding box center [412, 65] width 34 height 9
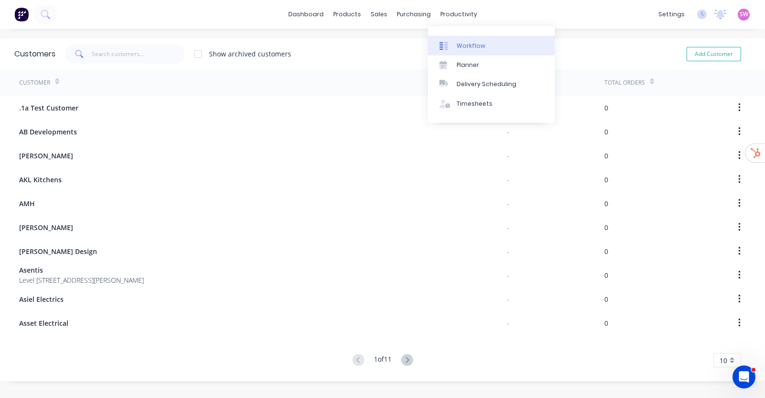
click at [450, 48] on div at bounding box center [447, 46] width 14 height 9
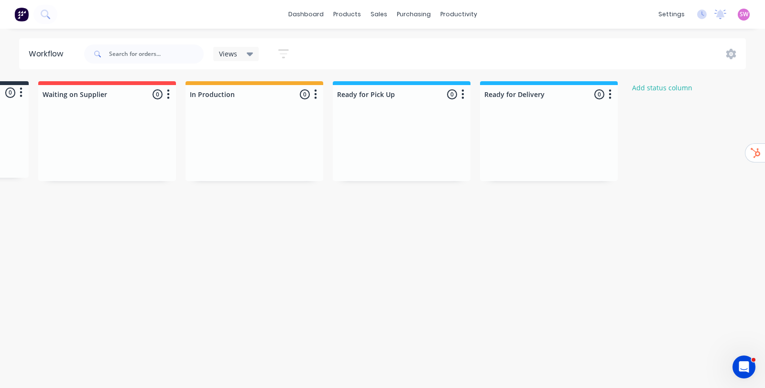
scroll to position [0, 129]
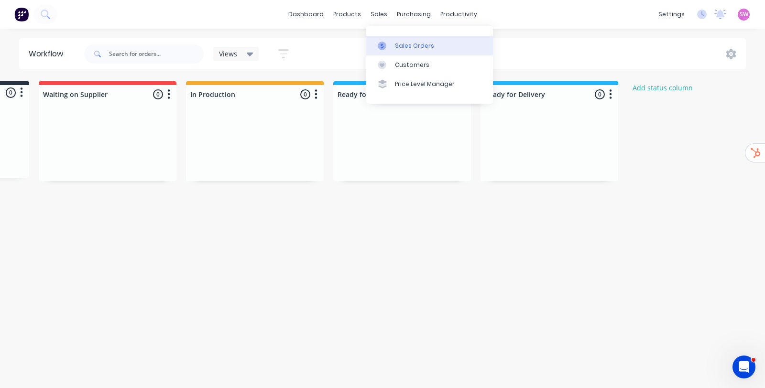
click at [419, 40] on link "Sales Orders" at bounding box center [429, 45] width 127 height 19
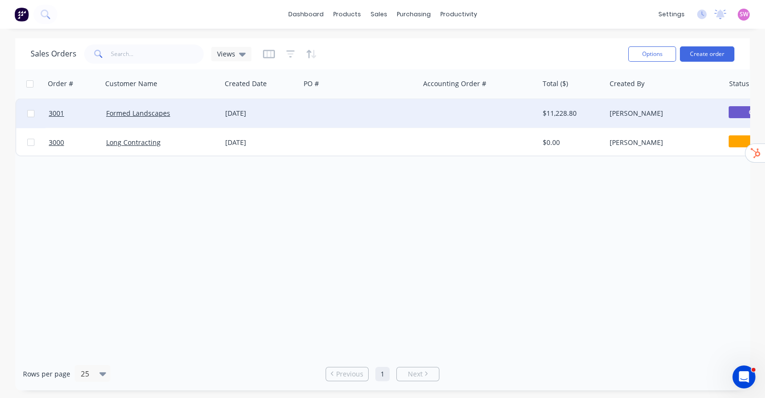
click at [470, 114] on div at bounding box center [479, 113] width 119 height 29
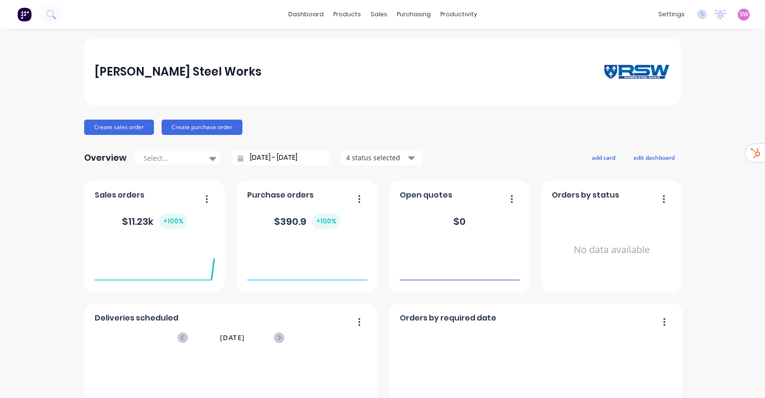
click at [740, 17] on span "SW" at bounding box center [744, 14] width 9 height 9
